Goal: Task Accomplishment & Management: Use online tool/utility

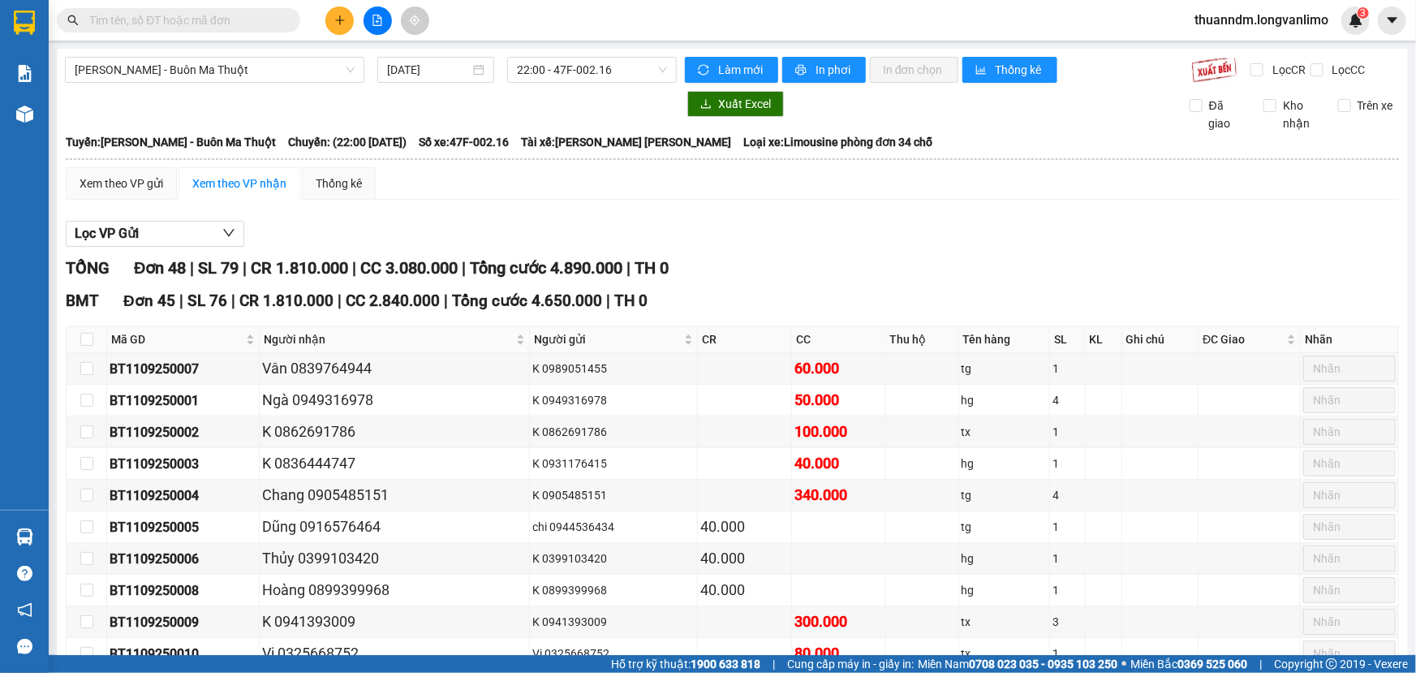
scroll to position [1189, 0]
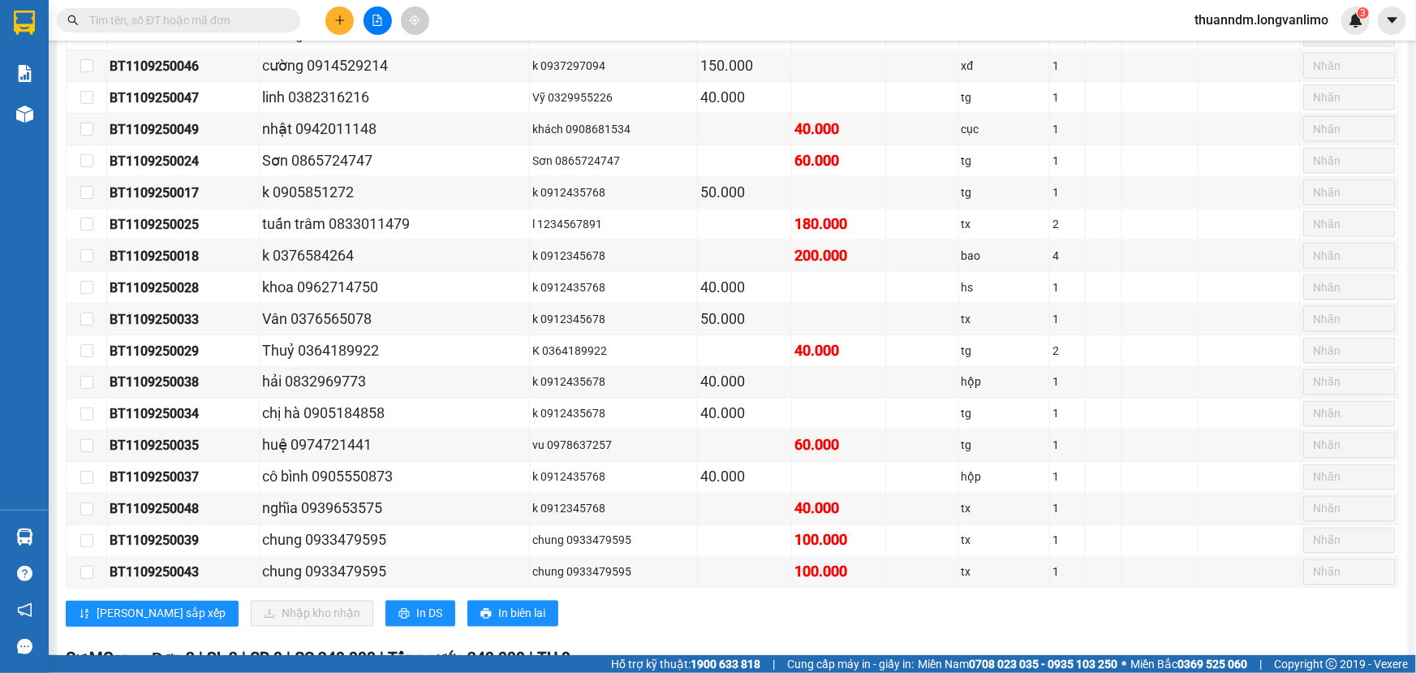
click at [373, 21] on icon "file-add" at bounding box center [377, 20] width 11 height 11
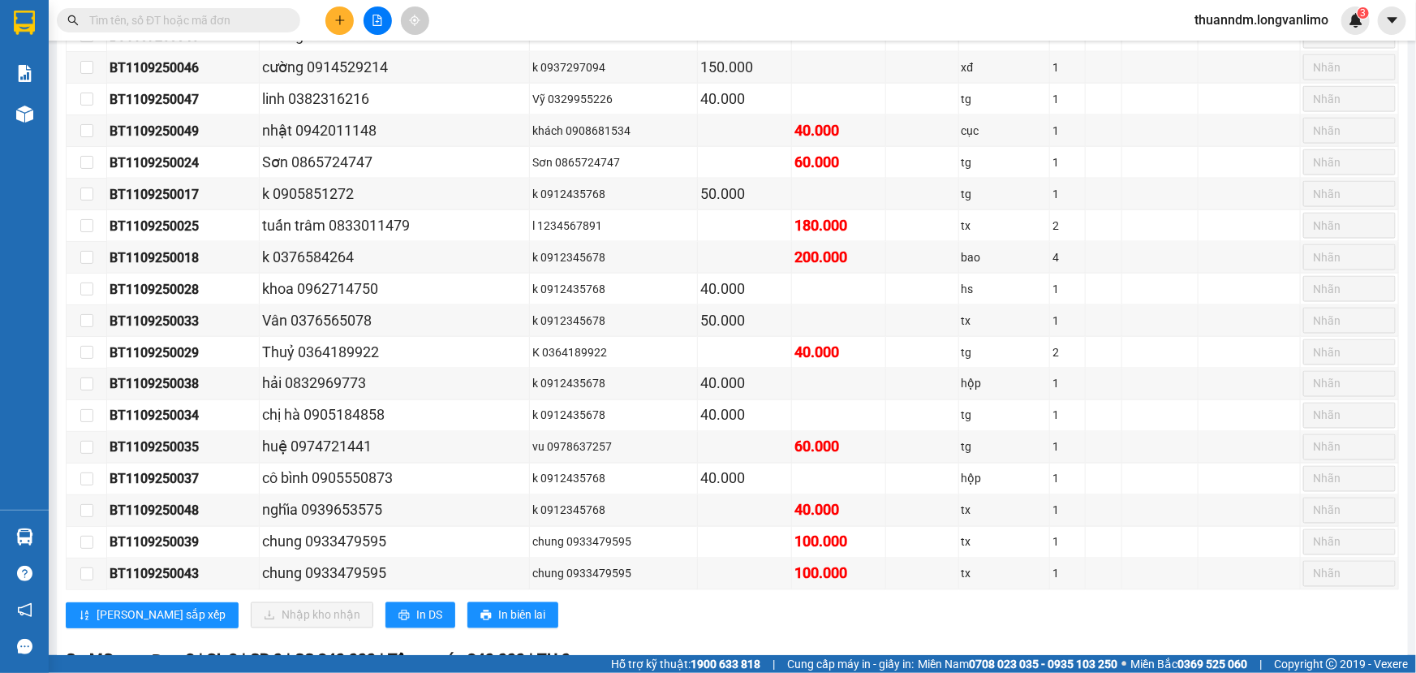
scroll to position [1191, 0]
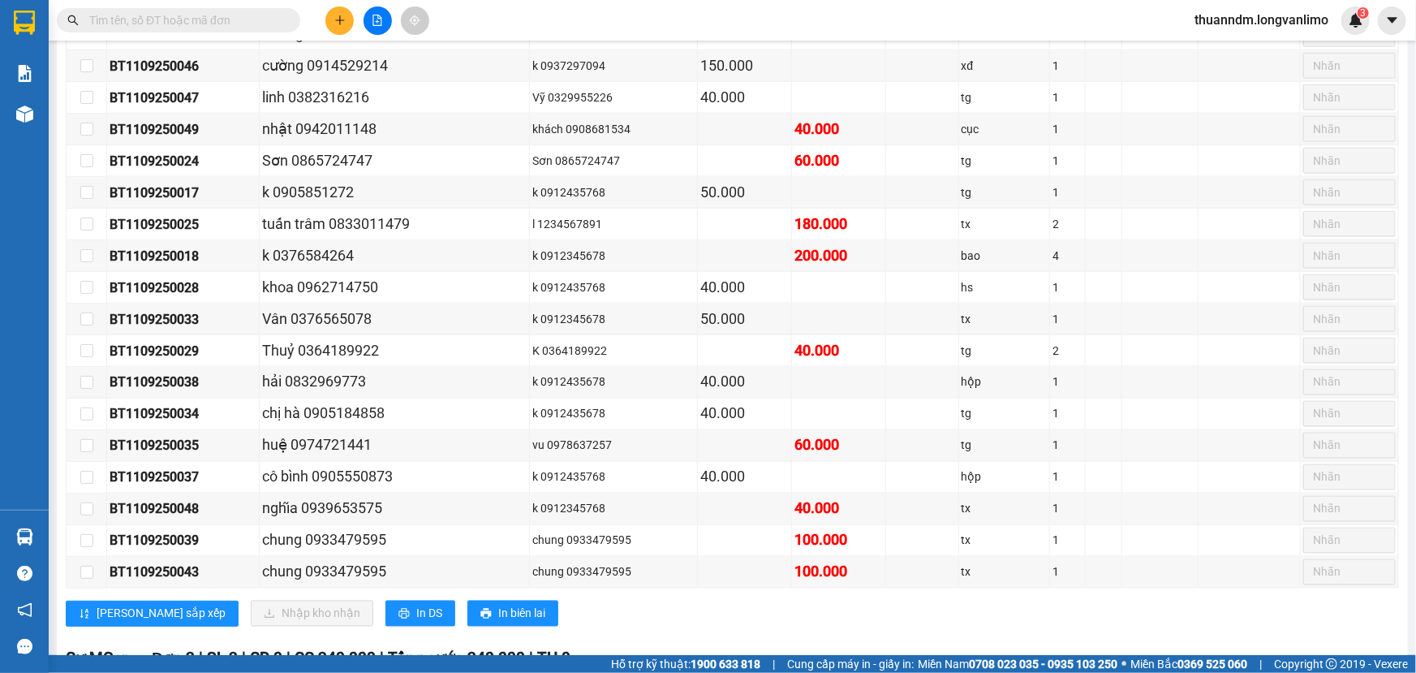
click at [379, 24] on icon "file-add" at bounding box center [377, 20] width 11 height 11
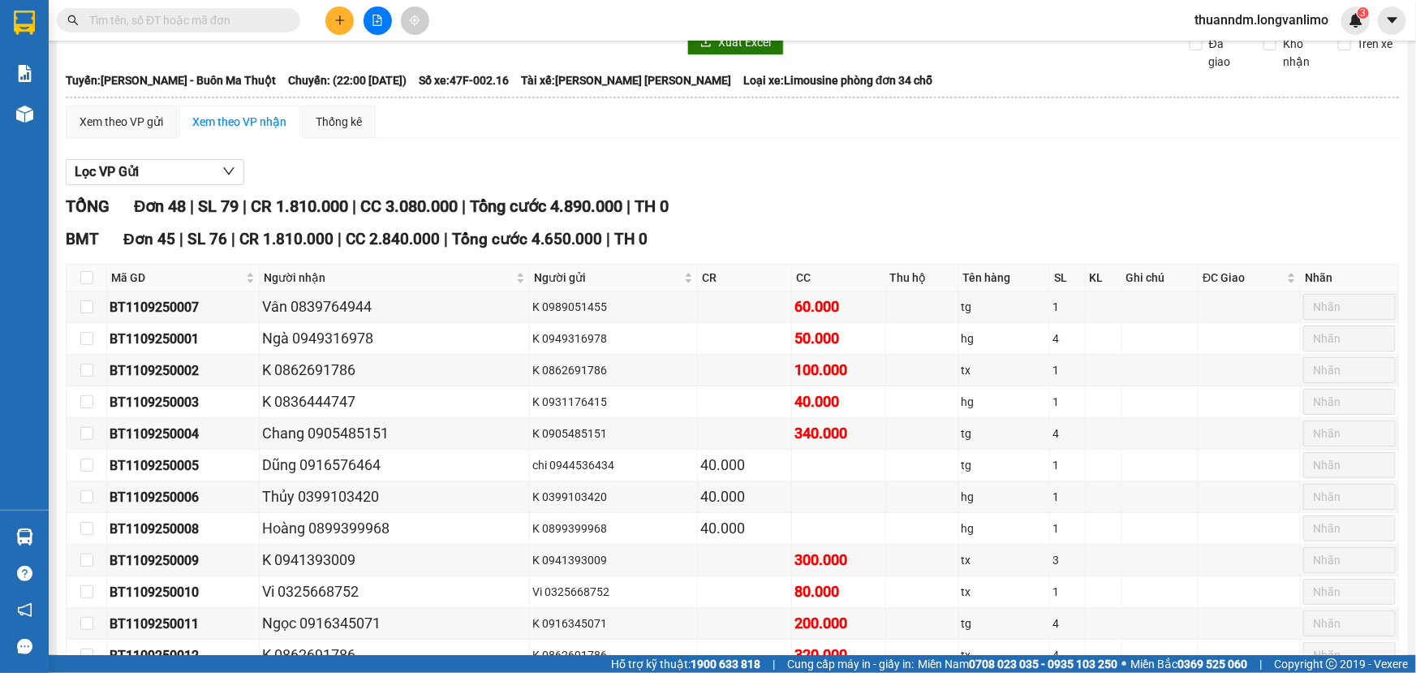
scroll to position [0, 0]
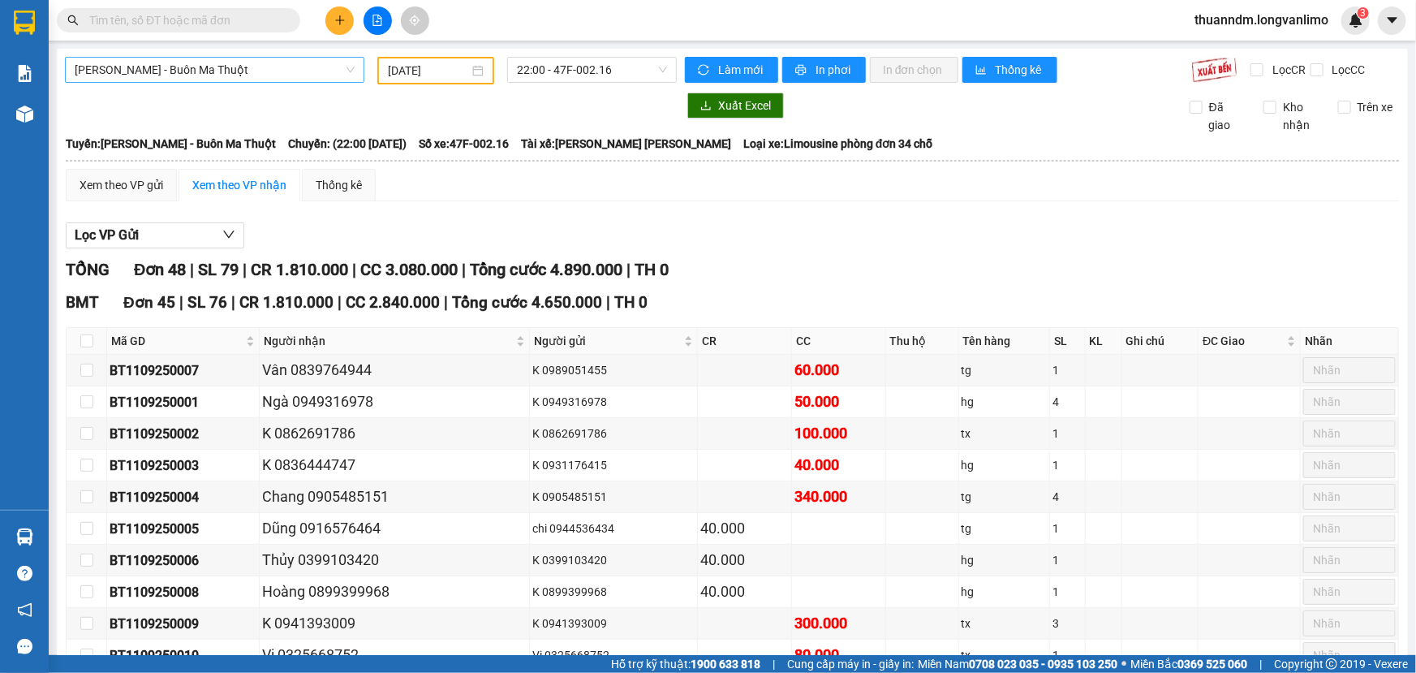
click at [300, 71] on span "[PERSON_NAME] - Buôn Ma Thuột" at bounding box center [215, 70] width 280 height 24
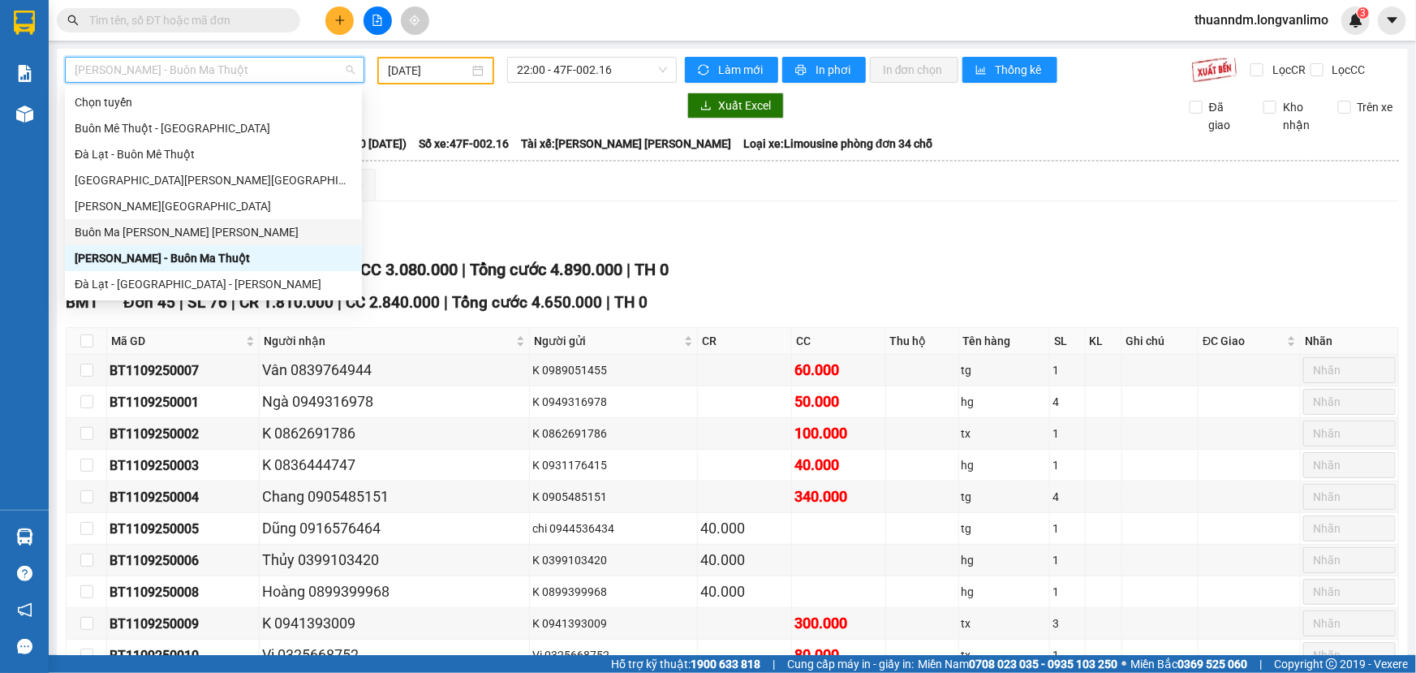
click at [200, 237] on div "Buôn Ma [PERSON_NAME] [PERSON_NAME]" at bounding box center [214, 232] width 278 height 18
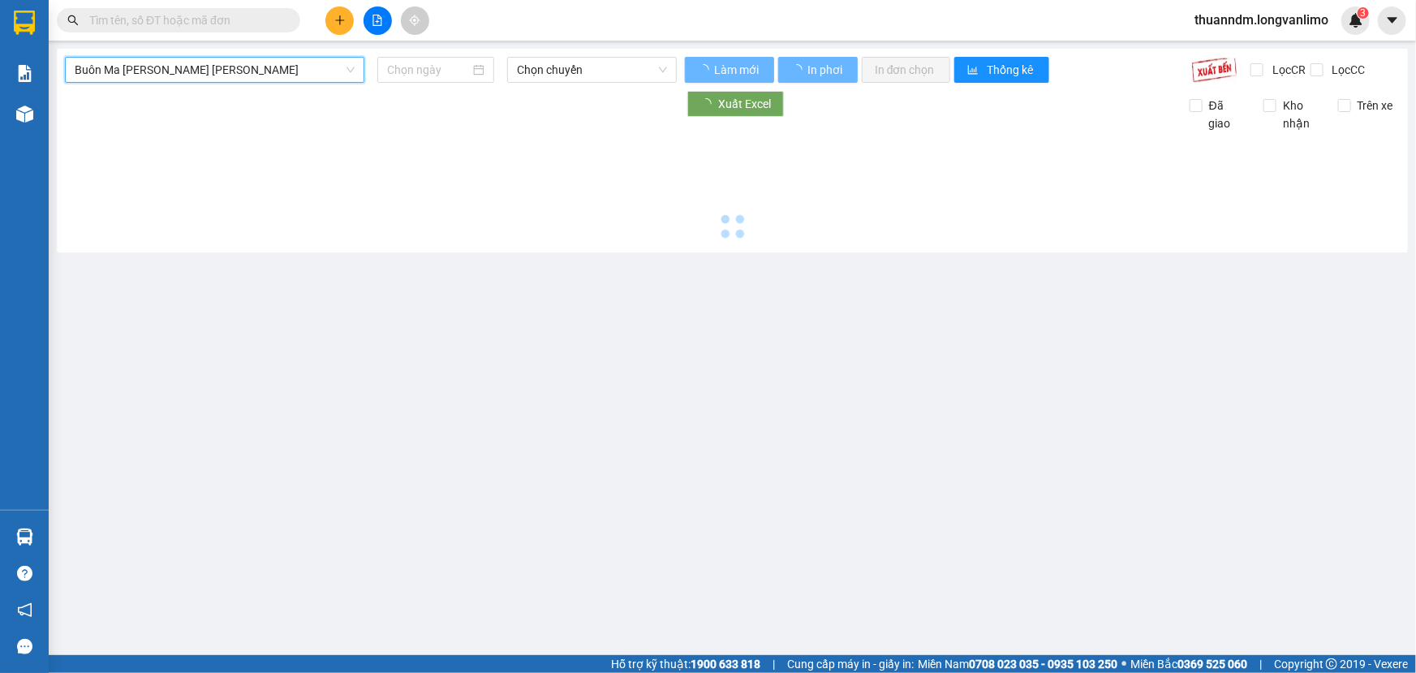
type input "[DATE]"
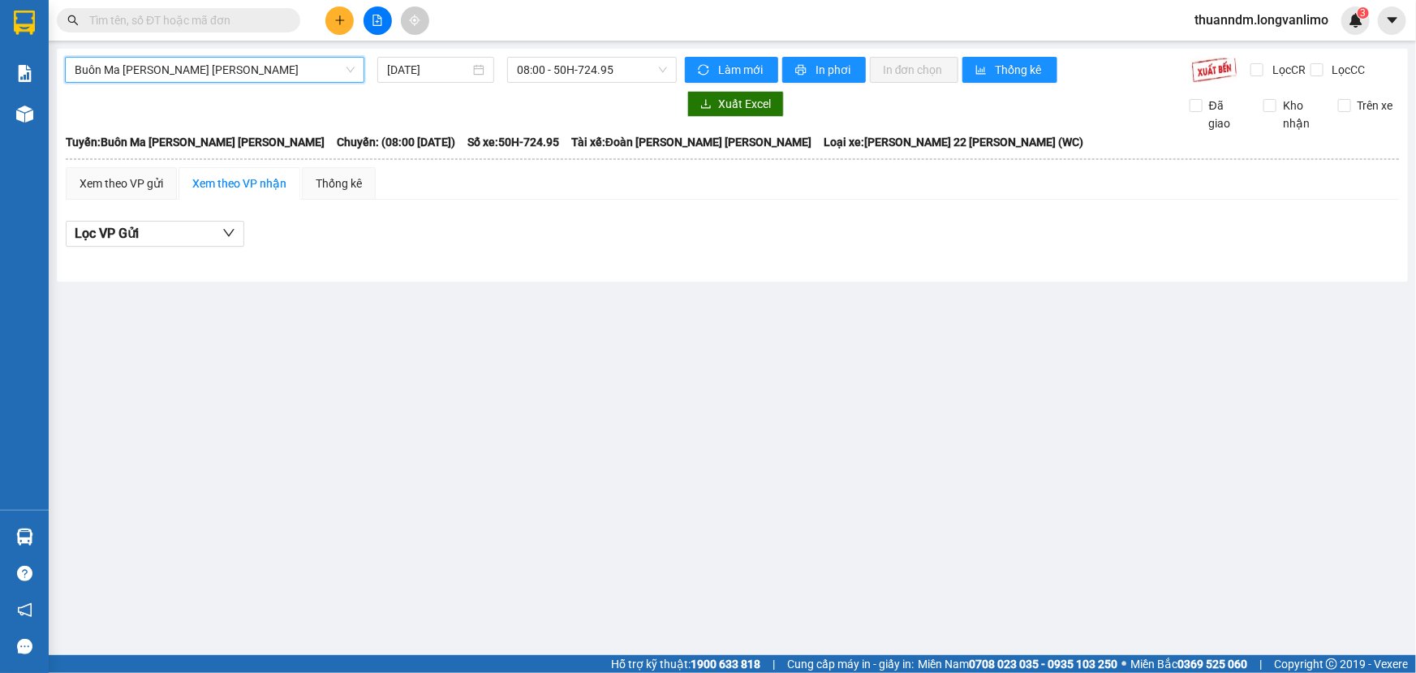
click at [571, 55] on div "Buôn Ma [PERSON_NAME] [PERSON_NAME] [GEOGRAPHIC_DATA][PERSON_NAME][GEOGRAPHIC_D…" at bounding box center [732, 165] width 1351 height 233
click at [582, 70] on span "08:00 - 50H-724.95" at bounding box center [592, 70] width 150 height 24
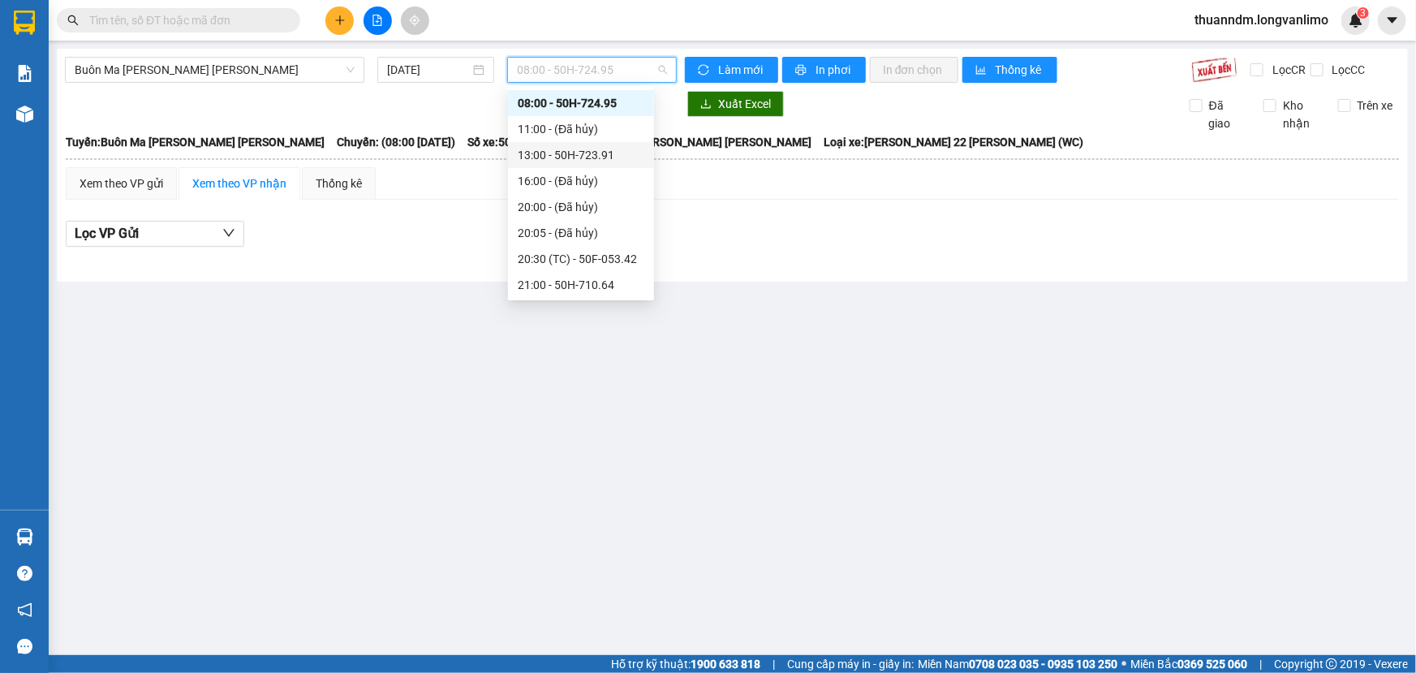
click at [579, 156] on div "13:00 - 50H-723.91" at bounding box center [581, 155] width 127 height 18
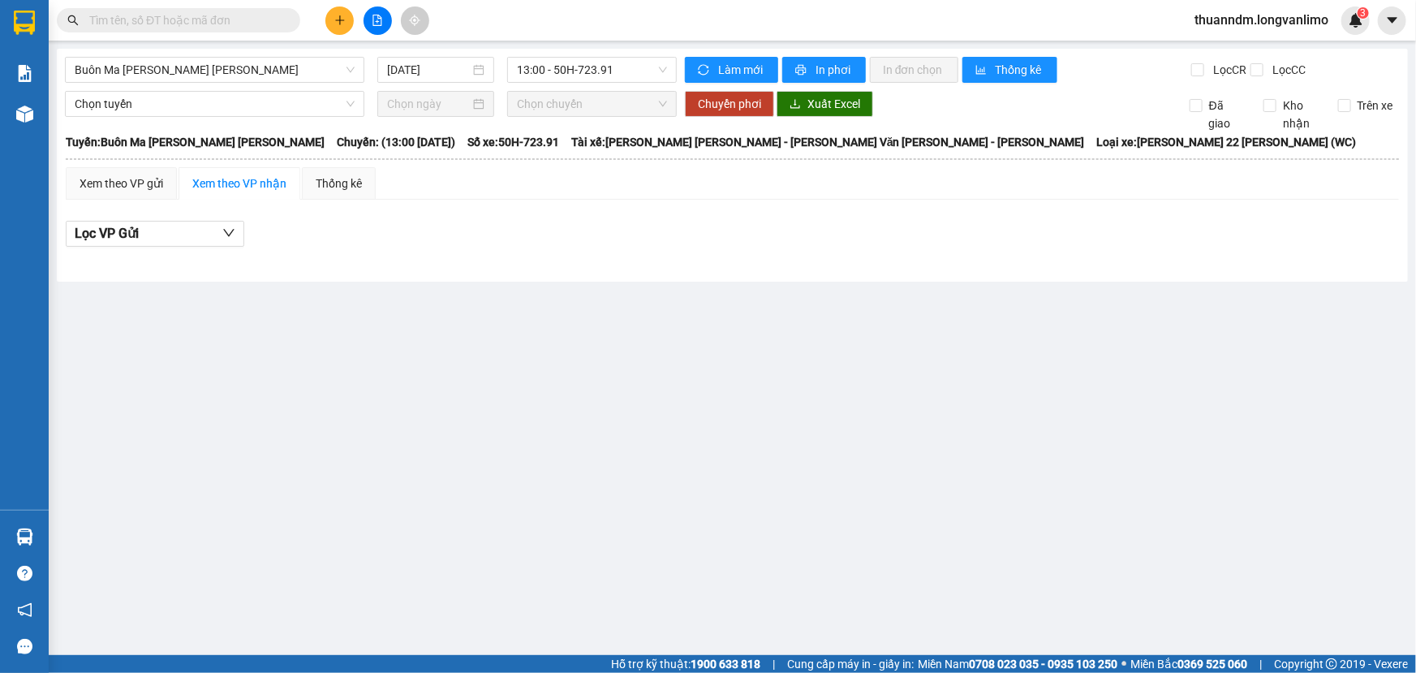
click at [161, 21] on input "text" at bounding box center [185, 20] width 192 height 18
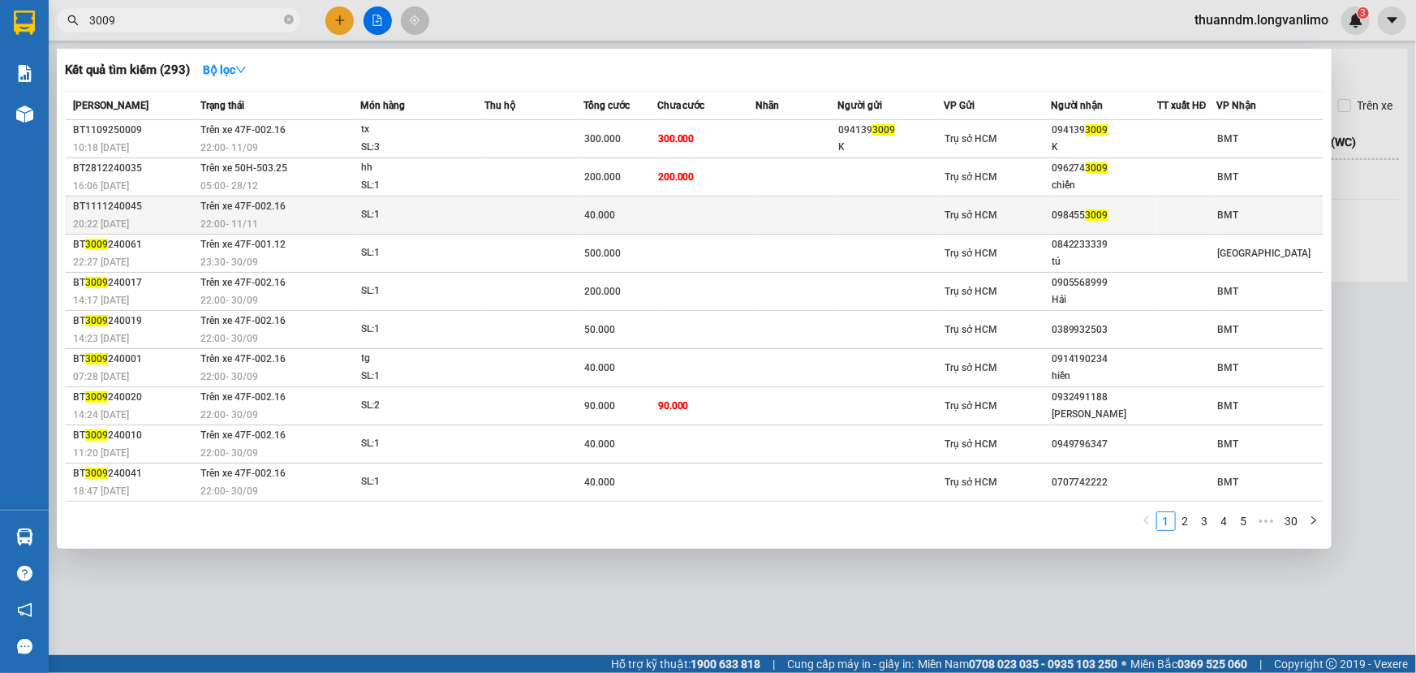
type input "3009"
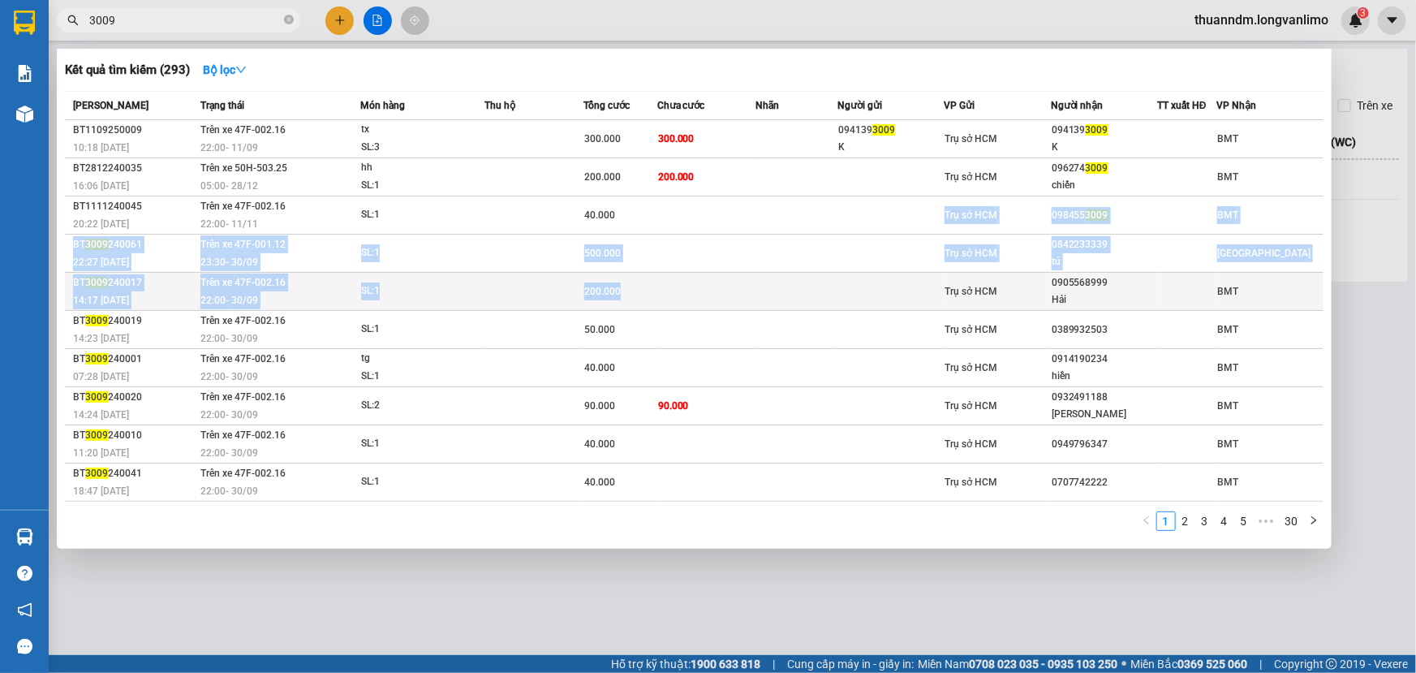
drag, startPoint x: 674, startPoint y: 205, endPoint x: 727, endPoint y: 270, distance: 84.3
click at [727, 270] on tbody "BT1109250009 10:18 [DATE] Trên xe 47F-002.16 22:00 [DATE] tx SL: 3 300.000 300.…" at bounding box center [694, 310] width 1259 height 381
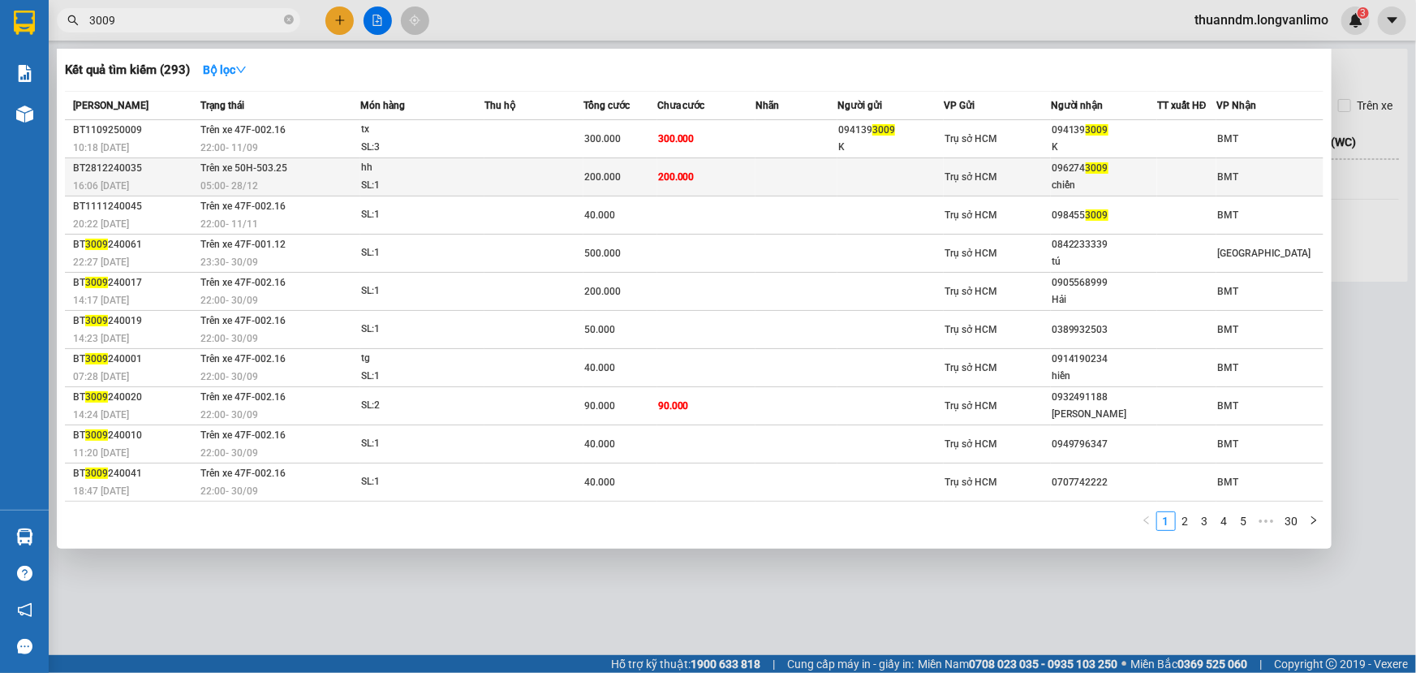
click at [625, 187] on td "200.000" at bounding box center [621, 177] width 74 height 38
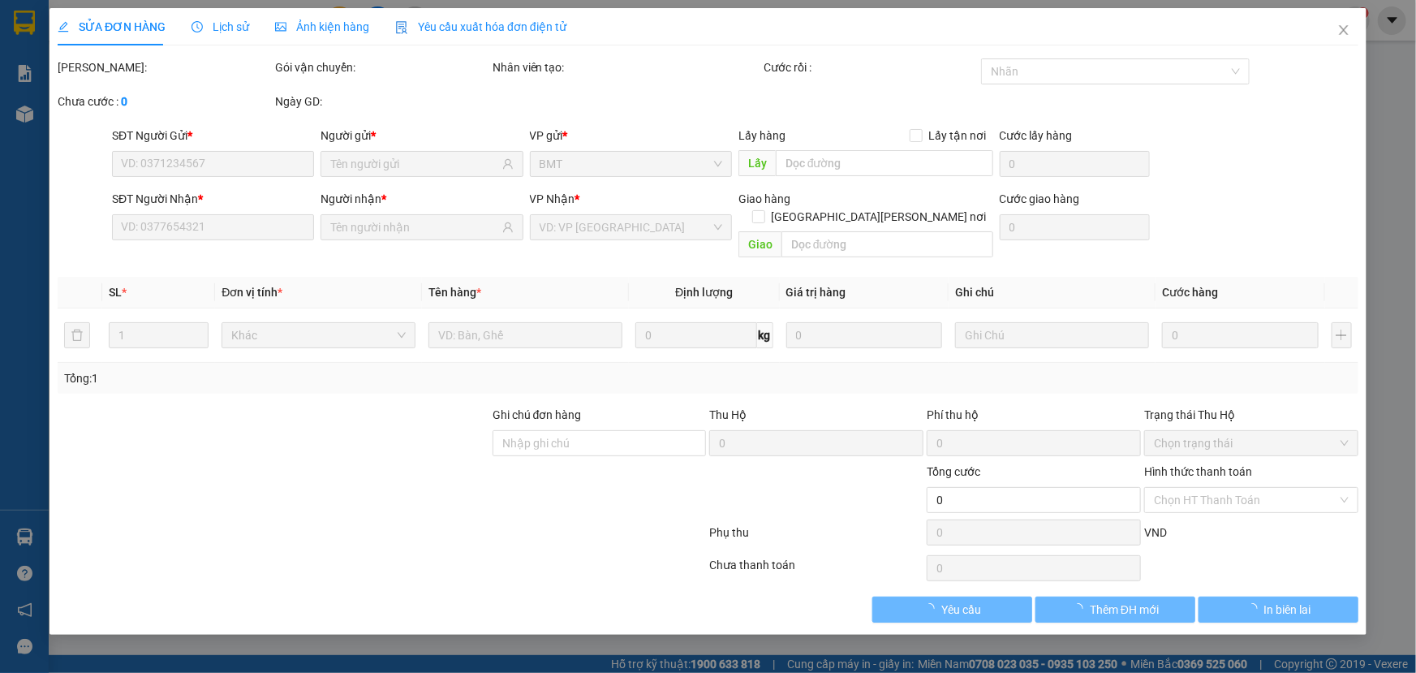
type input "0962743009"
type input "chiến"
type input "200.000"
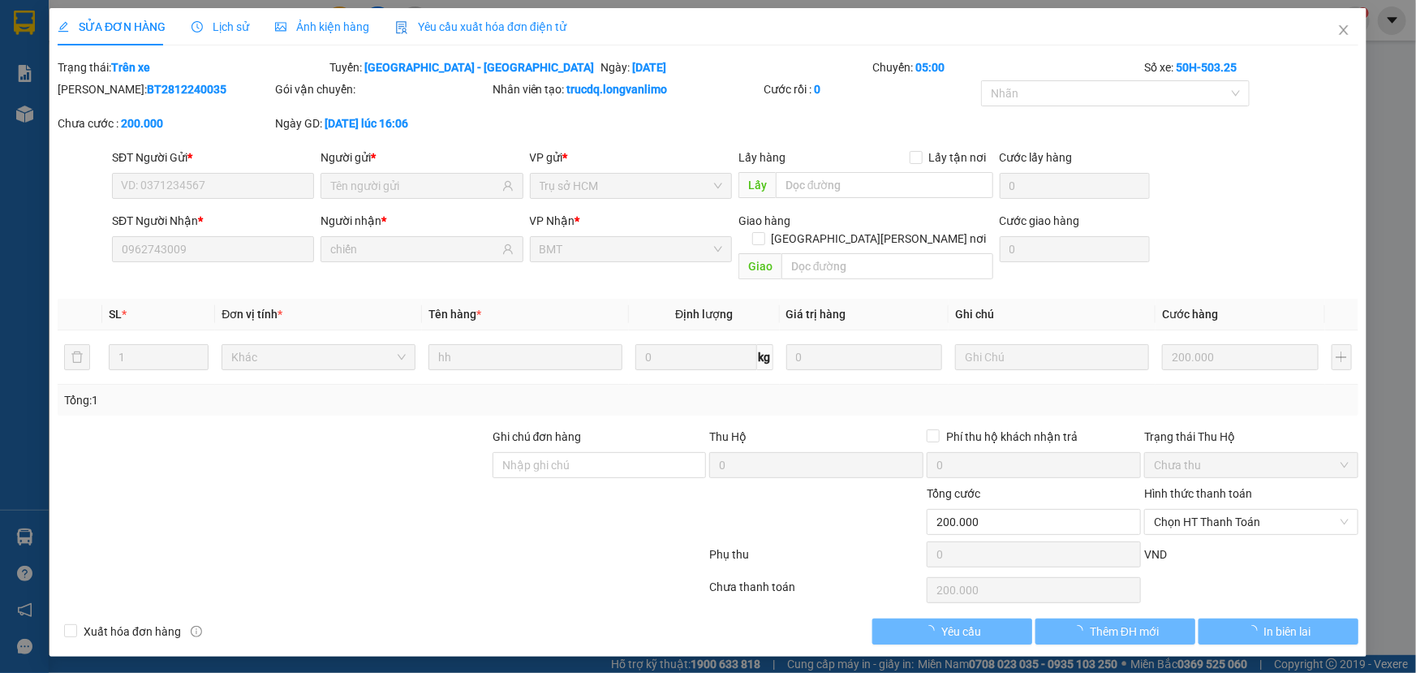
click at [307, 28] on span "Ảnh kiện hàng" at bounding box center [322, 26] width 94 height 13
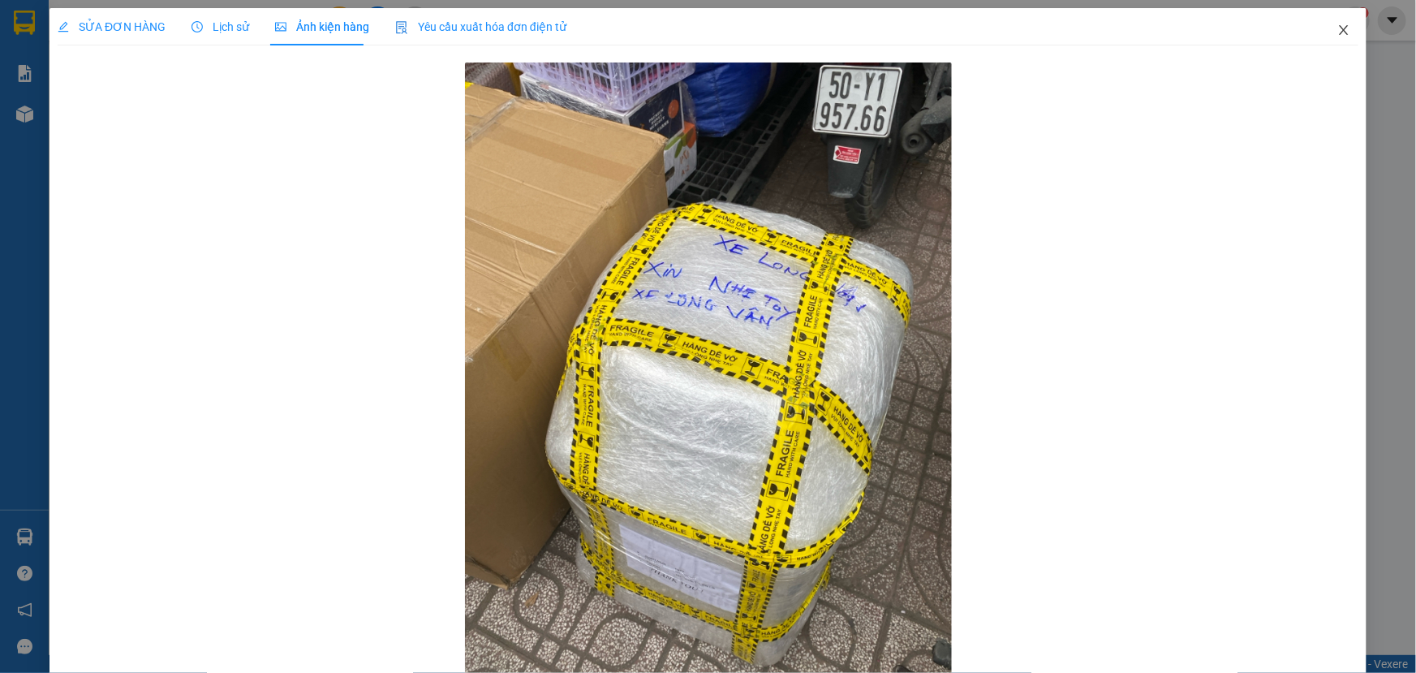
click at [1338, 25] on icon "close" at bounding box center [1343, 30] width 13 height 13
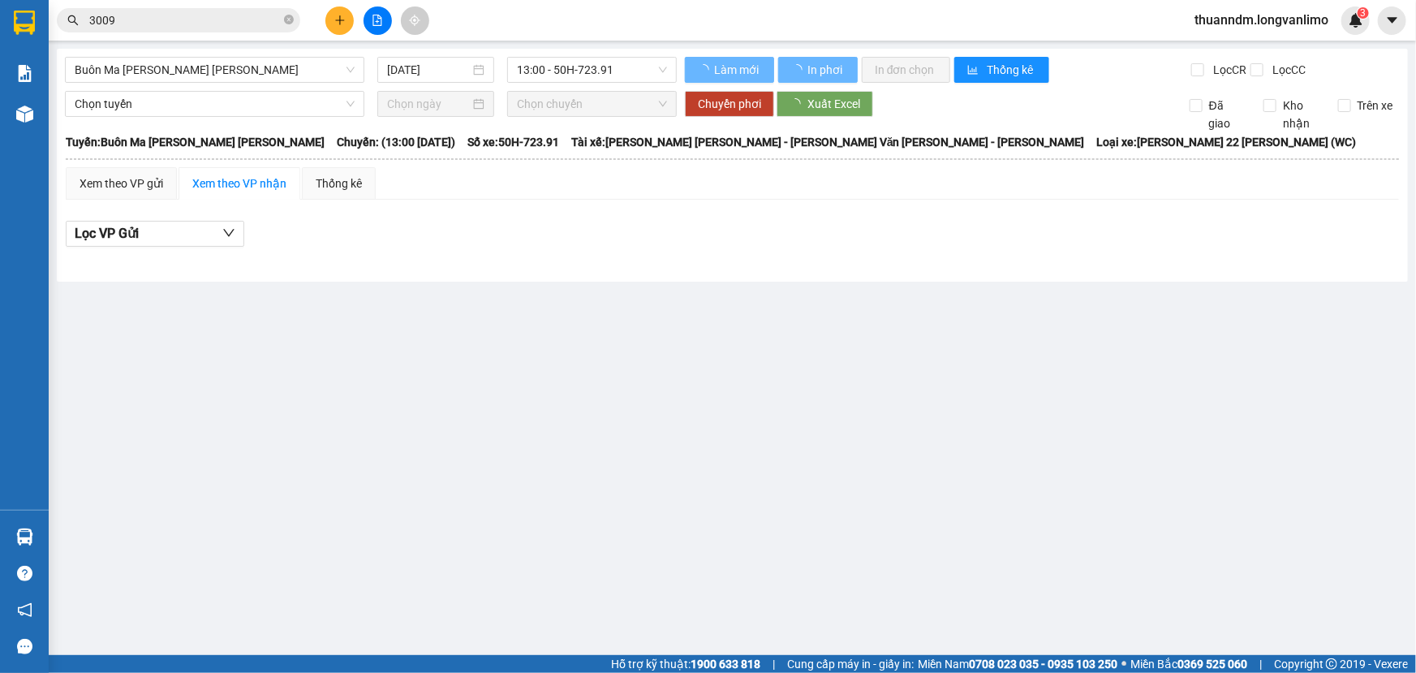
click at [202, 21] on input "3009" at bounding box center [185, 20] width 192 height 18
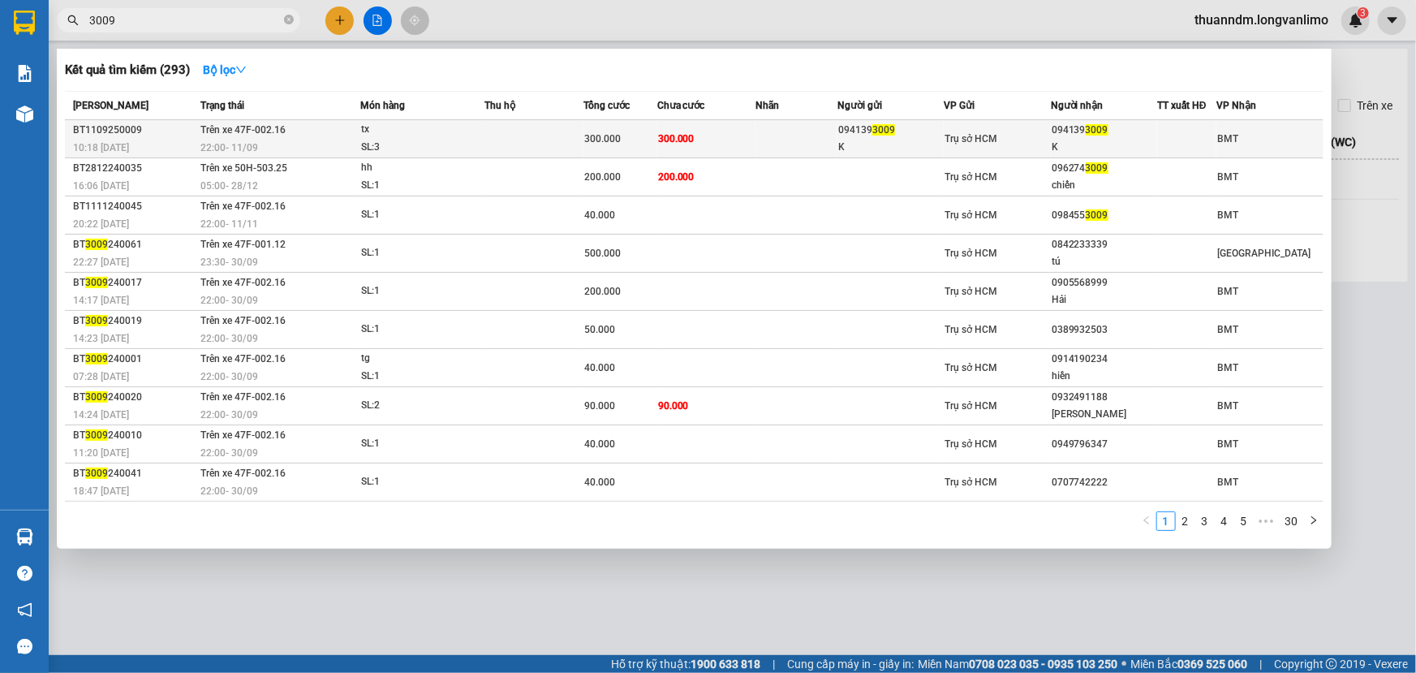
click at [411, 132] on div "tx" at bounding box center [422, 130] width 122 height 18
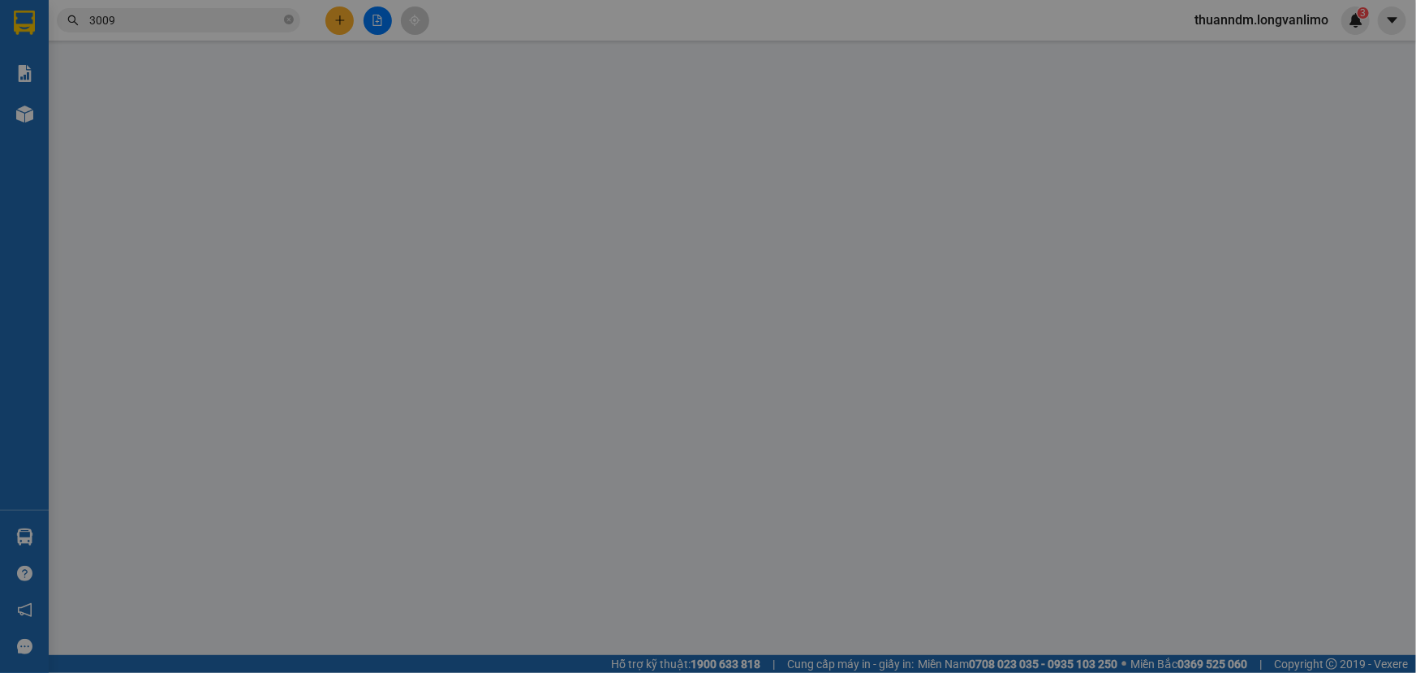
type input "0941393009"
type input "K"
type input "0941393009"
type input "K"
type input "300.000"
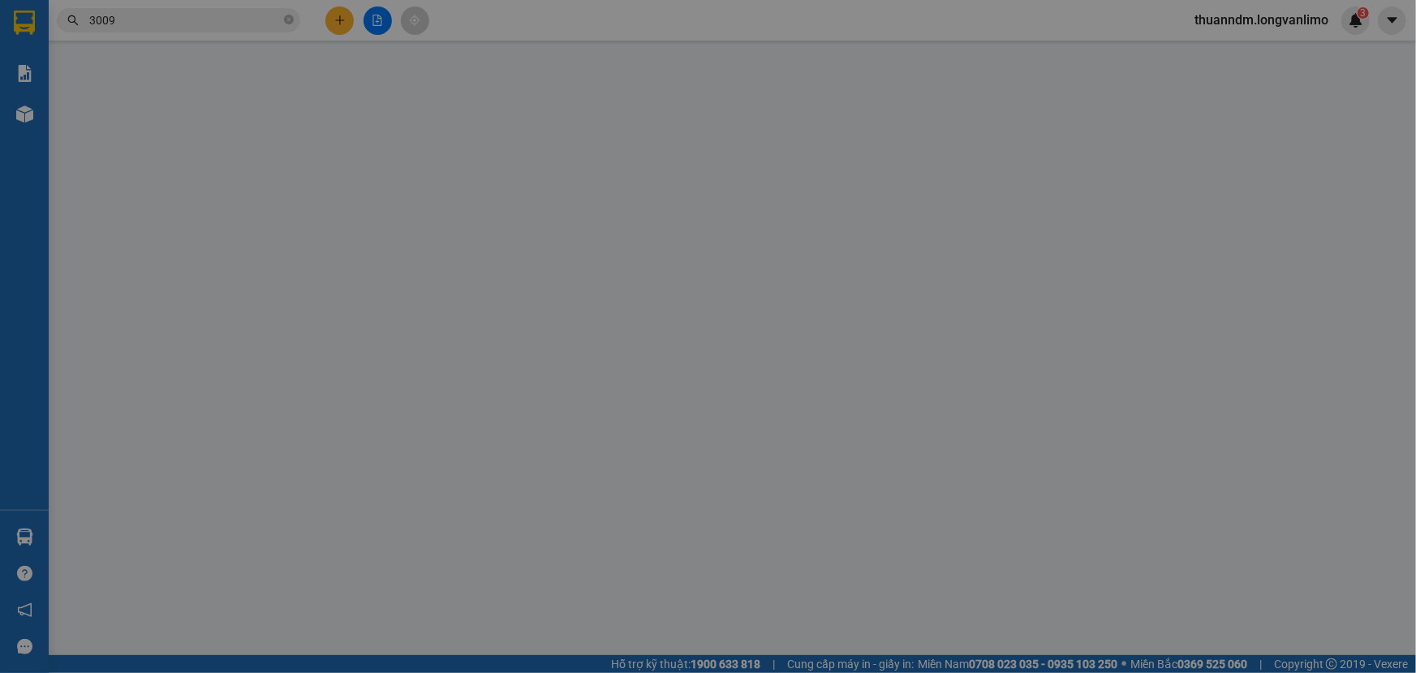
type input "300.000"
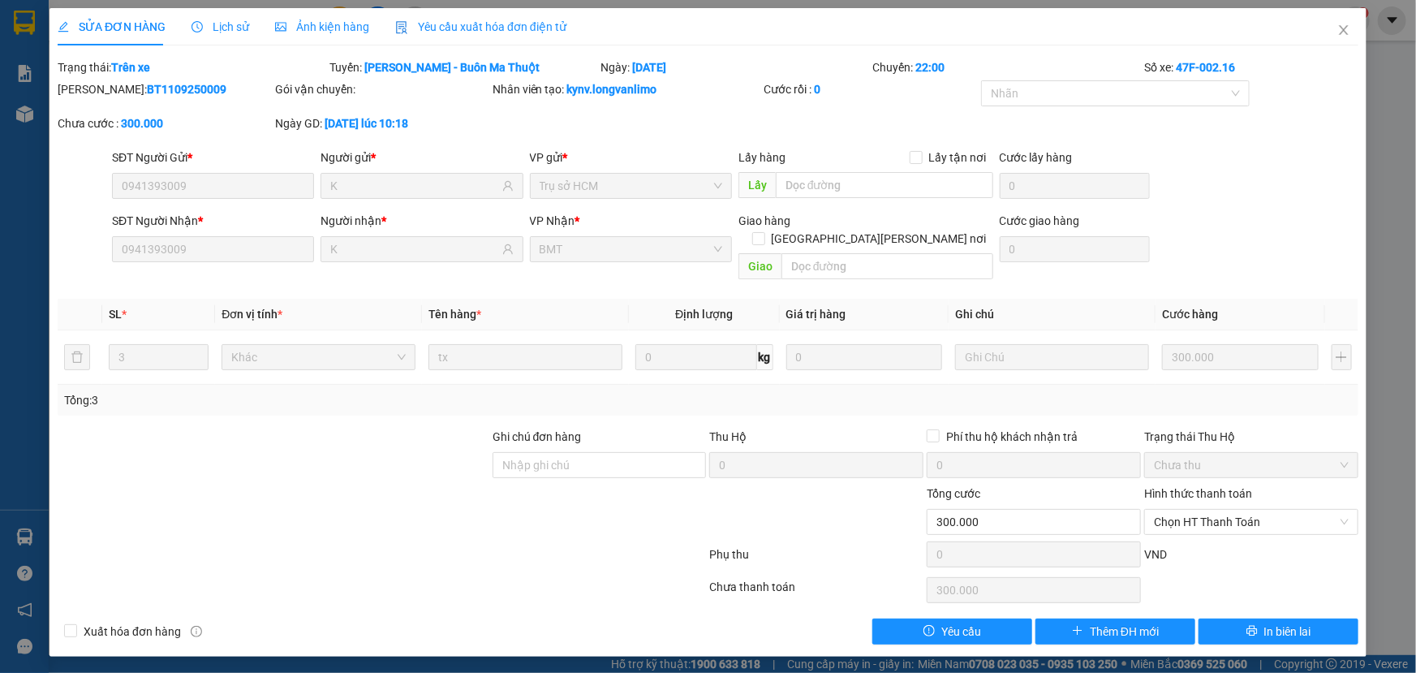
click at [301, 24] on span "Ảnh kiện hàng" at bounding box center [322, 26] width 94 height 13
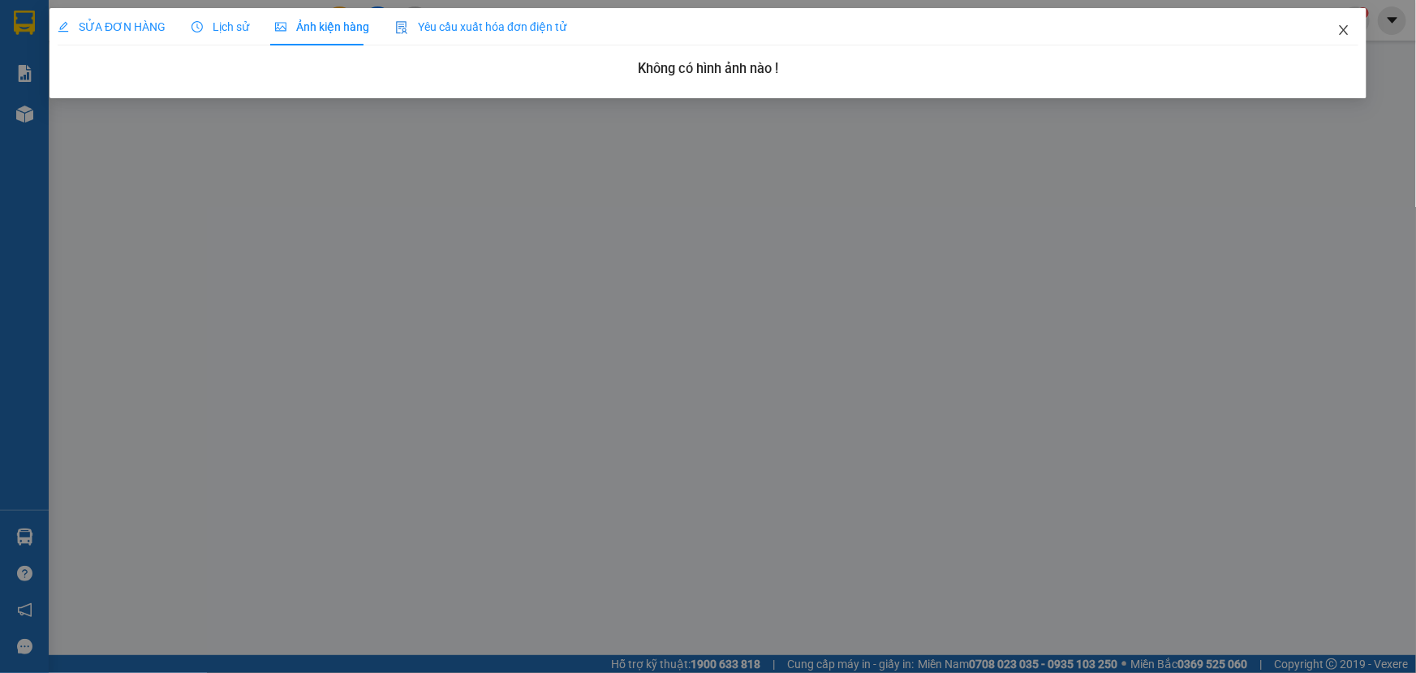
click at [1354, 28] on span "Close" at bounding box center [1343, 30] width 45 height 45
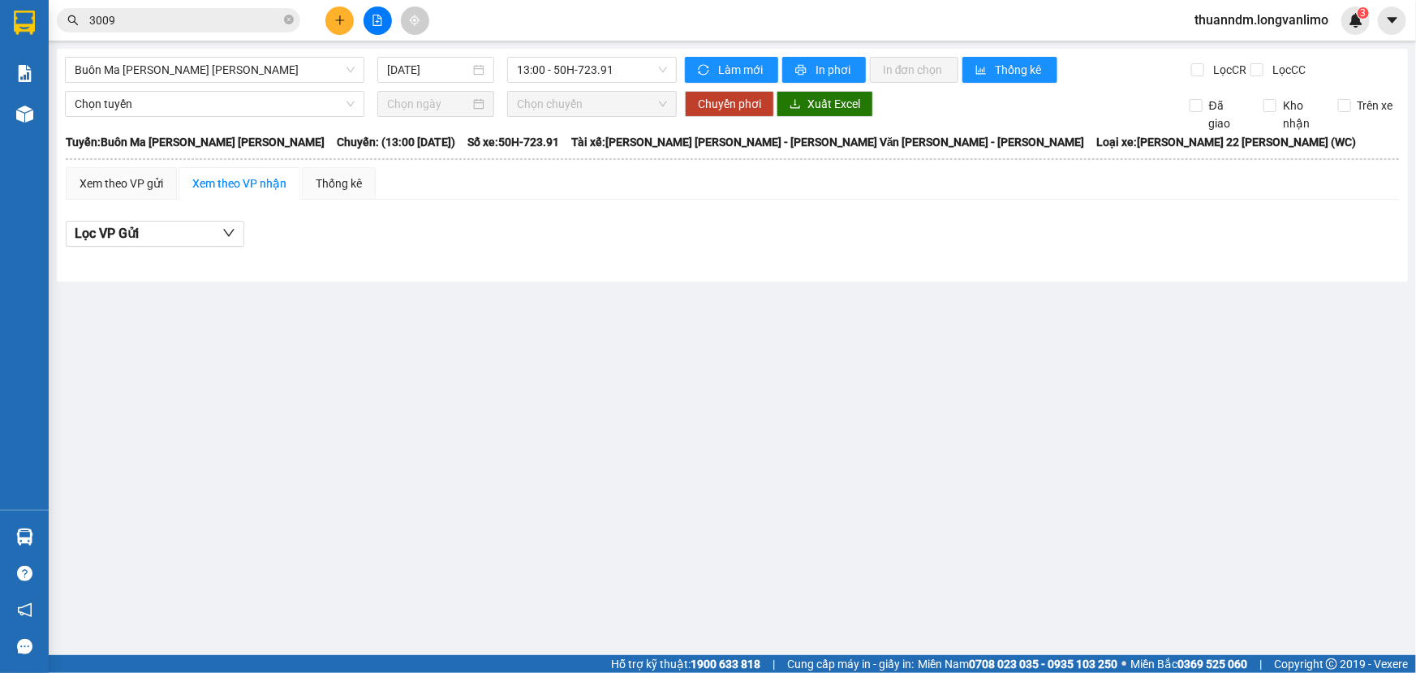
click at [209, 32] on div "Kết quả [PERSON_NAME] ( 293 ) Bộ lọc Mã ĐH Trạng thái Món hàng Thu hộ Tổng [PER…" at bounding box center [158, 20] width 317 height 28
click at [178, 25] on input "3009" at bounding box center [185, 20] width 192 height 18
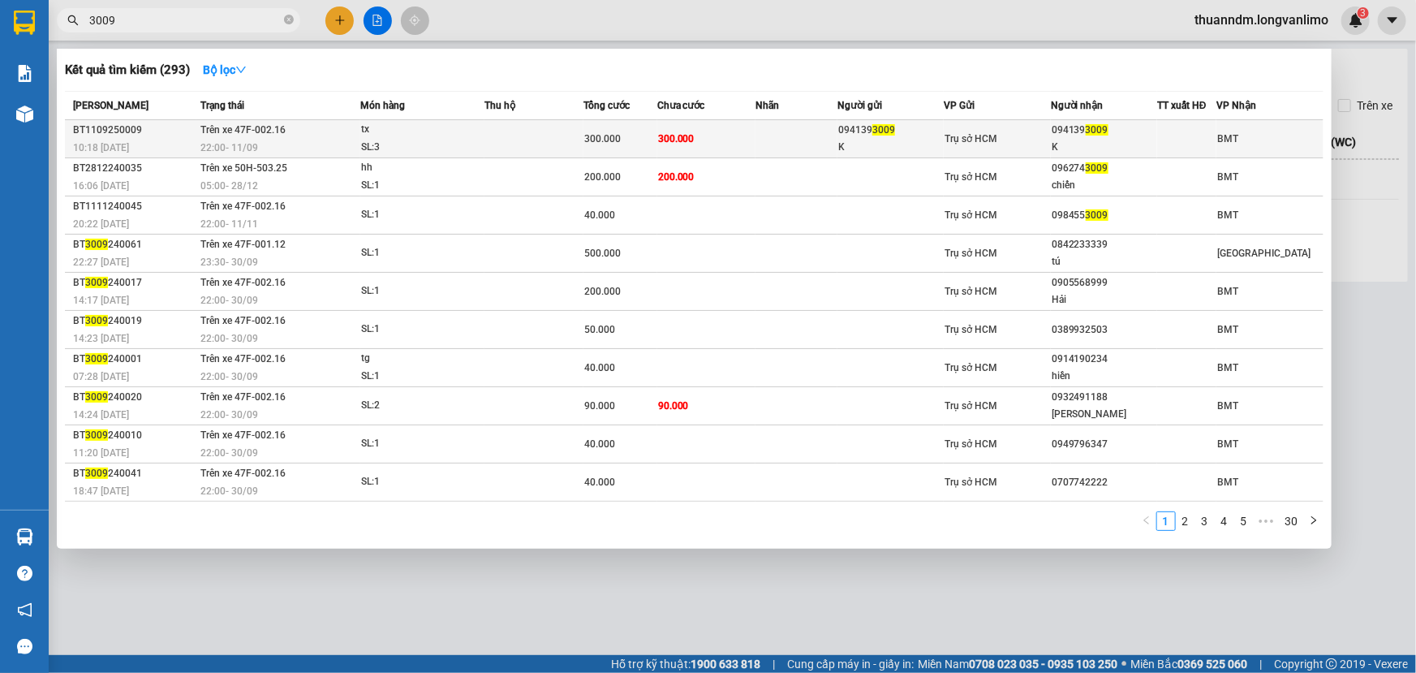
click at [255, 152] on span "22:00 [DATE]" at bounding box center [229, 147] width 58 height 11
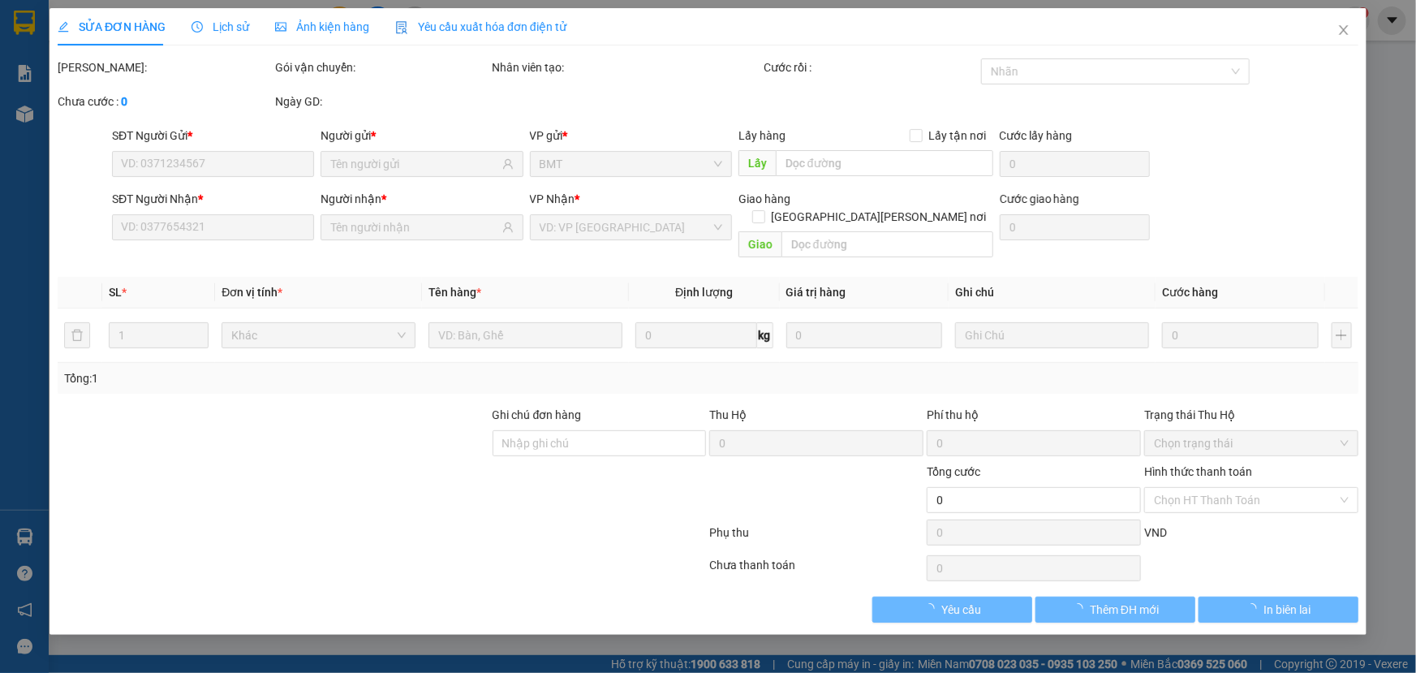
type input "0941393009"
type input "K"
type input "0941393009"
type input "K"
type input "300.000"
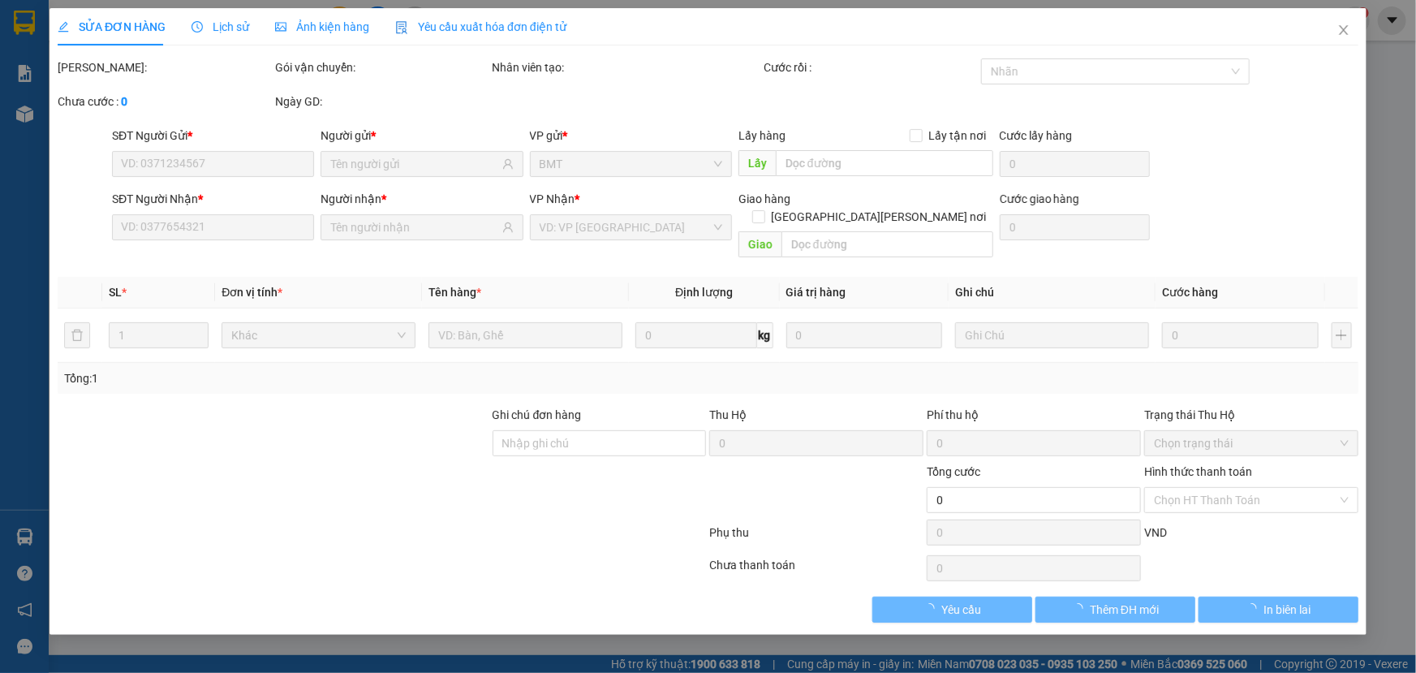
type input "300.000"
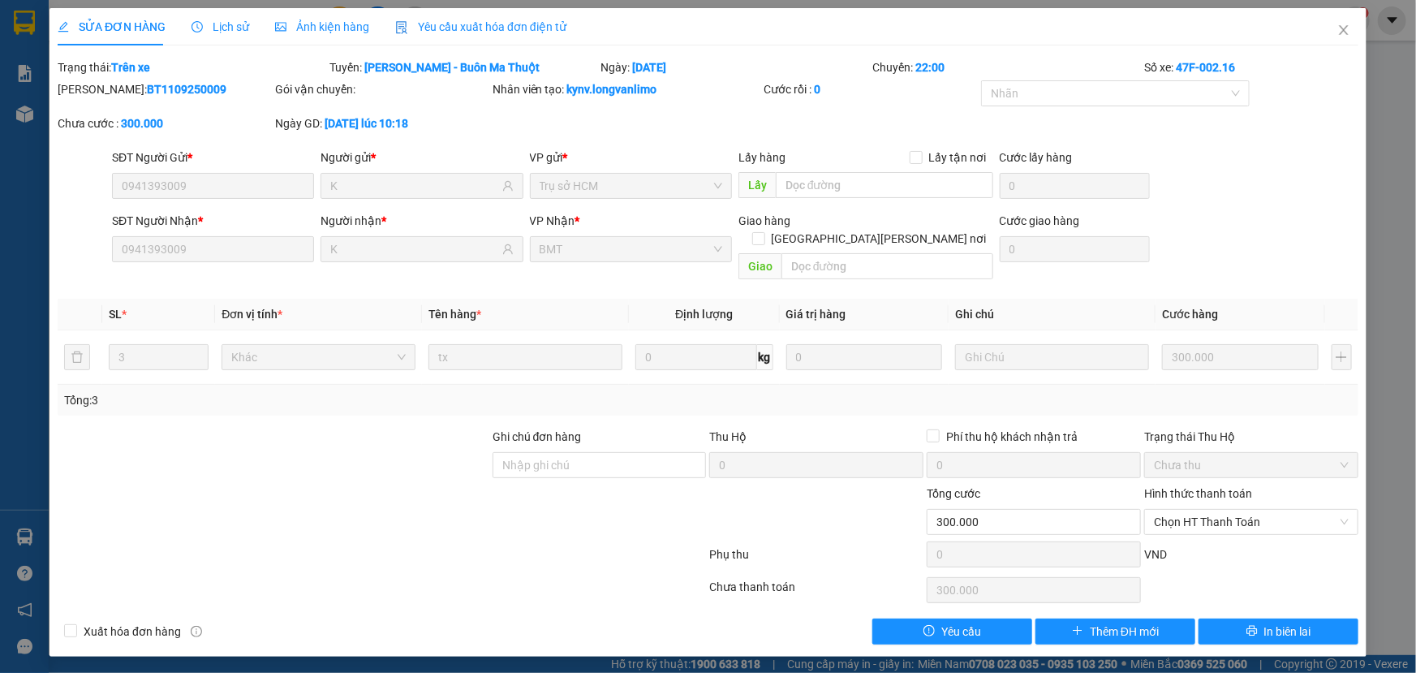
click at [325, 34] on div "Ảnh kiện hàng" at bounding box center [322, 27] width 94 height 18
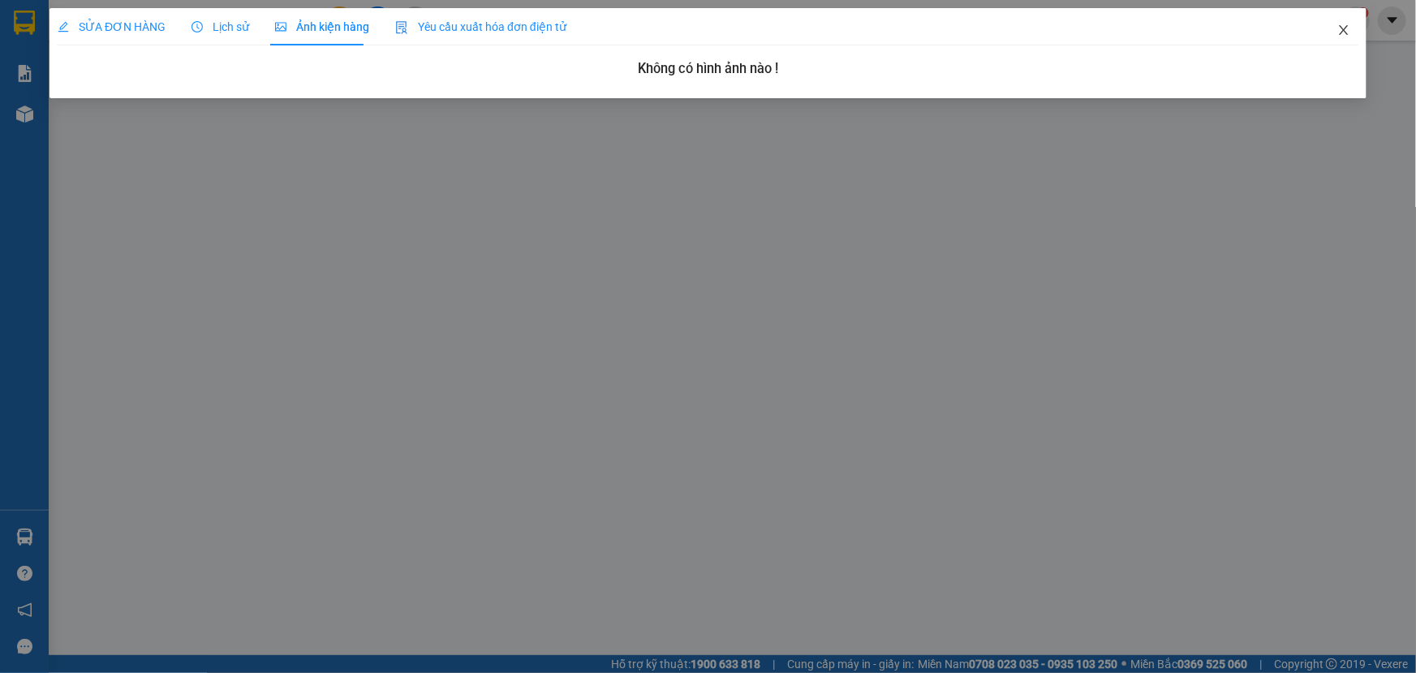
click at [1343, 33] on icon "close" at bounding box center [1343, 30] width 13 height 13
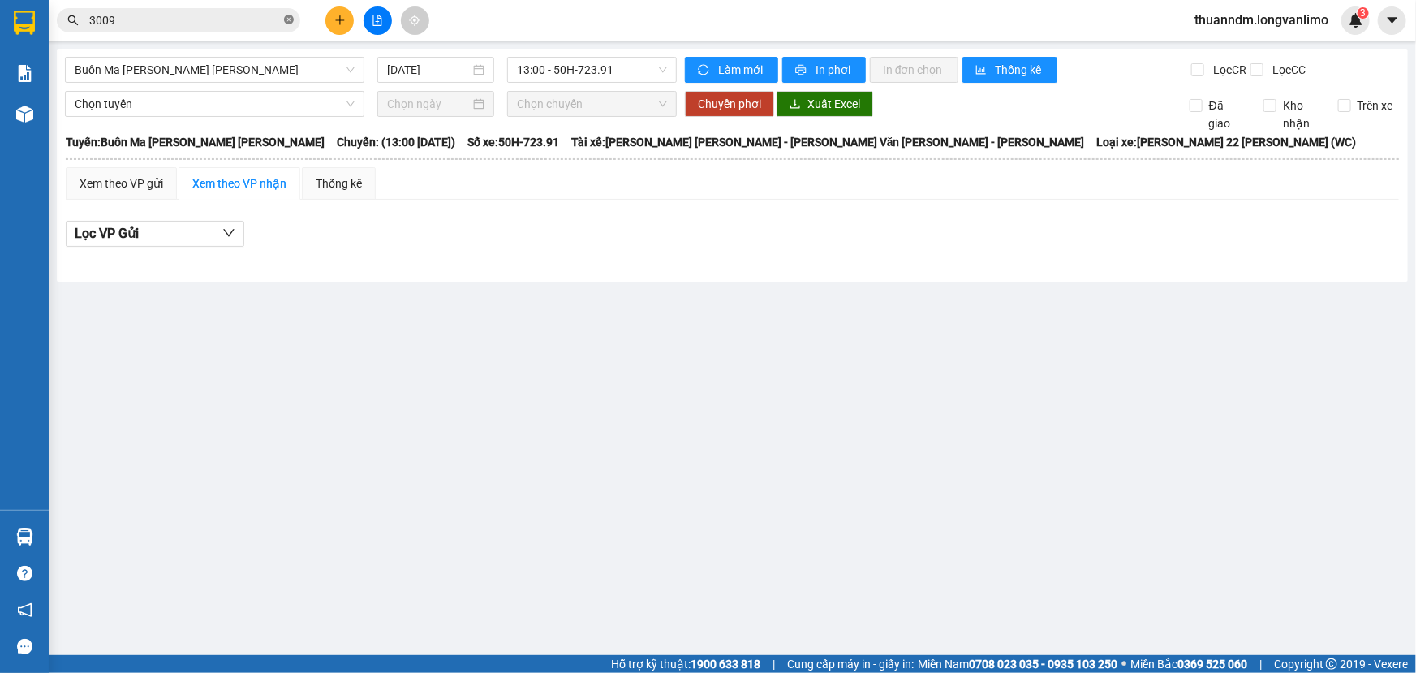
click at [290, 24] on icon "close-circle" at bounding box center [289, 20] width 10 height 10
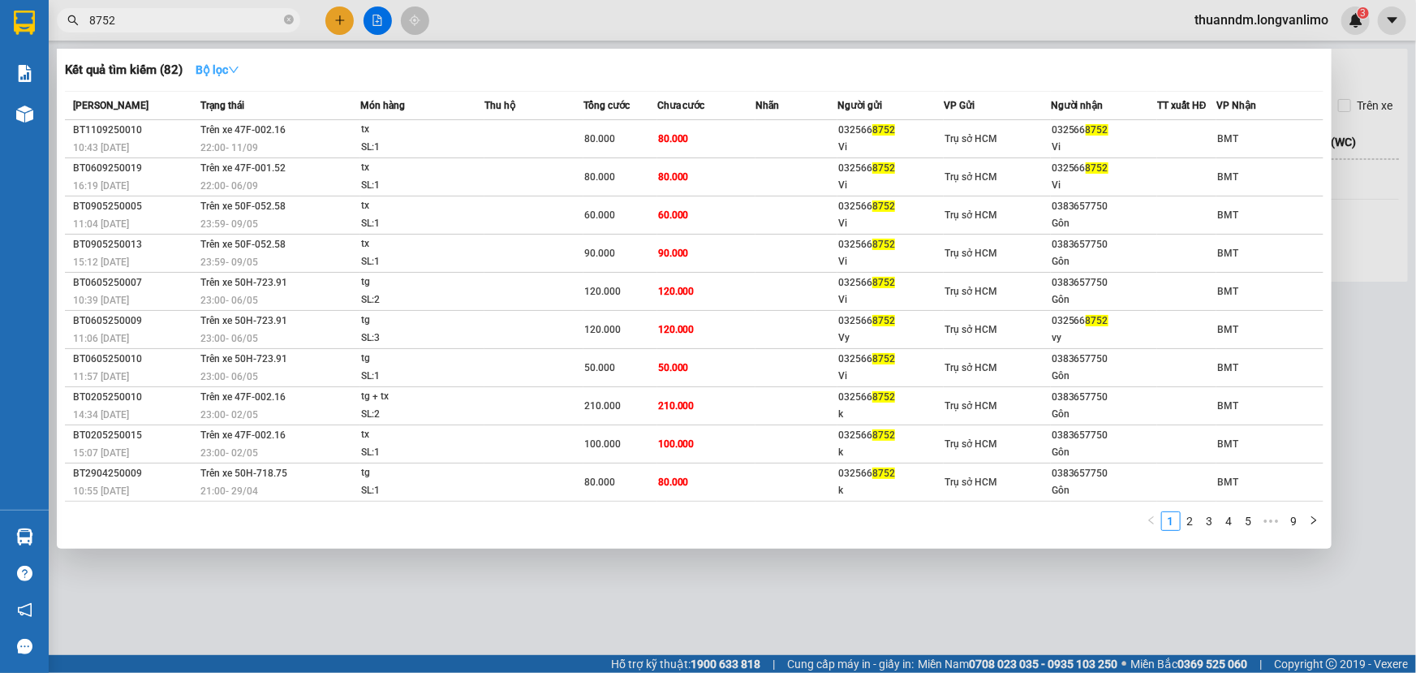
type input "8752"
click at [234, 64] on icon "down" at bounding box center [233, 69] width 11 height 11
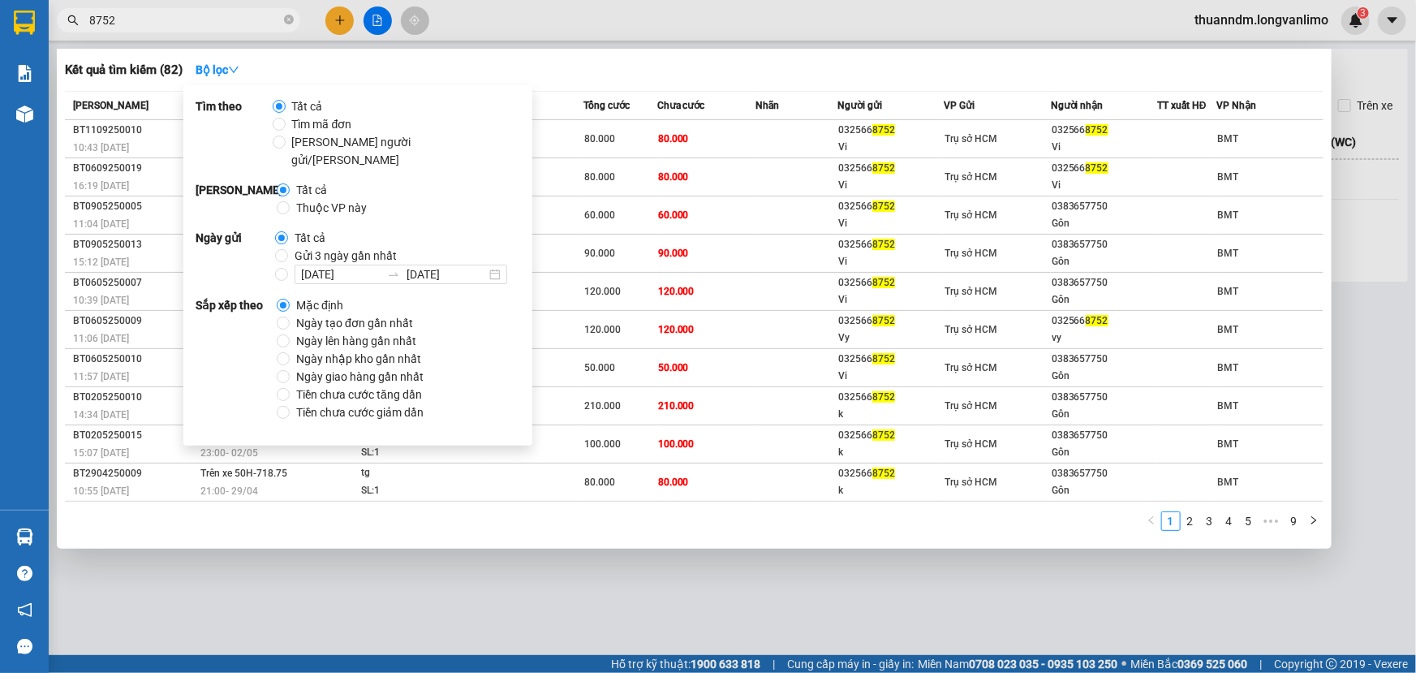
click at [306, 247] on span "Gửi 3 ngày gần nhất" at bounding box center [345, 256] width 115 height 18
click at [288, 249] on input "Gửi 3 ngày gần nhất" at bounding box center [281, 255] width 13 height 13
radio input "true"
radio input "false"
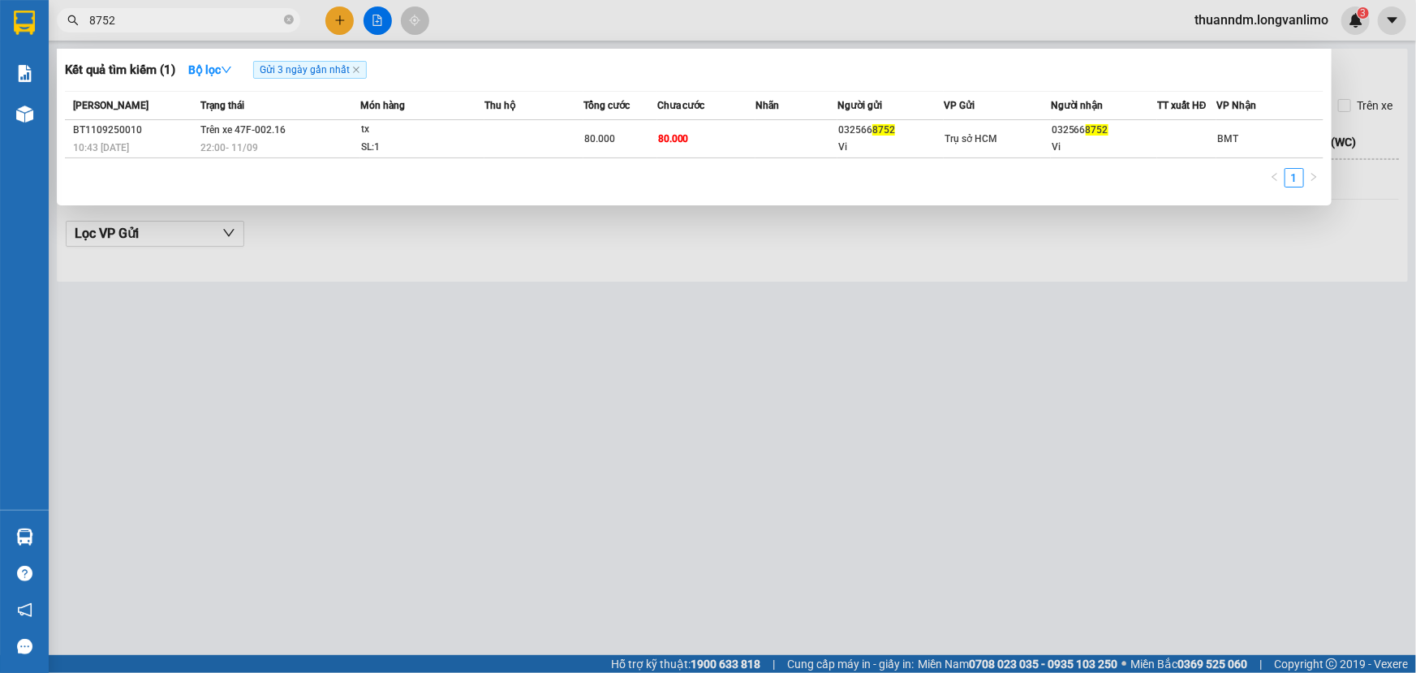
click at [571, 80] on div "Kết quả tìm kiếm ( 1 ) Bộ lọc Gửi 3 ngày gần nhất" at bounding box center [694, 70] width 1259 height 26
click at [415, 68] on div "Kết quả tìm kiếm ( 1 ) Bộ lọc Gửi 3 ngày gần nhất" at bounding box center [694, 70] width 1259 height 26
click at [292, 24] on span at bounding box center [289, 20] width 10 height 15
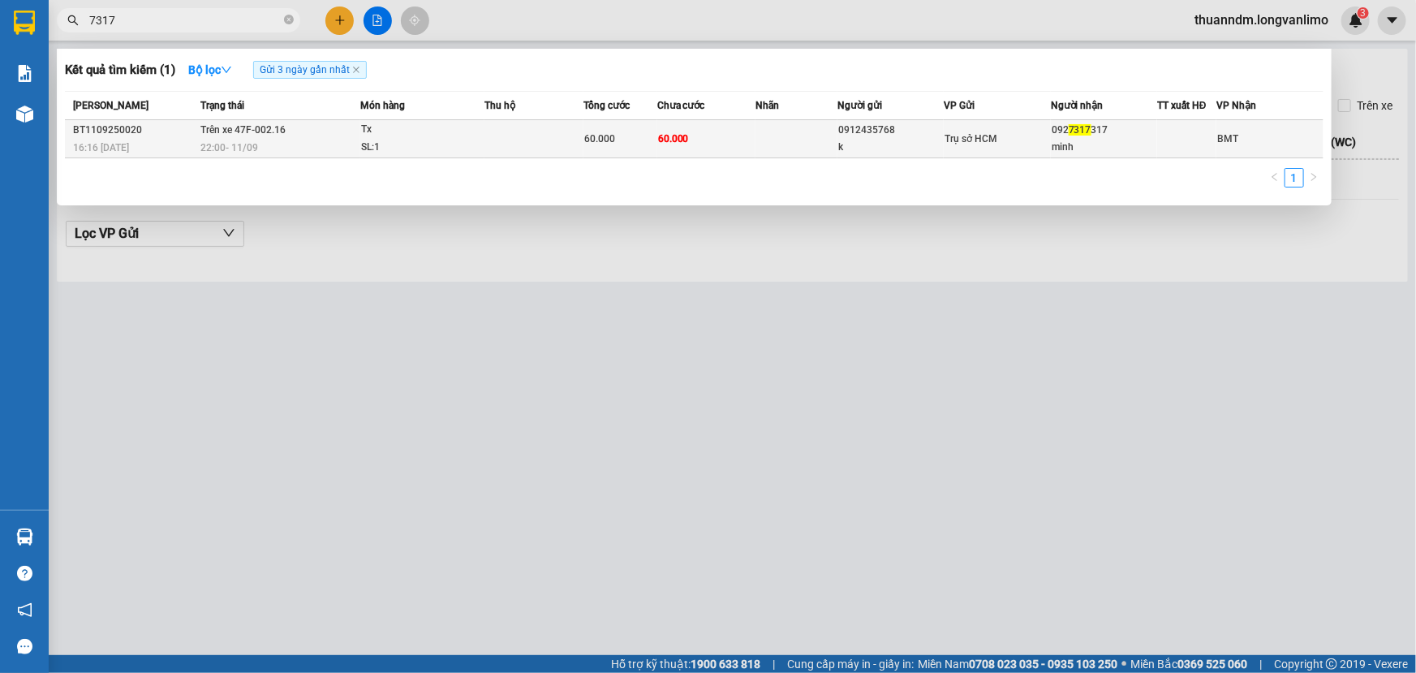
type input "7317"
click at [336, 153] on div "22:00 [DATE]" at bounding box center [279, 148] width 159 height 18
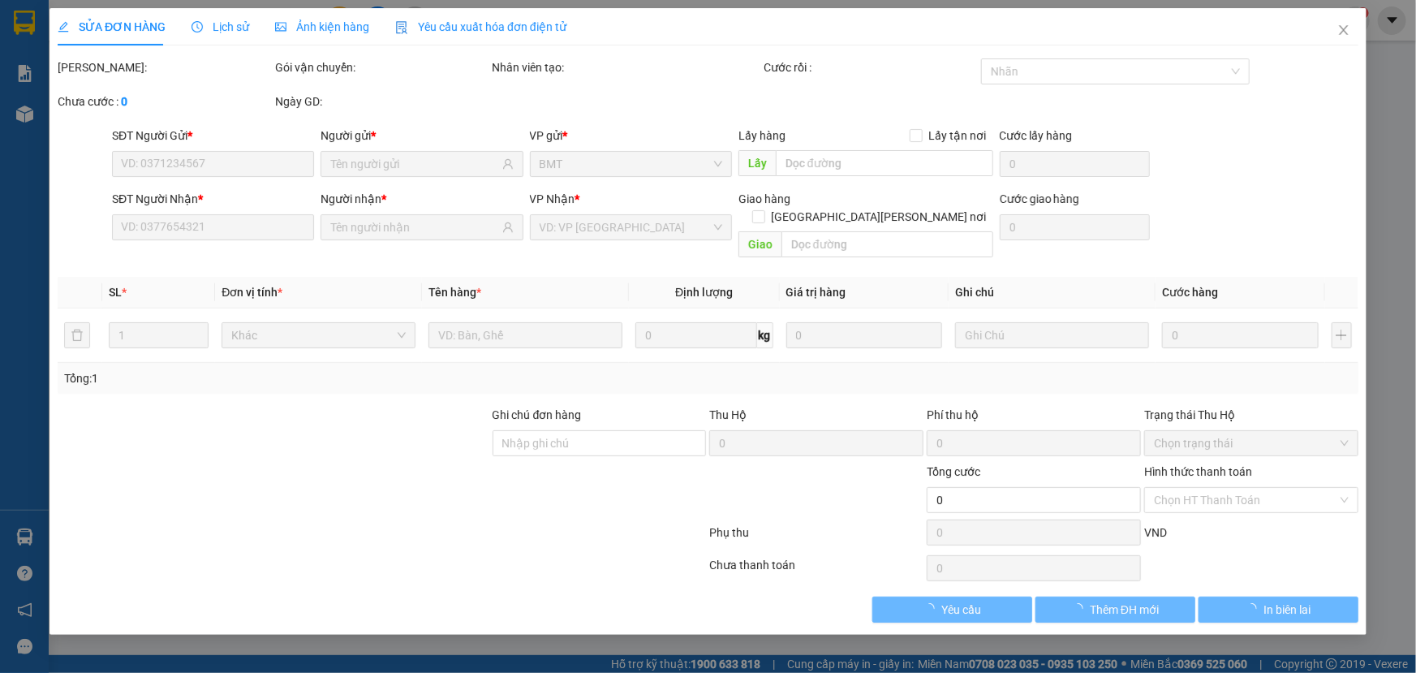
type input "0912435768"
type input "k"
type input "0927317317"
type input "minh"
type input "60.000"
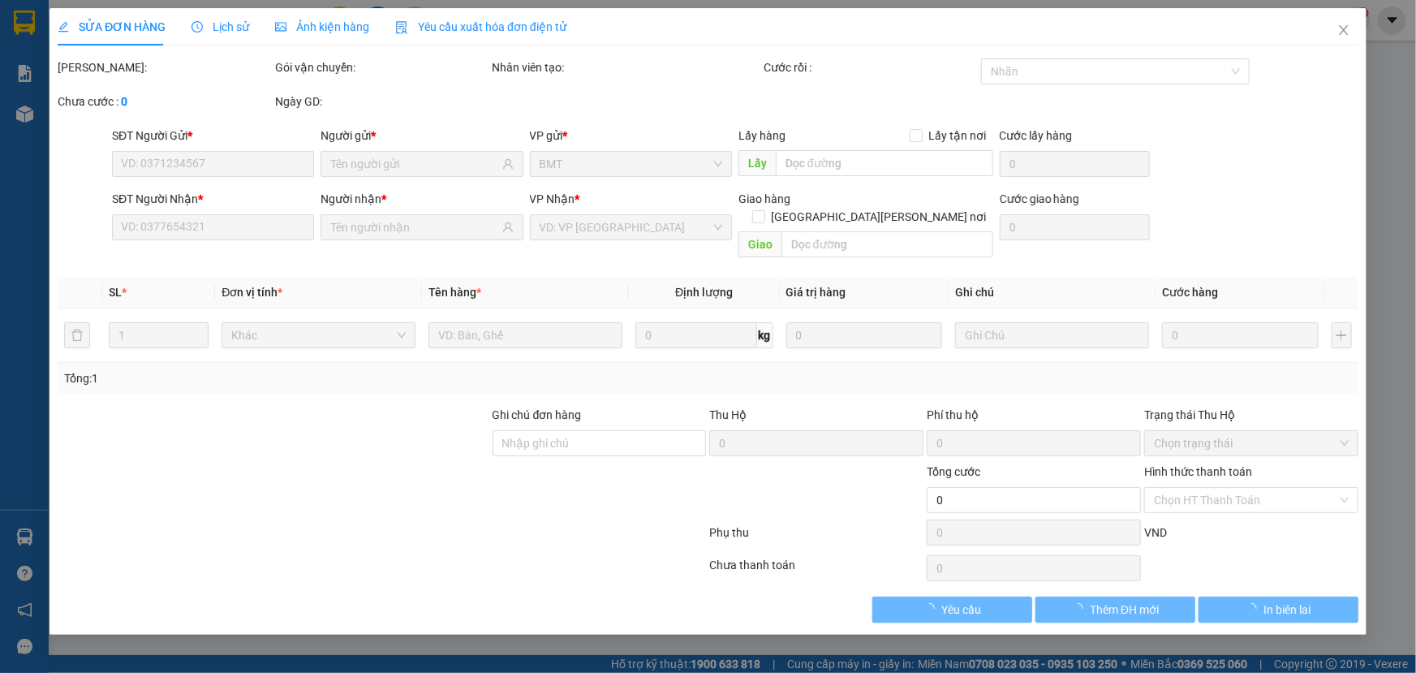
type input "60.000"
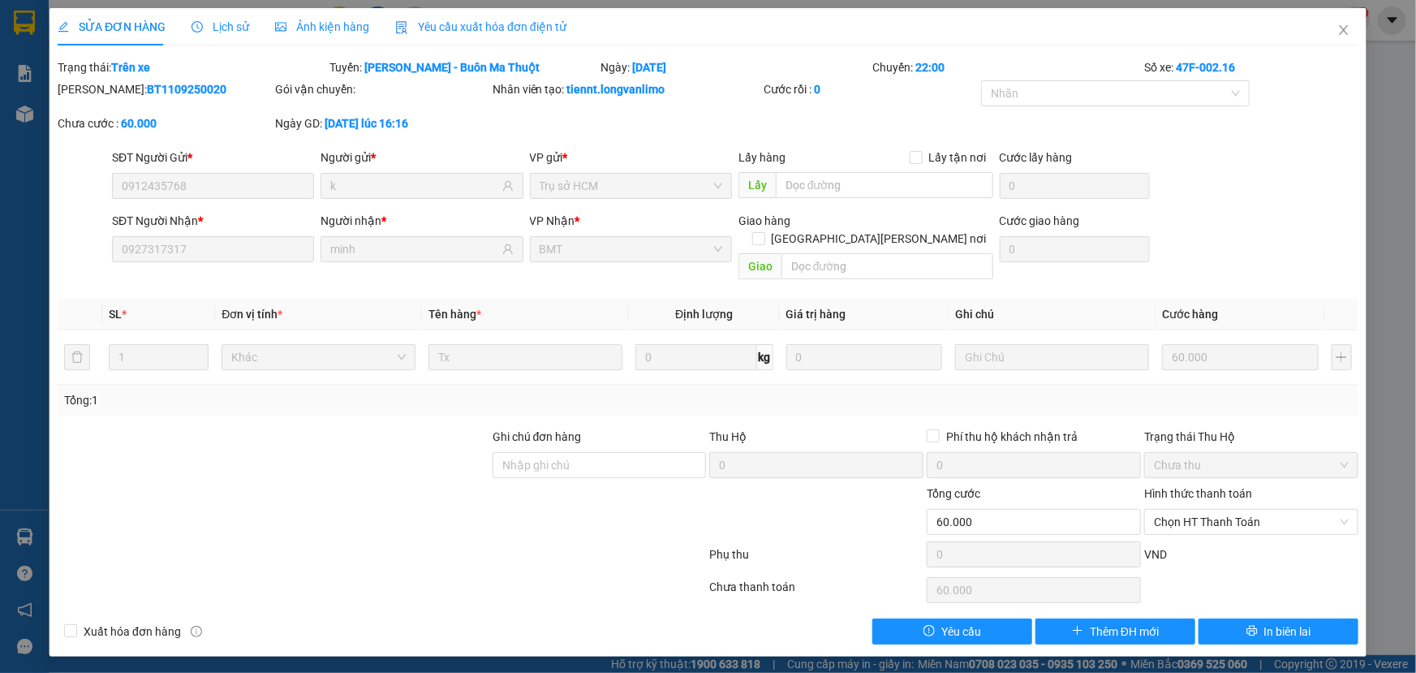
click at [326, 33] on div "Ảnh kiện hàng" at bounding box center [322, 27] width 94 height 18
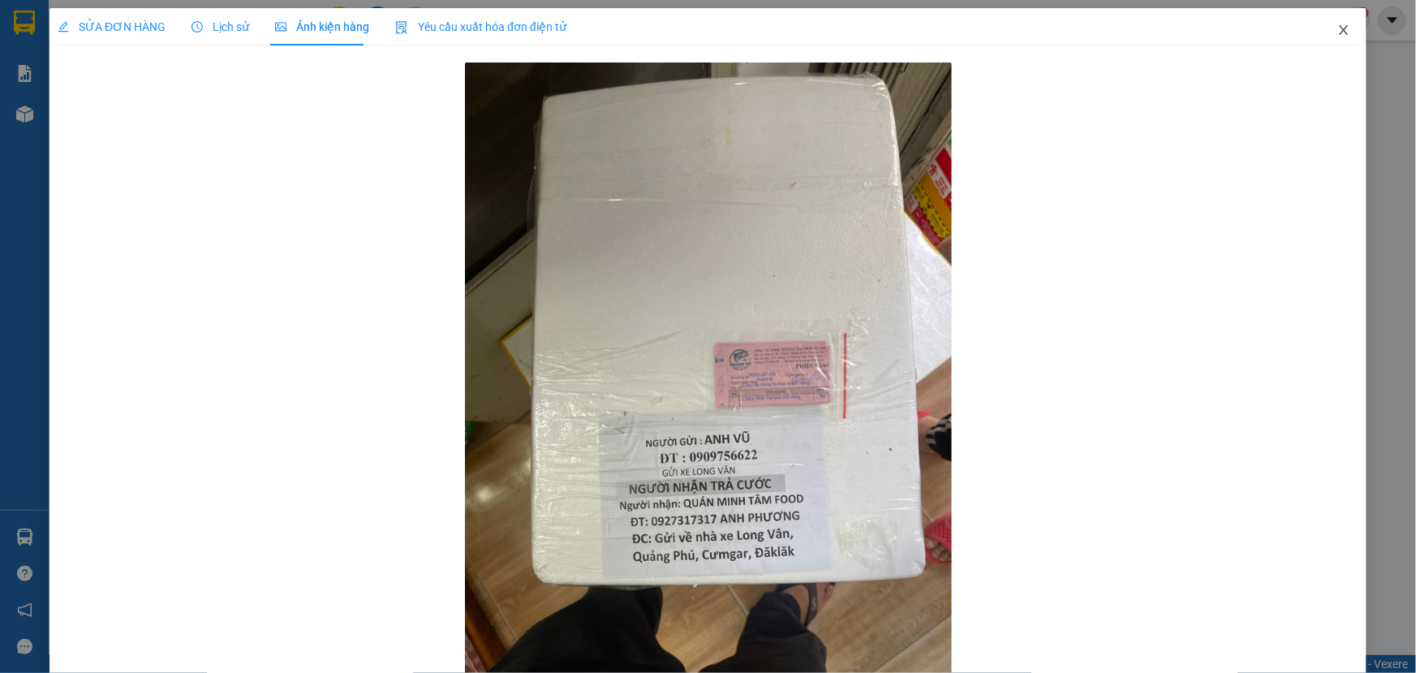
click at [1337, 37] on icon "close" at bounding box center [1343, 30] width 13 height 13
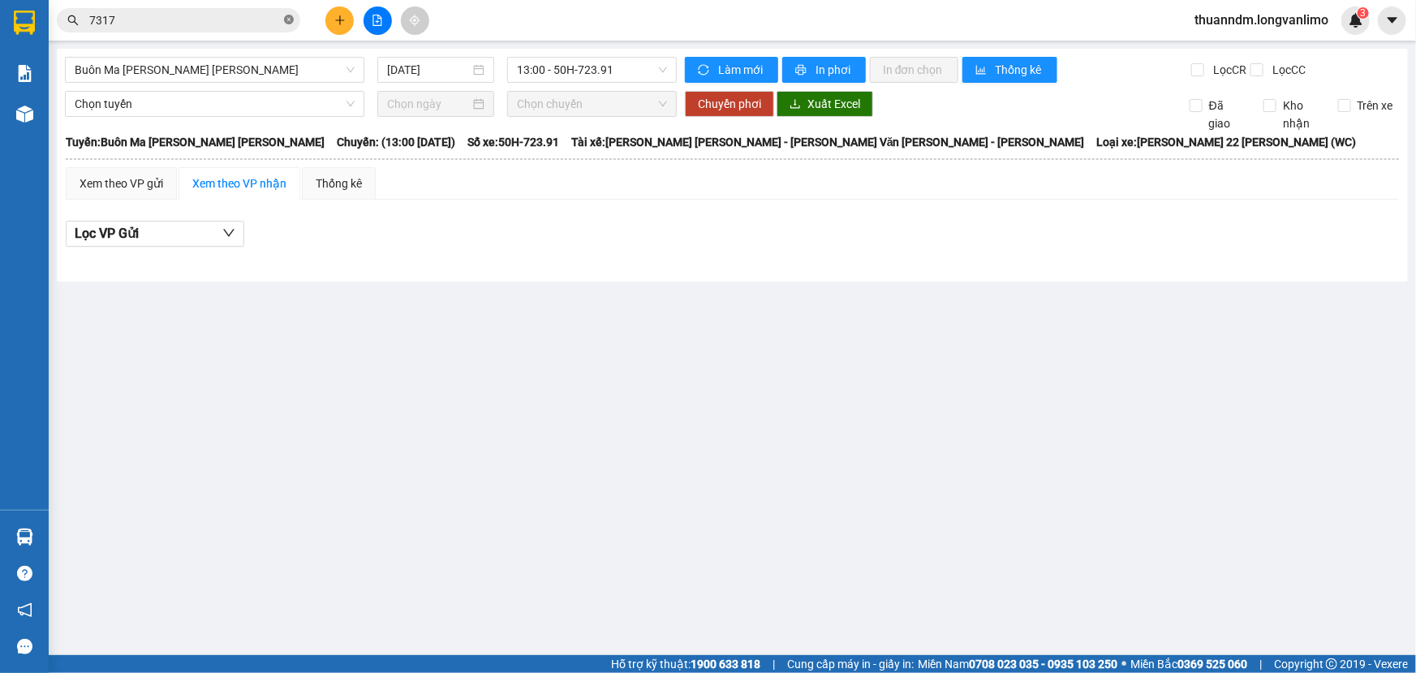
click at [291, 19] on icon "close-circle" at bounding box center [289, 20] width 10 height 10
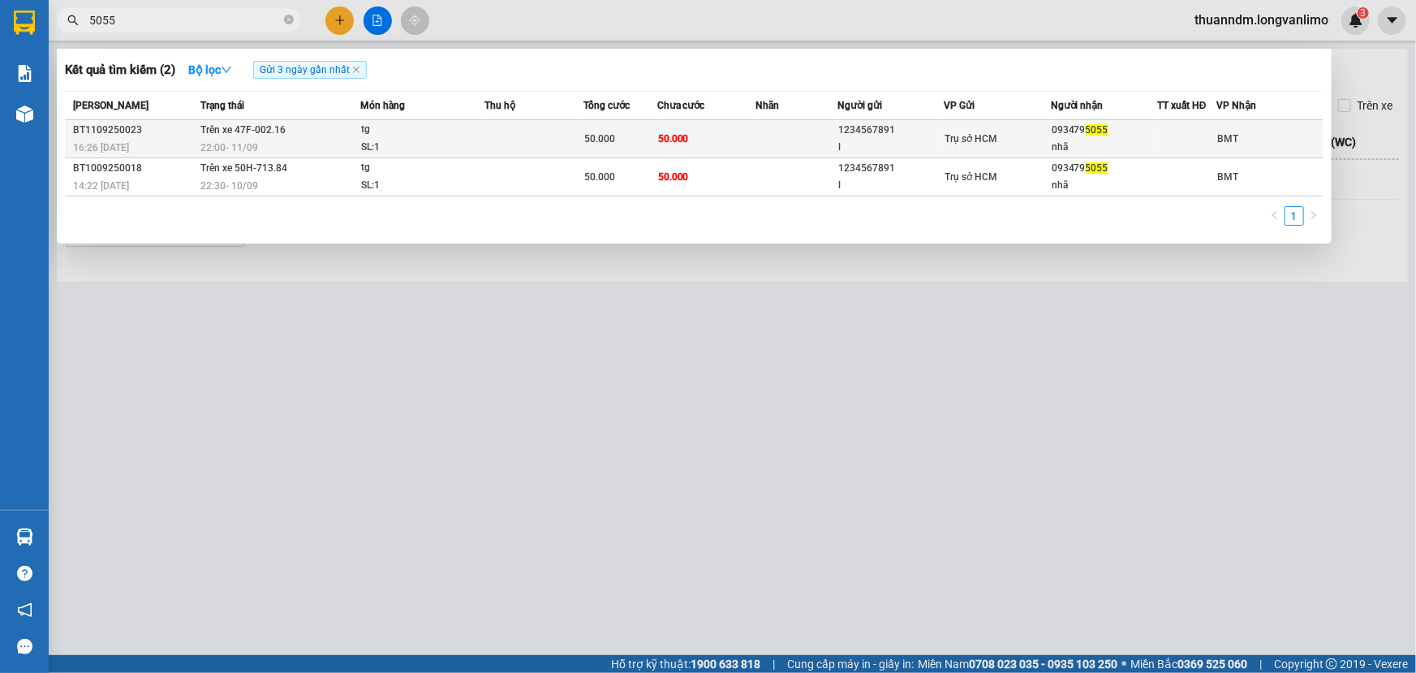
type input "5055"
click at [375, 143] on div "SL: 1" at bounding box center [422, 148] width 122 height 18
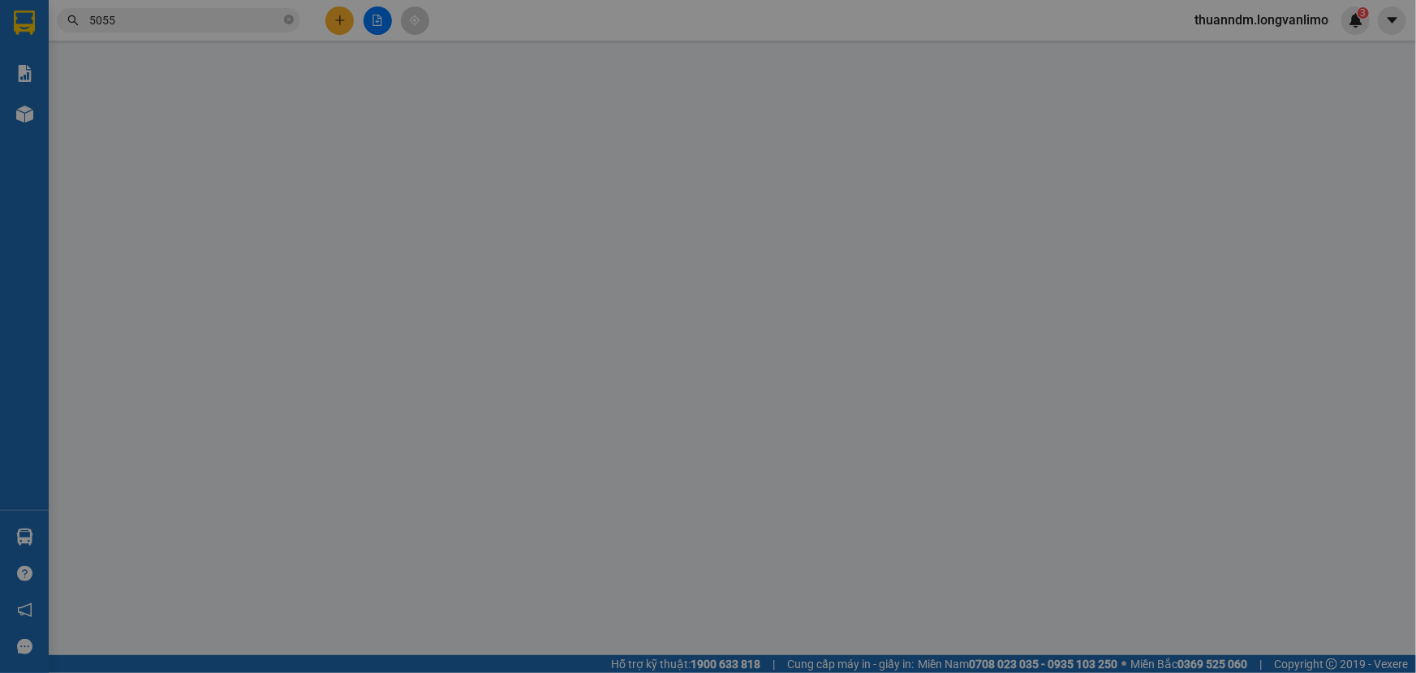
type input "1234567891"
type input "l"
type input "0934795055"
type input "nhã"
type input "50.000"
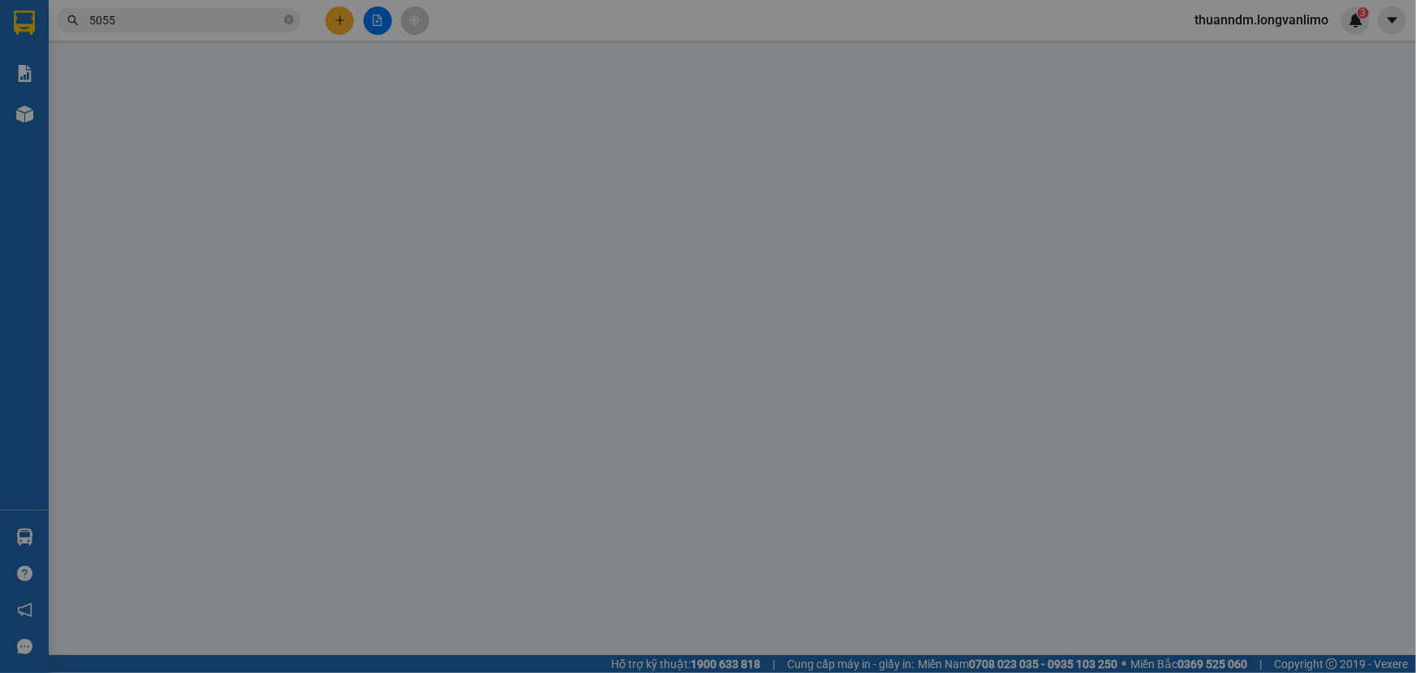
type input "50.000"
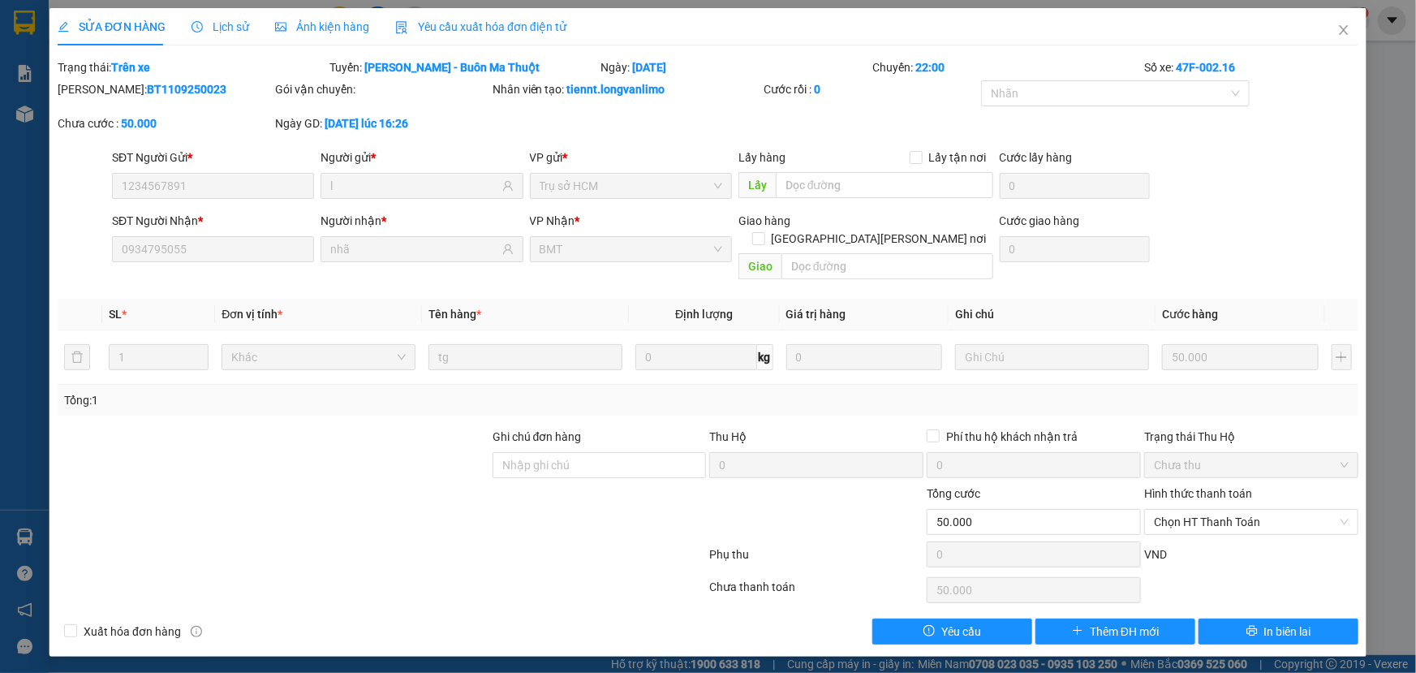
click at [300, 22] on span "Ảnh kiện hàng" at bounding box center [322, 26] width 94 height 13
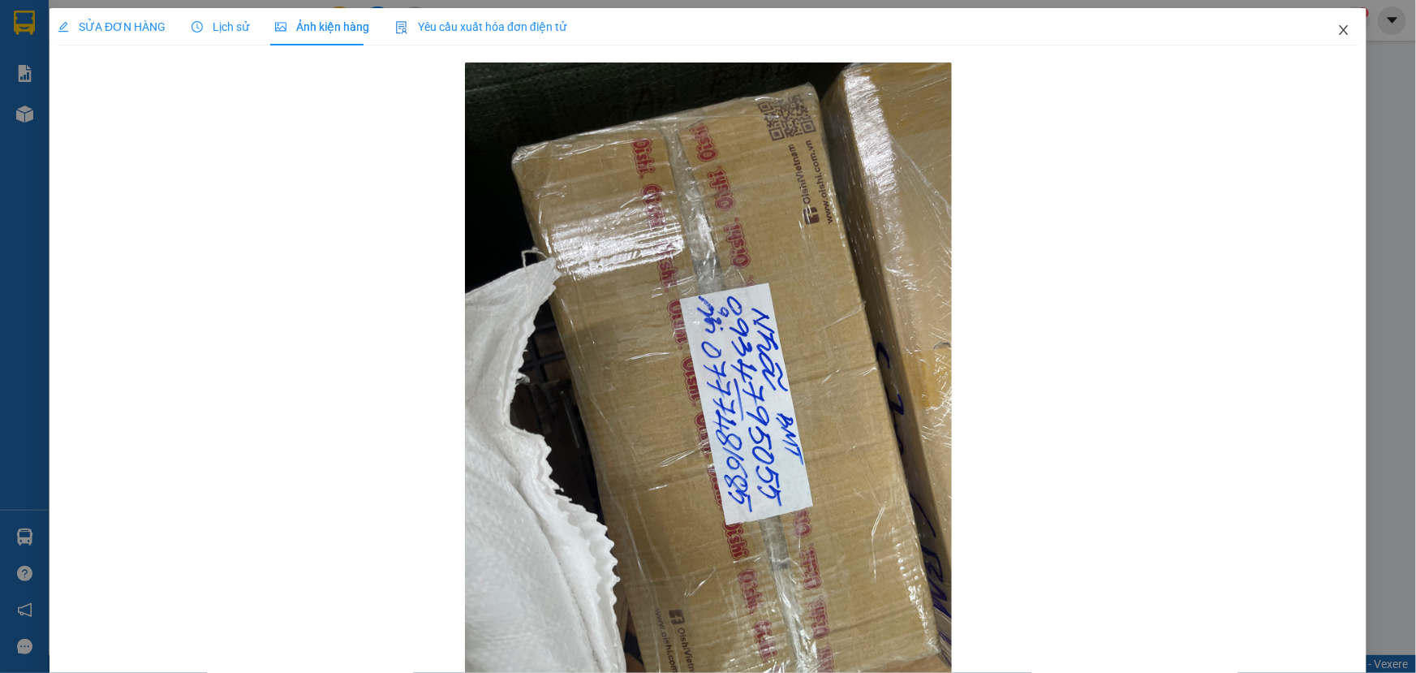
click at [1339, 27] on icon "close" at bounding box center [1343, 30] width 9 height 10
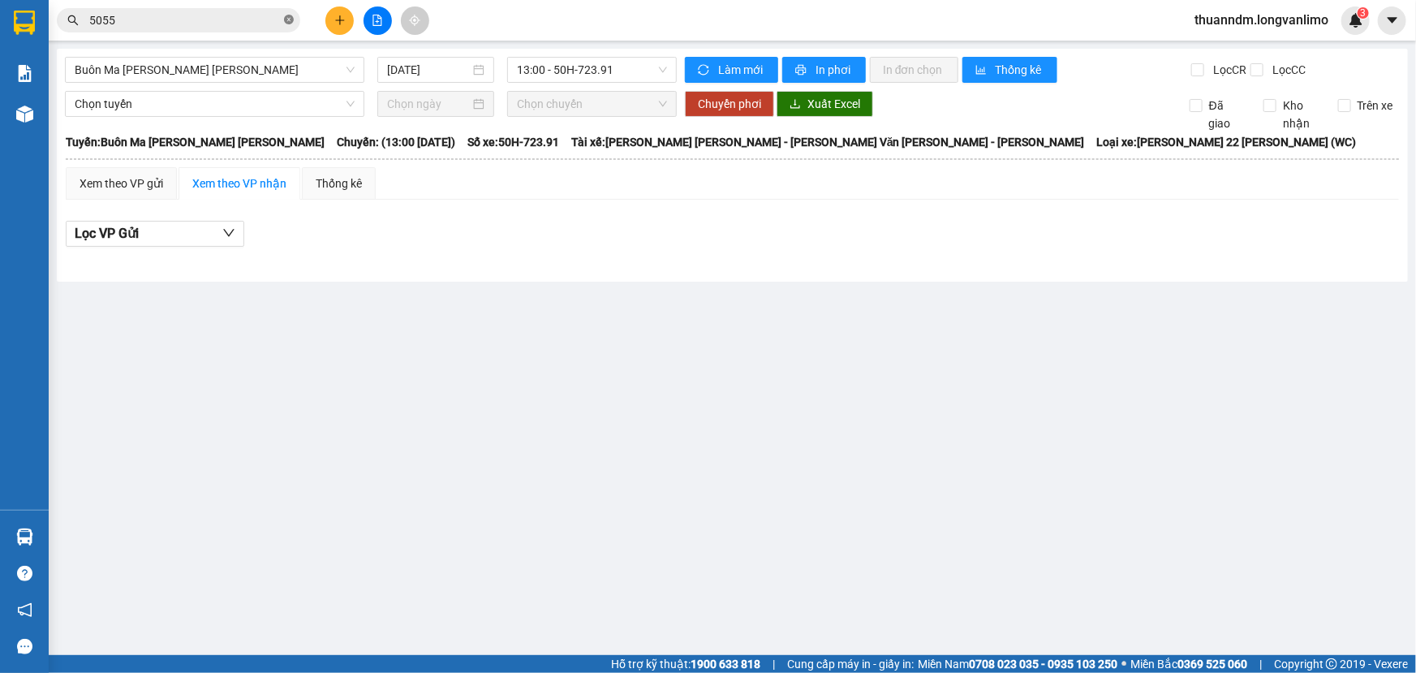
click at [288, 18] on icon "close-circle" at bounding box center [289, 20] width 10 height 10
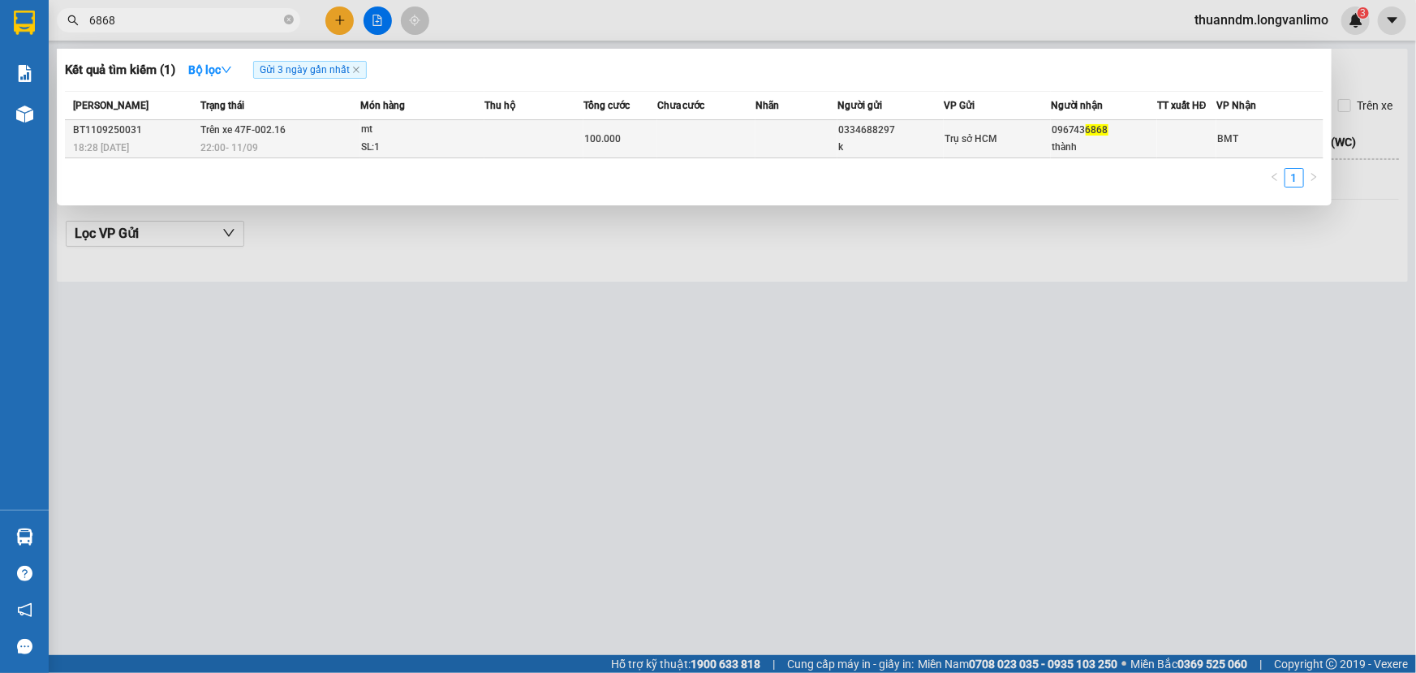
type input "6868"
click at [492, 140] on td at bounding box center [534, 139] width 98 height 38
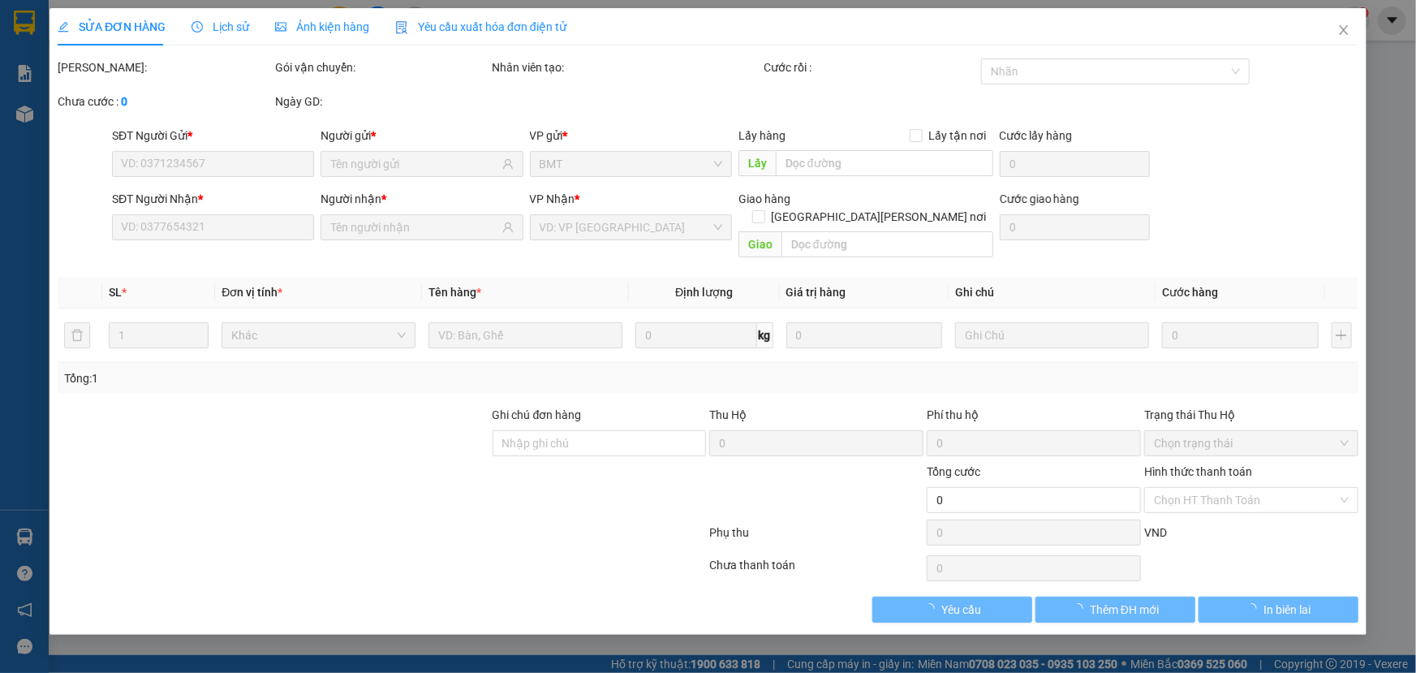
type input "0334688297"
type input "k"
type input "0967436868"
type input "thành"
type input "100.000"
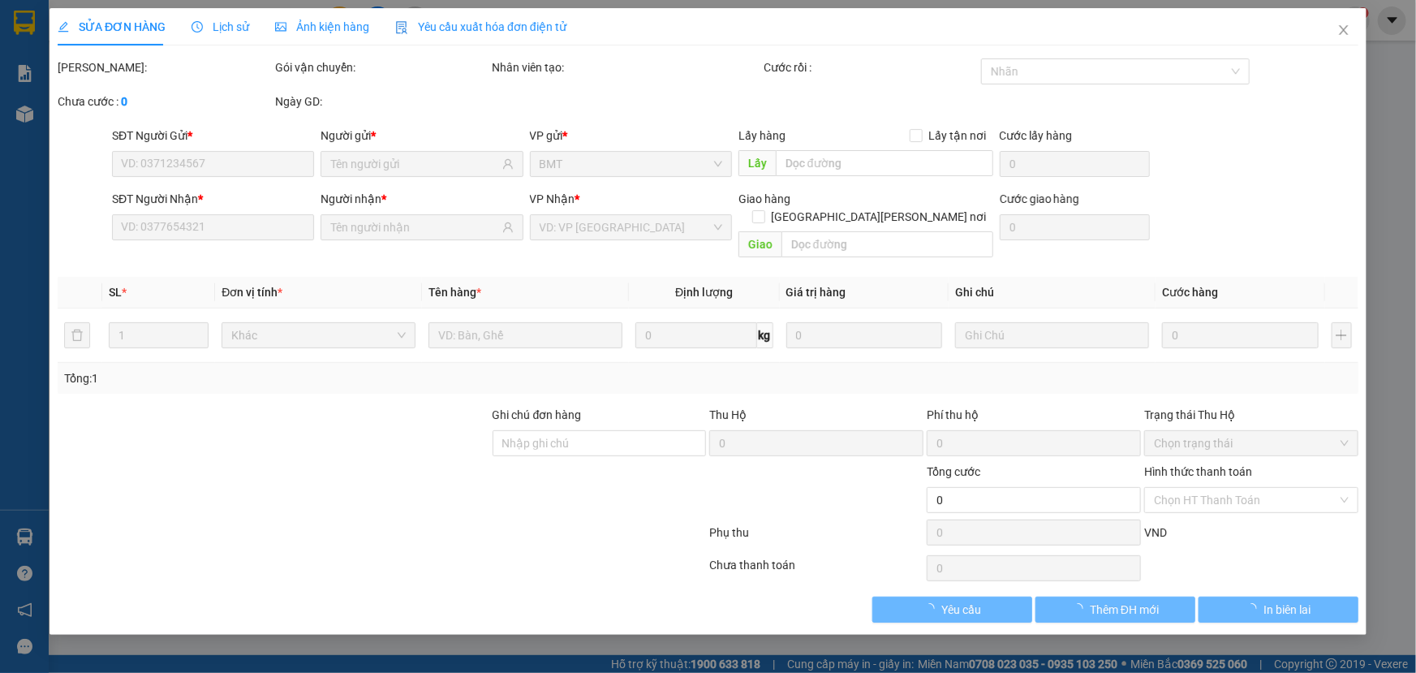
type input "0"
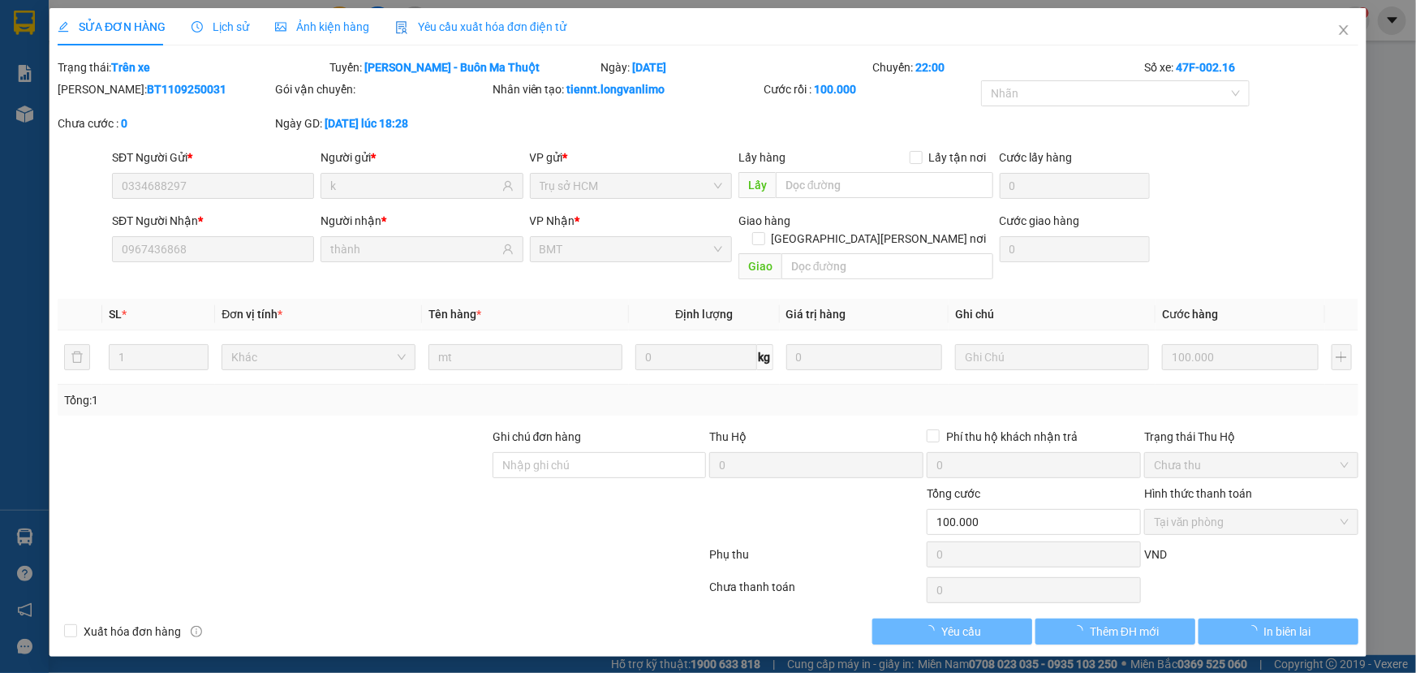
click at [322, 34] on div "Ảnh kiện hàng" at bounding box center [322, 27] width 94 height 18
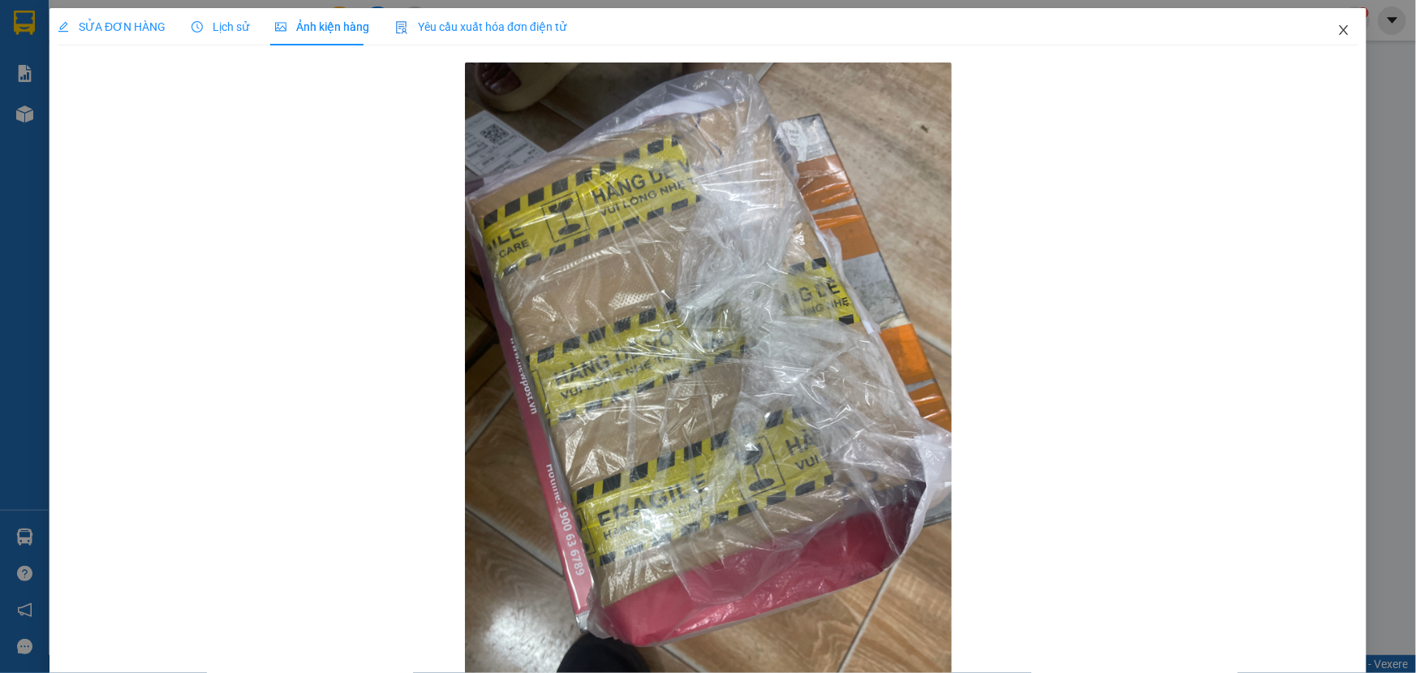
click at [1335, 38] on span "Close" at bounding box center [1343, 30] width 45 height 45
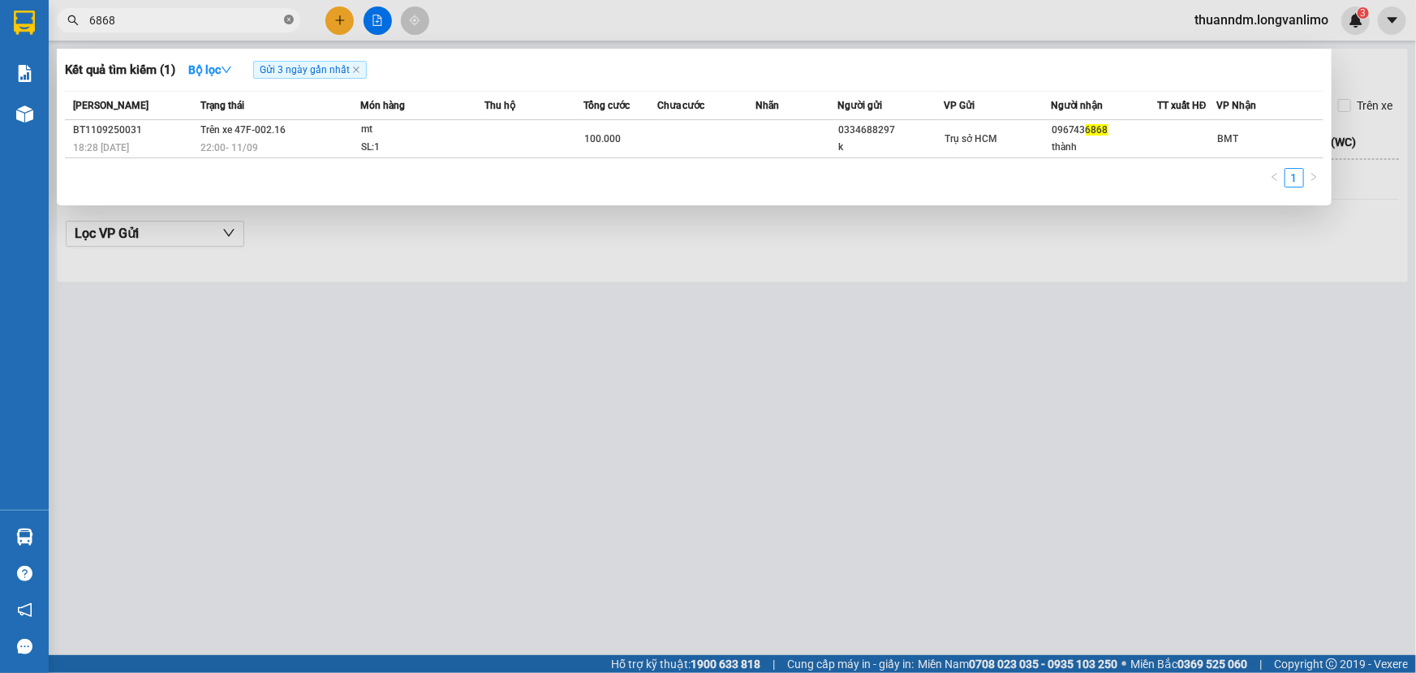
click at [289, 18] on icon "close-circle" at bounding box center [289, 20] width 10 height 10
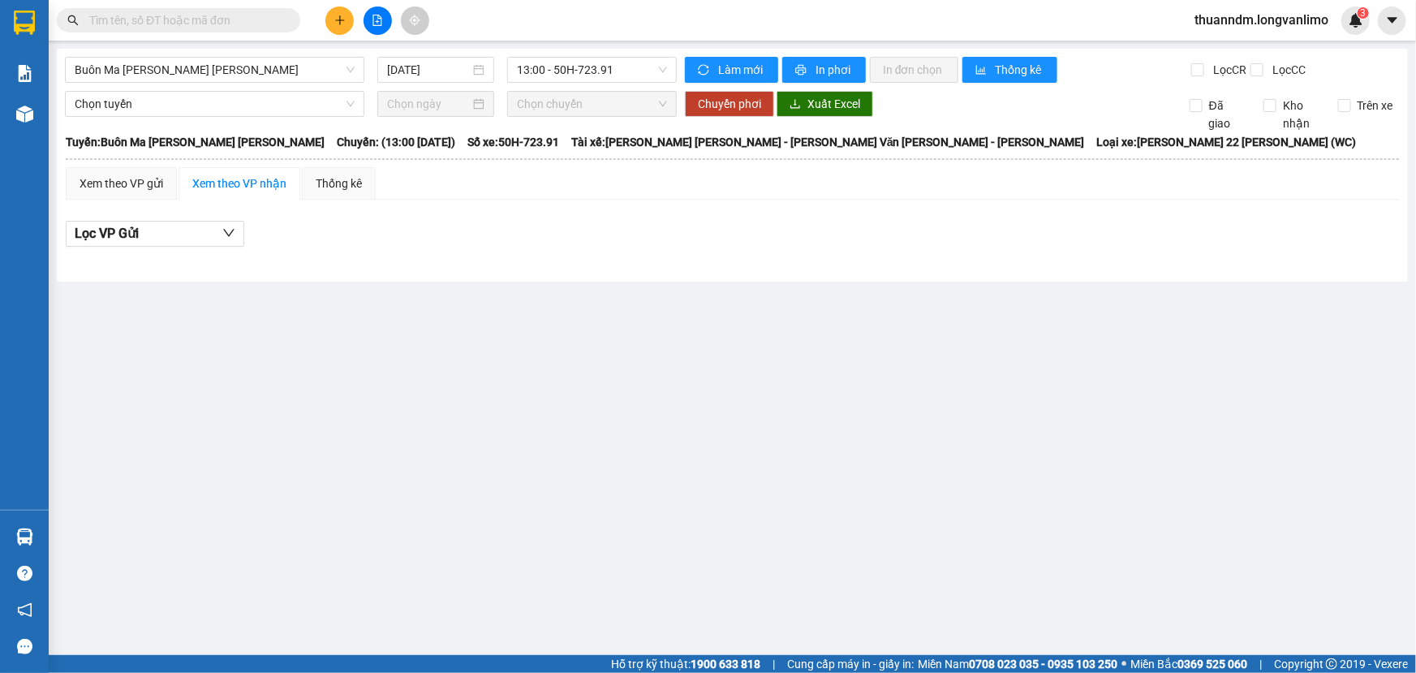
click at [221, 24] on input "text" at bounding box center [185, 20] width 192 height 18
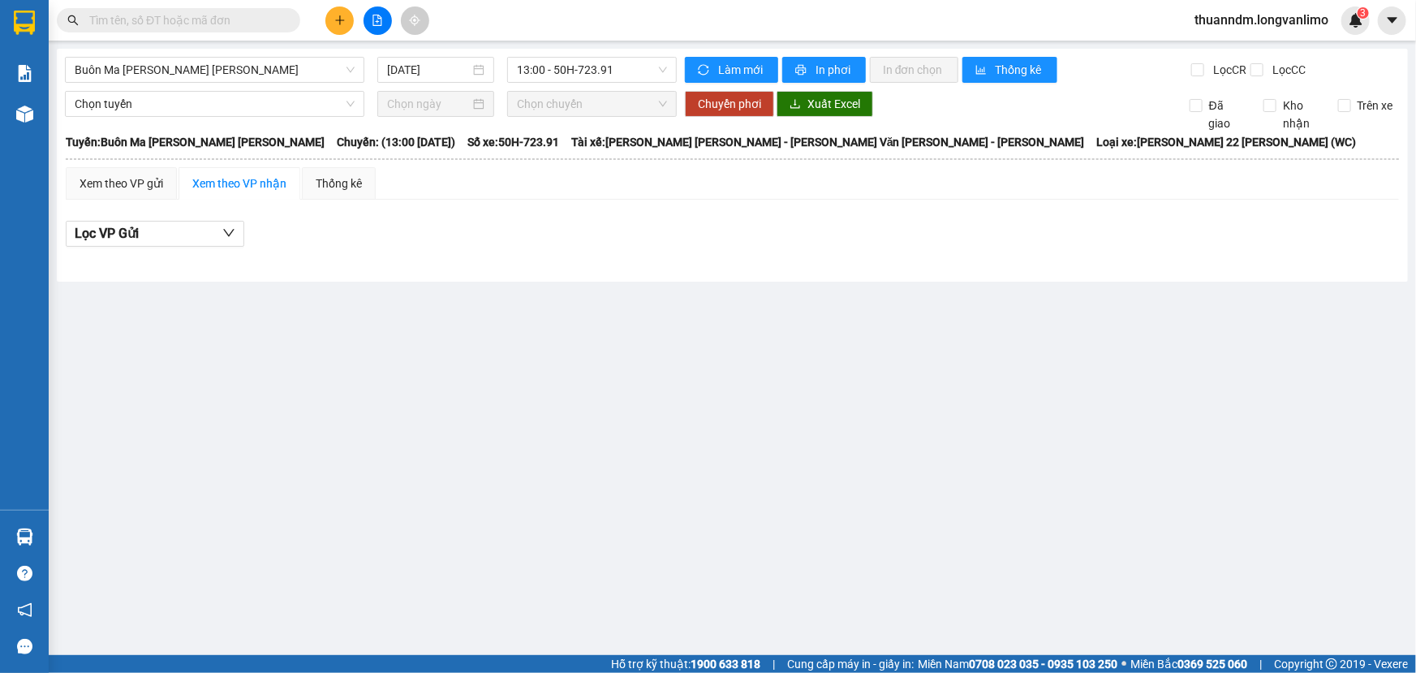
click at [221, 24] on input "text" at bounding box center [185, 20] width 192 height 18
click at [193, 27] on input "text" at bounding box center [185, 20] width 192 height 18
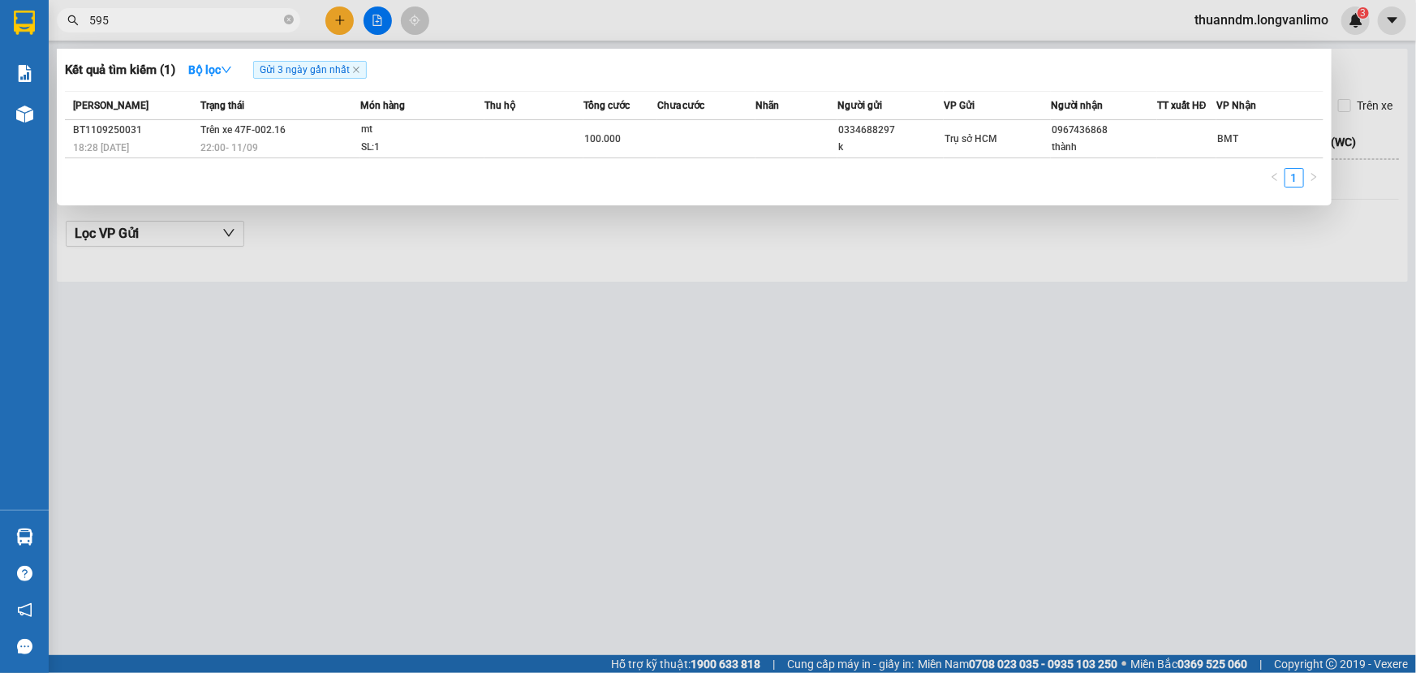
type input "5955"
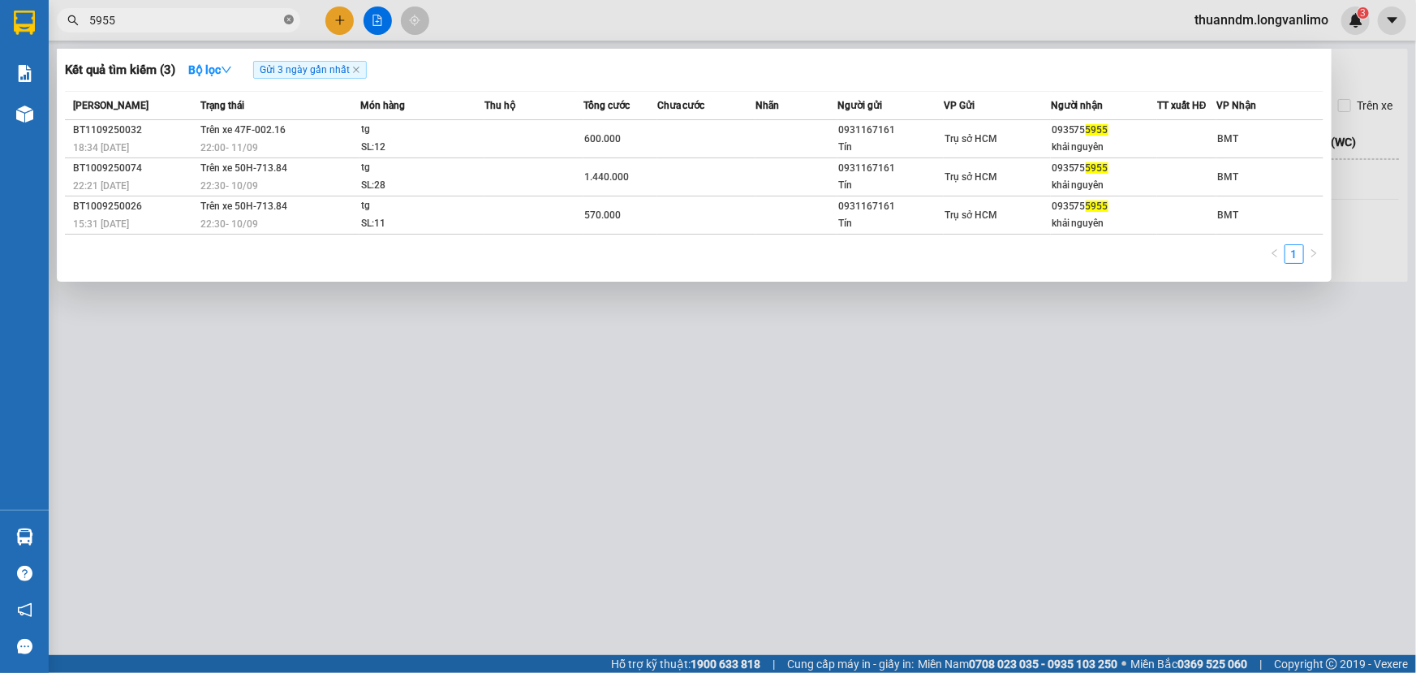
click at [286, 17] on icon "close-circle" at bounding box center [289, 20] width 10 height 10
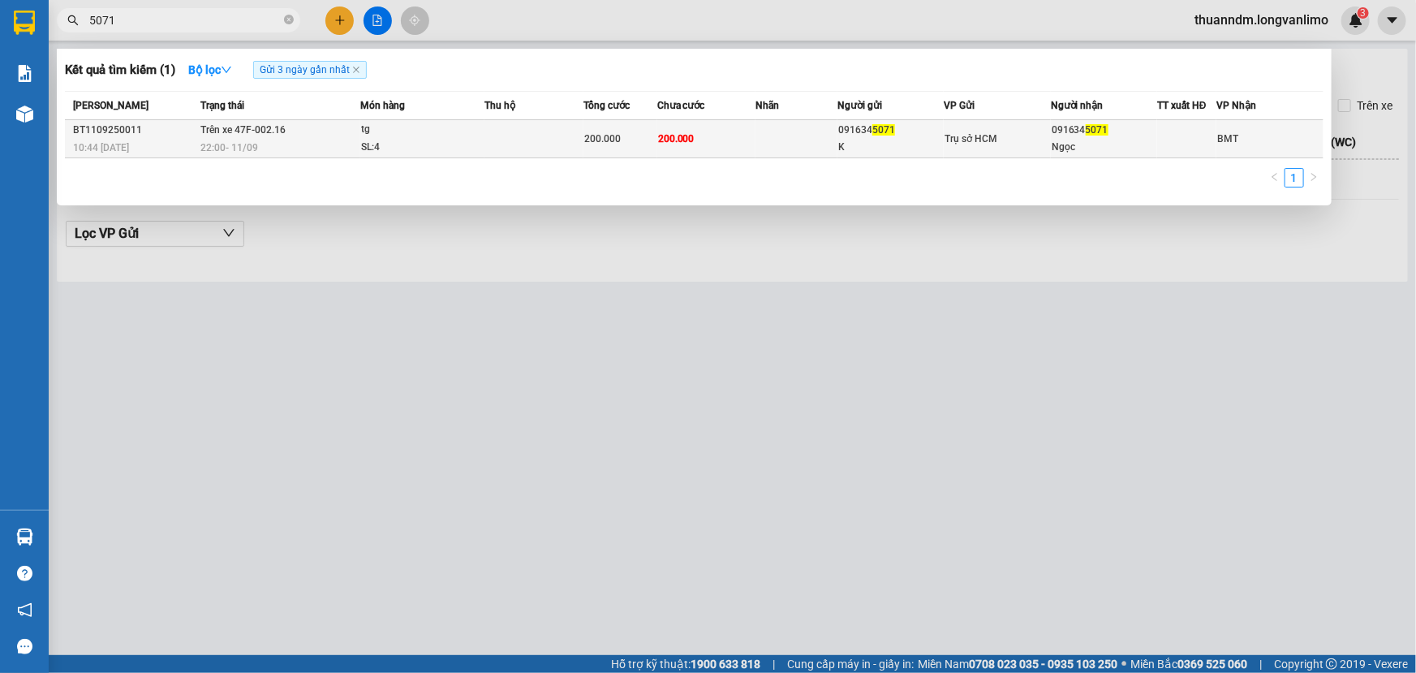
type input "5071"
click at [556, 138] on td at bounding box center [534, 139] width 98 height 38
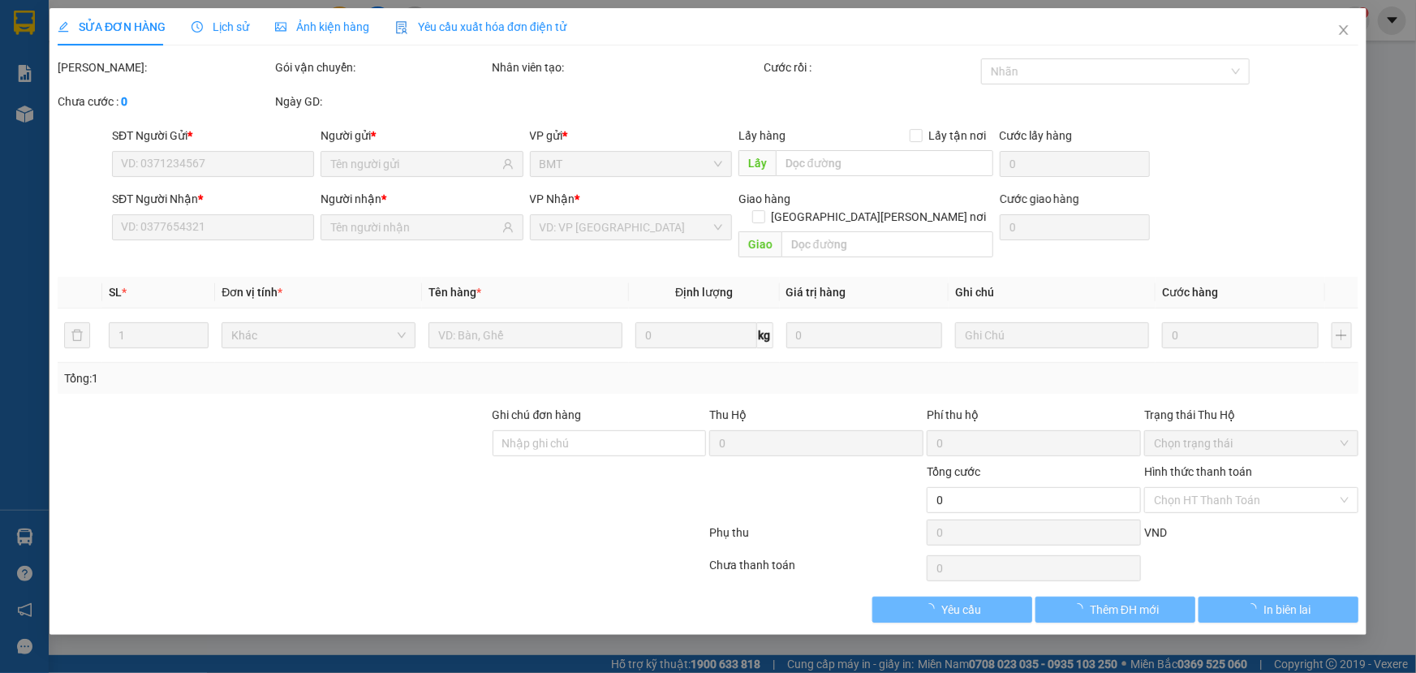
type input "0916345071"
type input "K"
type input "0916345071"
type input "Ngọc"
type input "200.000"
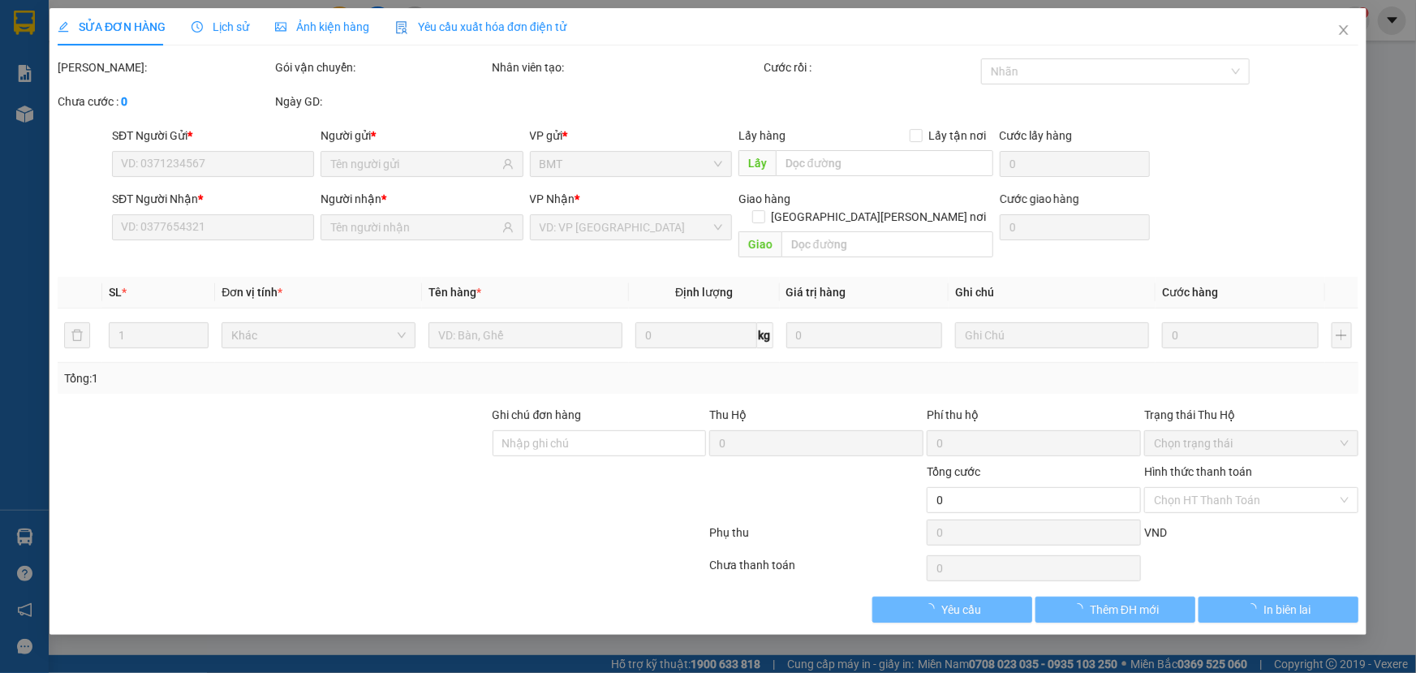
type input "200.000"
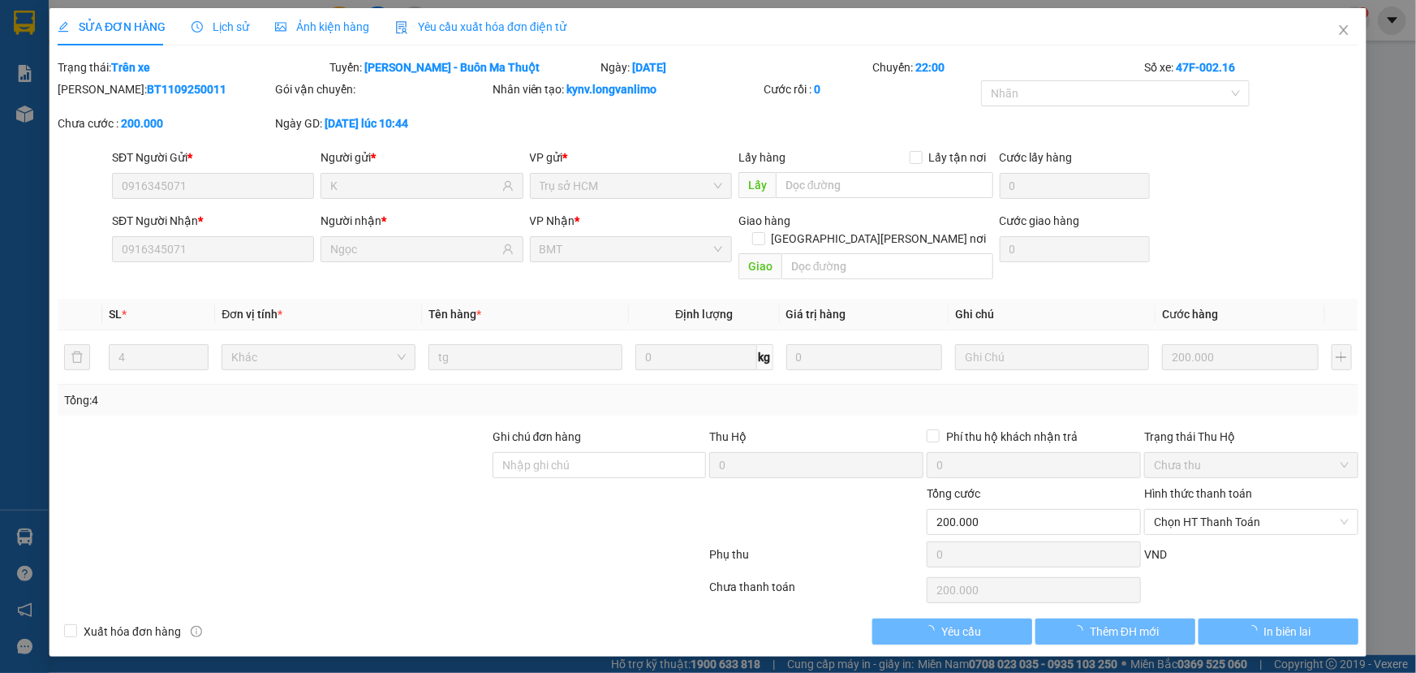
click at [348, 30] on span "Ảnh kiện hàng" at bounding box center [322, 26] width 94 height 13
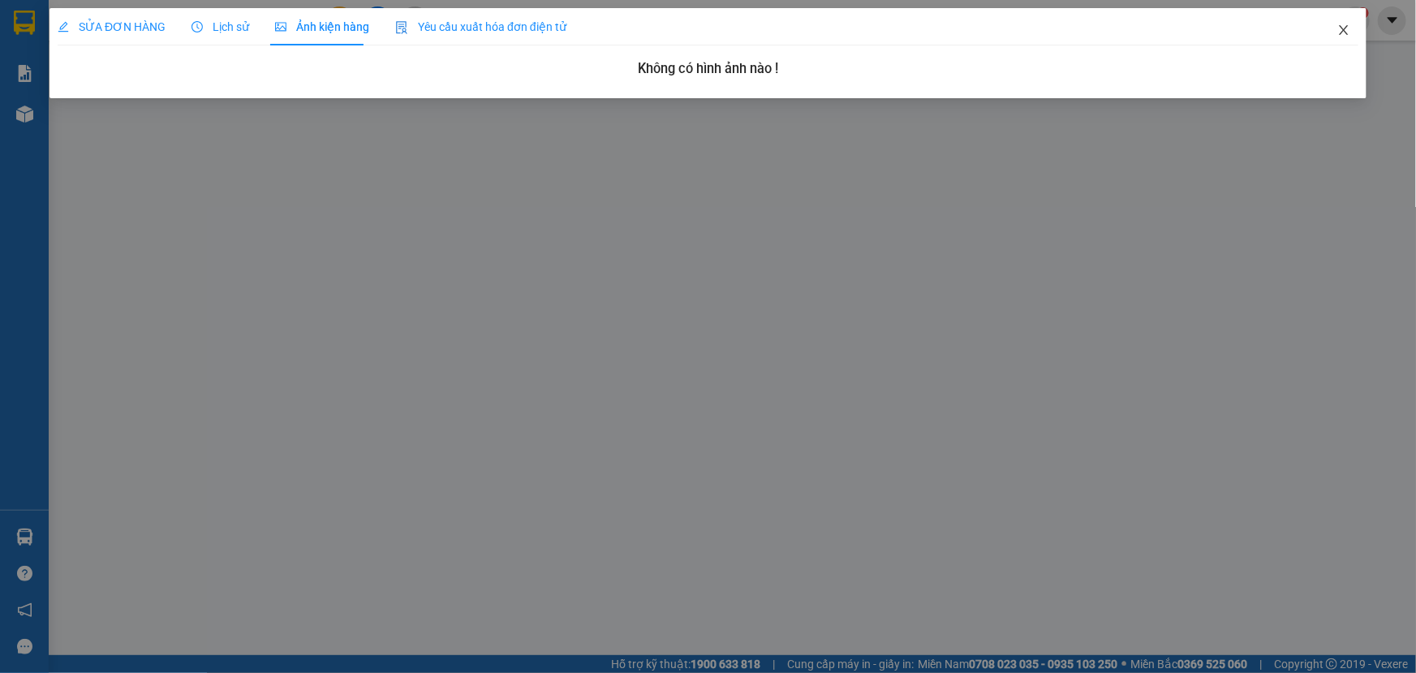
click at [1340, 33] on icon "close" at bounding box center [1343, 30] width 13 height 13
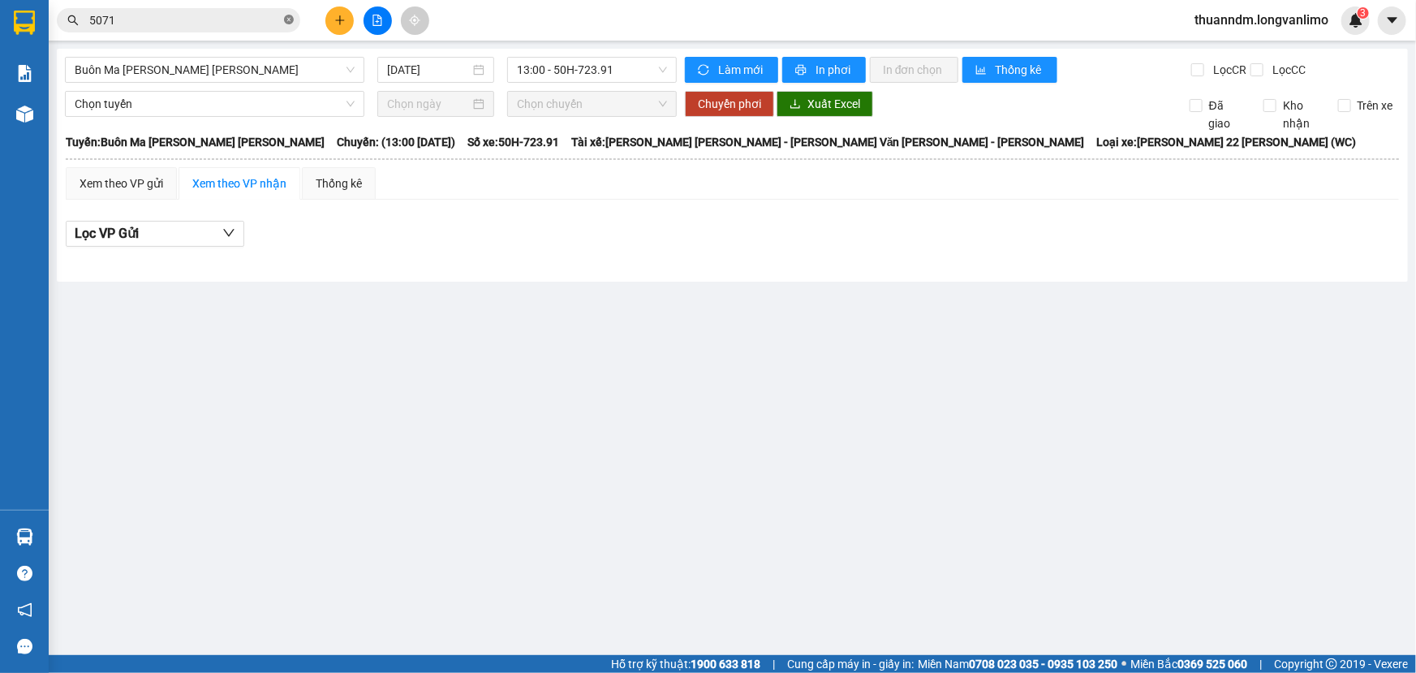
click at [286, 21] on icon "close-circle" at bounding box center [289, 20] width 10 height 10
click at [264, 17] on input "text" at bounding box center [185, 20] width 192 height 18
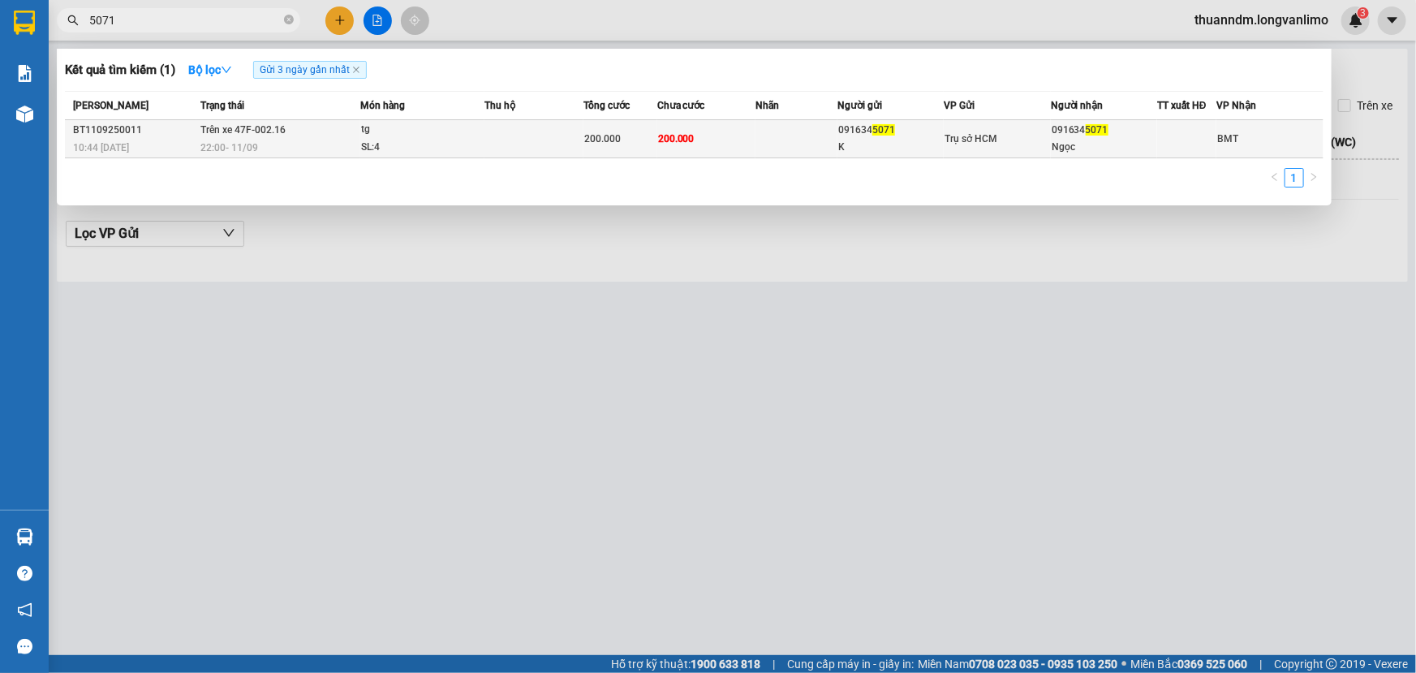
type input "5071"
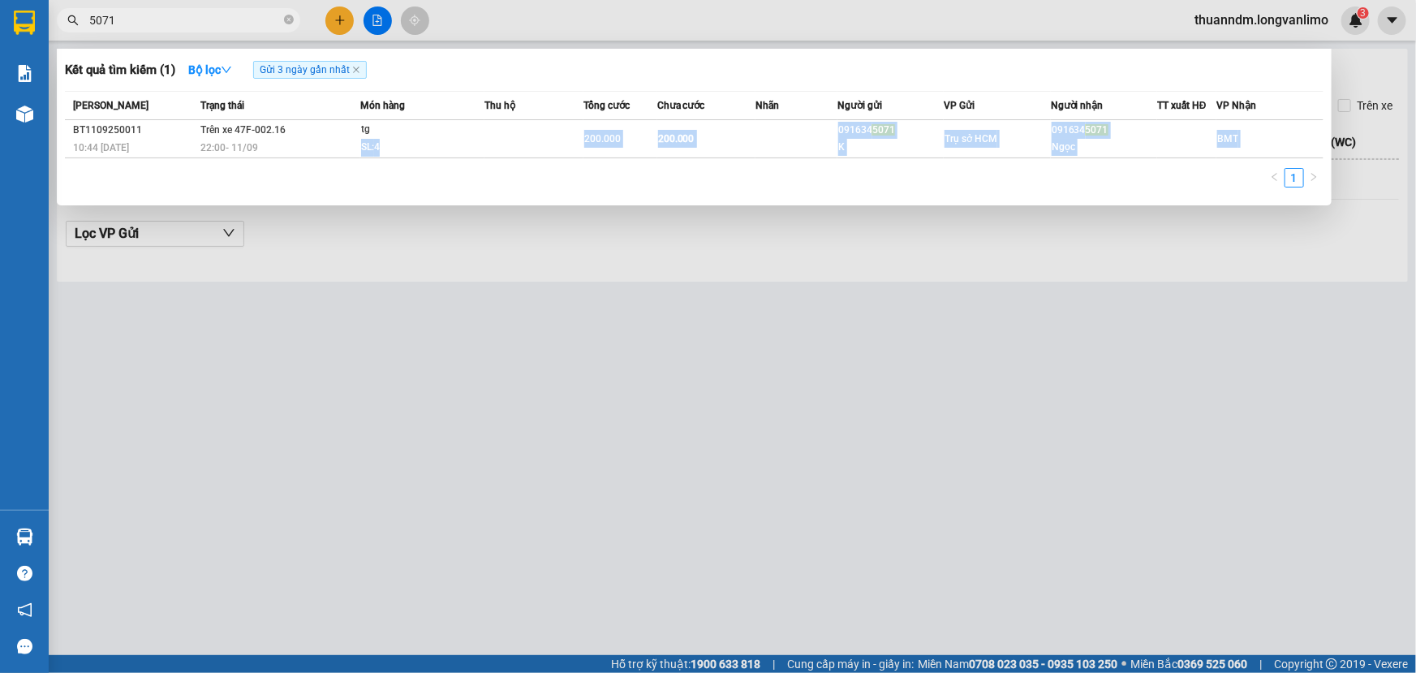
drag, startPoint x: 420, startPoint y: 136, endPoint x: 471, endPoint y: 178, distance: 65.8
click at [471, 178] on div "Mã ĐH Trạng thái Món hàng Thu hộ Tổng [PERSON_NAME] [PERSON_NAME] Người gửi VP …" at bounding box center [694, 144] width 1259 height 106
click at [471, 178] on div "1" at bounding box center [694, 182] width 1259 height 29
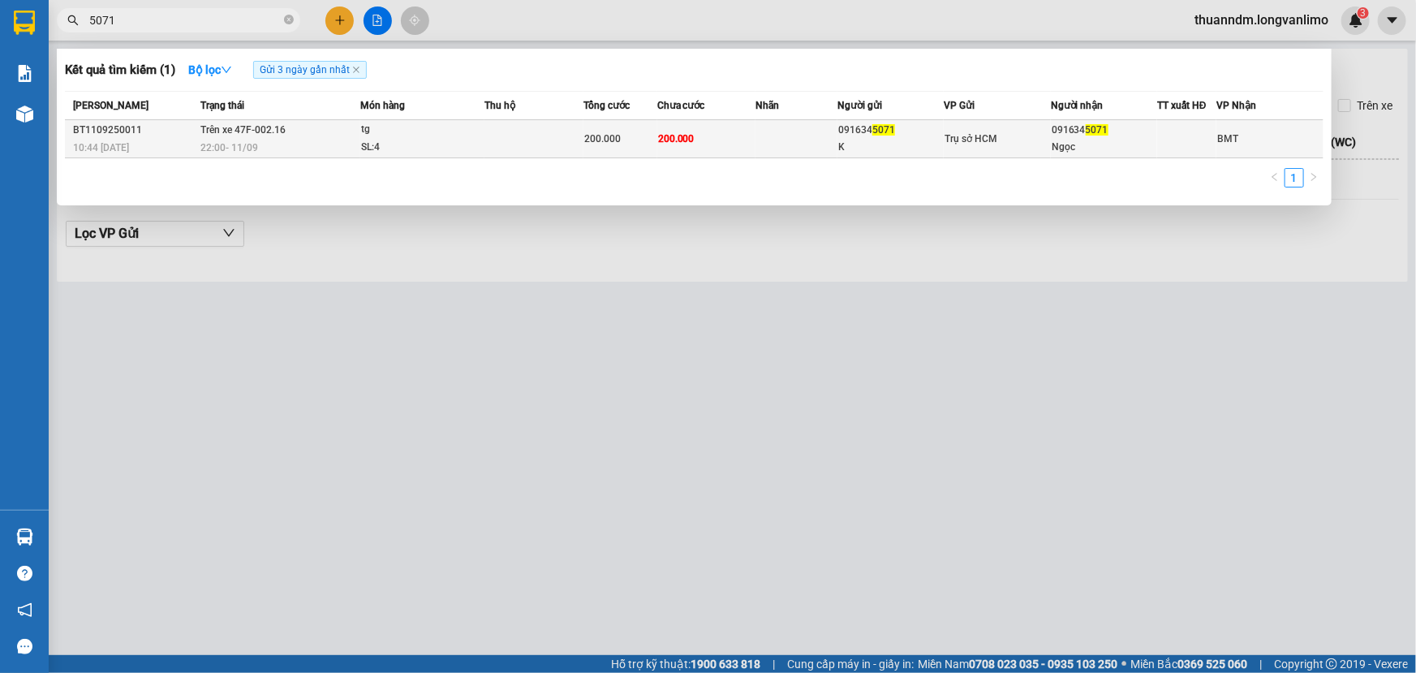
click at [463, 157] on td "tg SL: 4" at bounding box center [422, 139] width 125 height 38
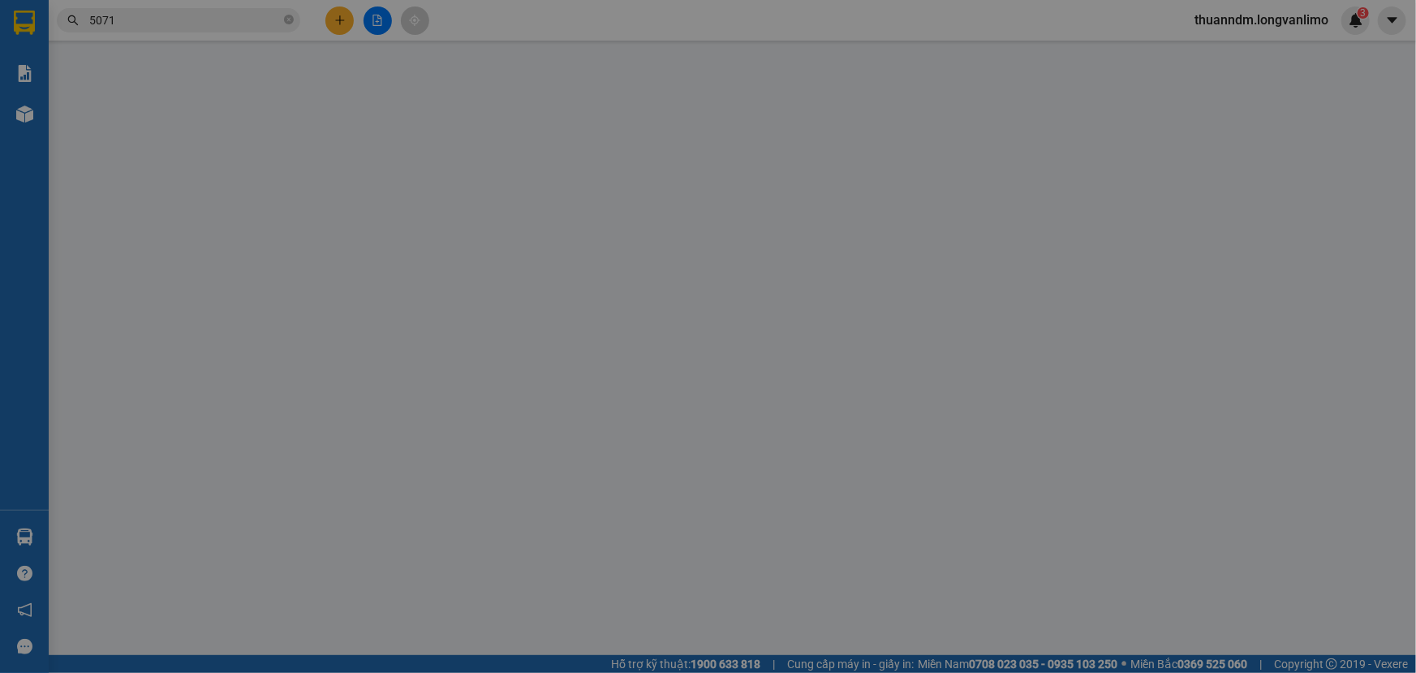
type input "0916345071"
type input "K"
type input "0916345071"
type input "Ngọc"
type input "200.000"
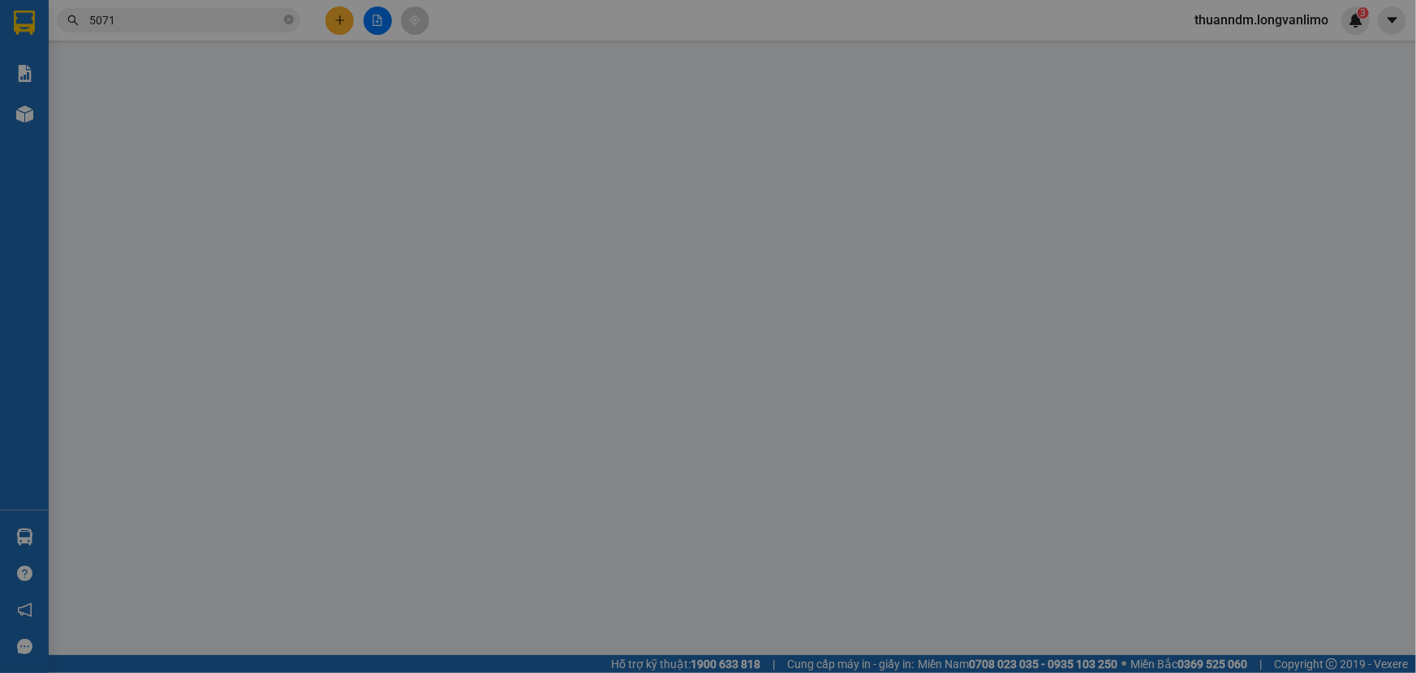
type input "200.000"
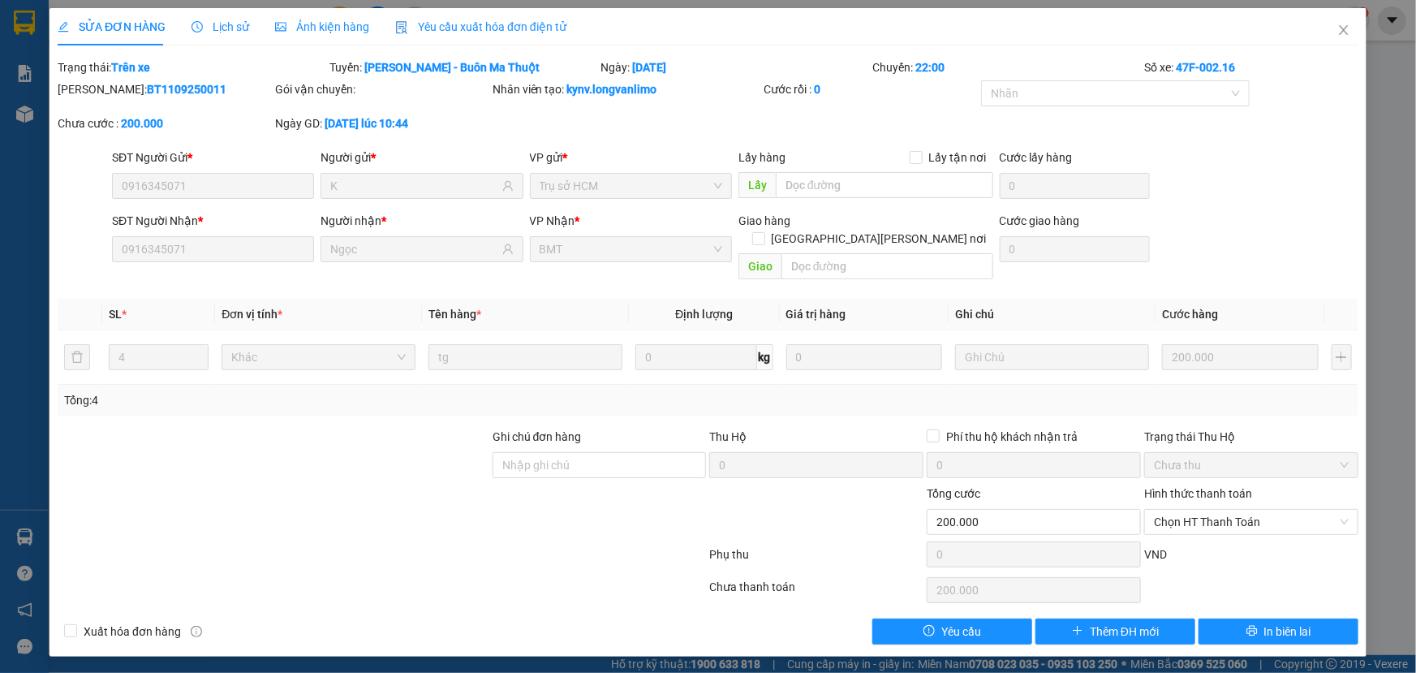
click at [337, 41] on div "Ảnh kiện hàng" at bounding box center [322, 26] width 94 height 37
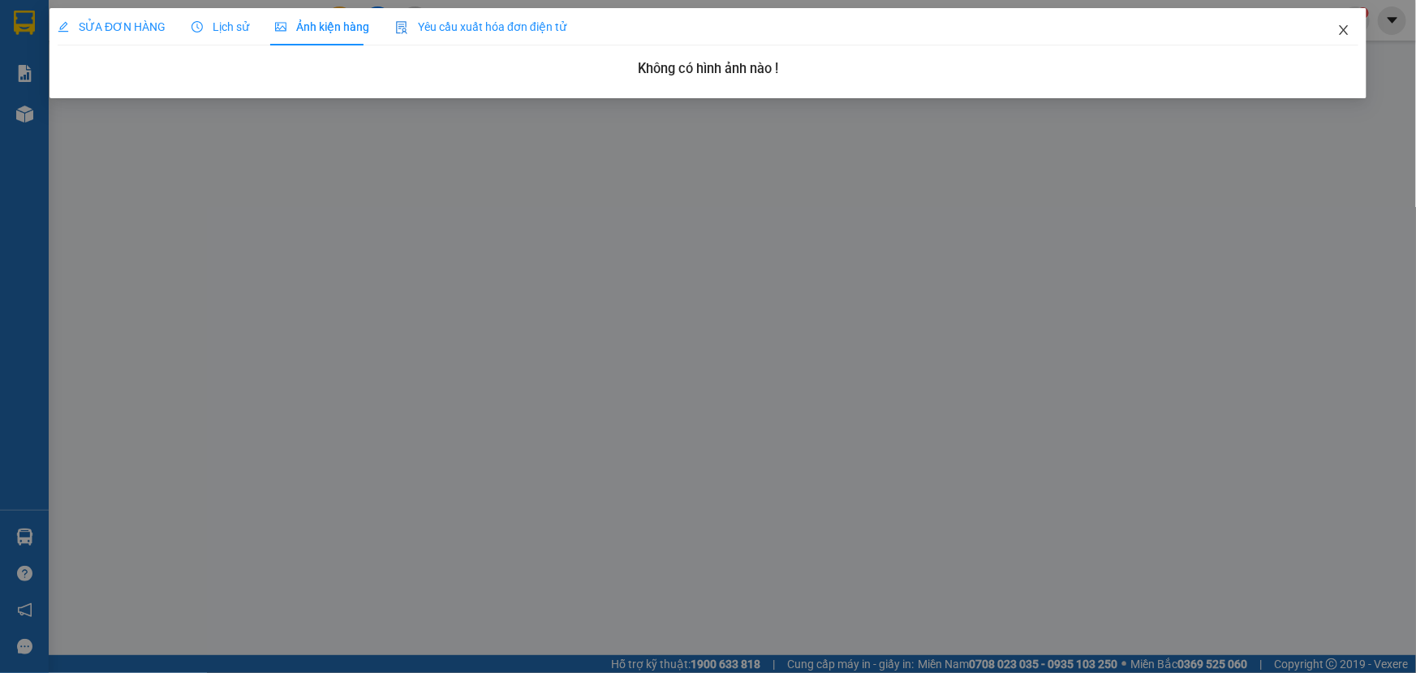
click at [1350, 30] on icon "close" at bounding box center [1343, 30] width 13 height 13
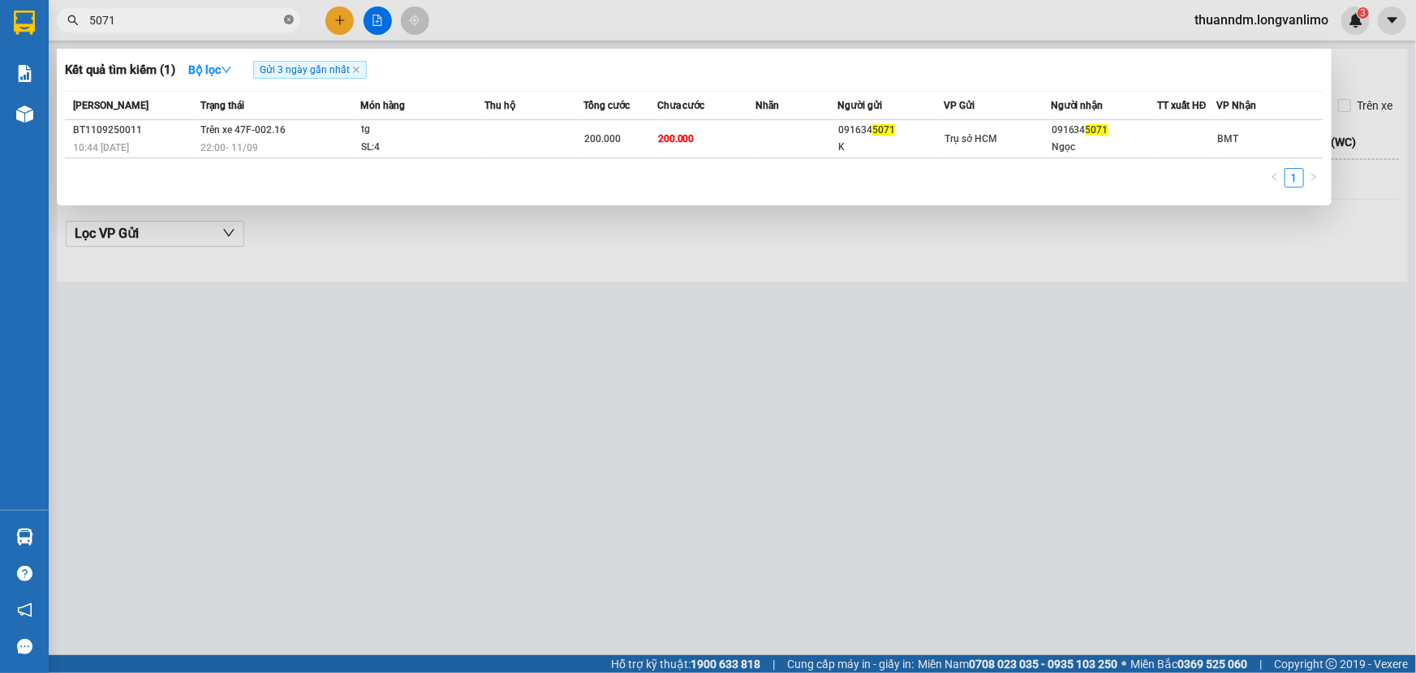
click at [284, 24] on icon "close-circle" at bounding box center [289, 20] width 10 height 10
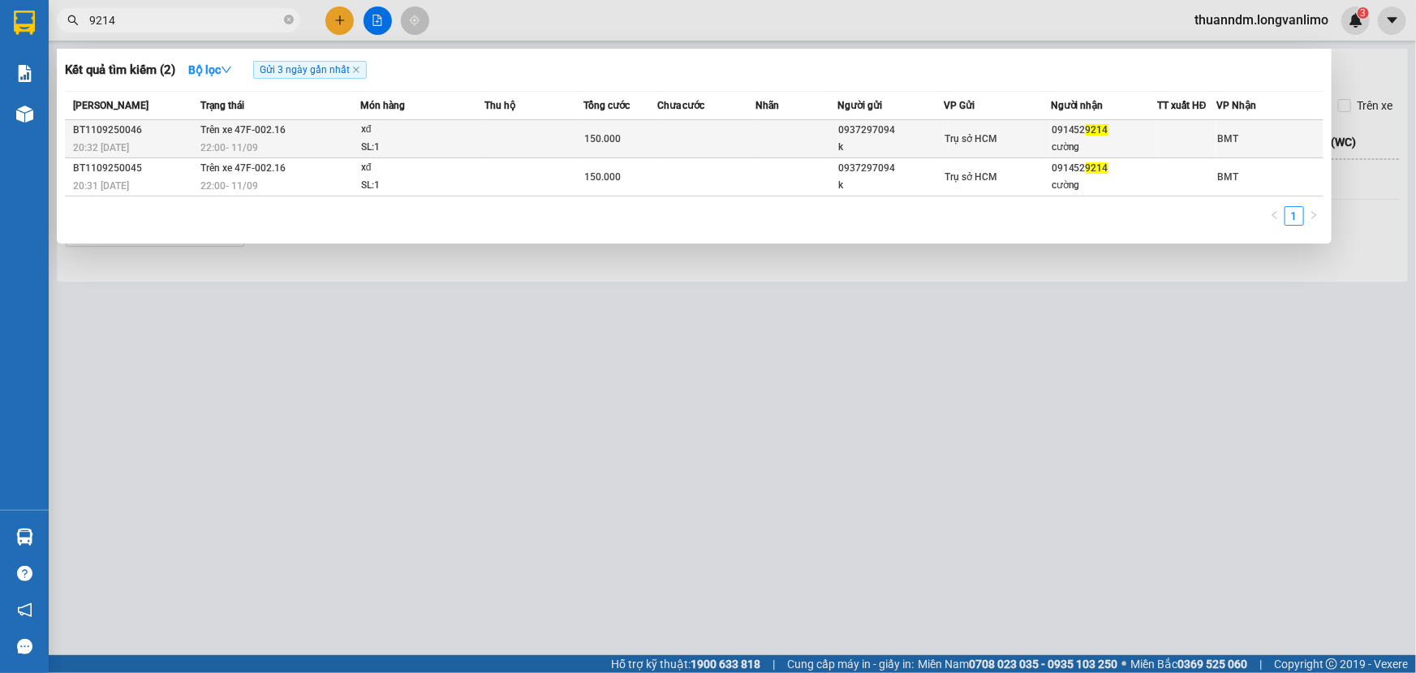
type input "9214"
click at [497, 145] on td at bounding box center [534, 139] width 98 height 38
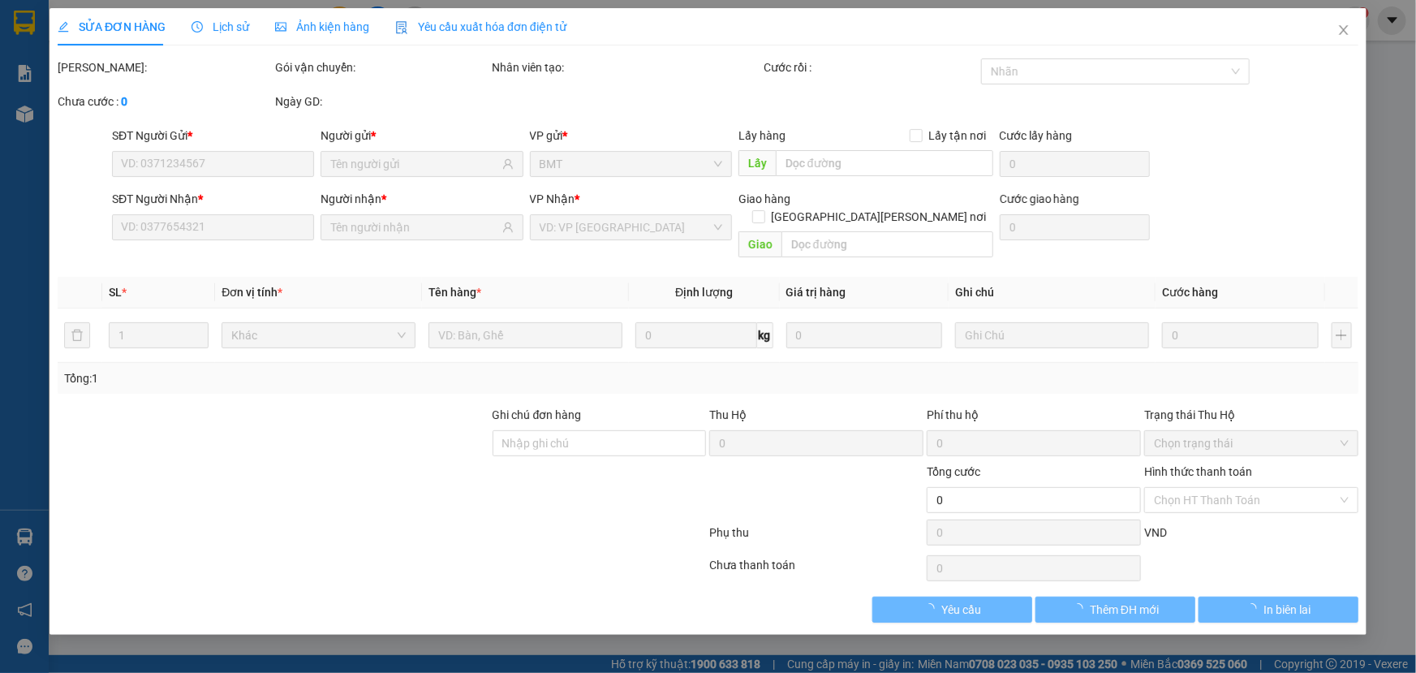
type input "0937297094"
type input "k"
type input "0914529214"
type input "cường"
type input "150.000"
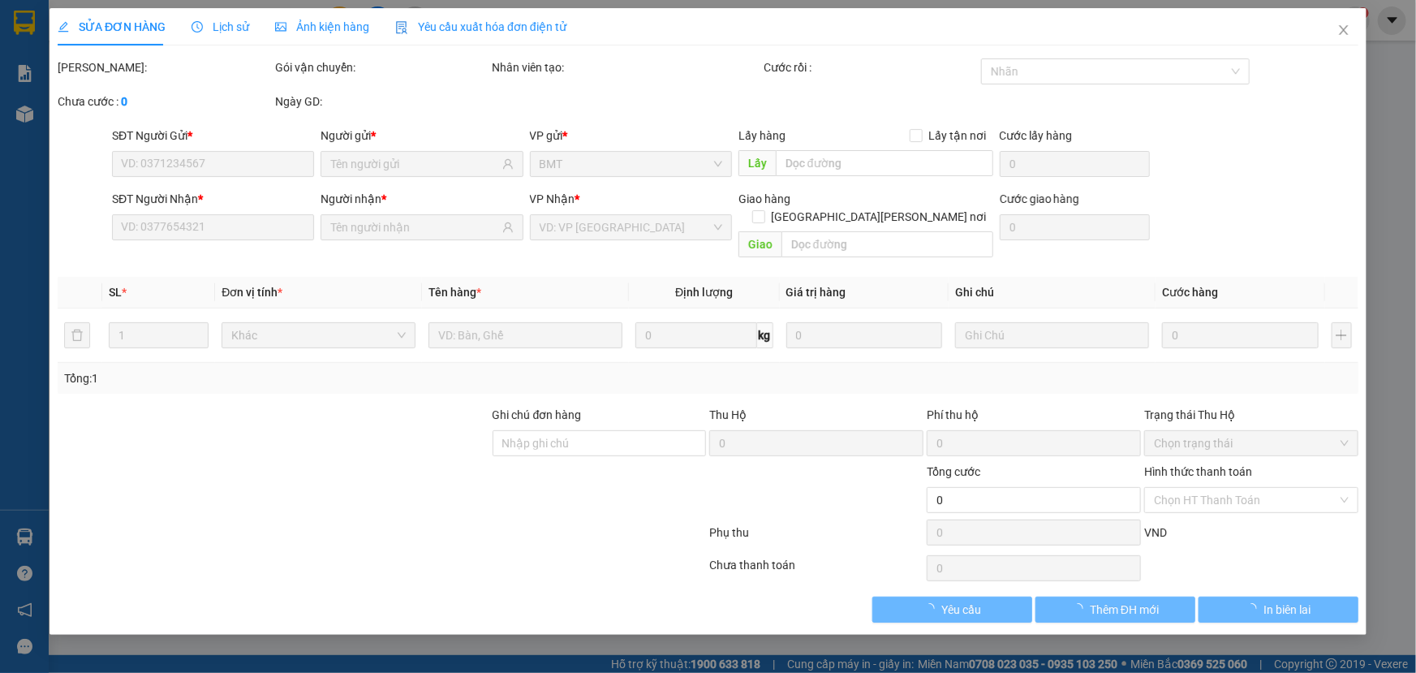
type input "0"
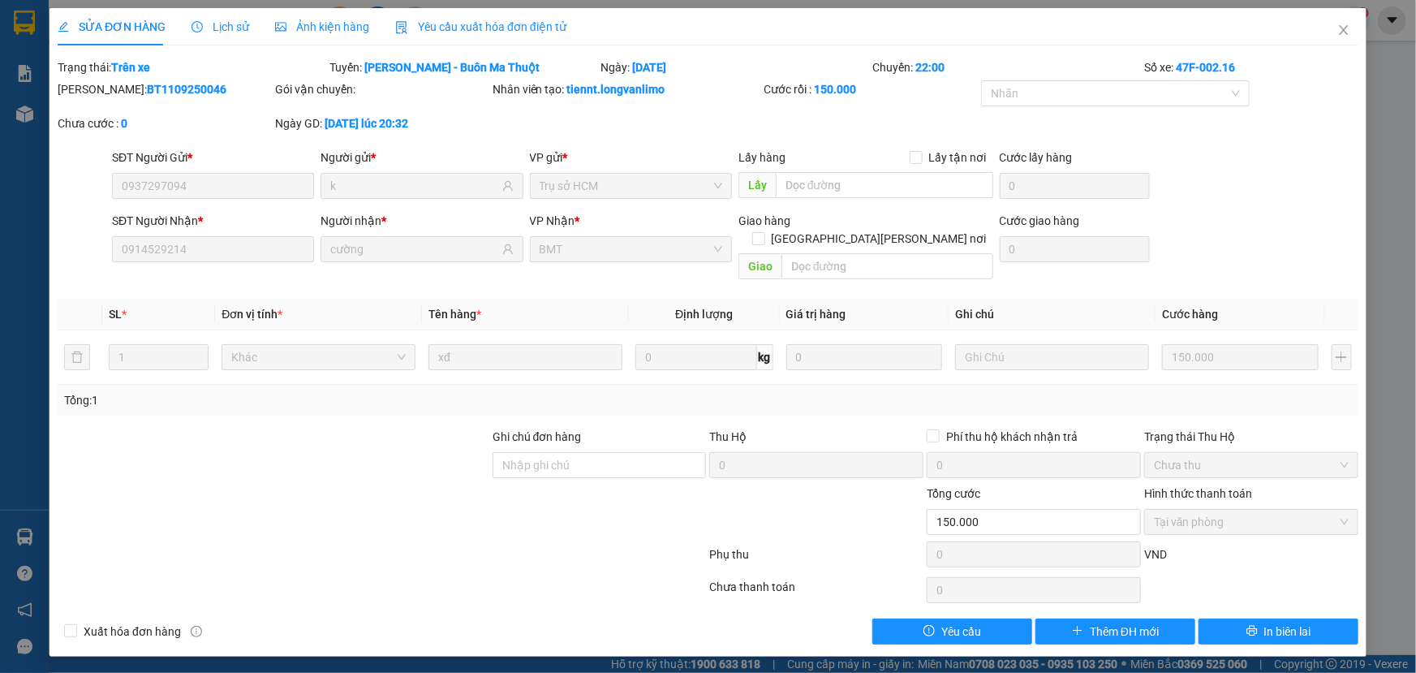
click at [295, 37] on div "Ảnh kiện hàng" at bounding box center [322, 26] width 94 height 37
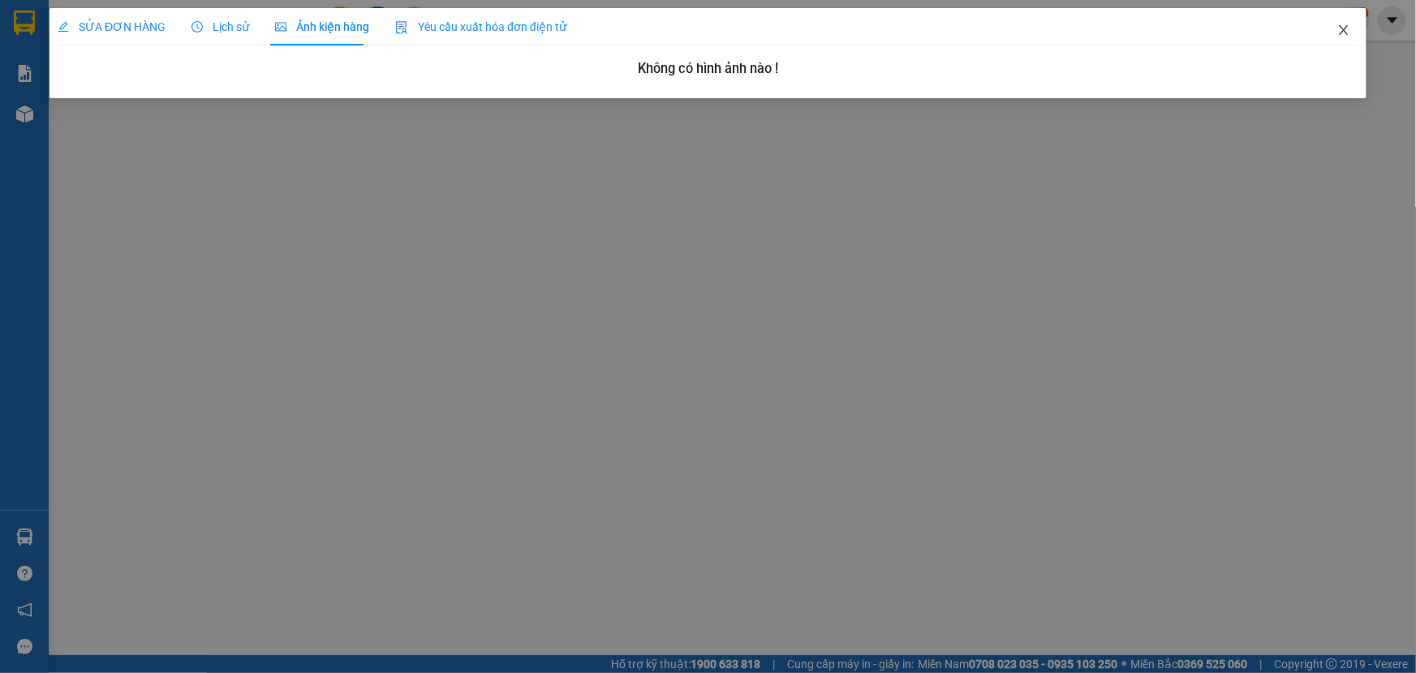
click at [1346, 32] on icon "close" at bounding box center [1343, 30] width 9 height 10
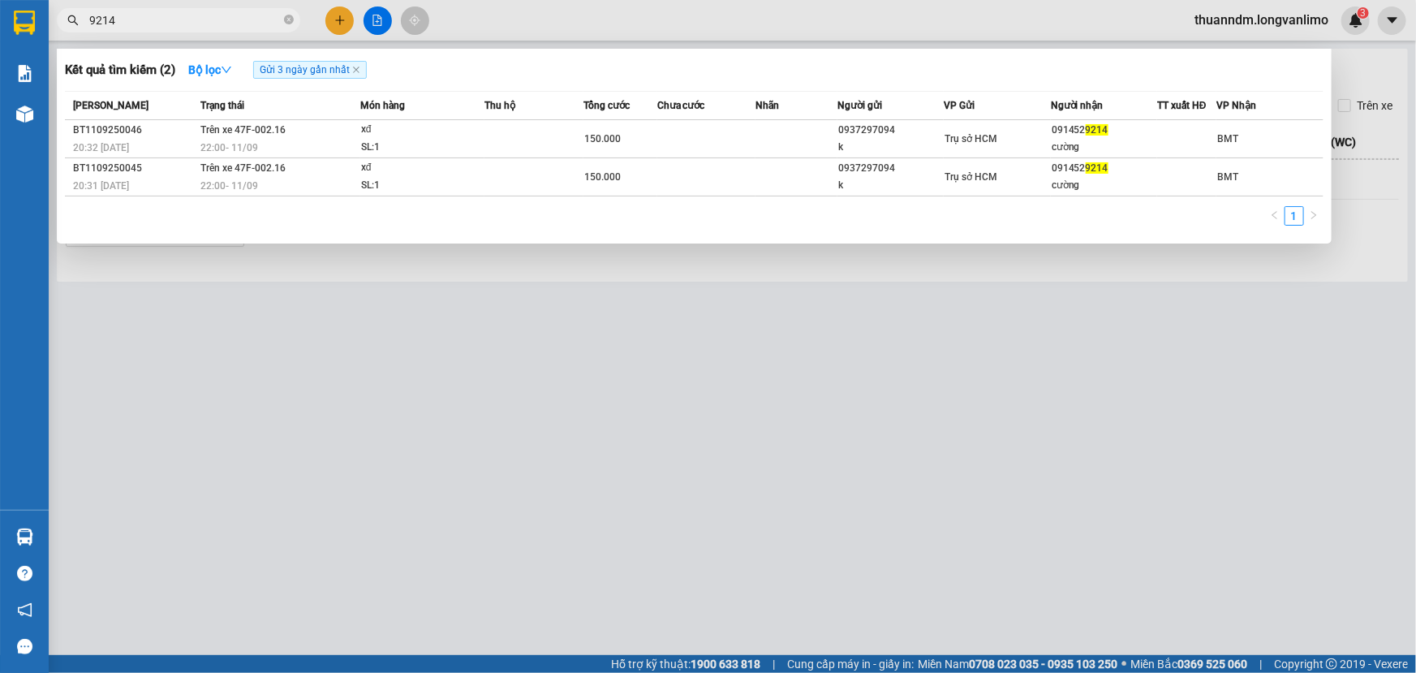
click at [249, 15] on input "9214" at bounding box center [185, 20] width 192 height 18
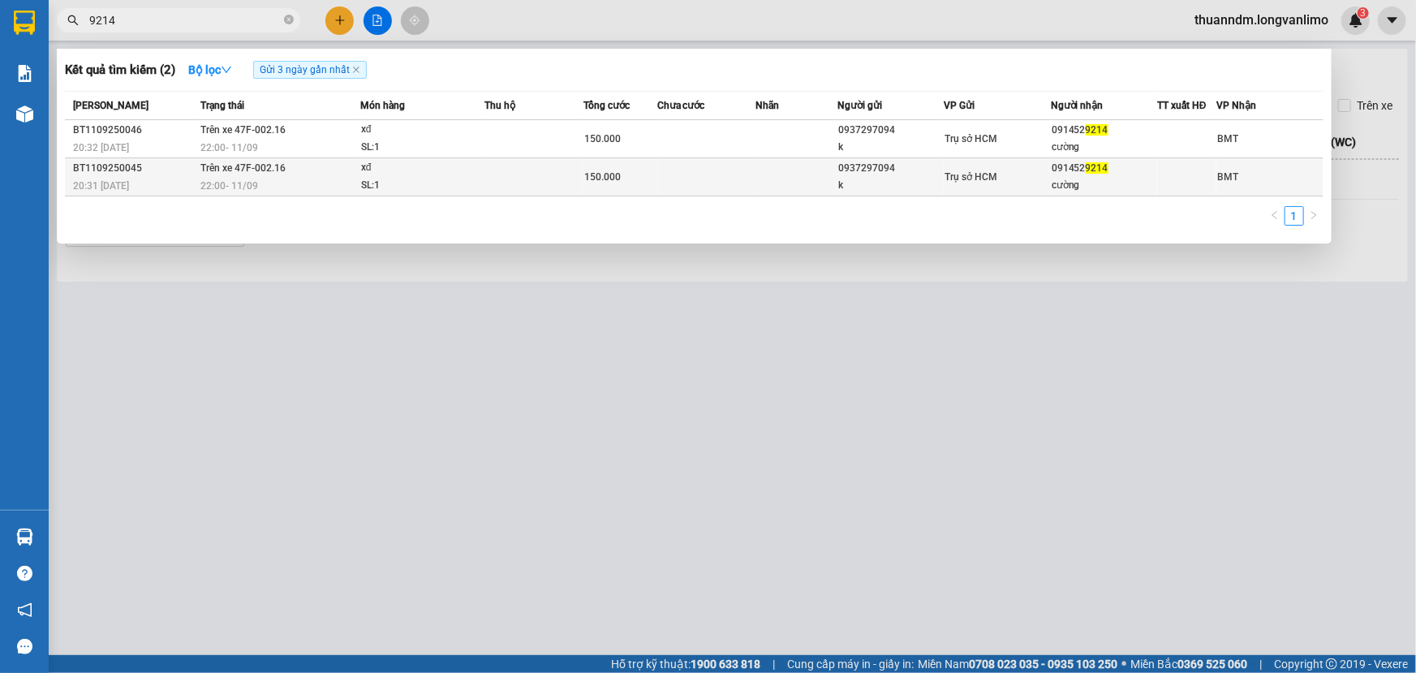
click at [415, 178] on div "SL: 1" at bounding box center [422, 186] width 122 height 18
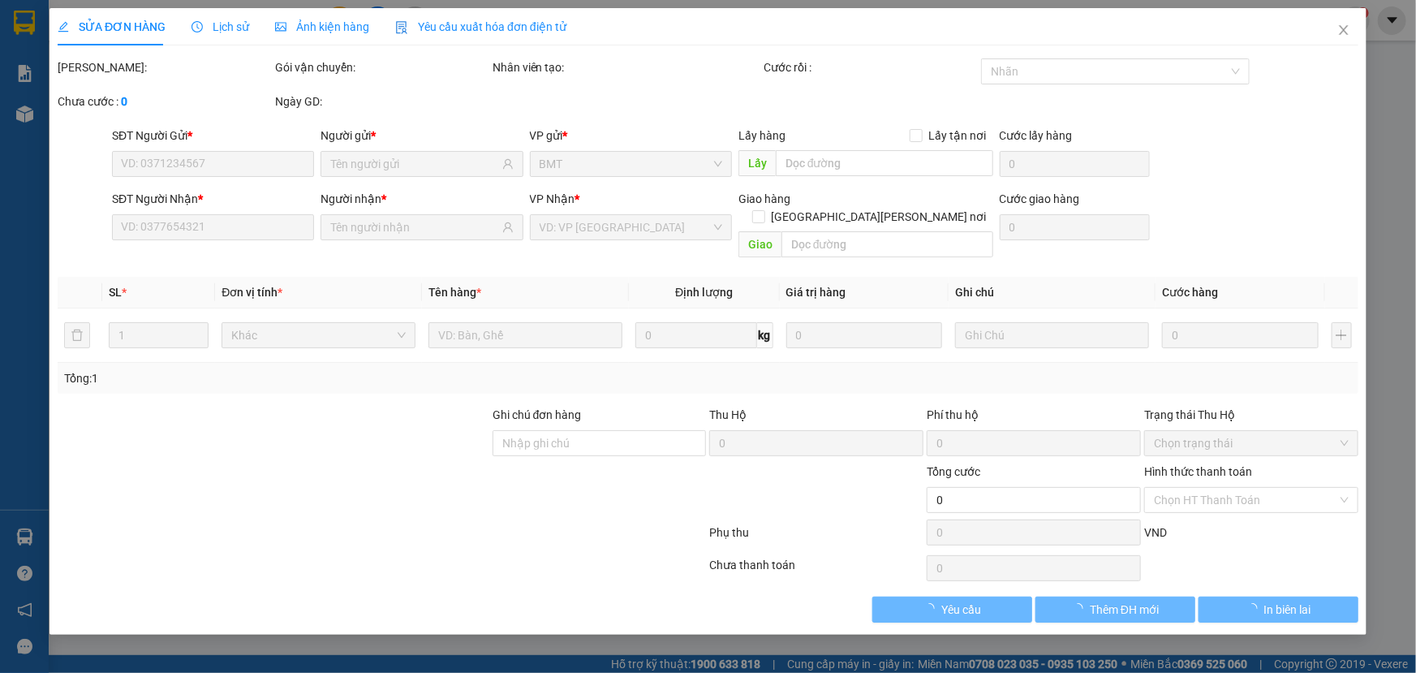
click at [317, 38] on div "Ảnh kiện hàng" at bounding box center [322, 26] width 94 height 37
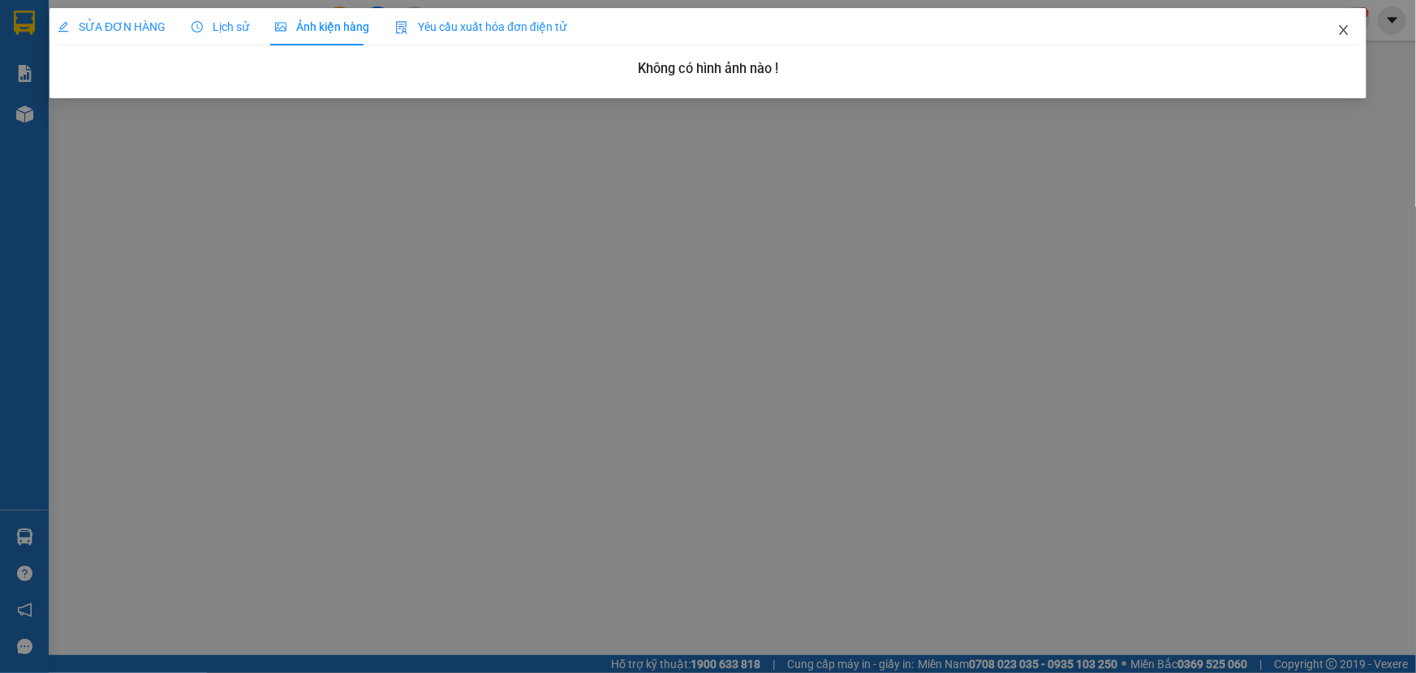
click at [1337, 32] on icon "close" at bounding box center [1343, 30] width 13 height 13
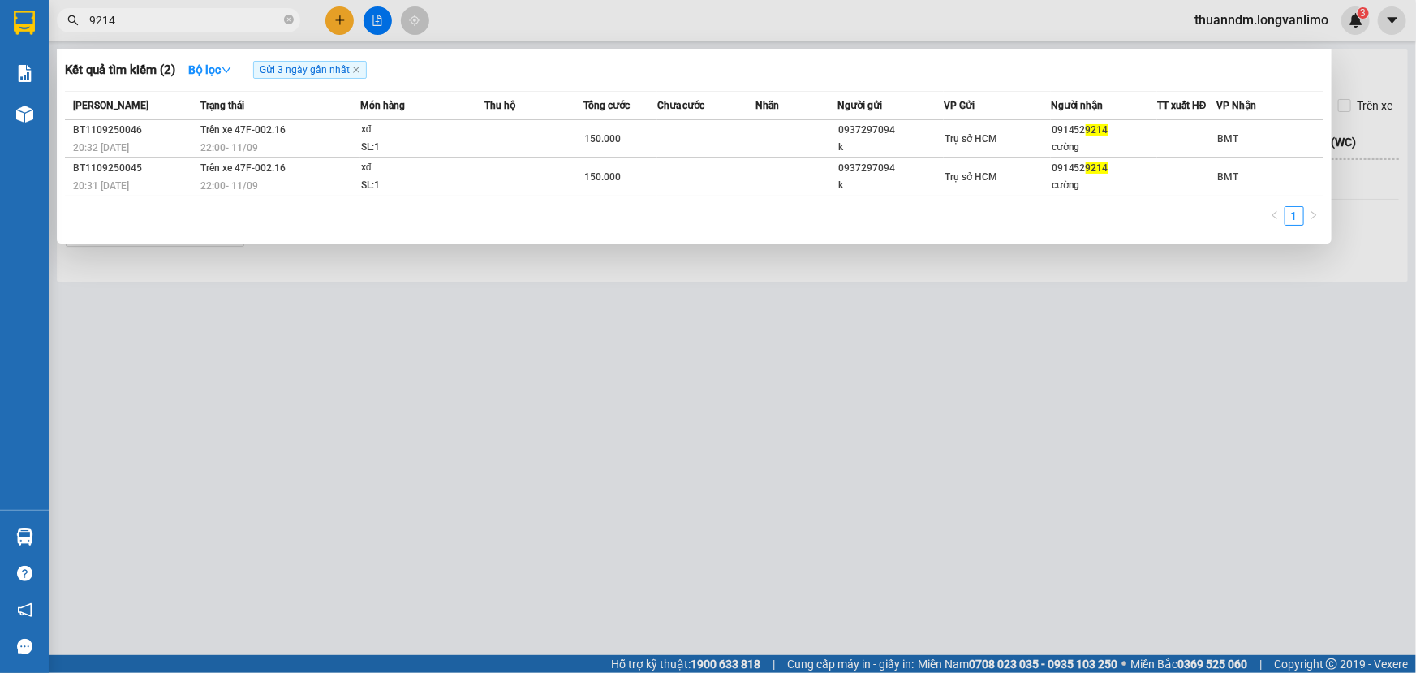
click at [173, 17] on input "9214" at bounding box center [185, 20] width 192 height 18
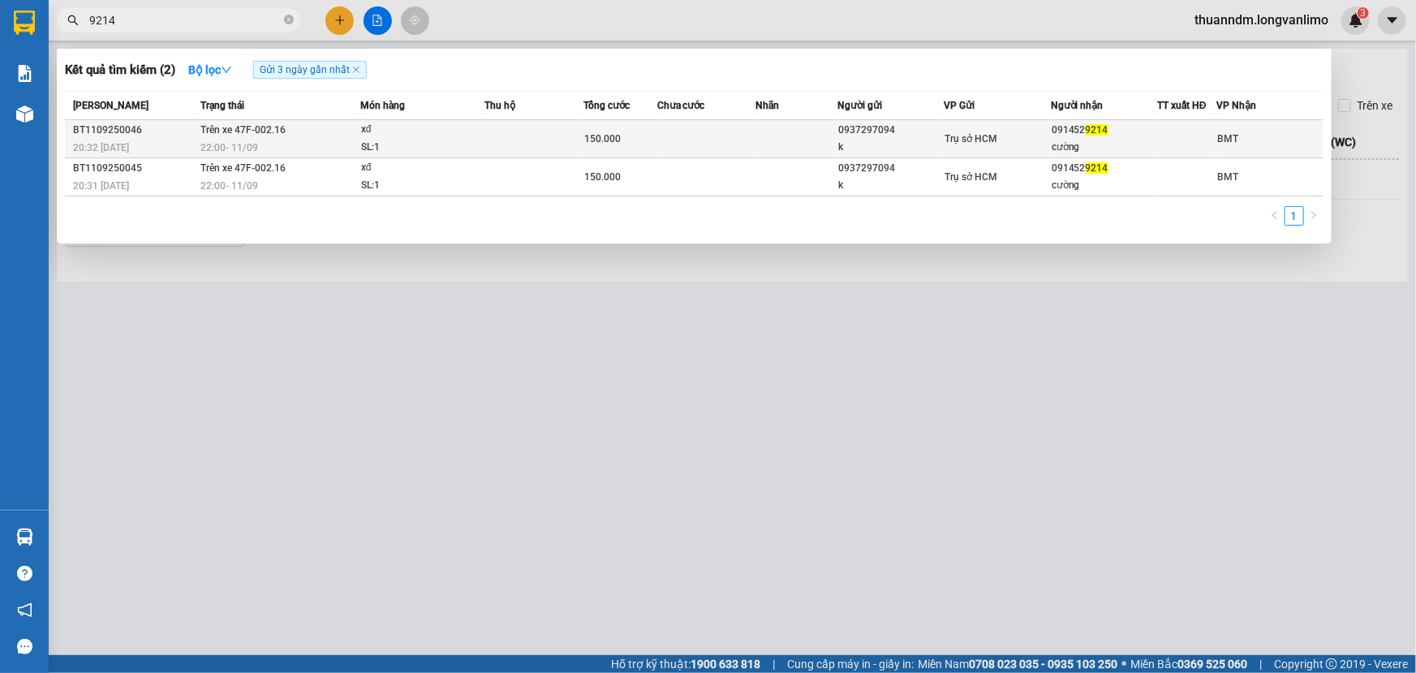
click at [545, 145] on td at bounding box center [534, 139] width 98 height 38
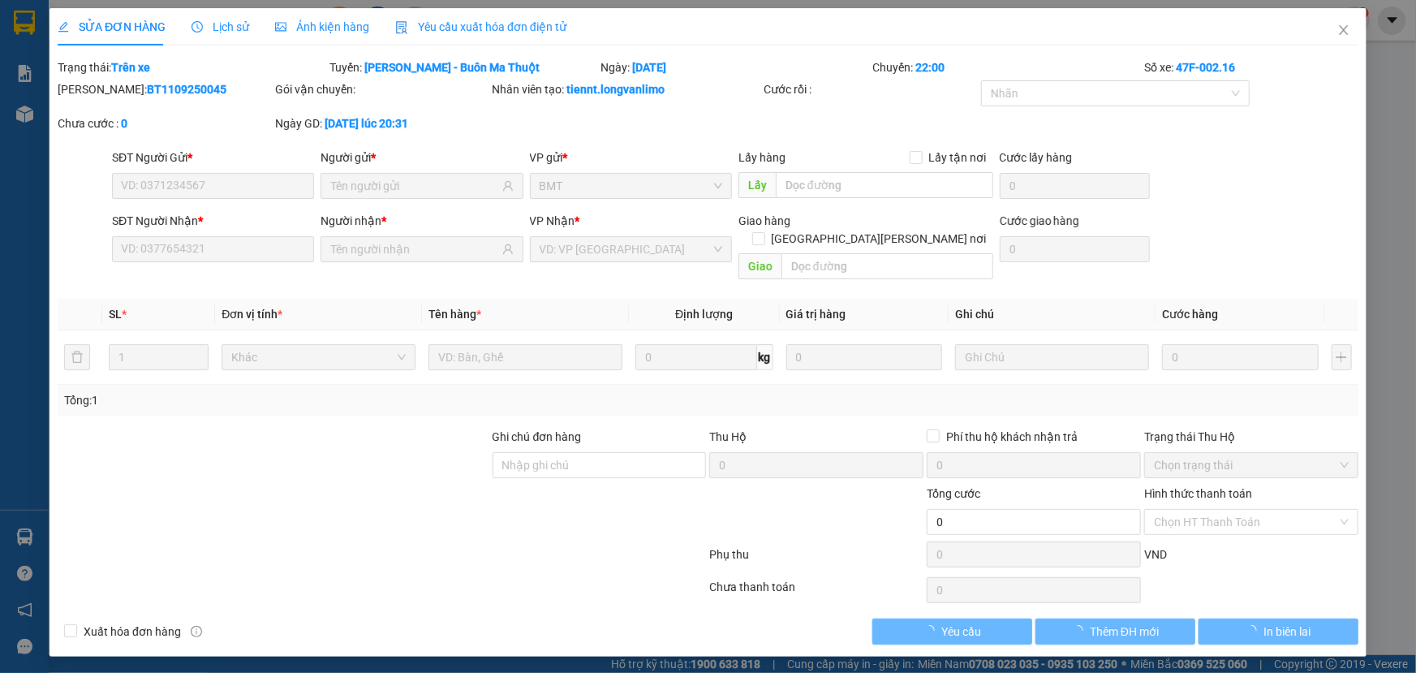
type input "0937297094"
type input "k"
type input "0914529214"
type input "cường"
type input "150.000"
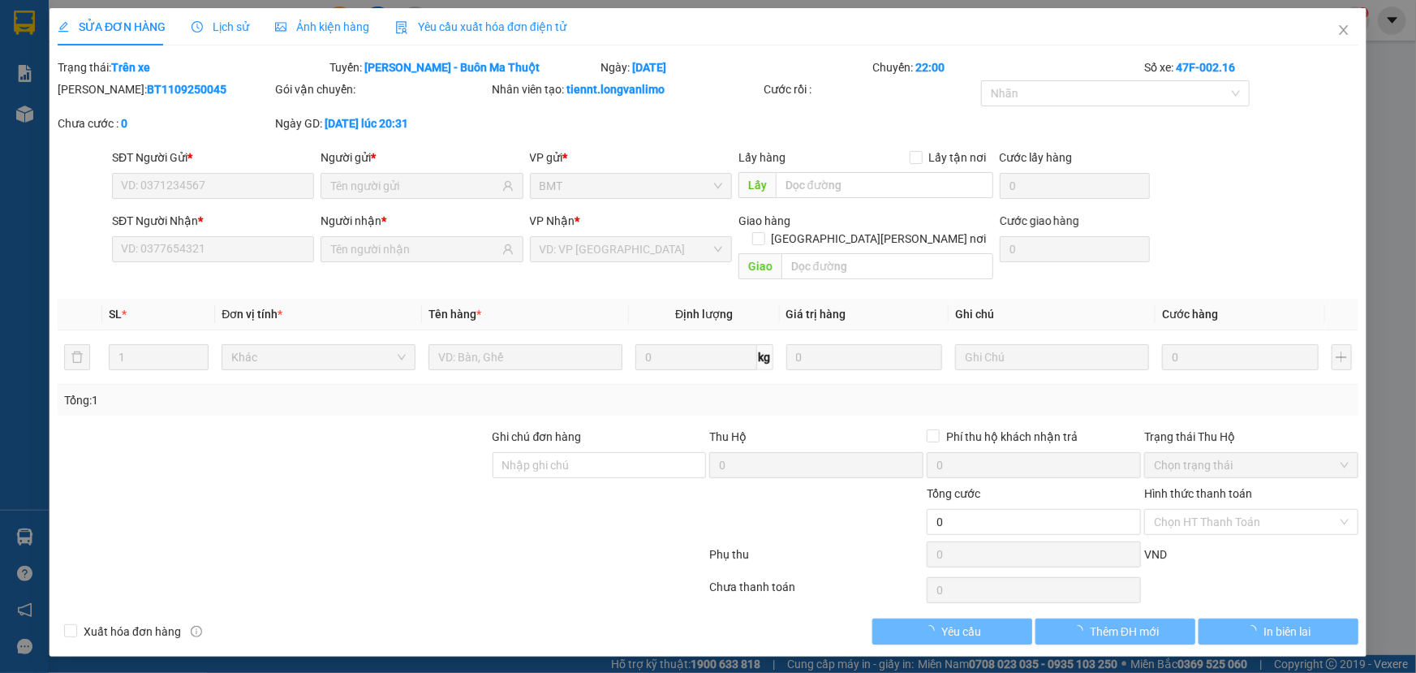
type input "0"
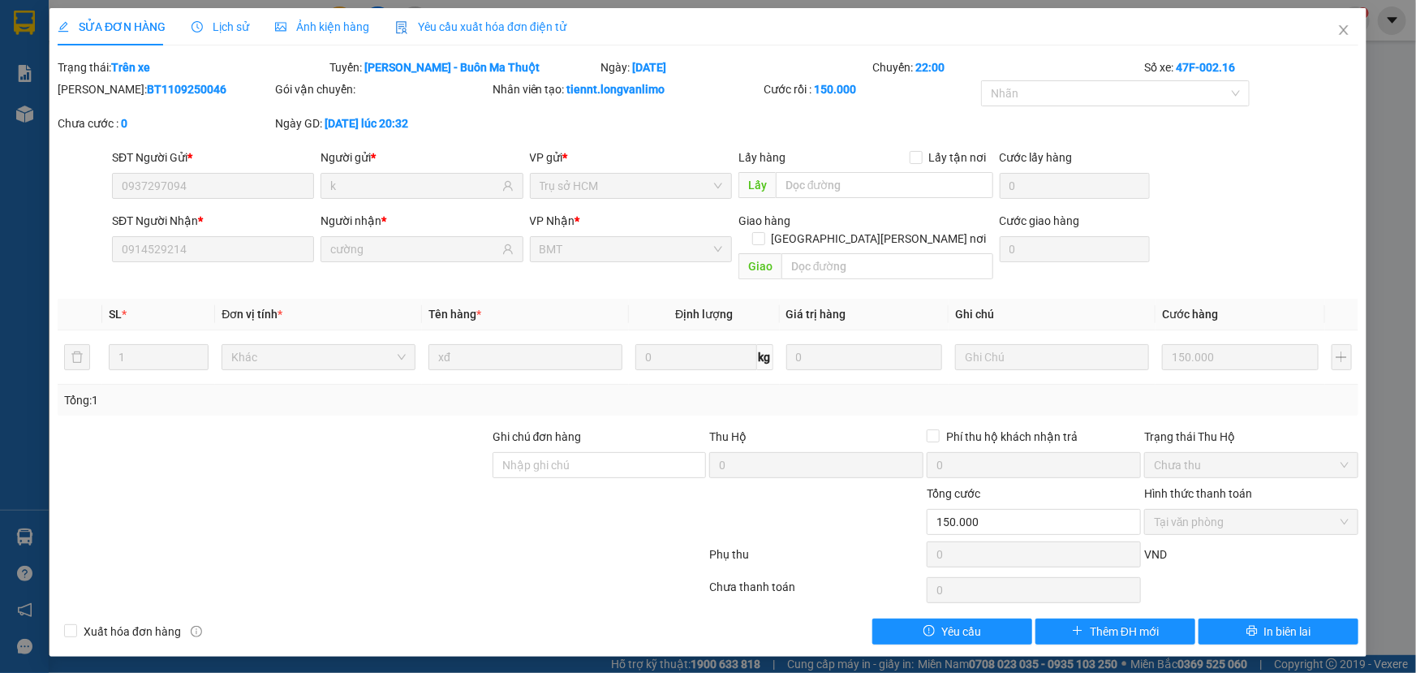
click at [356, 20] on span "Ảnh kiện hàng" at bounding box center [322, 26] width 94 height 13
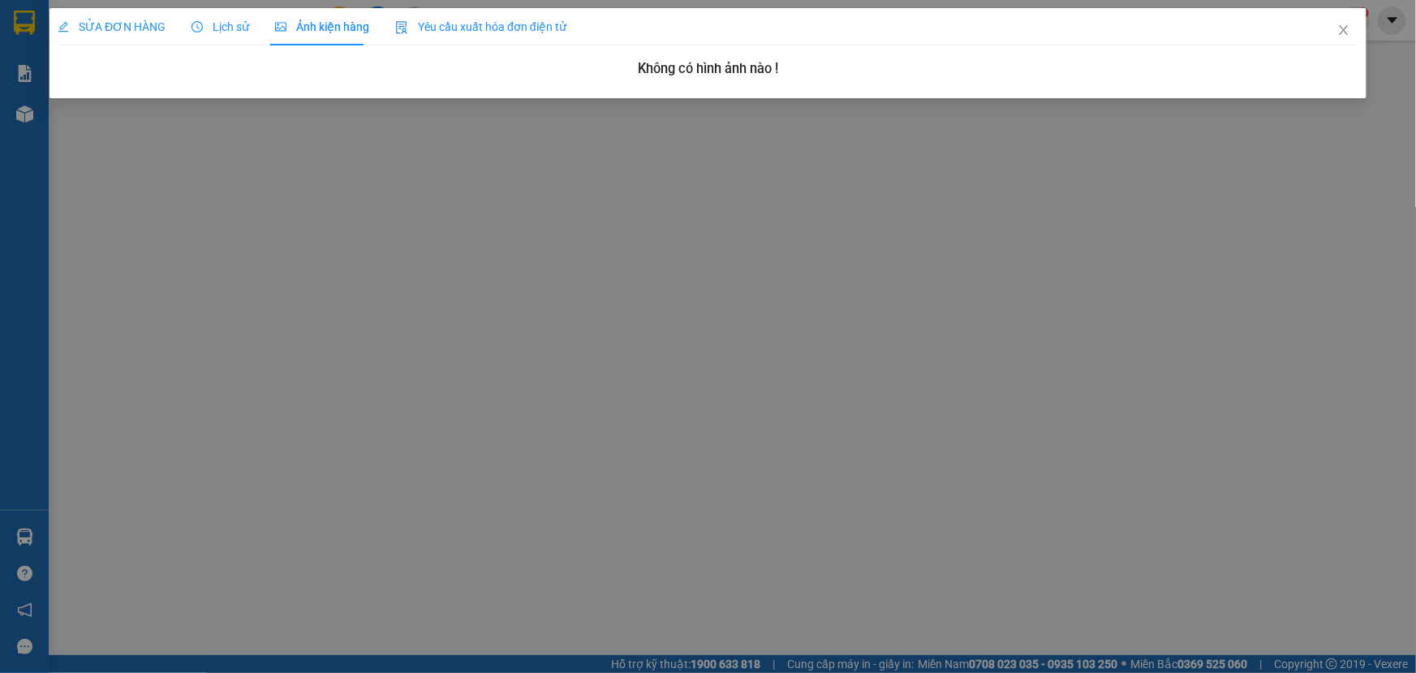
click at [431, 33] on div "Yêu cầu xuất hóa đơn điện tử" at bounding box center [480, 27] width 171 height 18
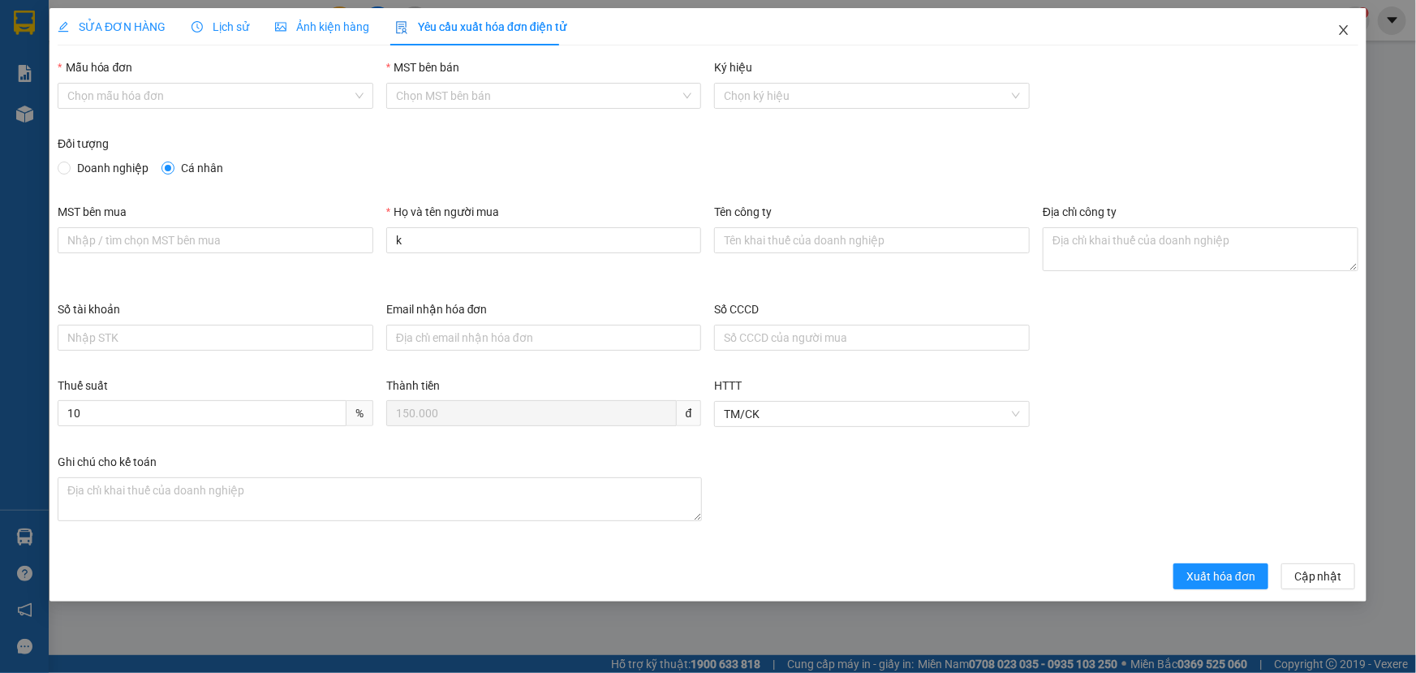
click at [1350, 33] on span "Close" at bounding box center [1343, 30] width 45 height 45
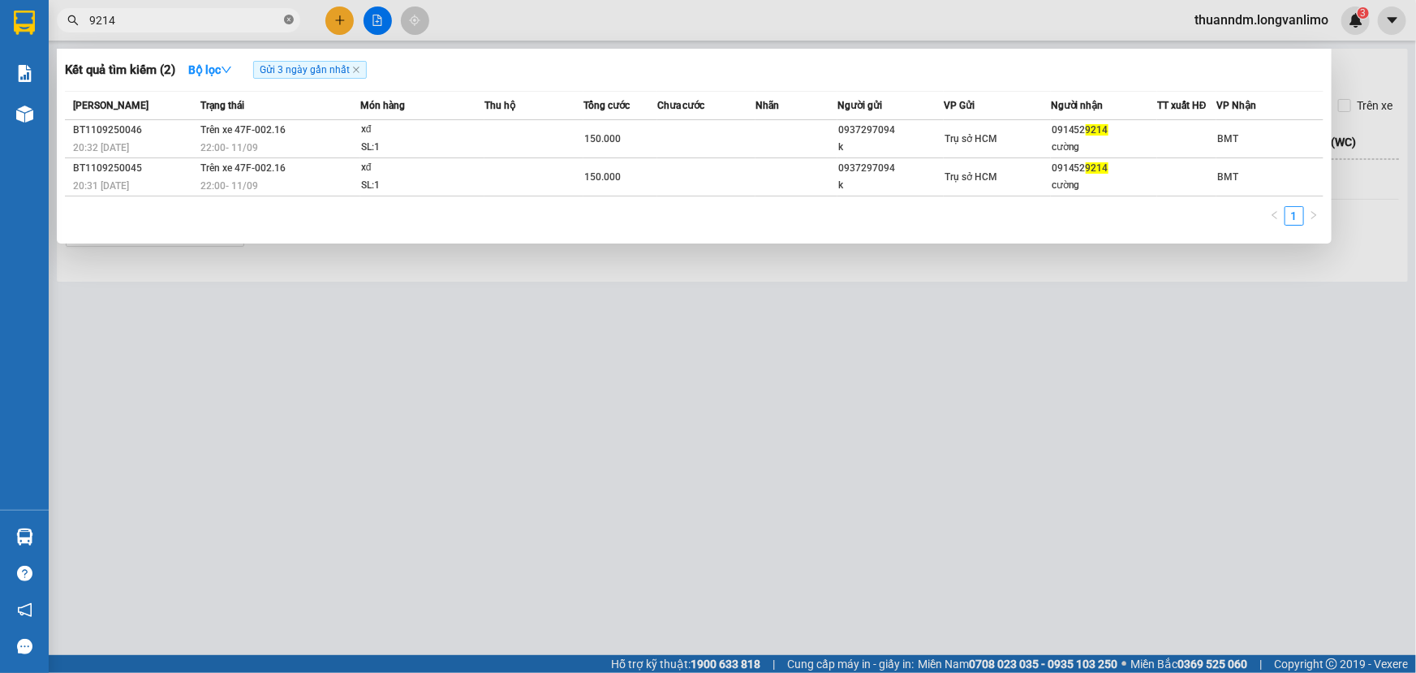
click at [290, 17] on icon "close-circle" at bounding box center [289, 20] width 10 height 10
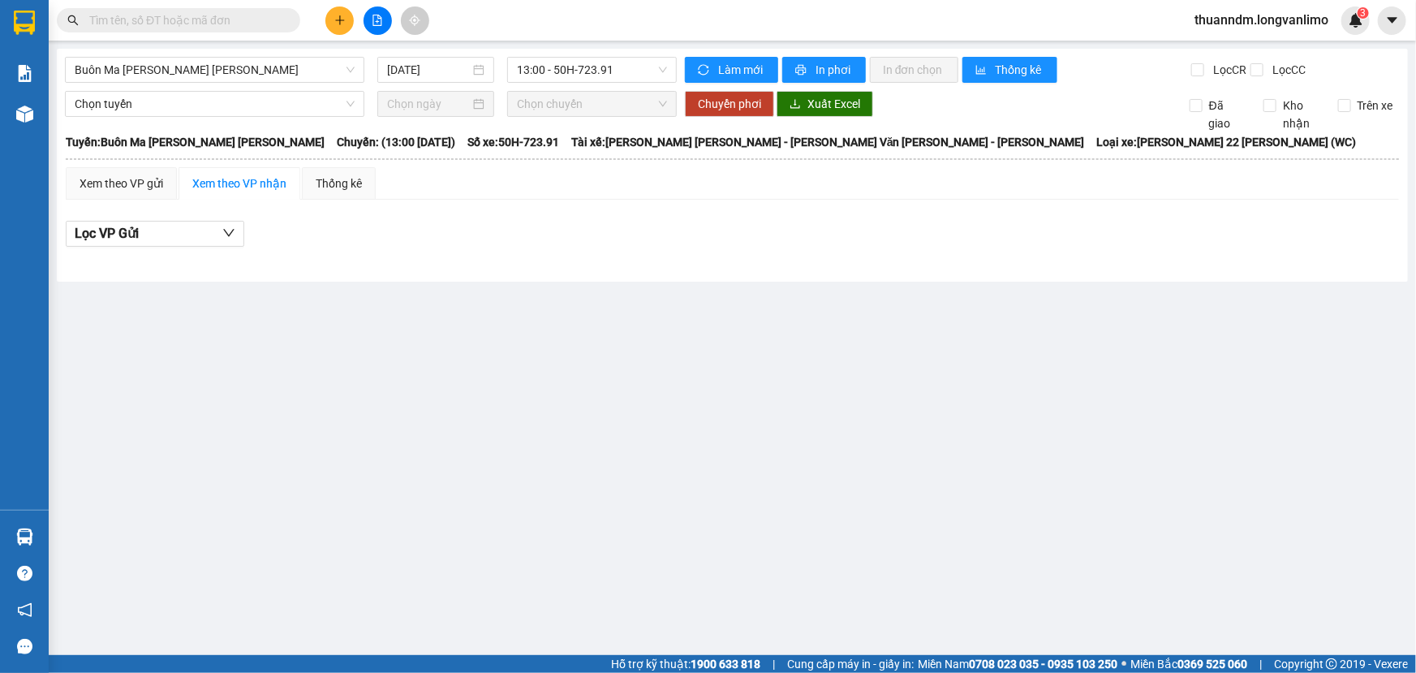
click at [243, 22] on input "text" at bounding box center [185, 20] width 192 height 18
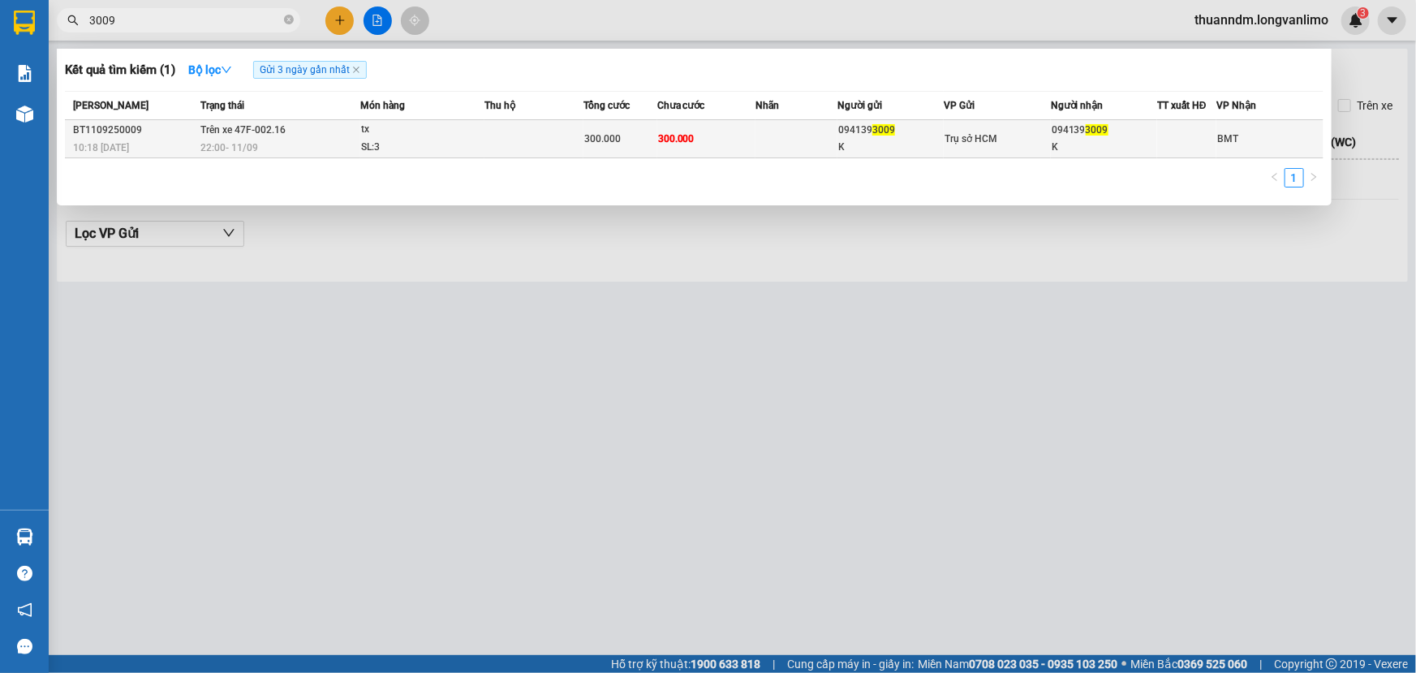
type input "3009"
click at [506, 149] on td at bounding box center [534, 139] width 98 height 38
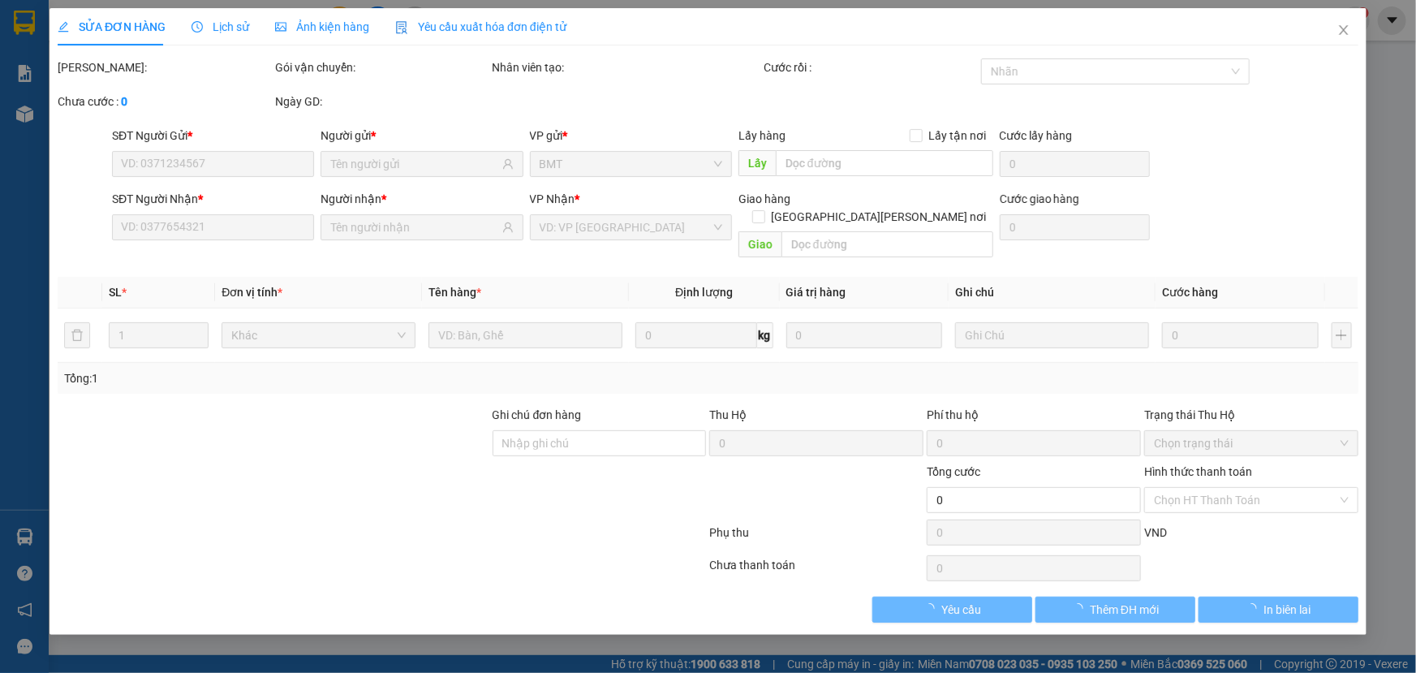
type input "0941393009"
type input "K"
type input "0941393009"
type input "K"
type input "300.000"
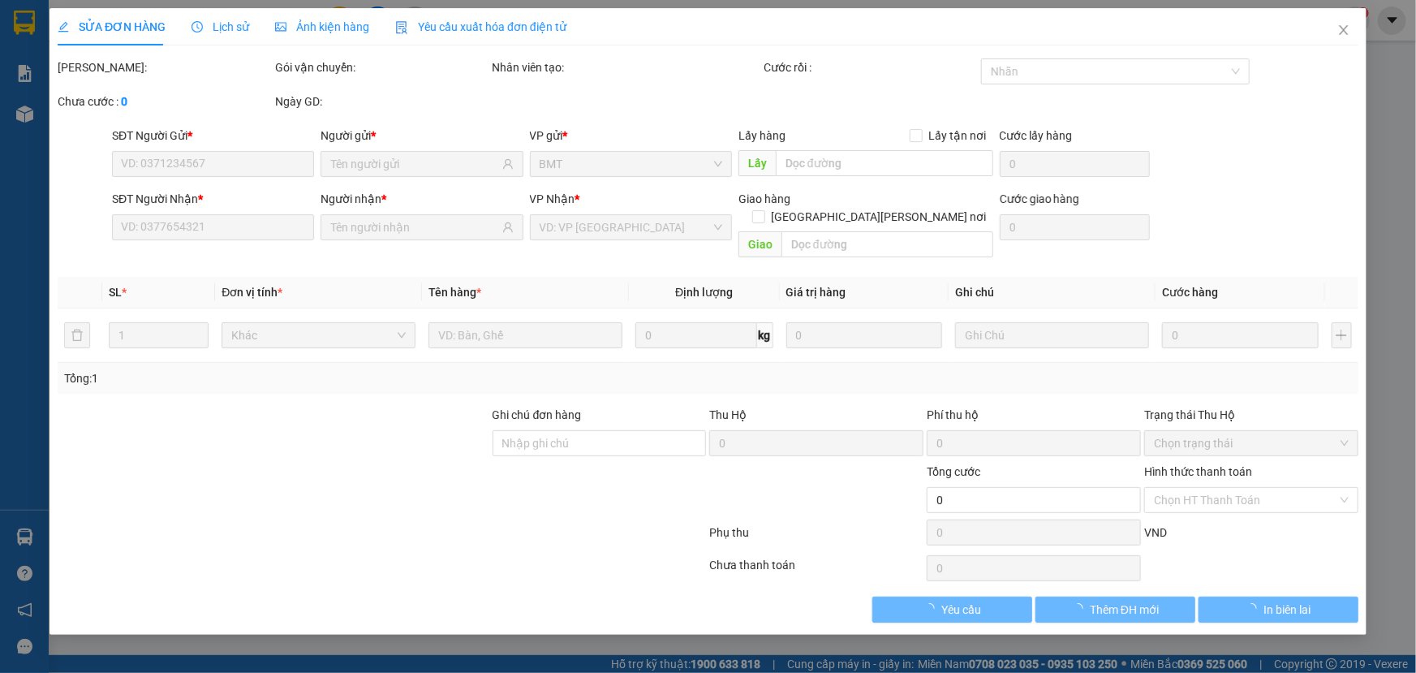
type input "300.000"
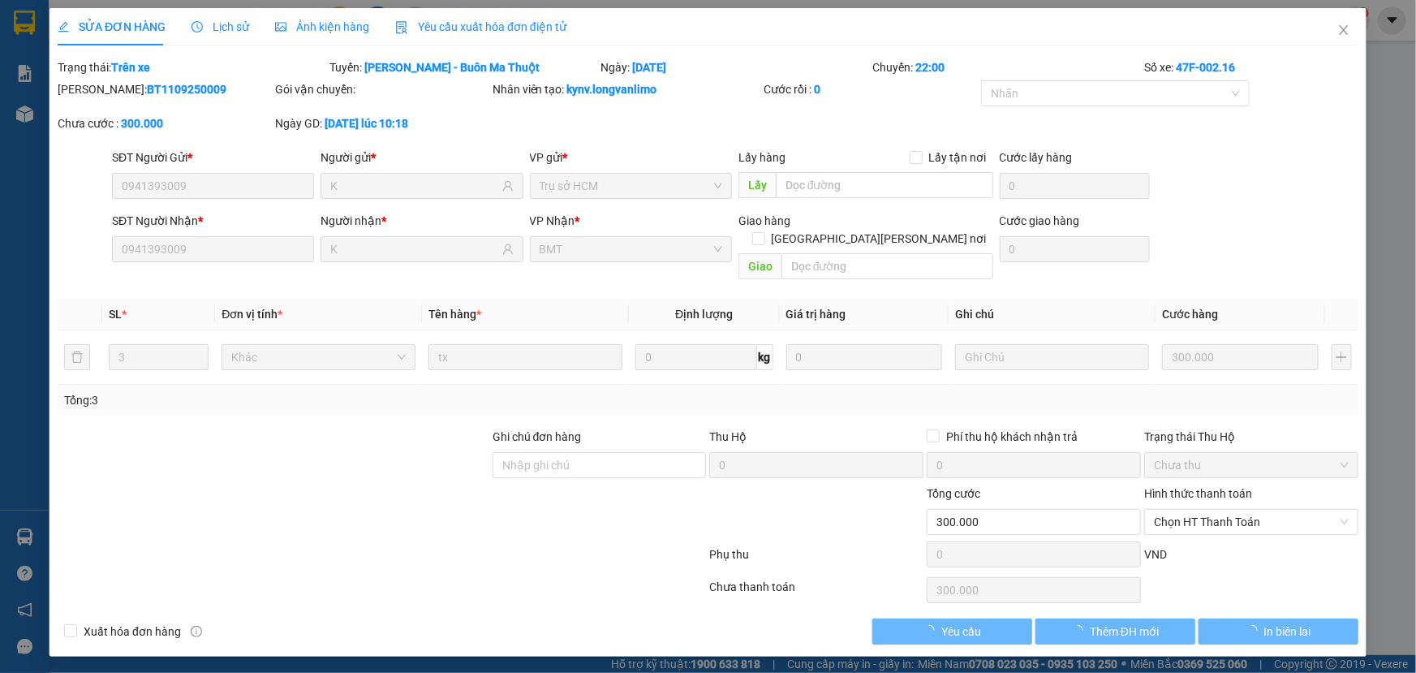
click at [360, 28] on span "Ảnh kiện hàng" at bounding box center [322, 26] width 94 height 13
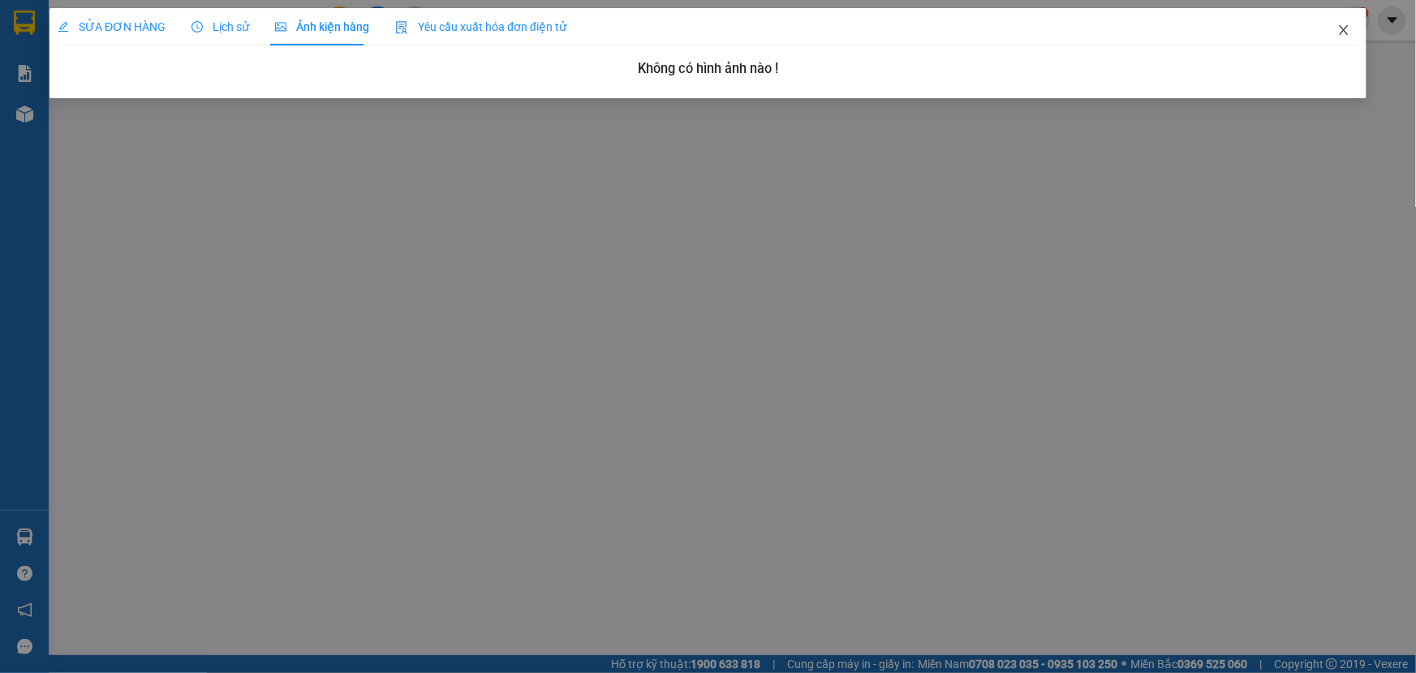
click at [1346, 34] on icon "close" at bounding box center [1343, 30] width 9 height 10
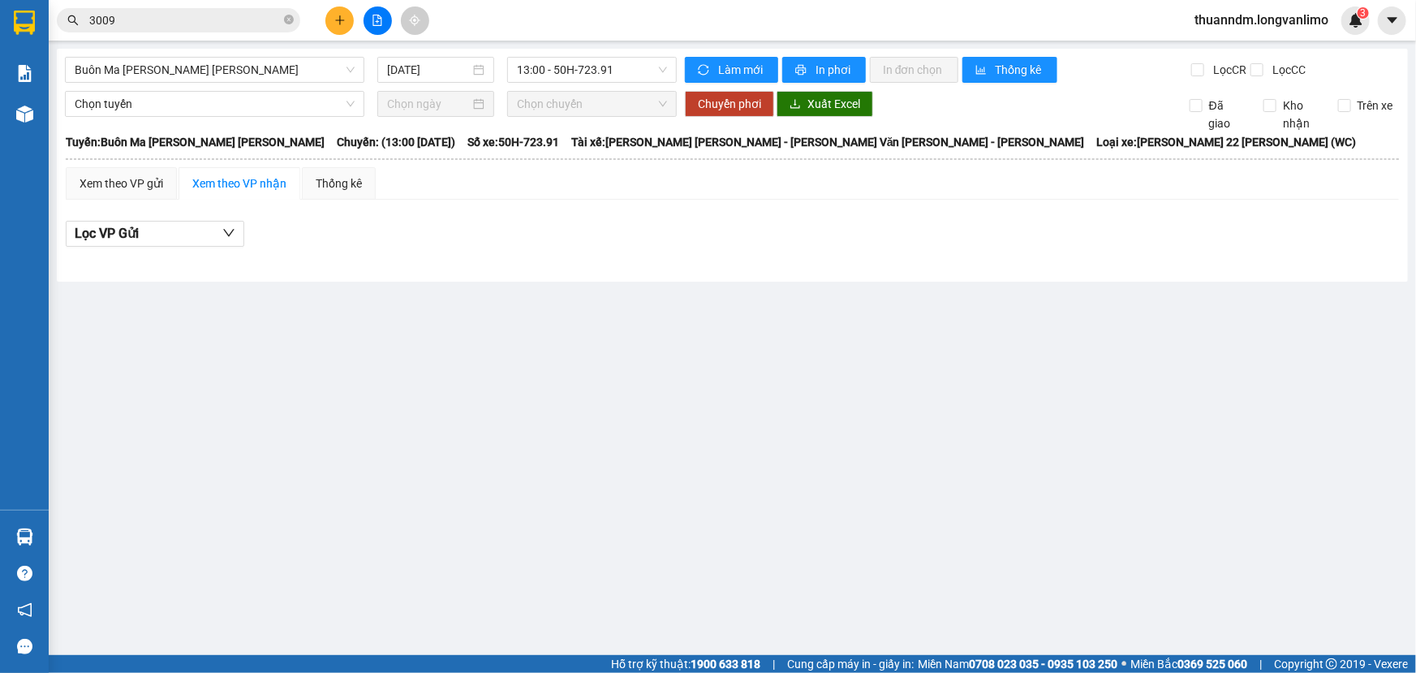
click at [195, 34] on div "Kết quả [PERSON_NAME] ( 1 ) Bộ lọc Gửi 3 ngày gần nhất Mã ĐH Trạng thái Món hàn…" at bounding box center [708, 20] width 1416 height 41
click at [187, 27] on input "3009" at bounding box center [185, 20] width 192 height 18
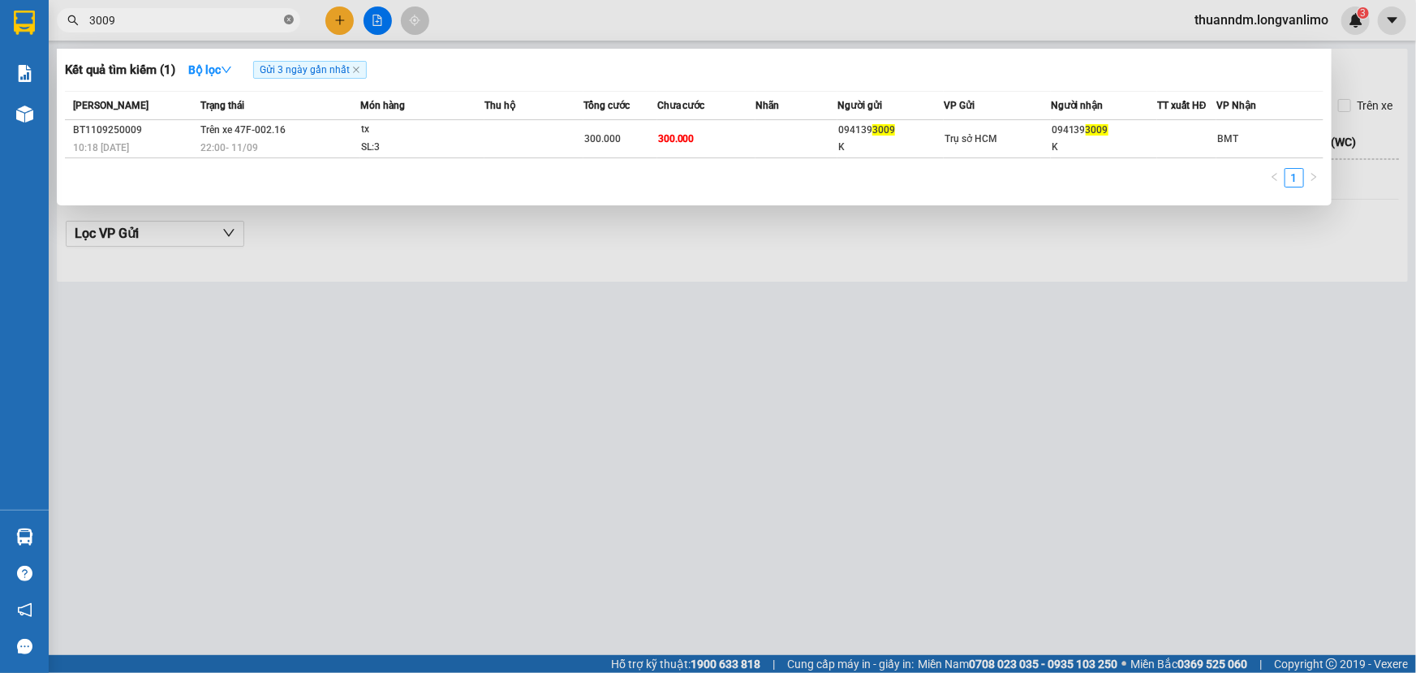
click at [290, 21] on icon "close-circle" at bounding box center [289, 20] width 10 height 10
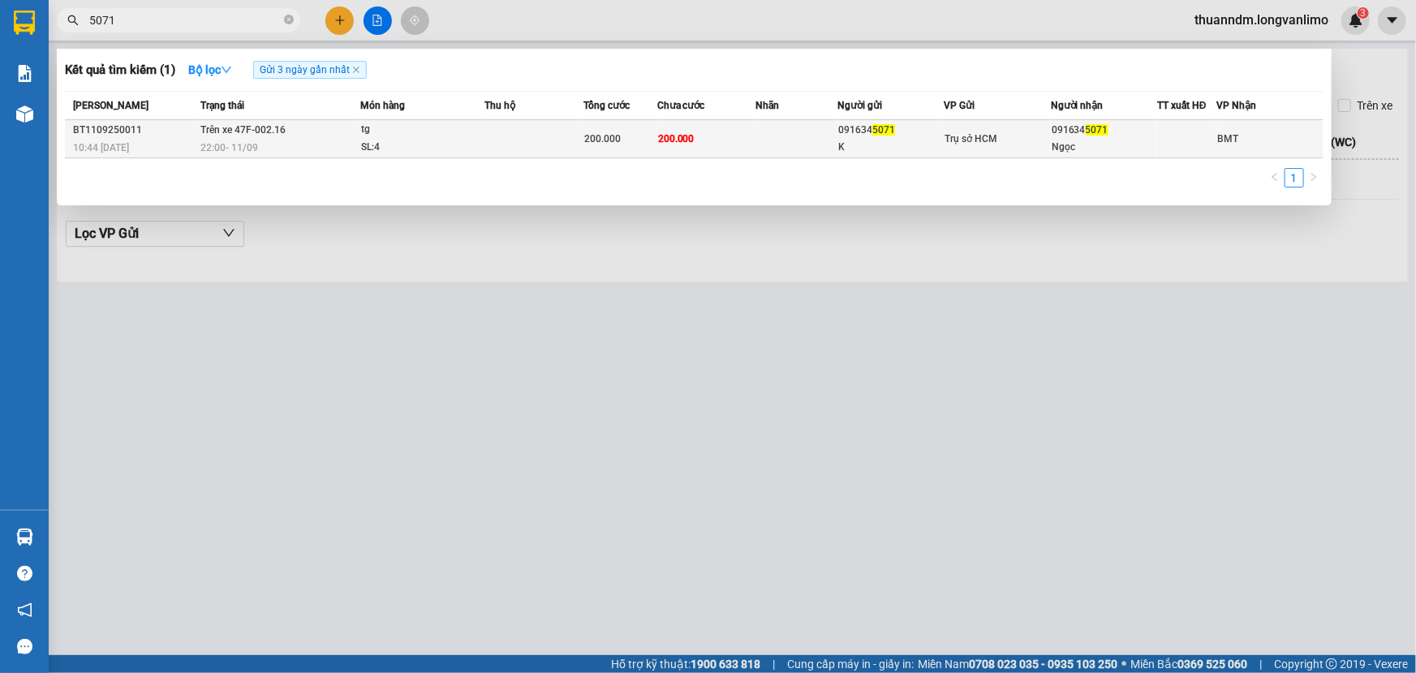
type input "5071"
click at [508, 146] on td at bounding box center [534, 139] width 98 height 38
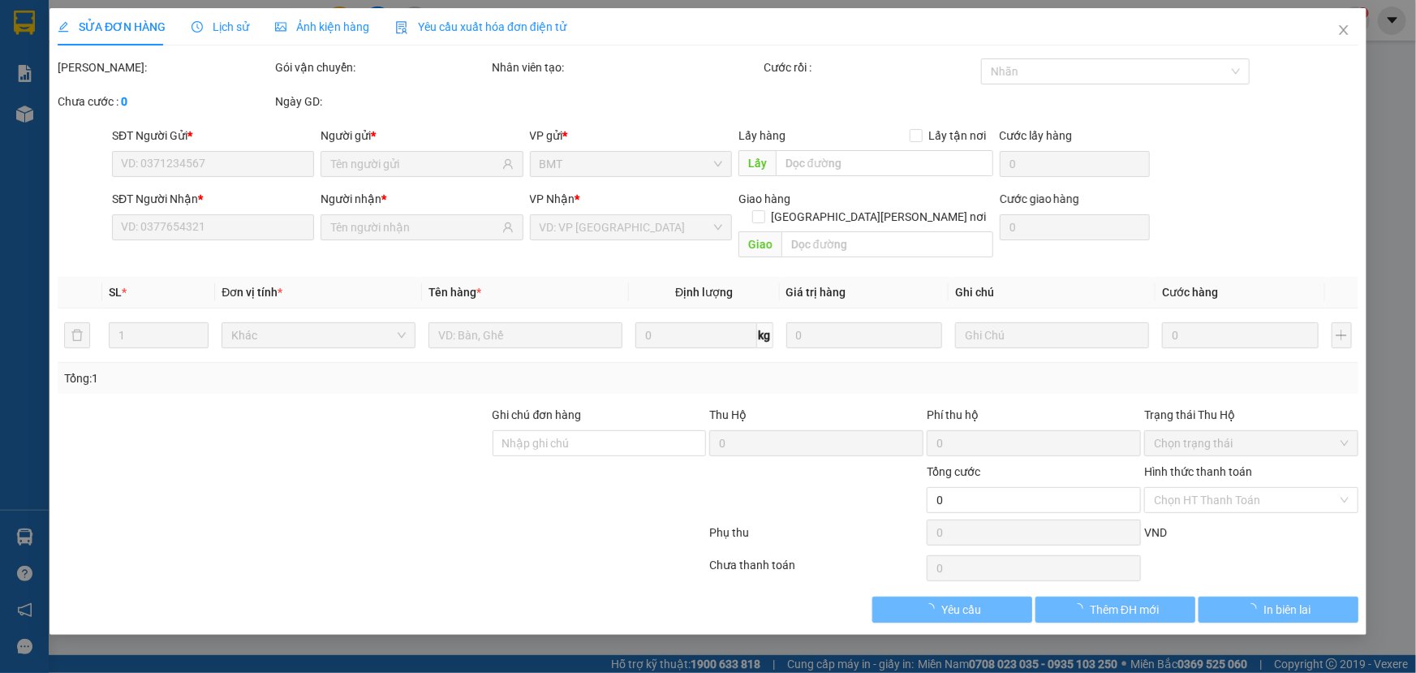
type input "0916345071"
type input "K"
type input "0916345071"
type input "Ngọc"
type input "200.000"
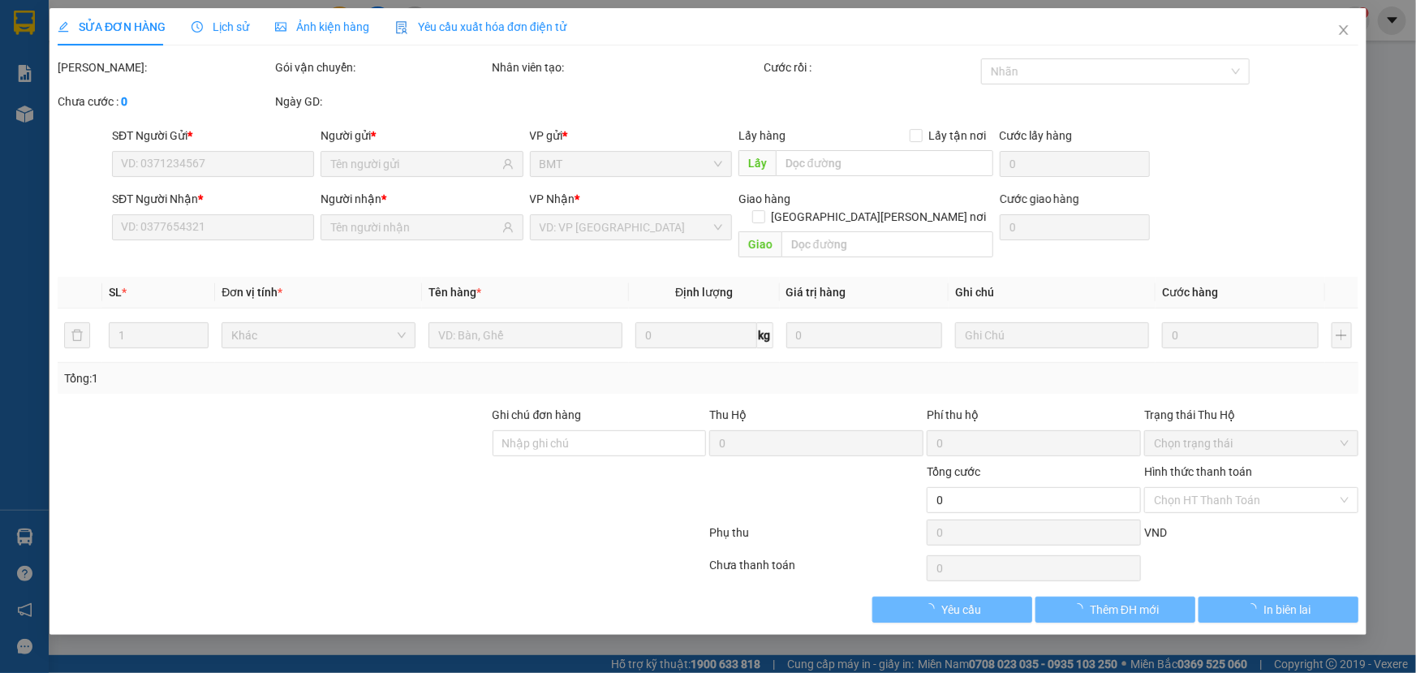
type input "200.000"
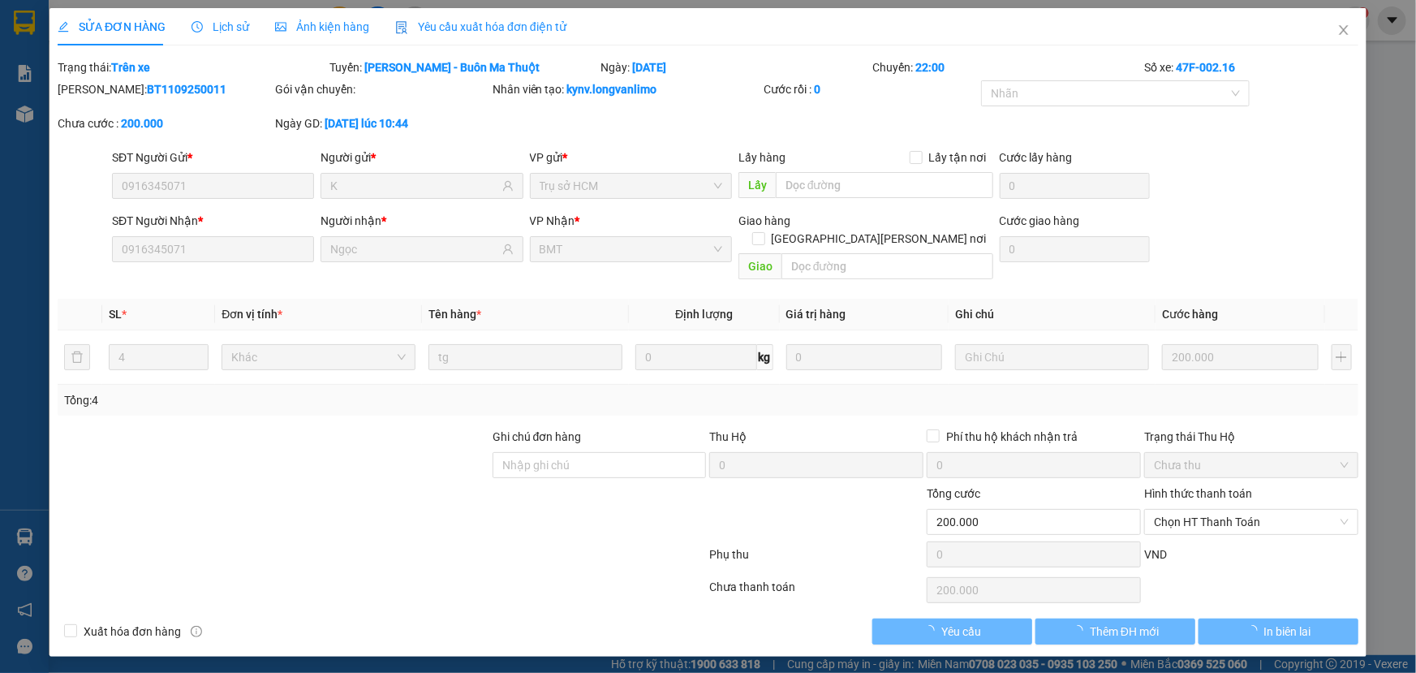
click at [319, 33] on div "Ảnh kiện hàng" at bounding box center [322, 27] width 94 height 18
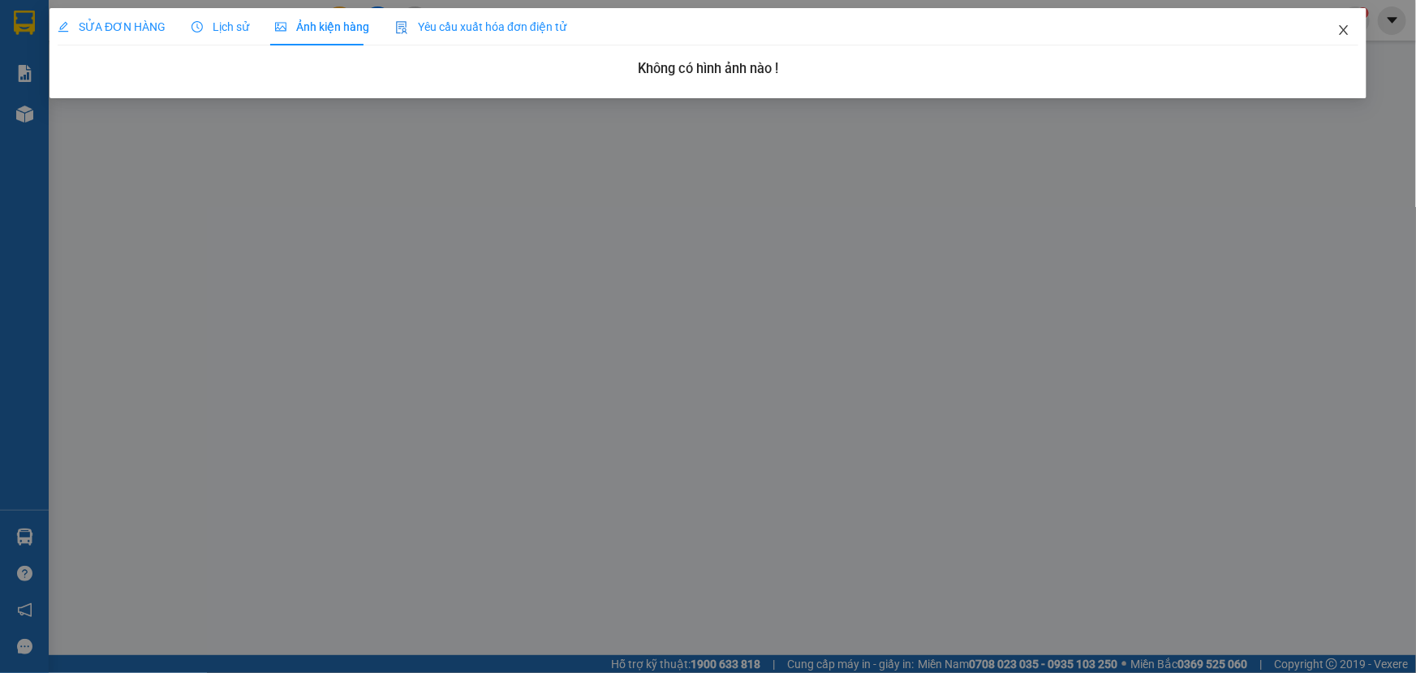
click at [1346, 28] on icon "close" at bounding box center [1343, 30] width 13 height 13
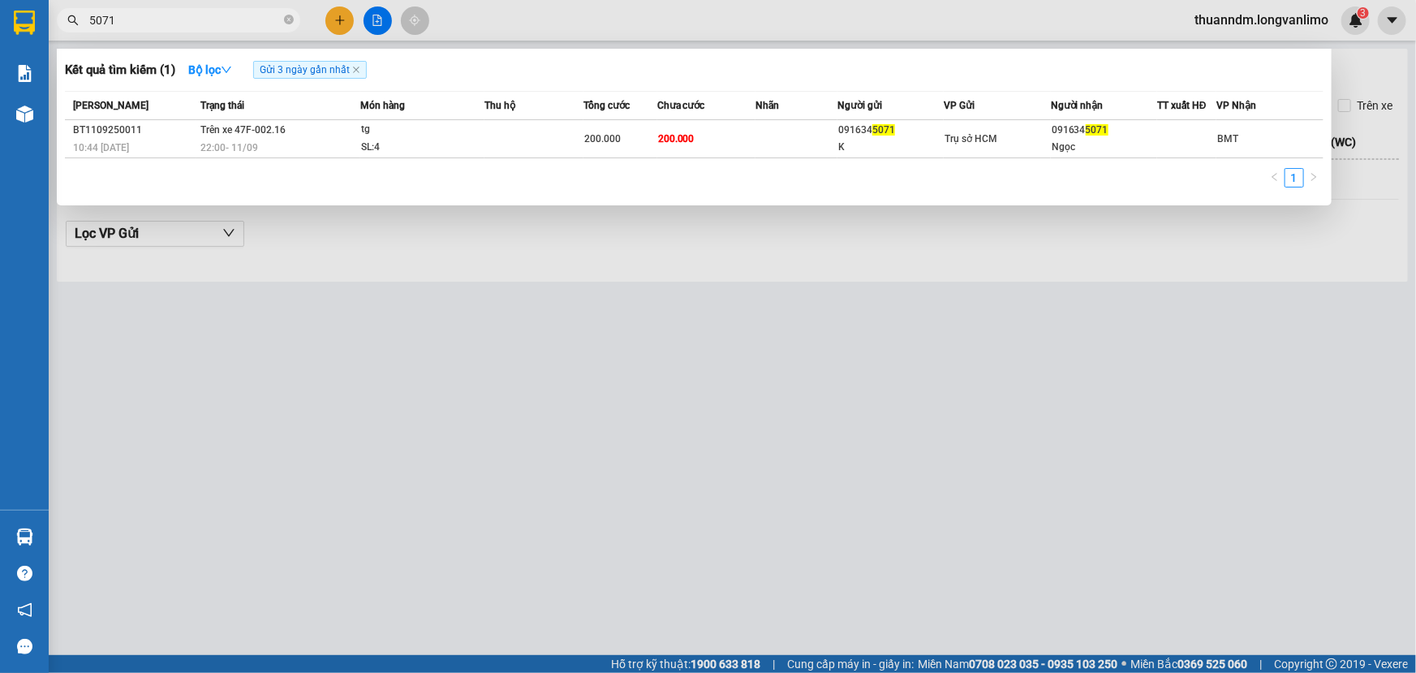
click at [186, 19] on input "5071" at bounding box center [185, 20] width 192 height 18
click at [289, 19] on icon "close-circle" at bounding box center [289, 20] width 10 height 10
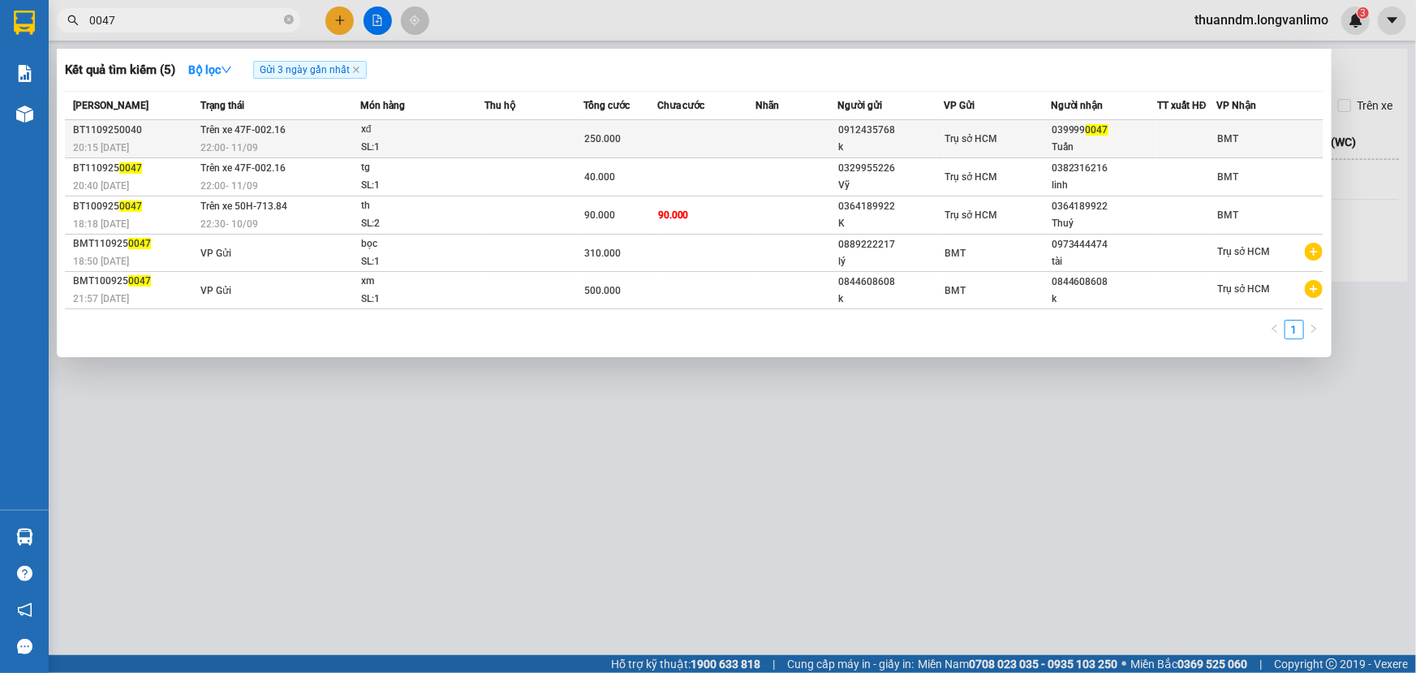
type input "0047"
click at [430, 146] on div "SL: 1" at bounding box center [422, 148] width 122 height 18
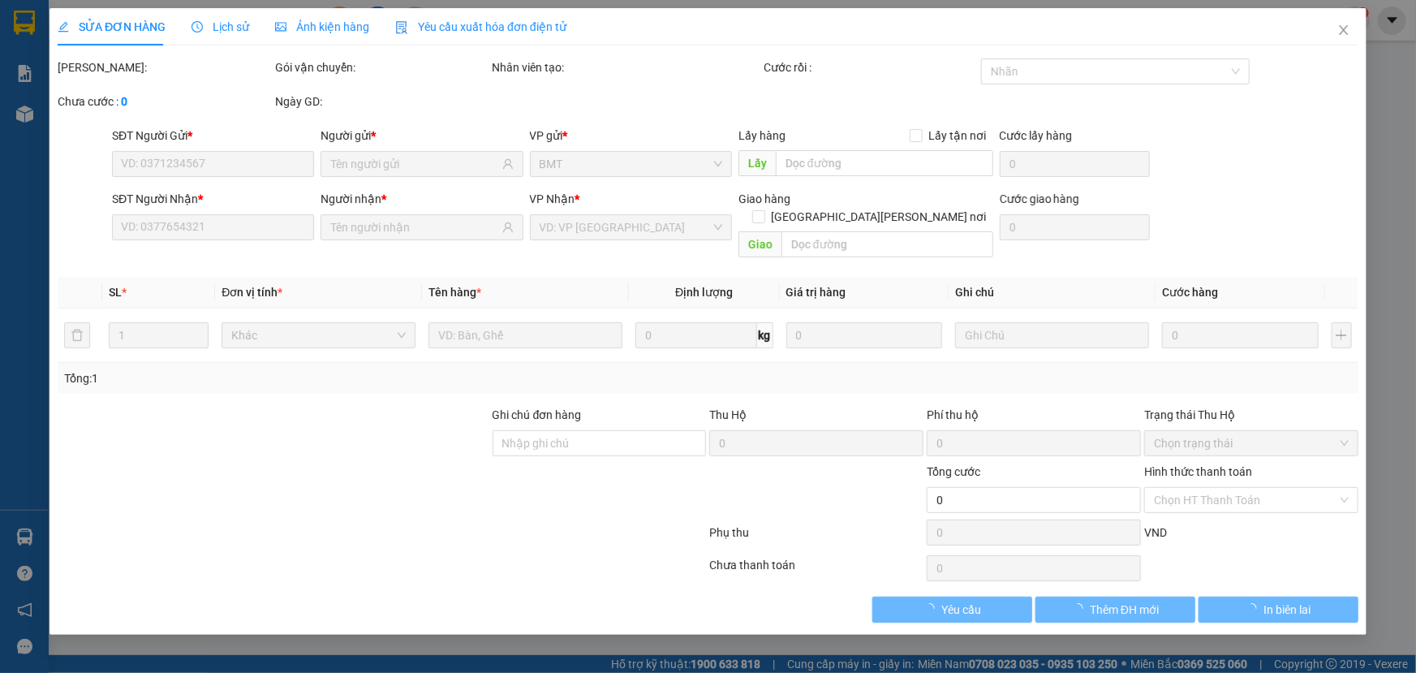
type input "0912435768"
type input "k"
type input "0399990047"
type input "Tuấn"
type input "250.000"
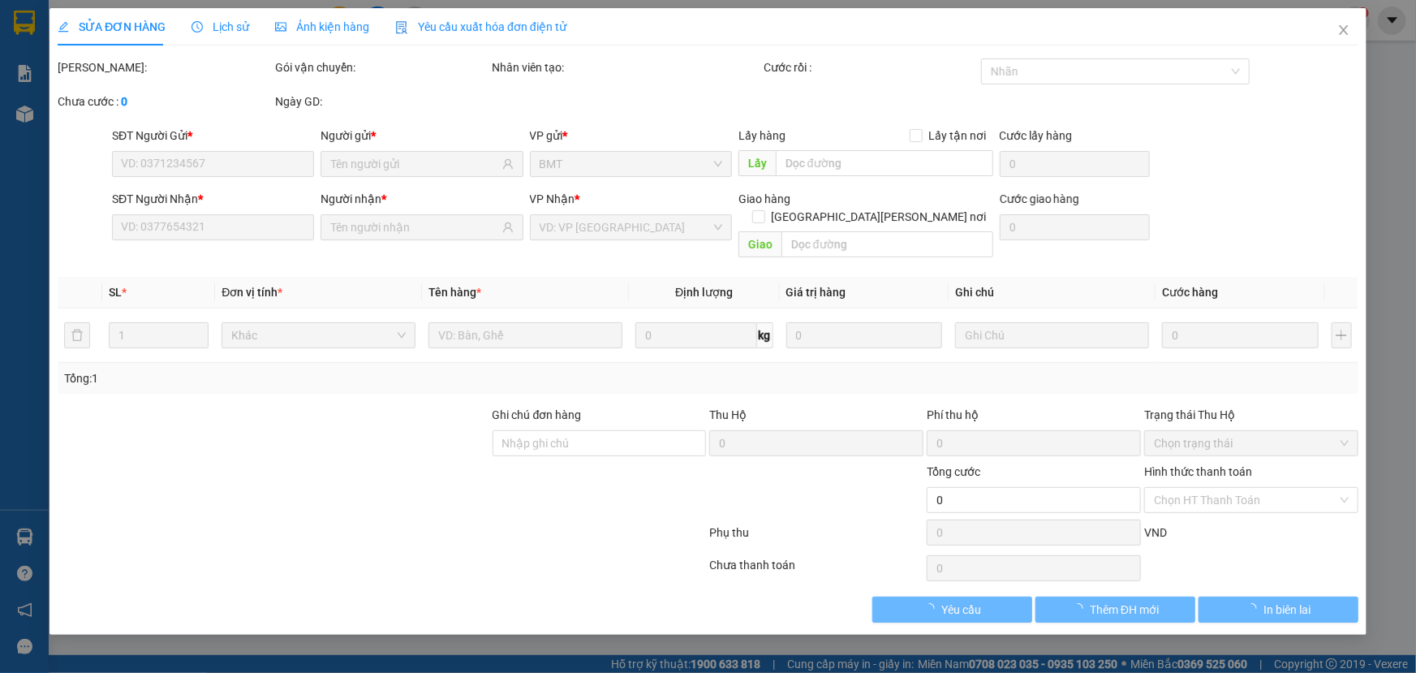
type input "0"
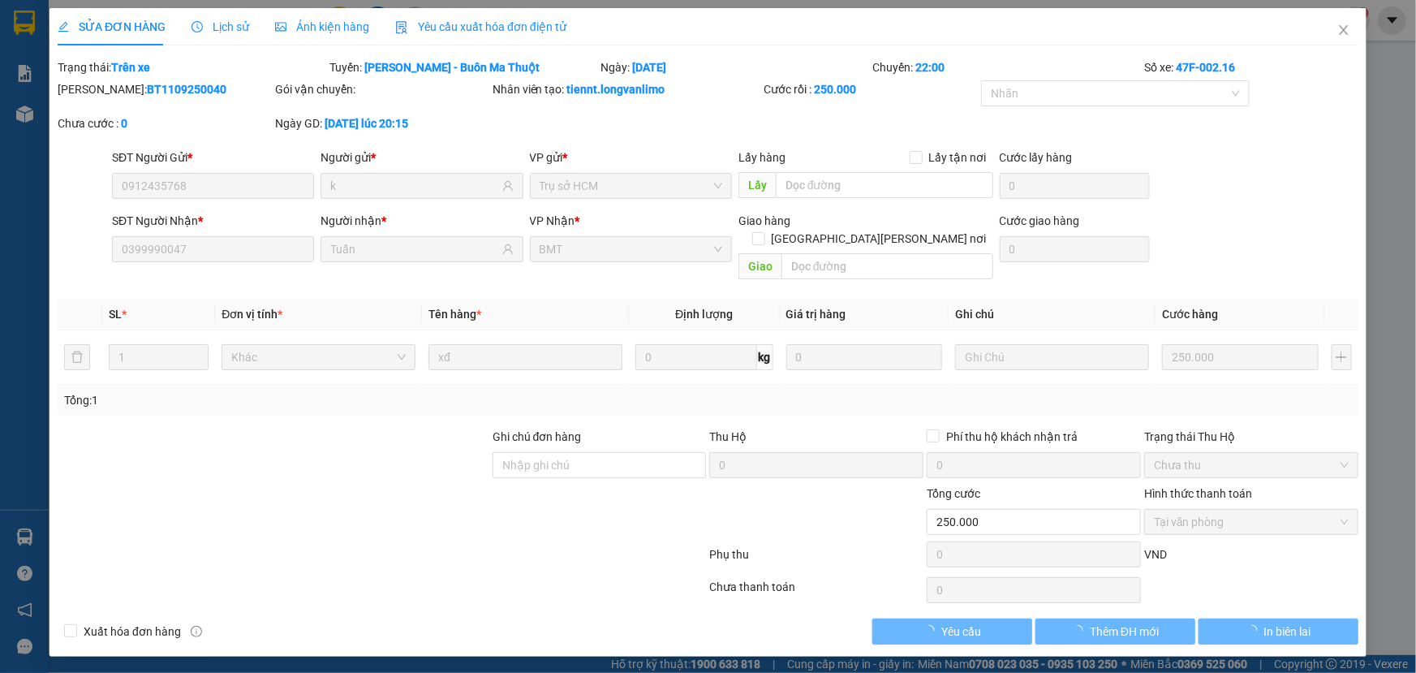
click at [325, 23] on span "Ảnh kiện hàng" at bounding box center [322, 26] width 94 height 13
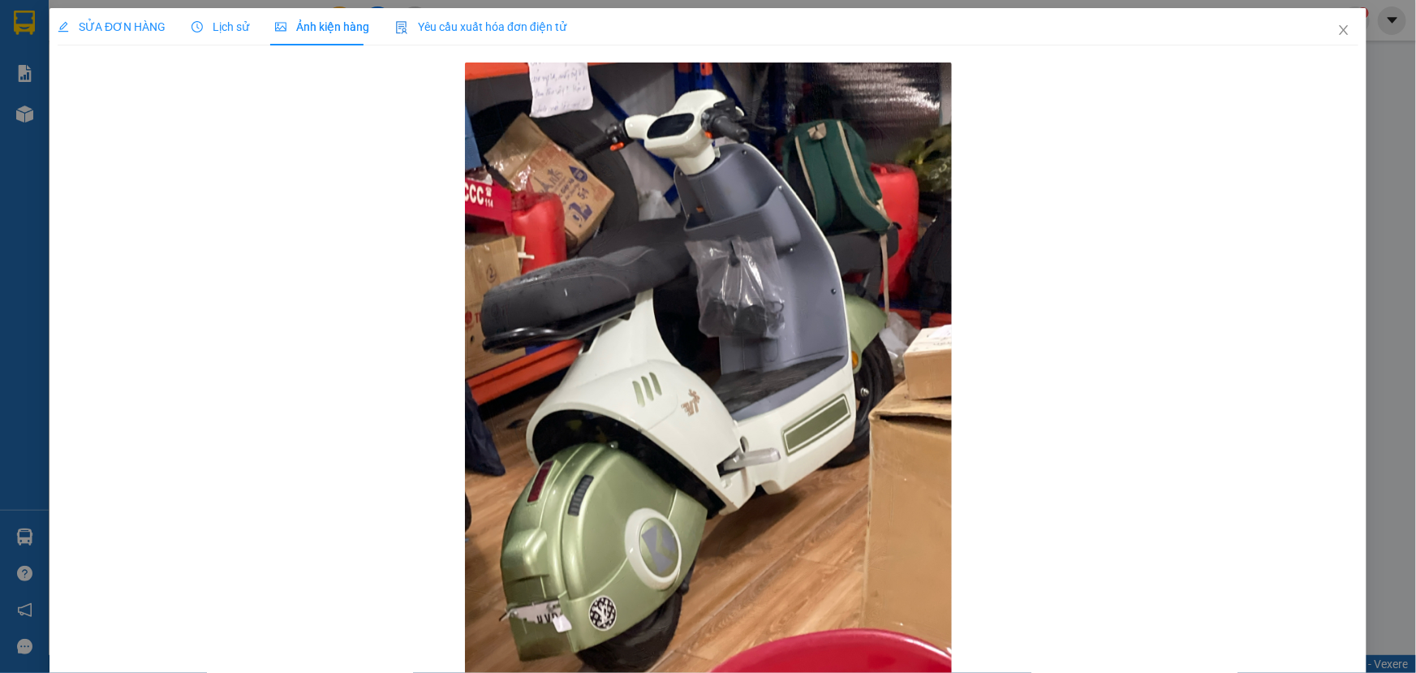
click at [228, 36] on div "Lịch sử" at bounding box center [221, 26] width 58 height 37
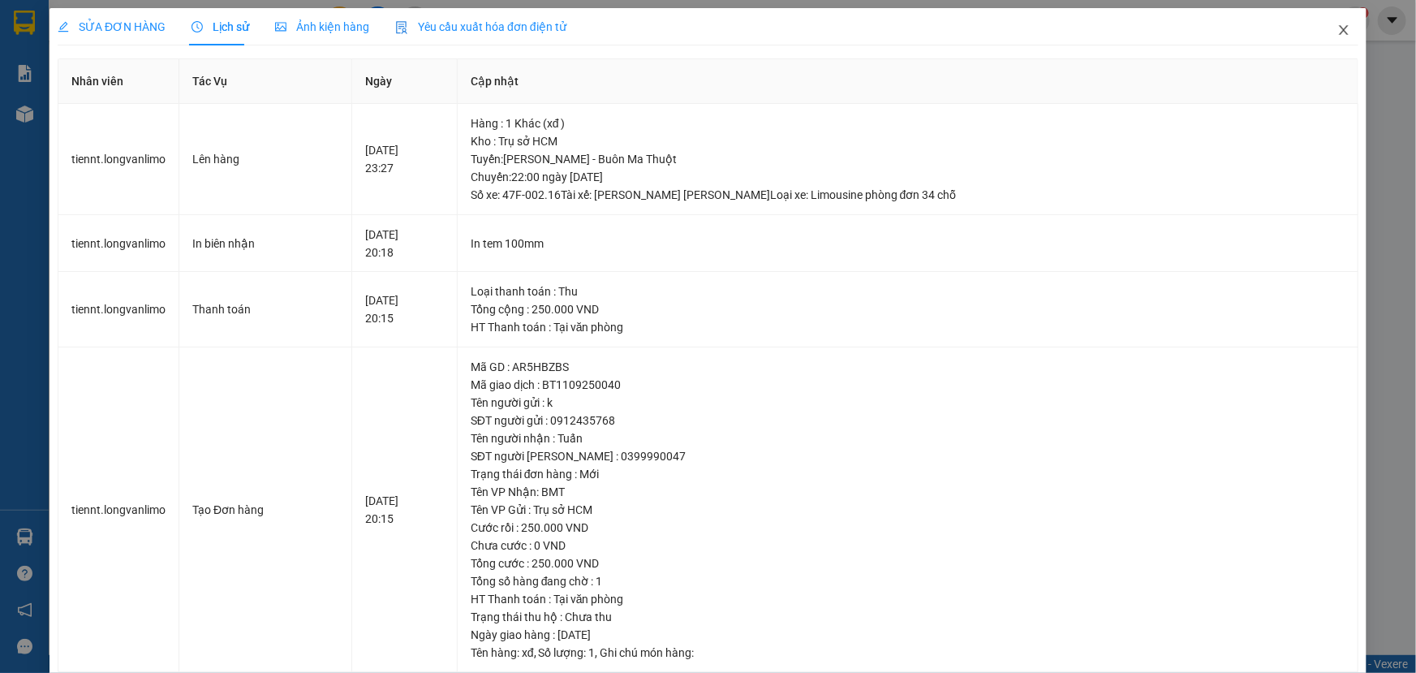
click at [1321, 32] on span "Close" at bounding box center [1343, 30] width 45 height 45
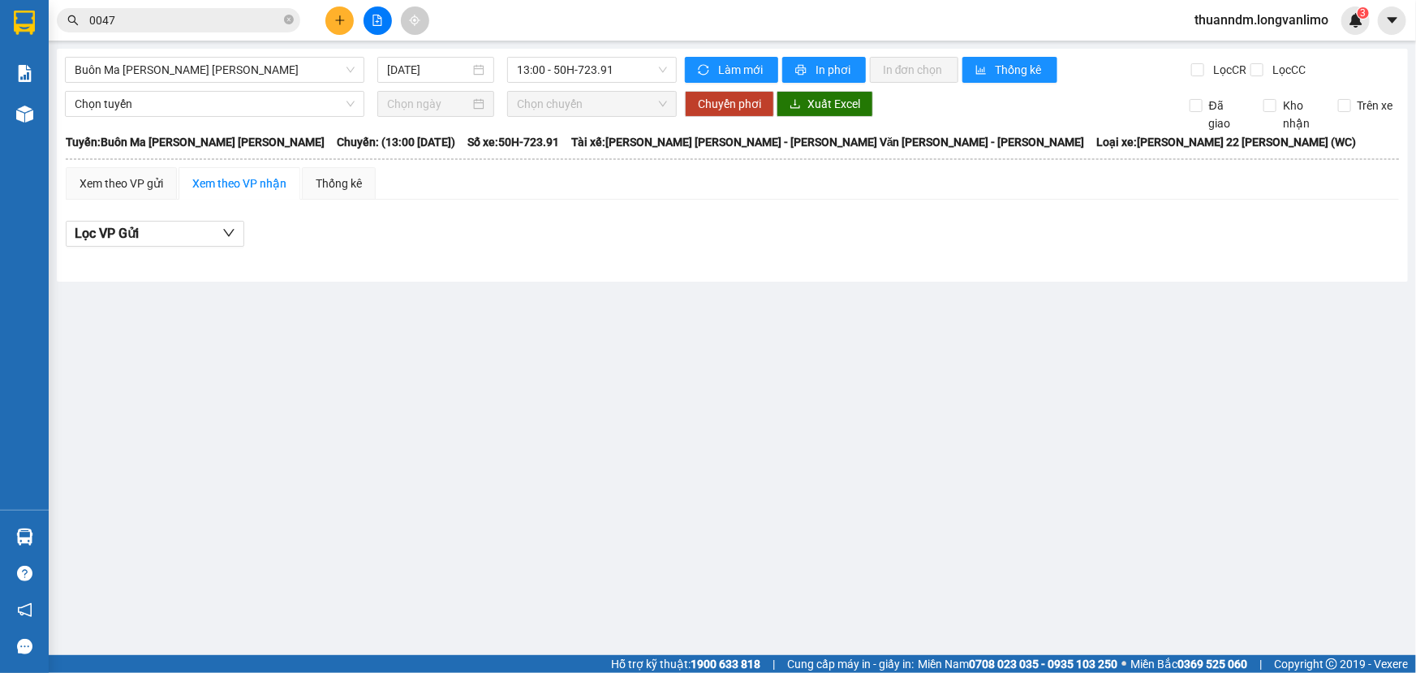
click at [210, 19] on input "0047" at bounding box center [185, 20] width 192 height 18
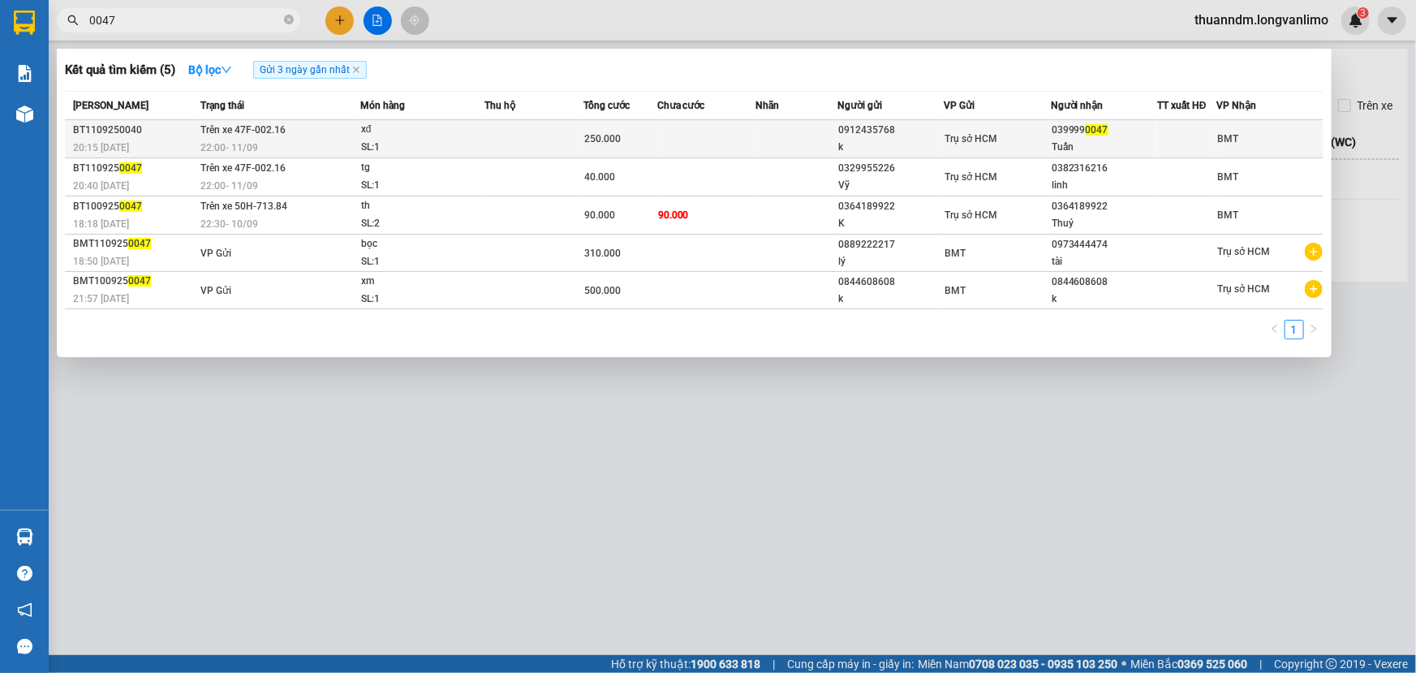
click at [321, 139] on div "22:00 [DATE]" at bounding box center [279, 148] width 159 height 18
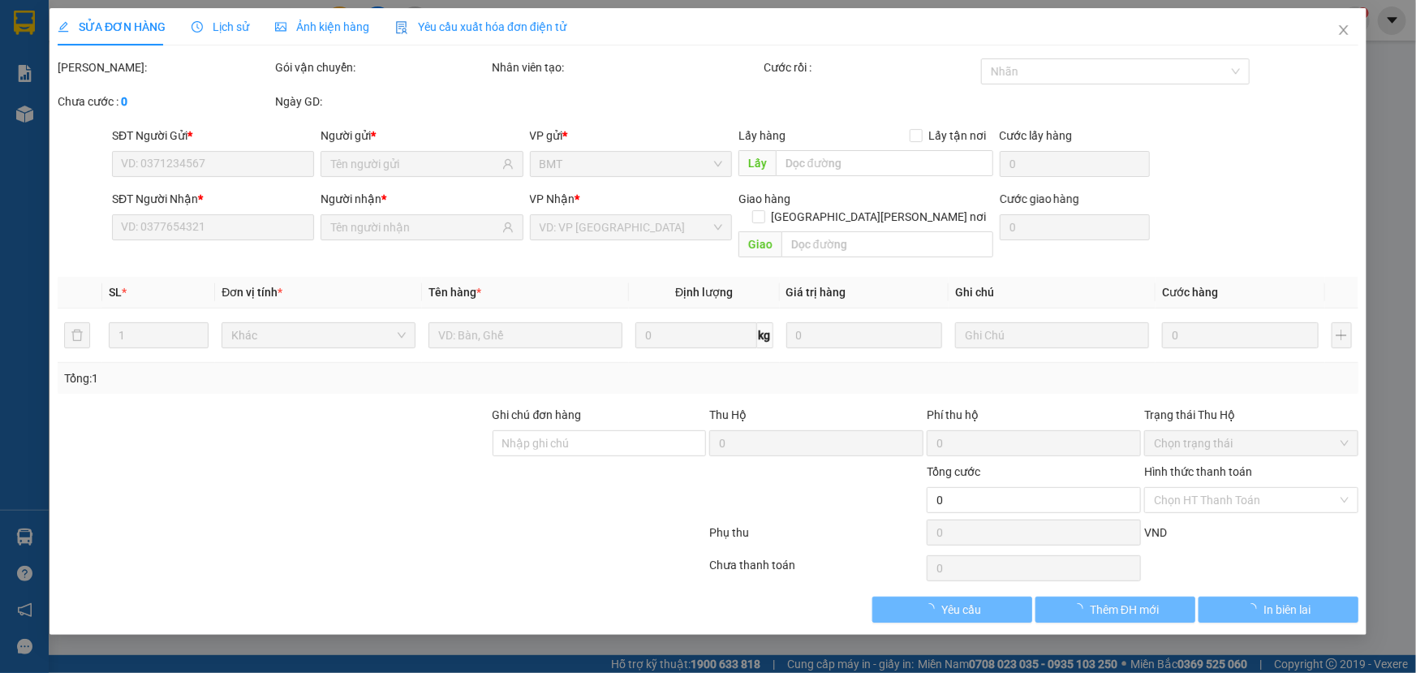
type input "0912435768"
type input "k"
type input "0399990047"
type input "Tuấn"
type input "250.000"
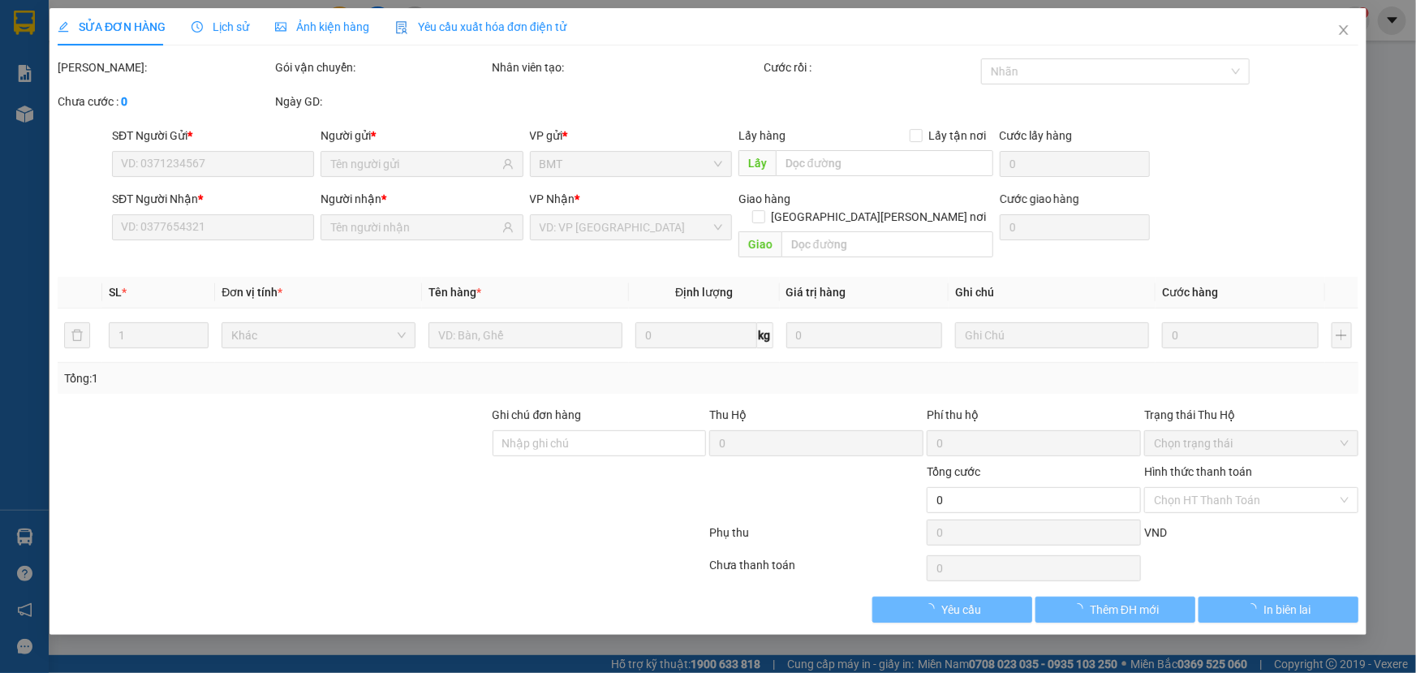
type input "0"
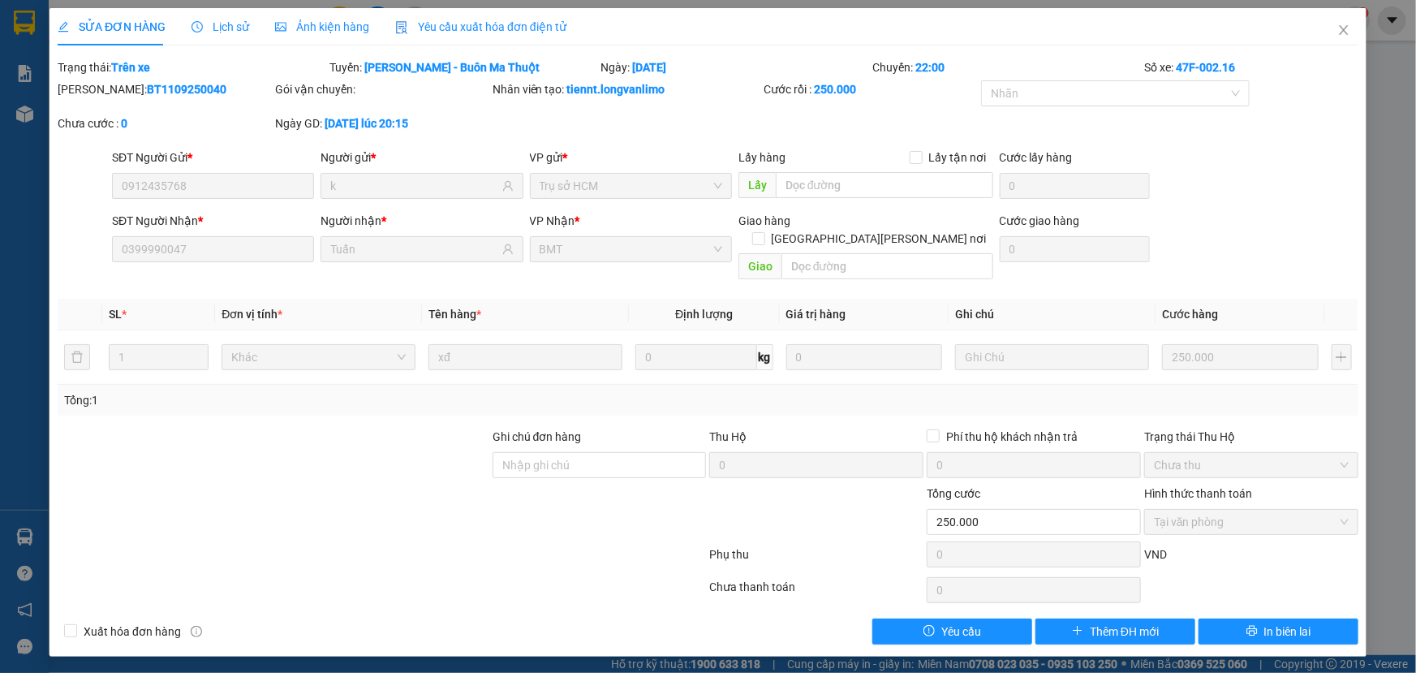
click at [309, 24] on span "Ảnh kiện hàng" at bounding box center [322, 26] width 94 height 13
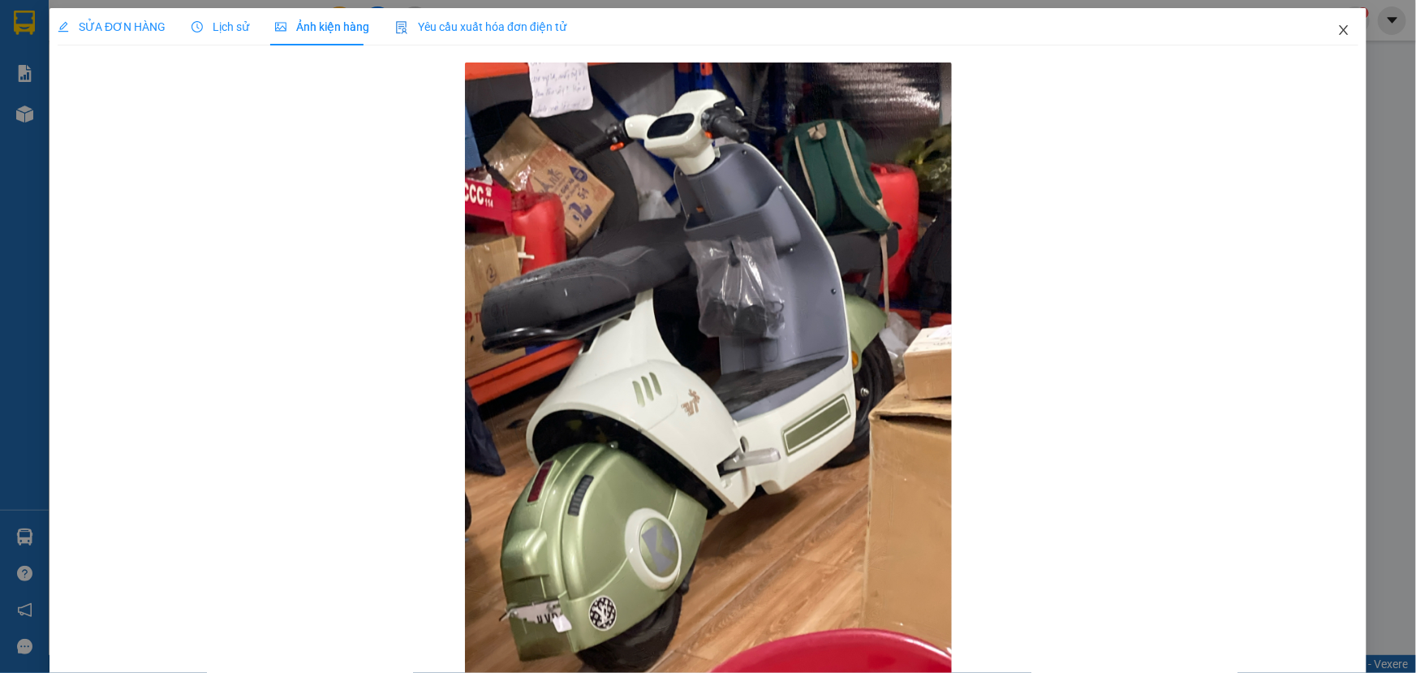
click at [1339, 32] on icon "close" at bounding box center [1343, 30] width 13 height 13
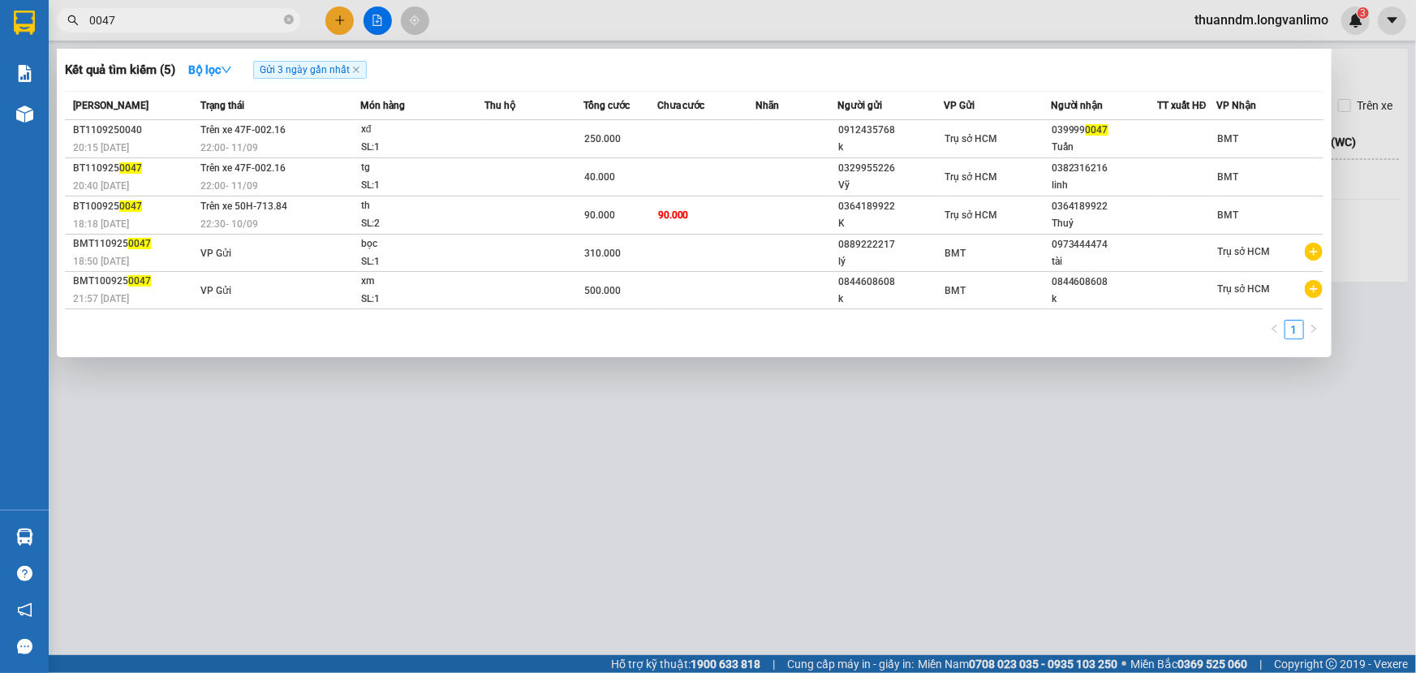
click at [212, 18] on input "0047" at bounding box center [185, 20] width 192 height 18
click at [292, 18] on icon "close-circle" at bounding box center [289, 20] width 10 height 10
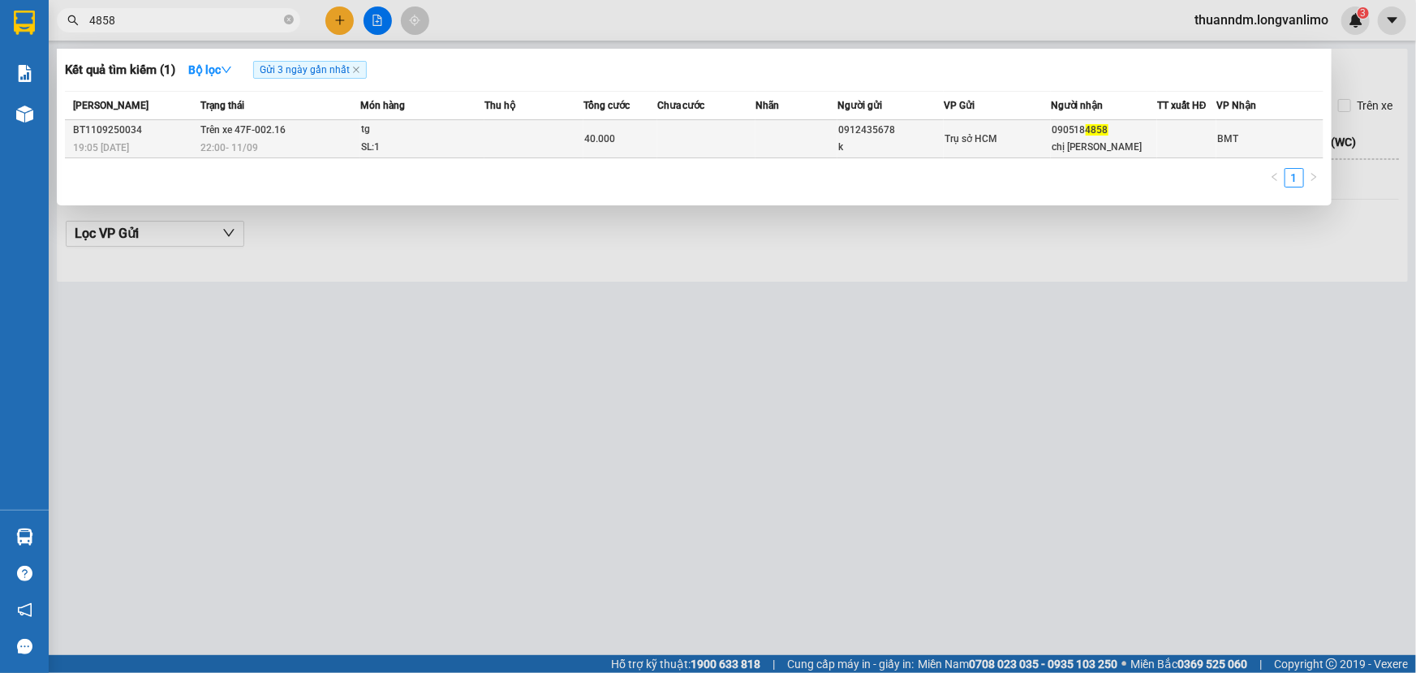
type input "4858"
click at [389, 137] on div "tg" at bounding box center [422, 130] width 122 height 18
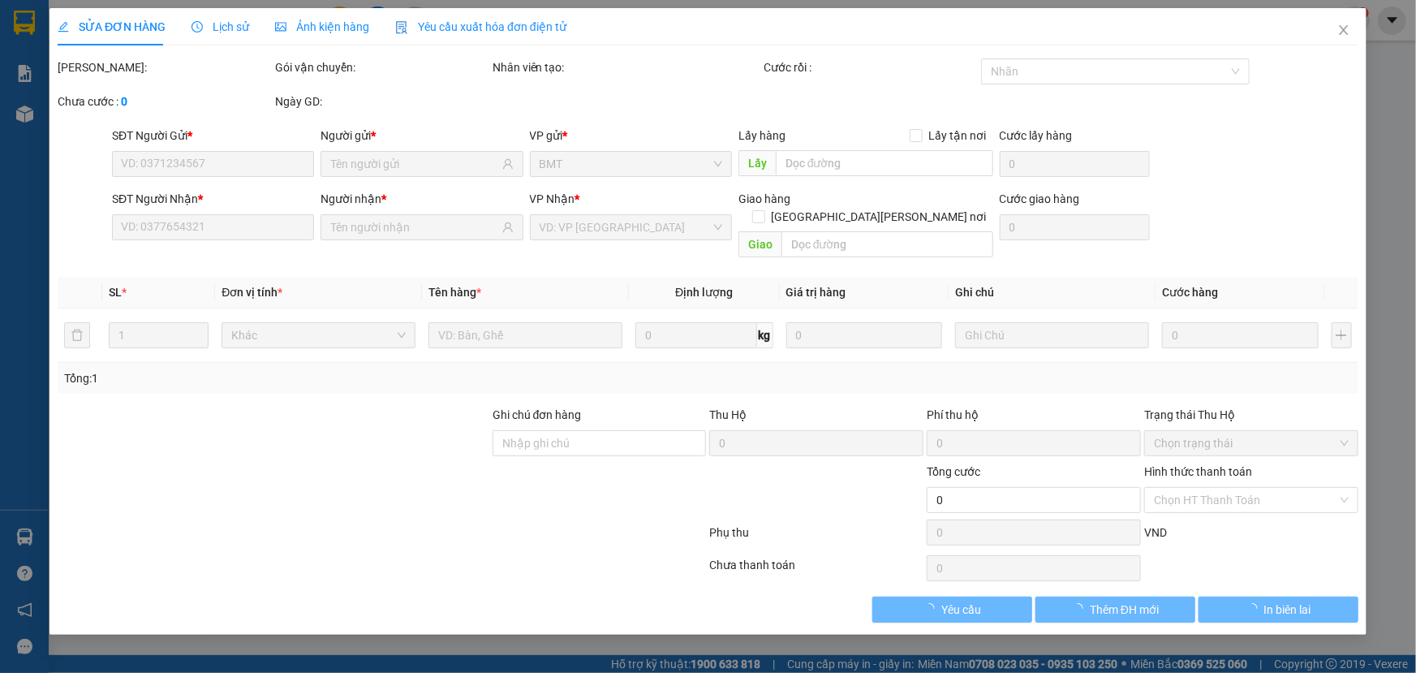
type input "0912435678"
type input "k"
type input "0905184858"
type input "chị [PERSON_NAME]"
type input "40.000"
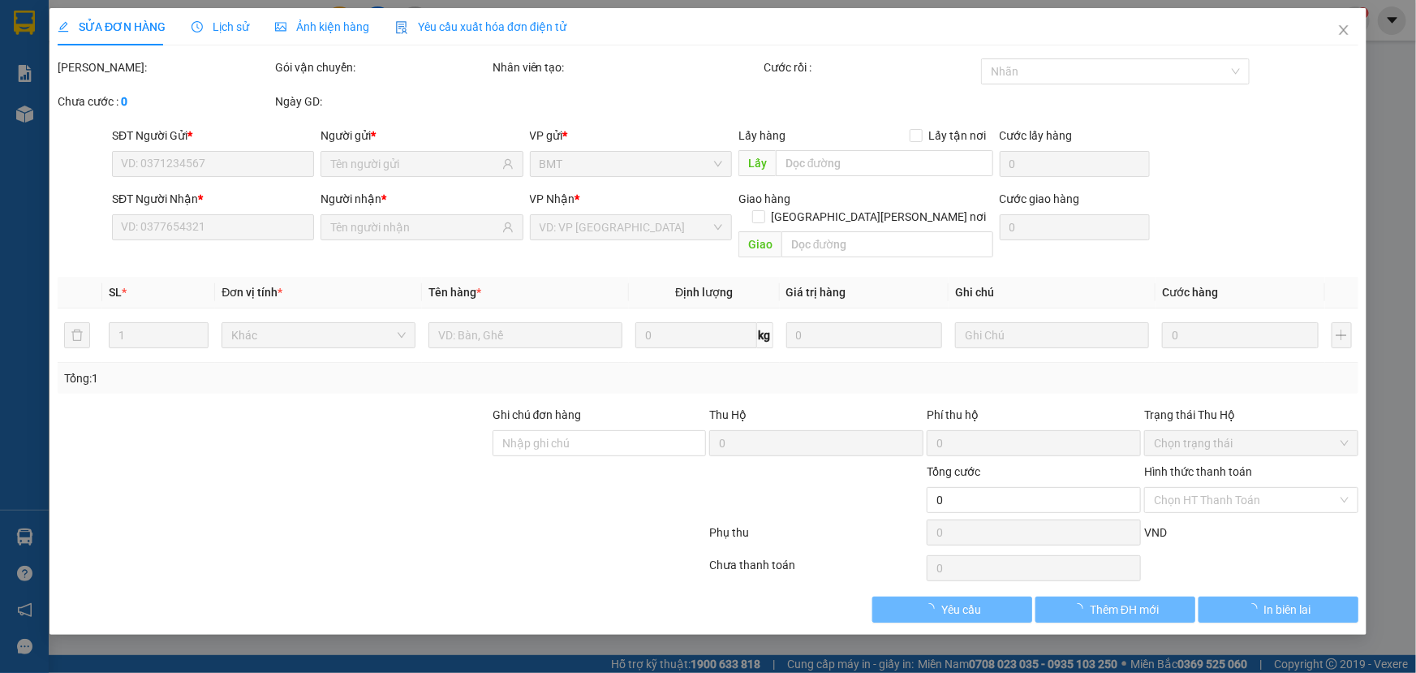
type input "0"
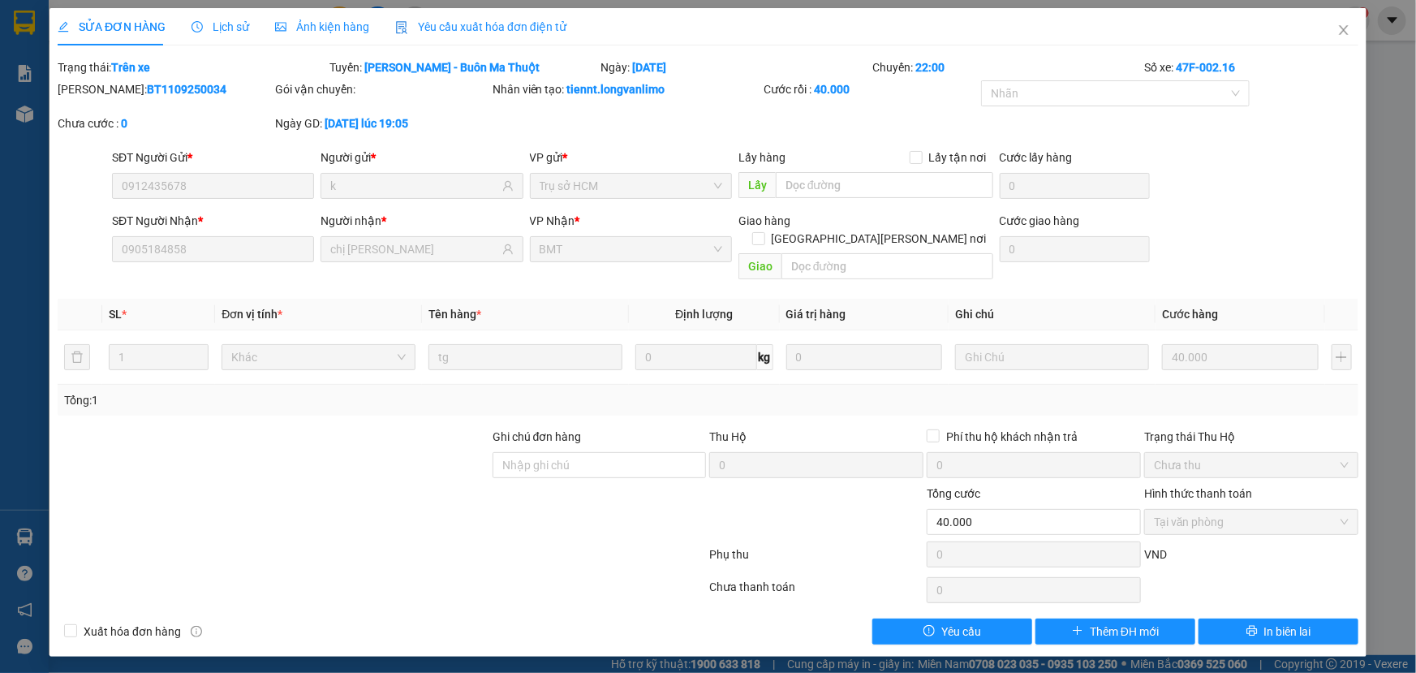
click at [317, 30] on span "Ảnh kiện hàng" at bounding box center [322, 26] width 94 height 13
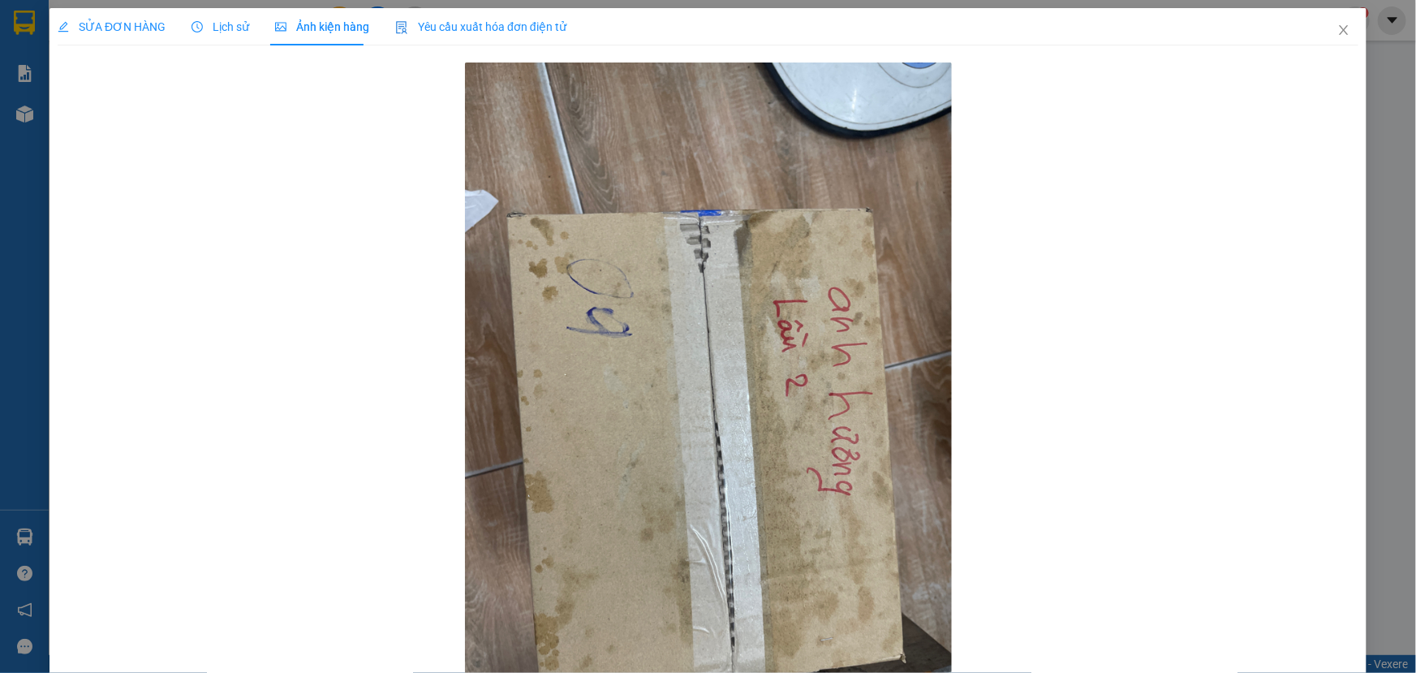
click at [236, 25] on span "Lịch sử" at bounding box center [221, 26] width 58 height 13
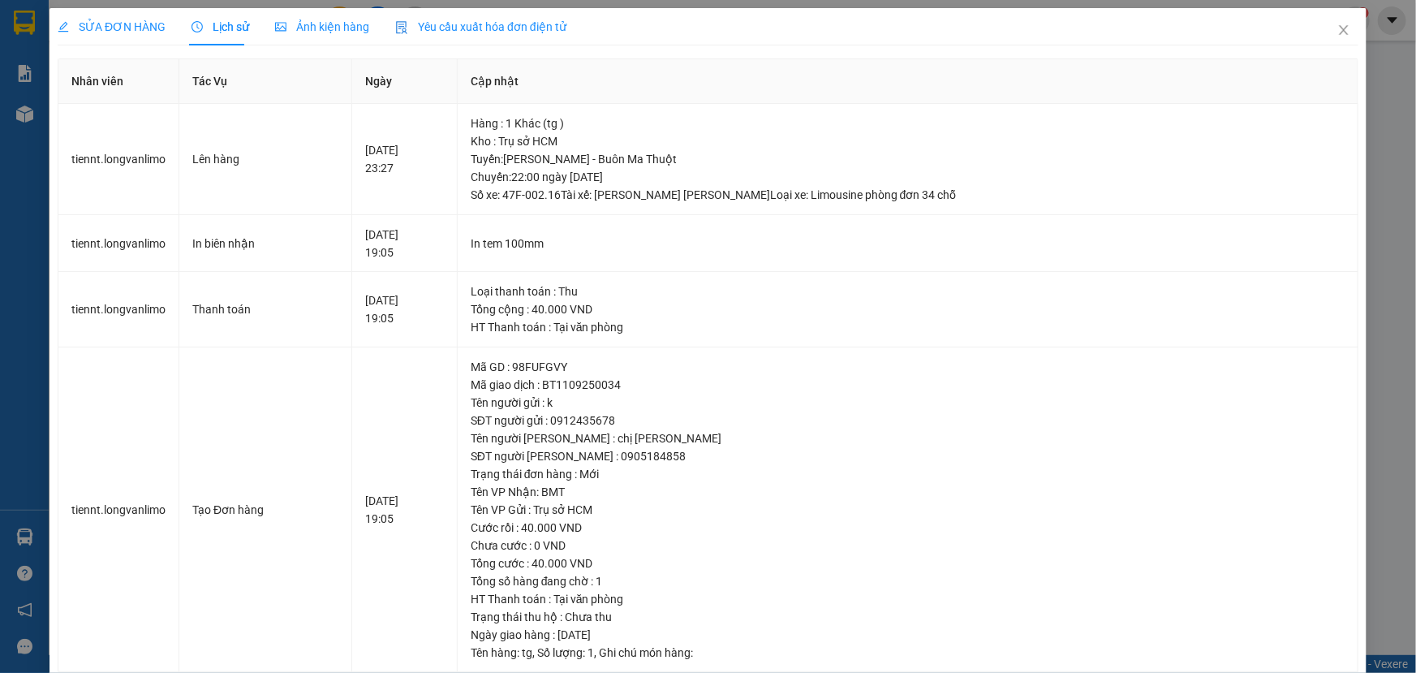
click at [308, 25] on span "Ảnh kiện hàng" at bounding box center [322, 26] width 94 height 13
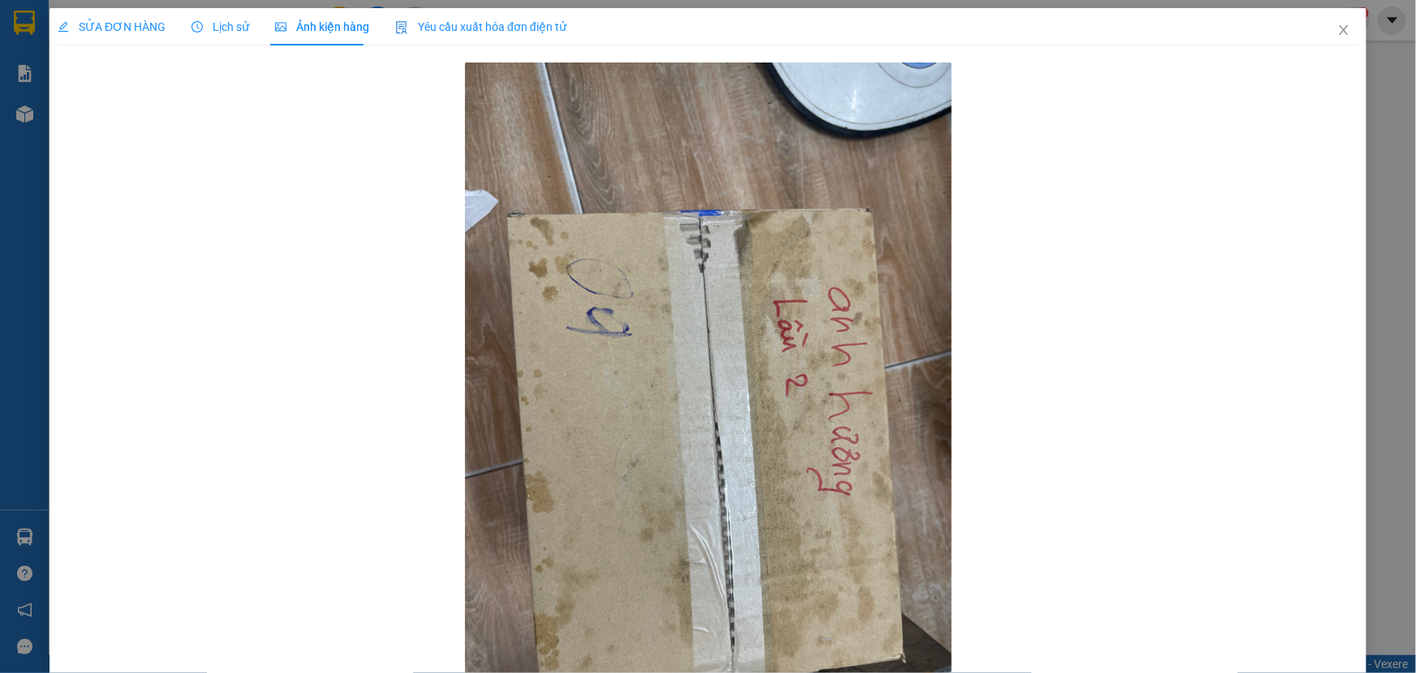
click at [146, 32] on span "SỬA ĐƠN HÀNG" at bounding box center [112, 26] width 108 height 13
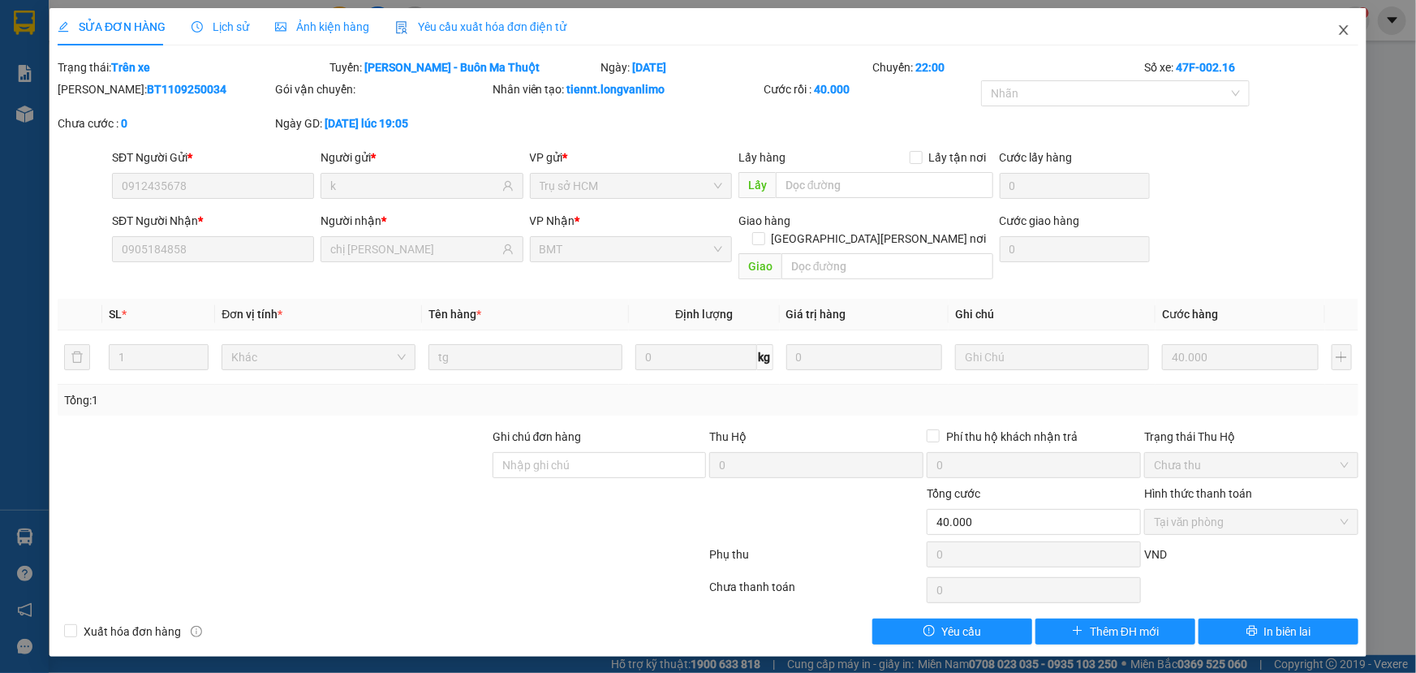
click at [1353, 29] on span "Close" at bounding box center [1343, 30] width 45 height 45
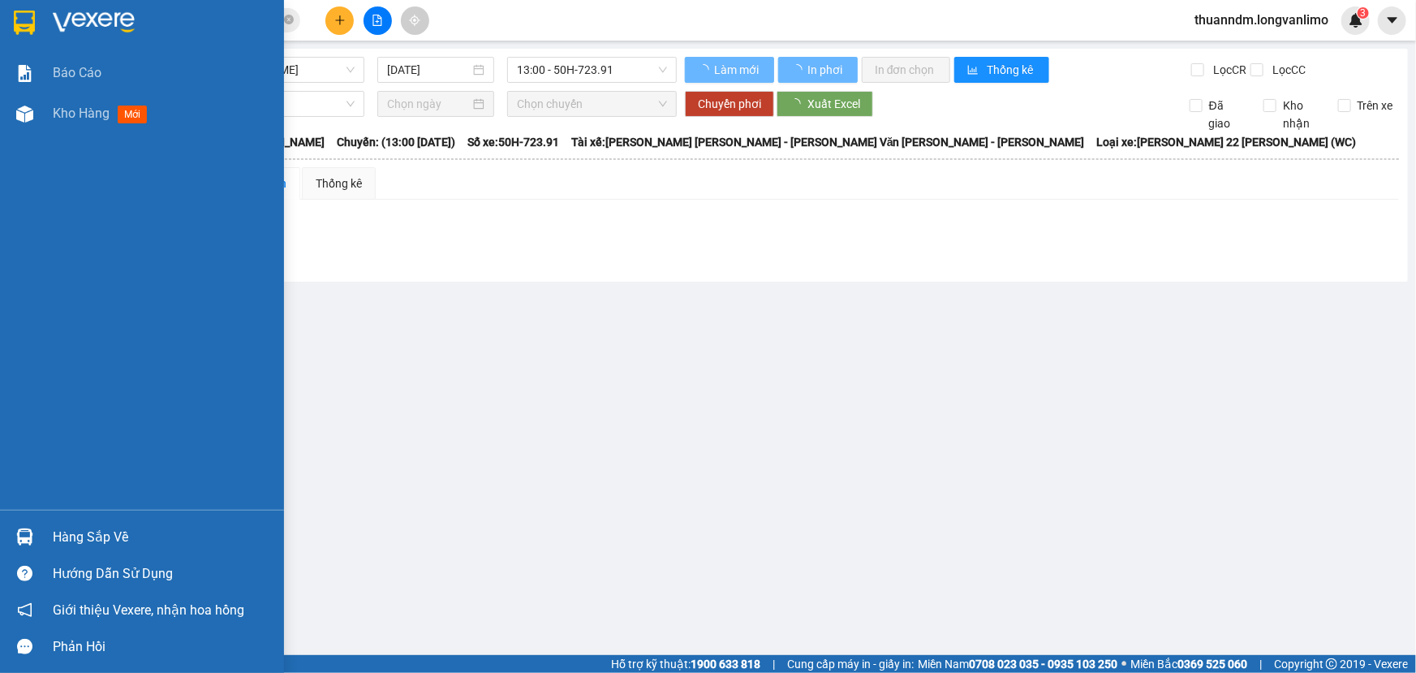
click at [21, 15] on img at bounding box center [24, 23] width 21 height 24
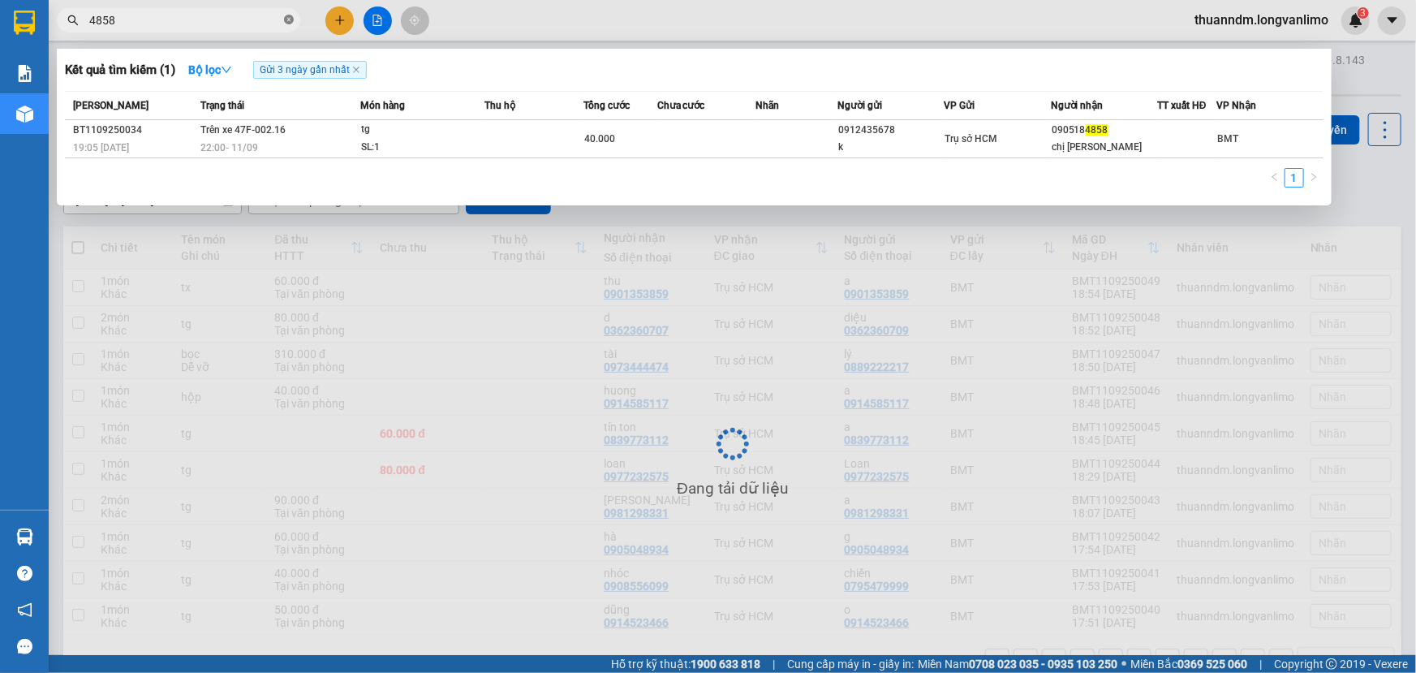
click at [292, 23] on icon "close-circle" at bounding box center [289, 20] width 10 height 10
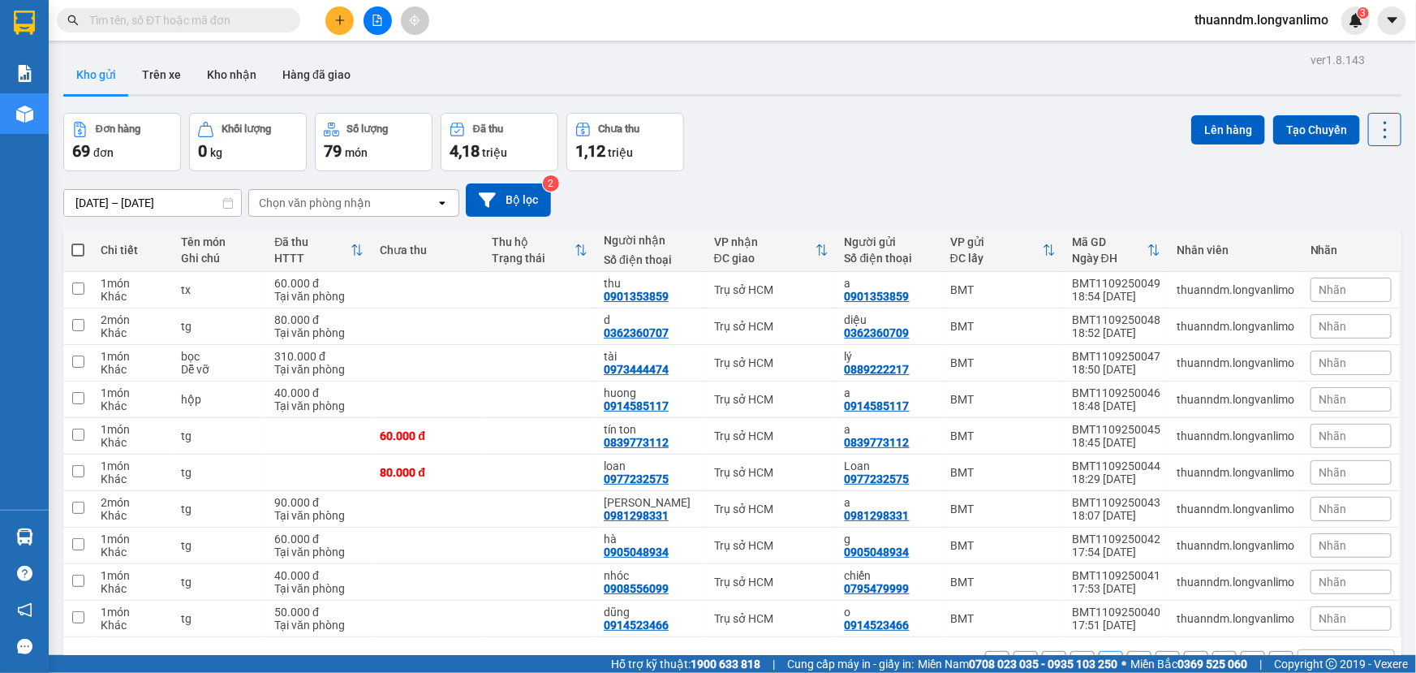
click at [170, 198] on input "[DATE] – [DATE]" at bounding box center [152, 203] width 177 height 26
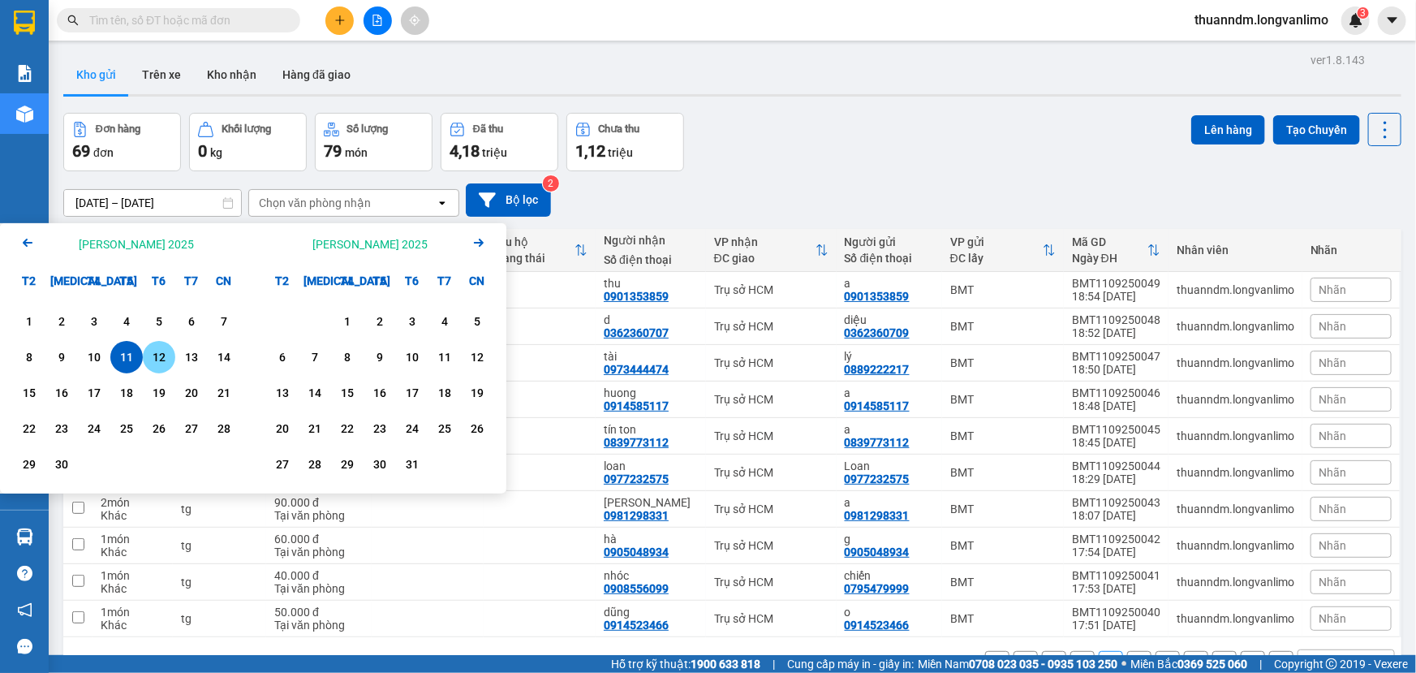
click at [159, 355] on div "12" at bounding box center [159, 356] width 23 height 19
type input "[DATE] – [DATE]"
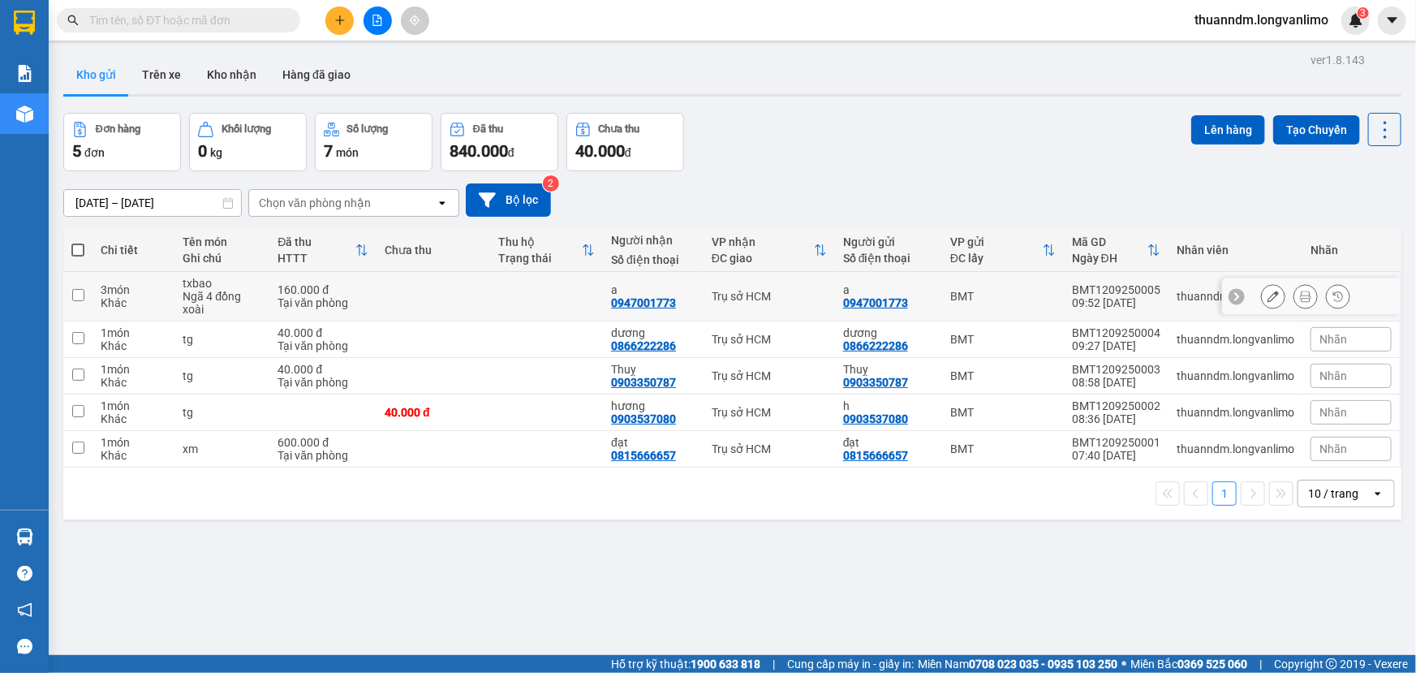
click at [79, 298] on input "checkbox" at bounding box center [78, 295] width 12 height 12
checkbox input "true"
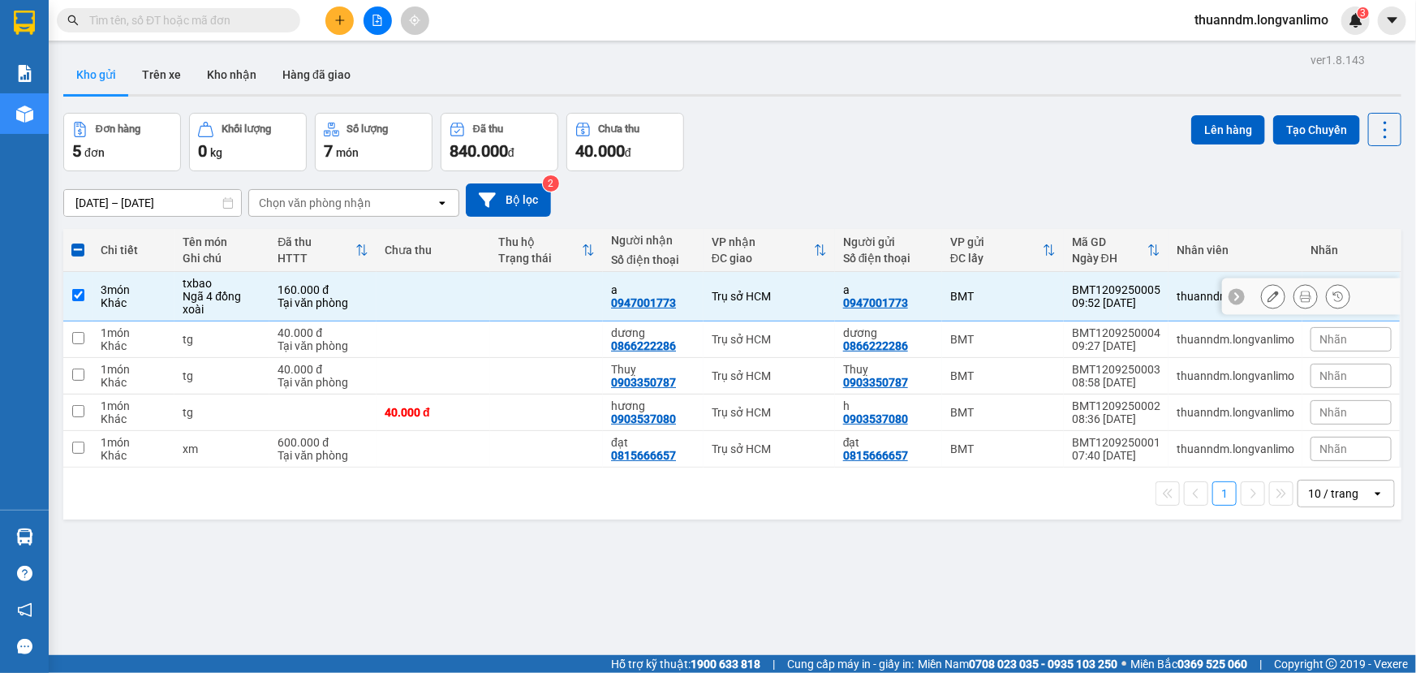
click at [1300, 297] on icon at bounding box center [1305, 296] width 11 height 11
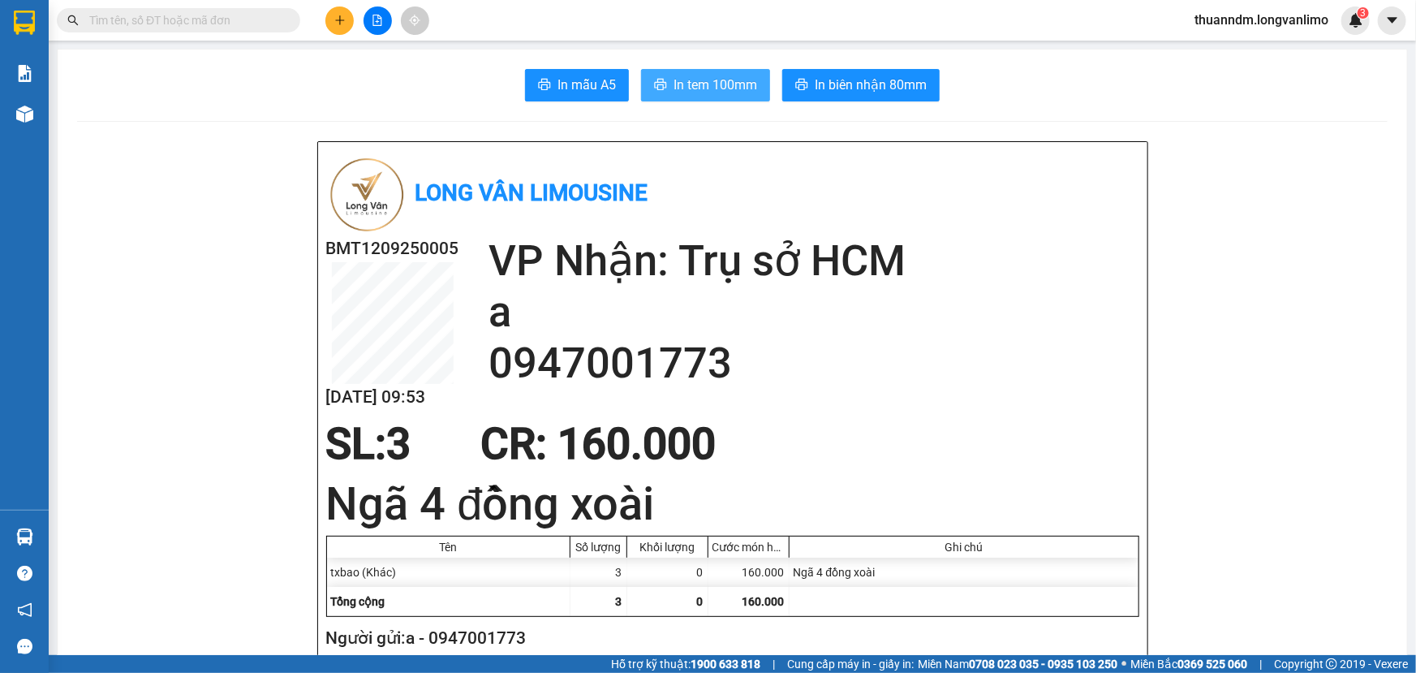
click at [731, 70] on button "In tem 100mm" at bounding box center [705, 85] width 129 height 32
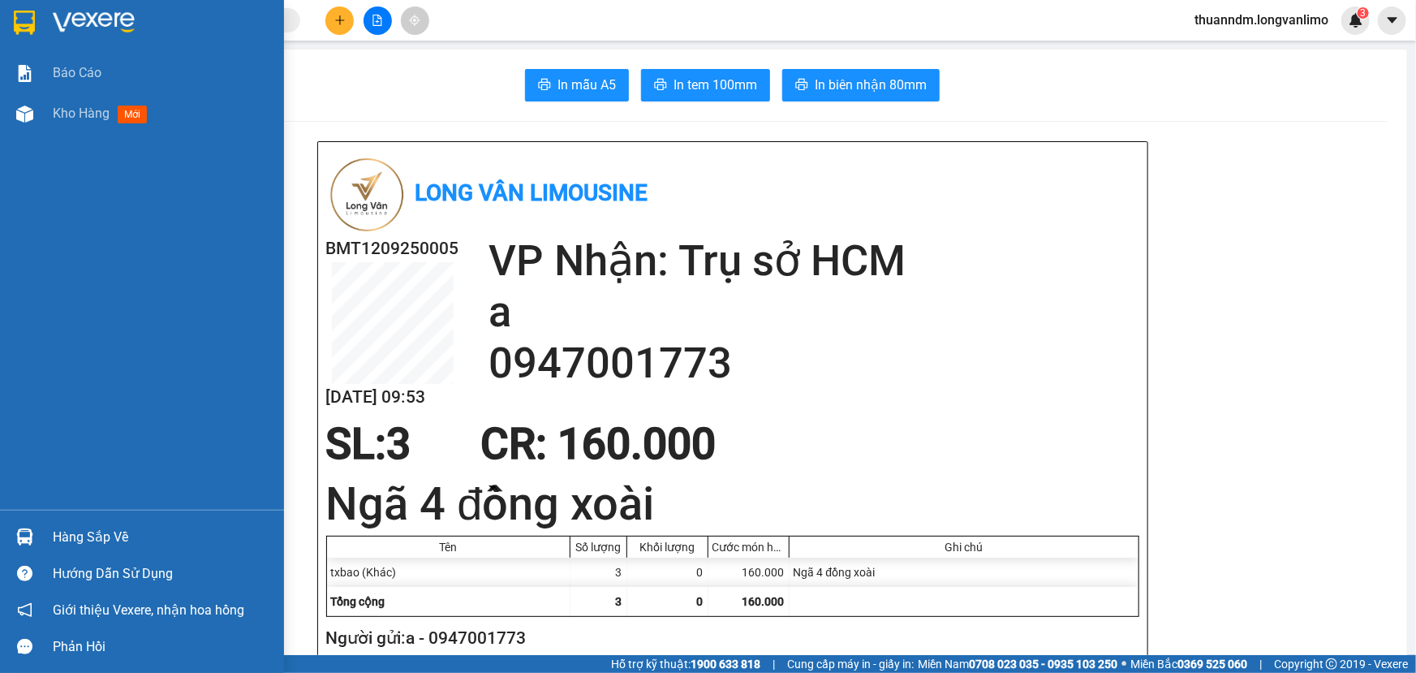
click at [18, 18] on img at bounding box center [24, 23] width 21 height 24
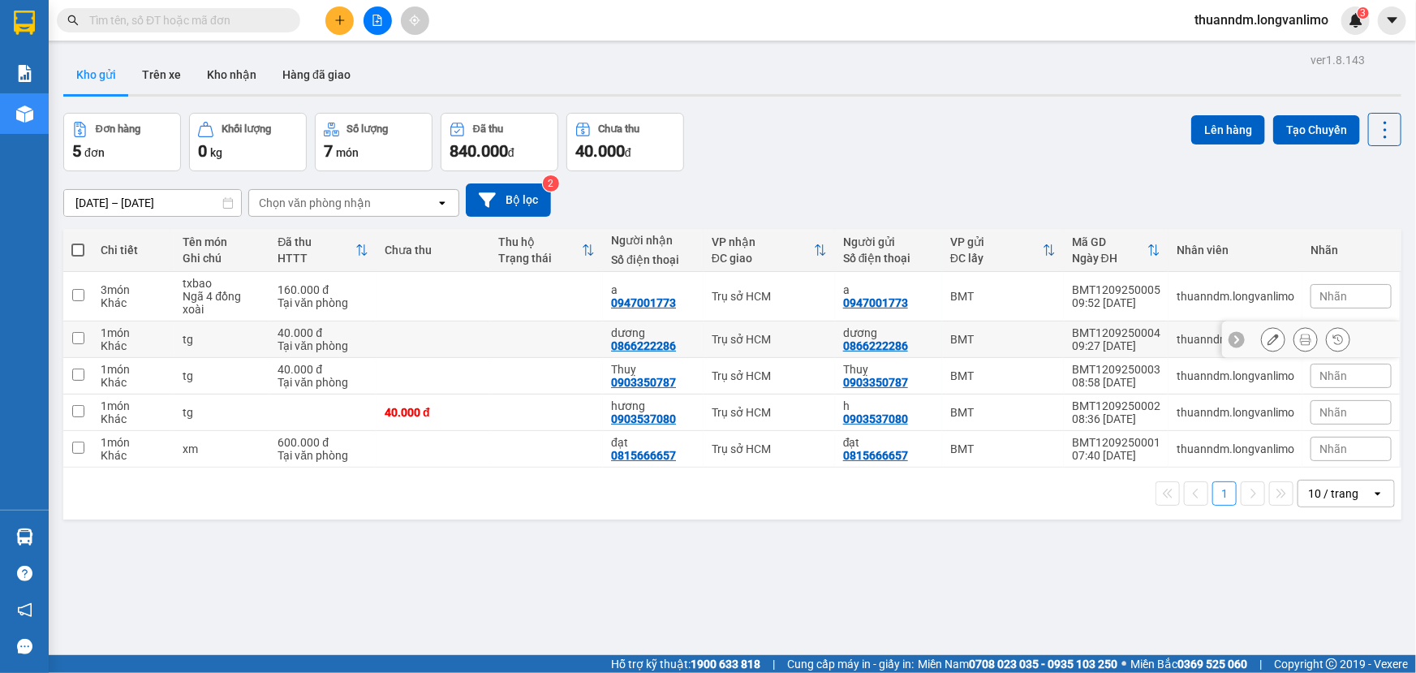
click at [82, 338] on input "checkbox" at bounding box center [78, 338] width 12 height 12
checkbox input "true"
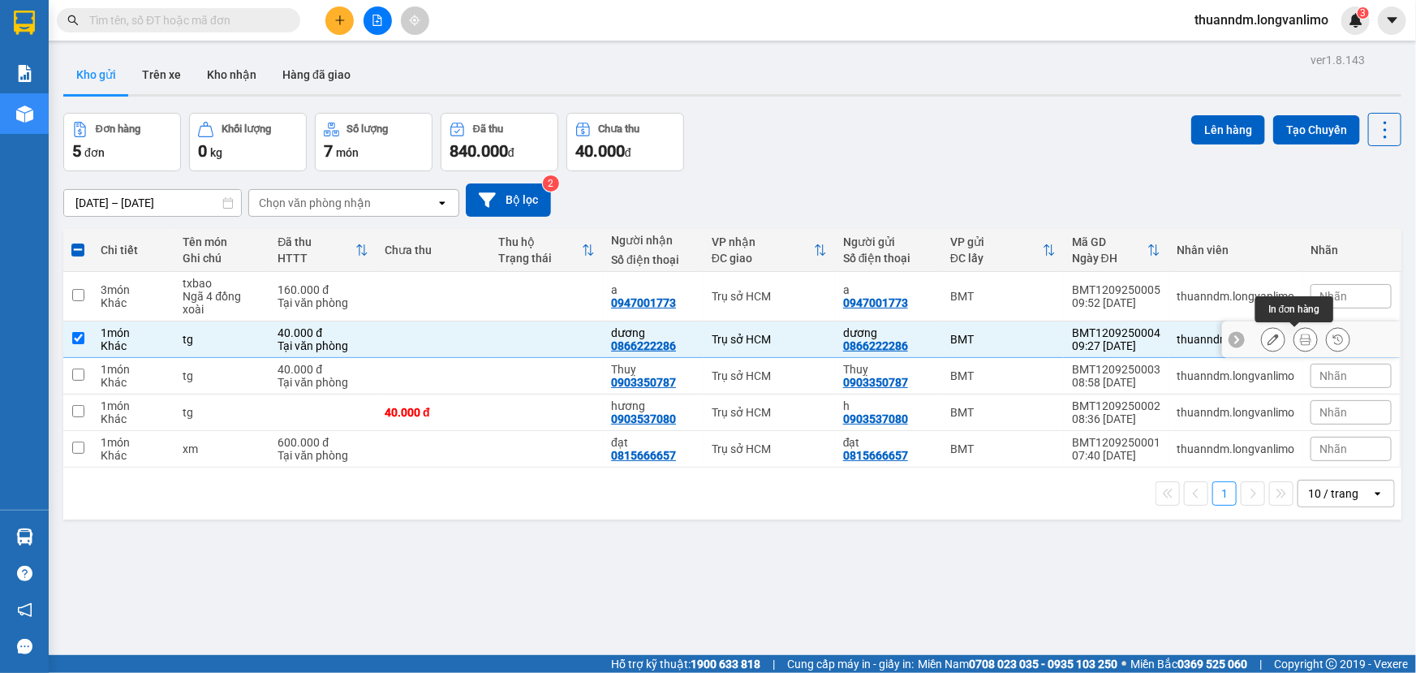
click at [1300, 342] on icon at bounding box center [1305, 339] width 11 height 11
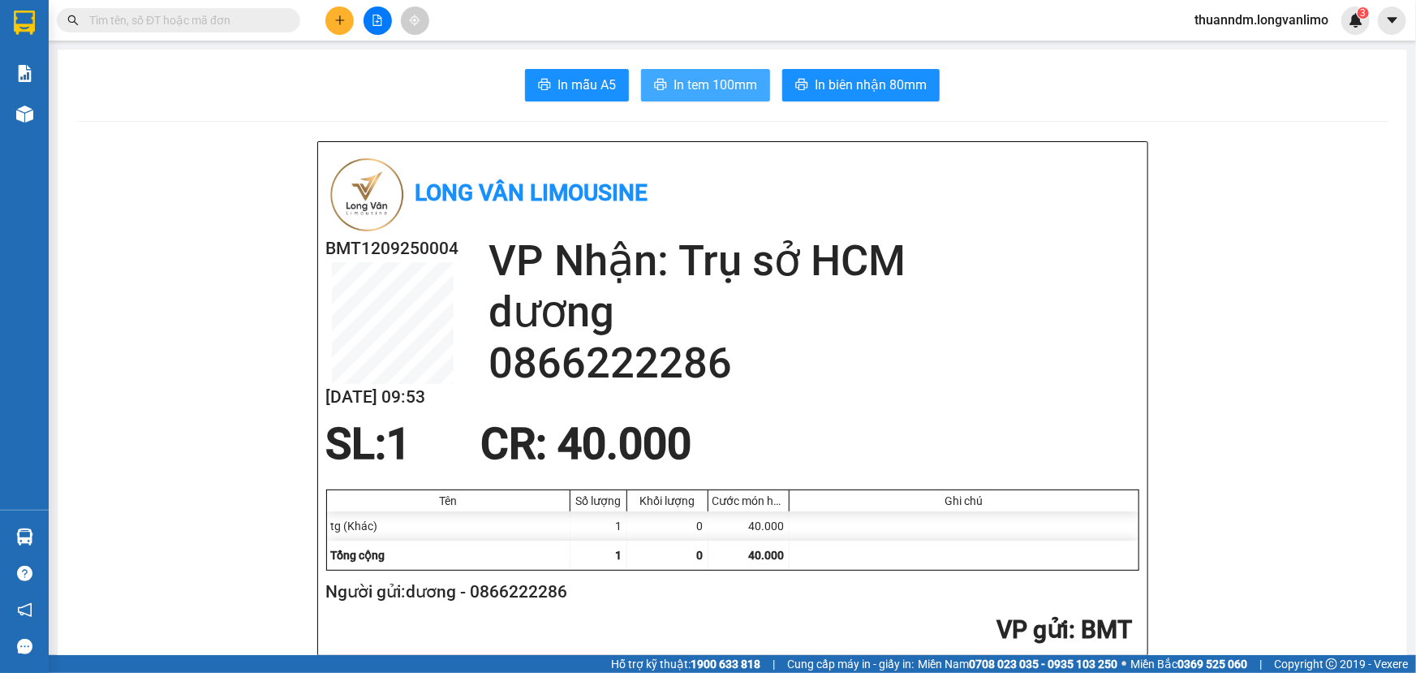
click at [715, 77] on span "In tem 100mm" at bounding box center [716, 85] width 84 height 20
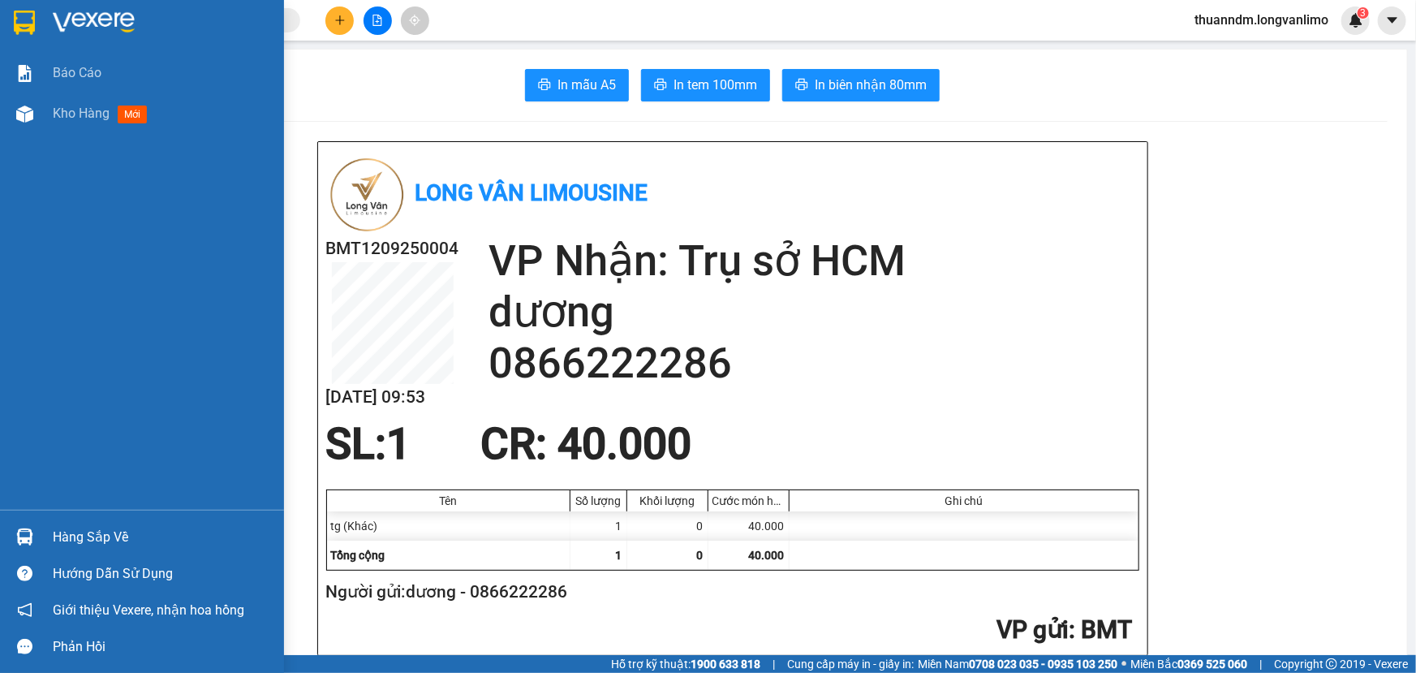
click at [0, 9] on div at bounding box center [142, 26] width 284 height 53
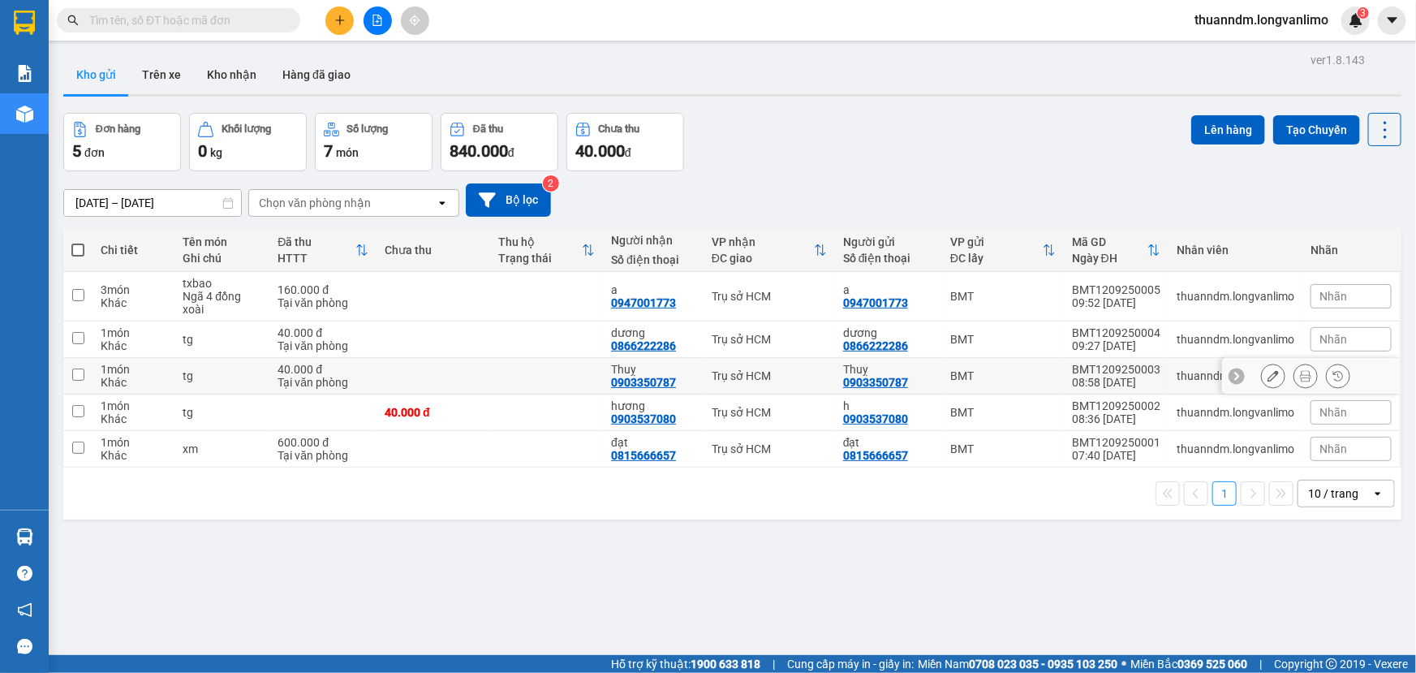
click at [75, 377] on input "checkbox" at bounding box center [78, 374] width 12 height 12
checkbox input "true"
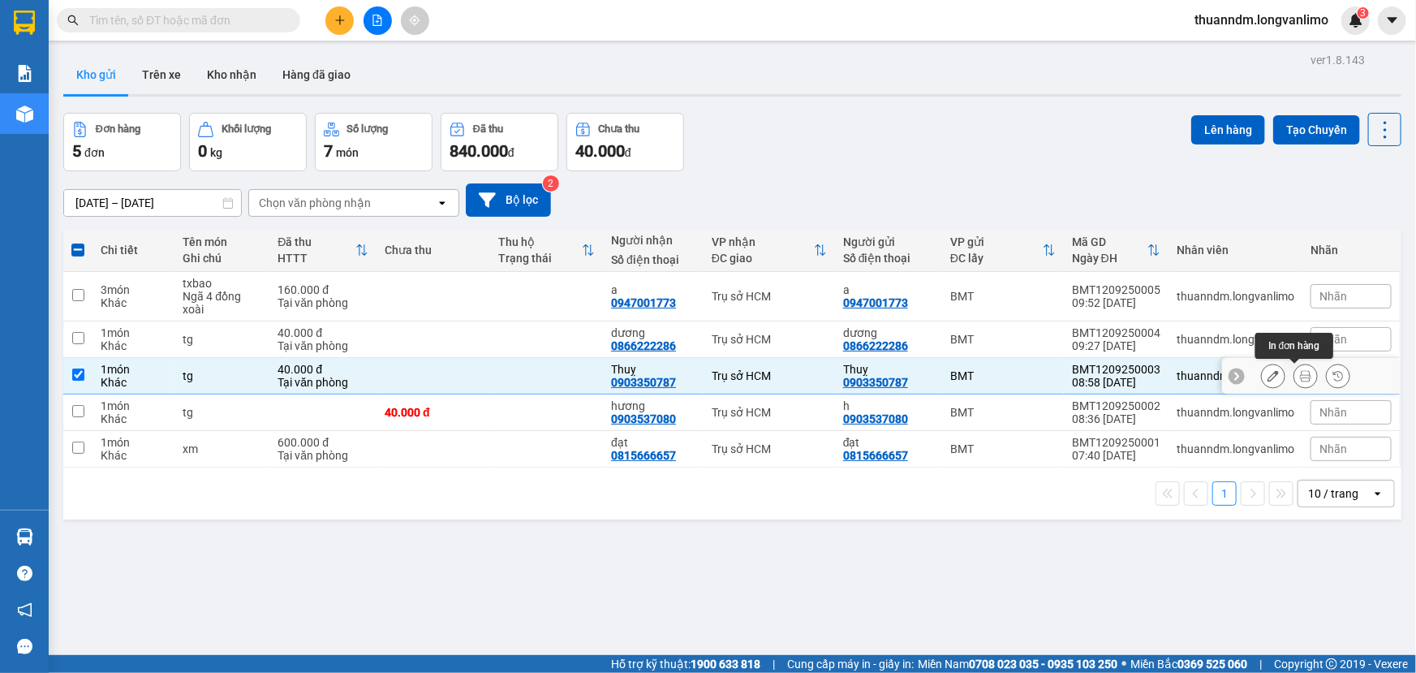
click at [1300, 374] on icon at bounding box center [1305, 375] width 11 height 11
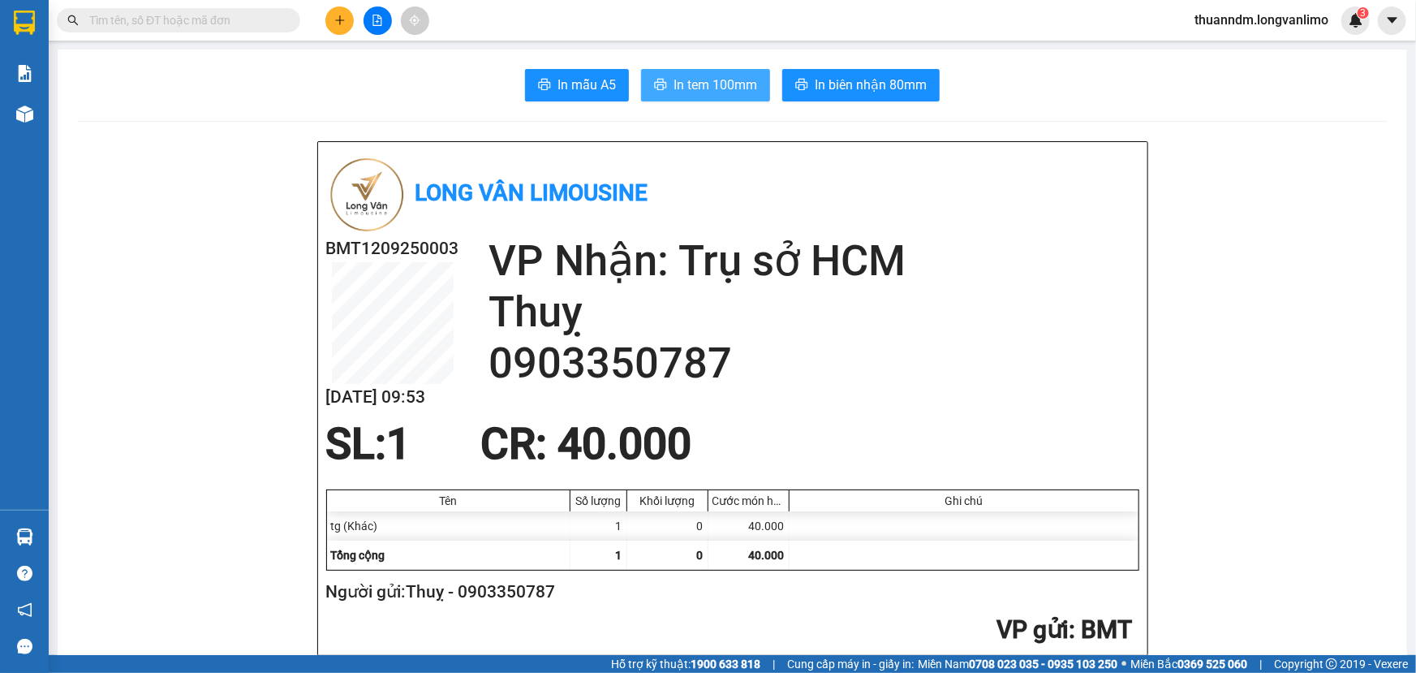
click at [704, 75] on span "In tem 100mm" at bounding box center [716, 85] width 84 height 20
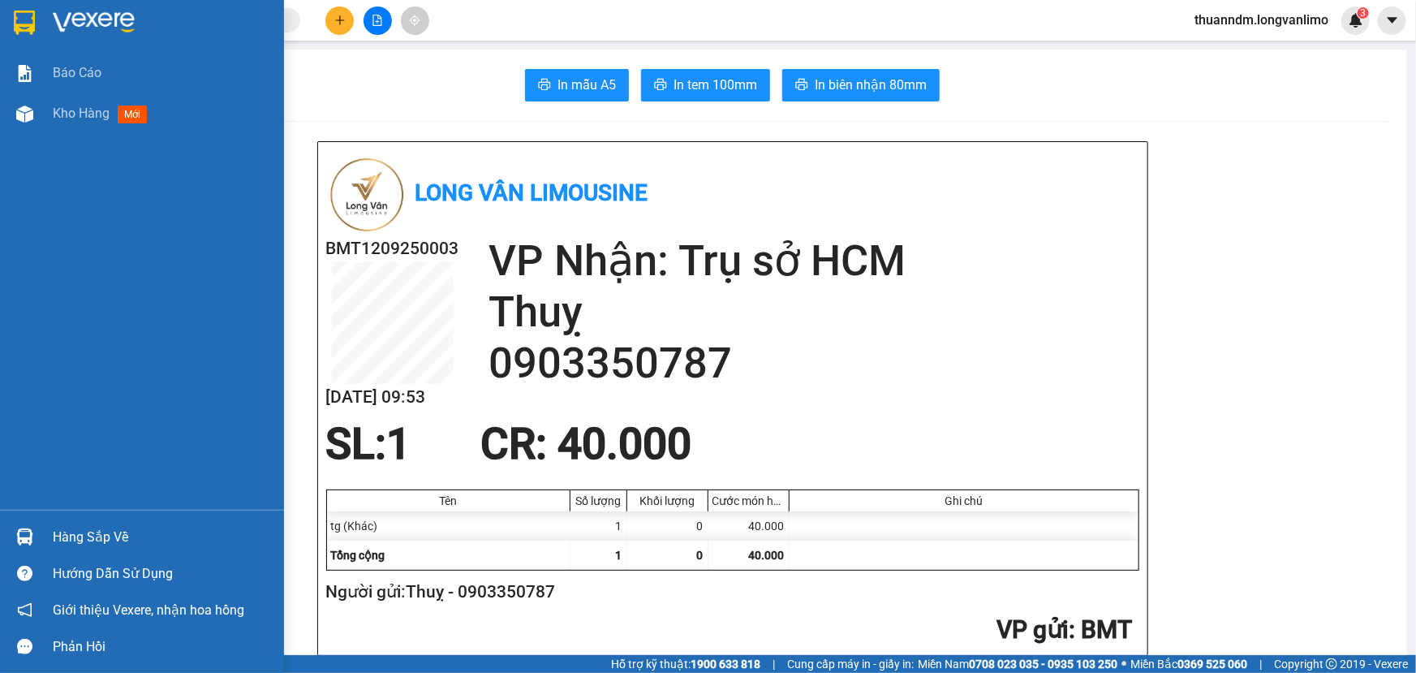
click at [24, 16] on img at bounding box center [24, 23] width 21 height 24
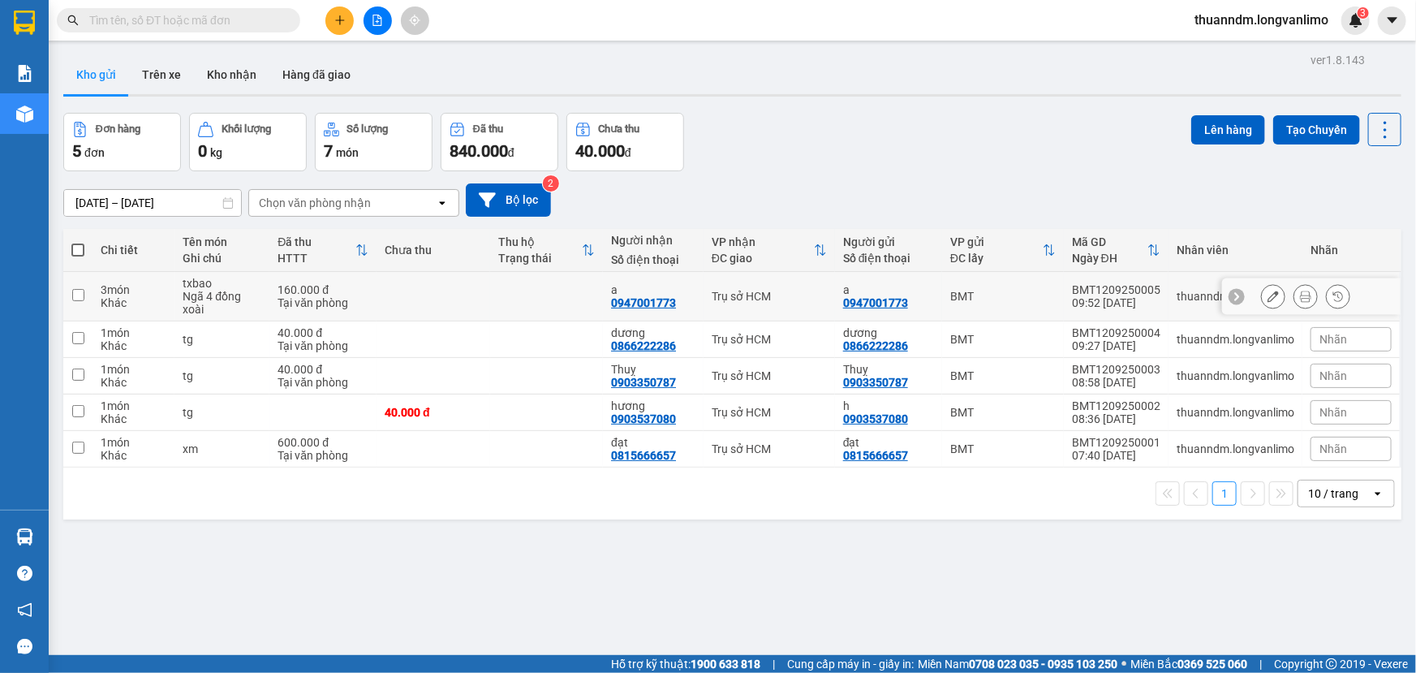
click at [1300, 295] on icon at bounding box center [1305, 296] width 11 height 11
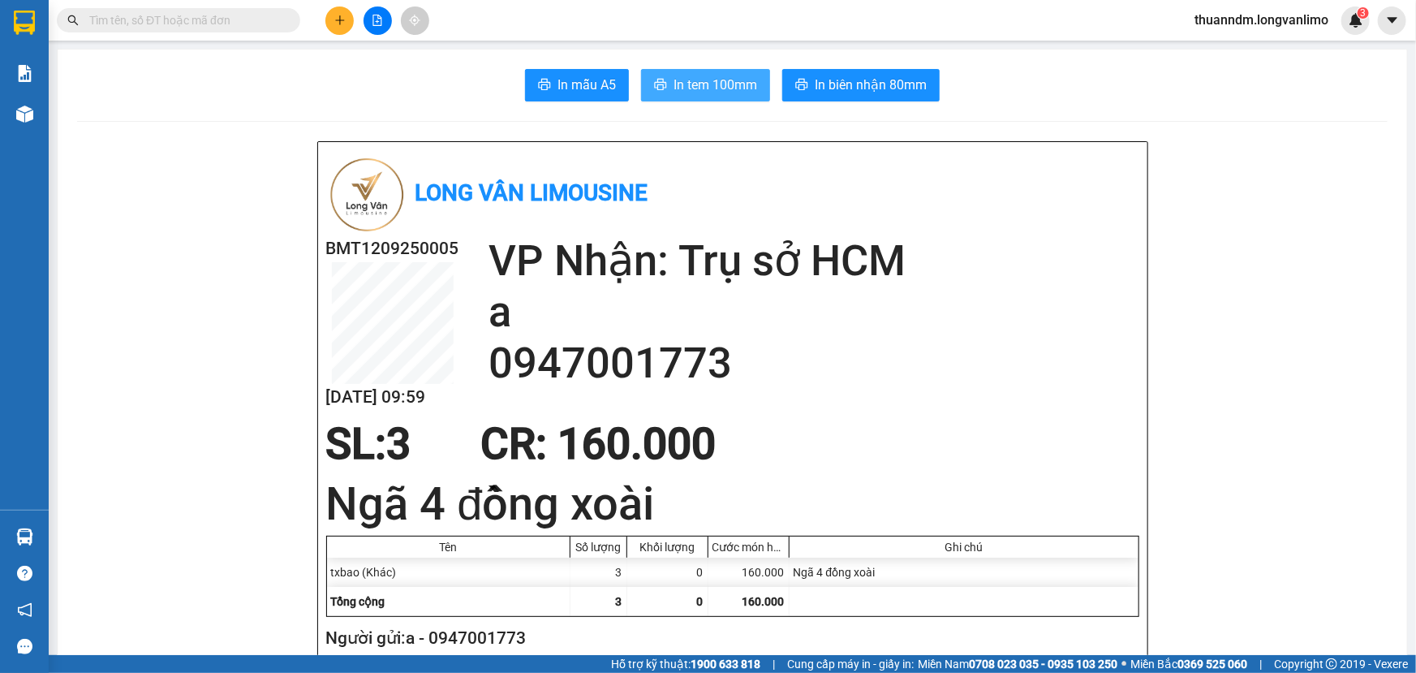
click at [745, 86] on span "In tem 100mm" at bounding box center [716, 85] width 84 height 20
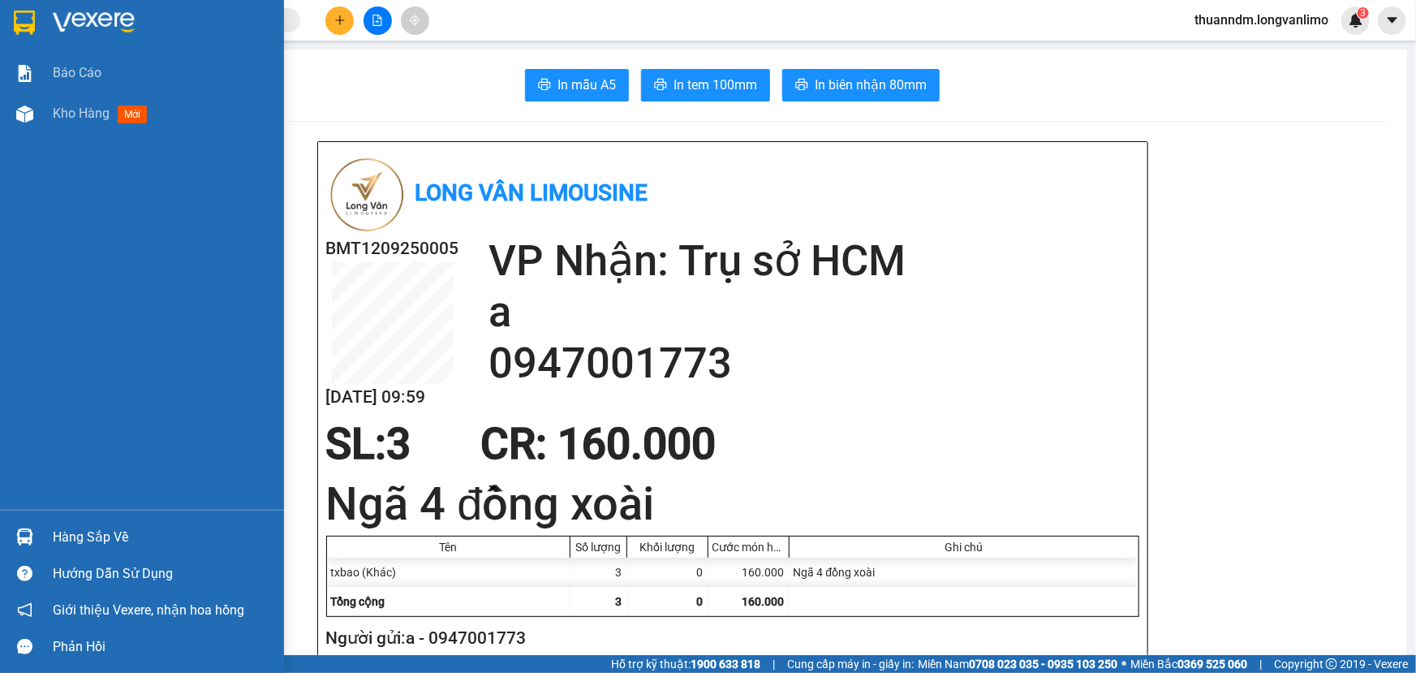
click at [27, 22] on img at bounding box center [24, 23] width 21 height 24
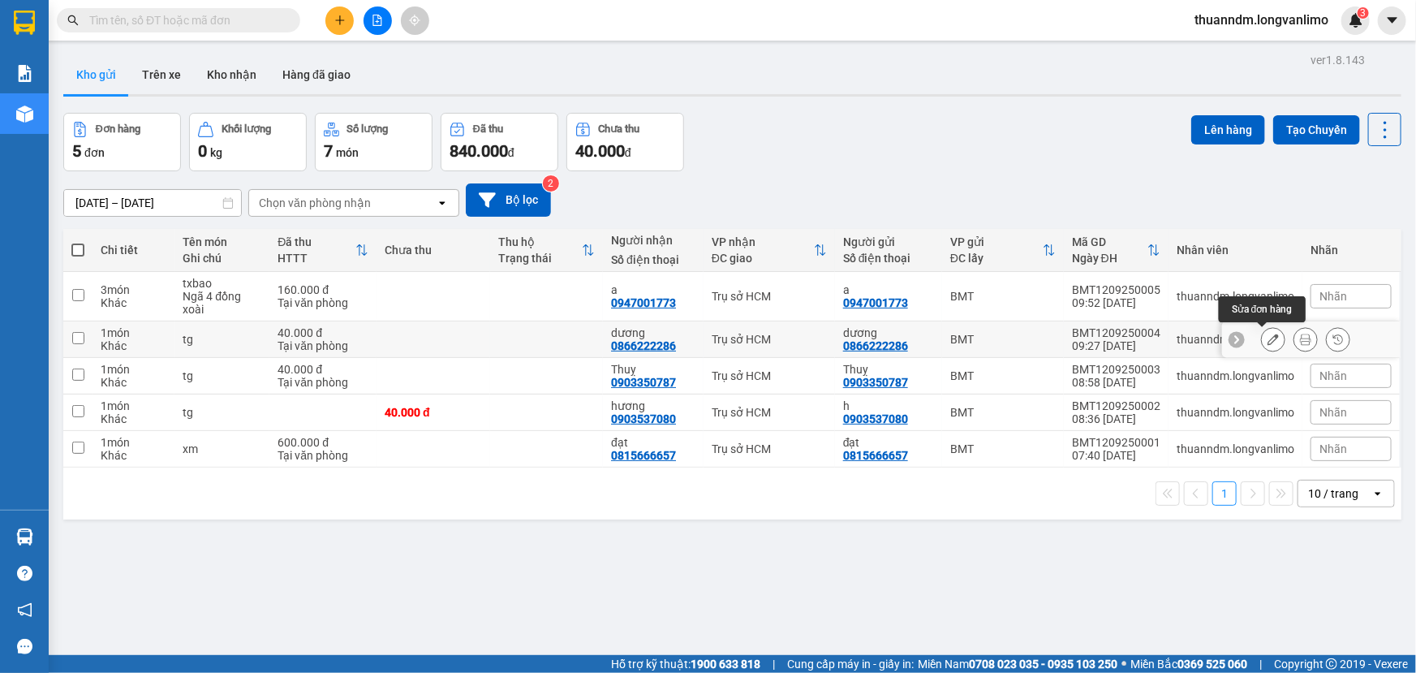
click at [1268, 338] on button at bounding box center [1273, 339] width 23 height 28
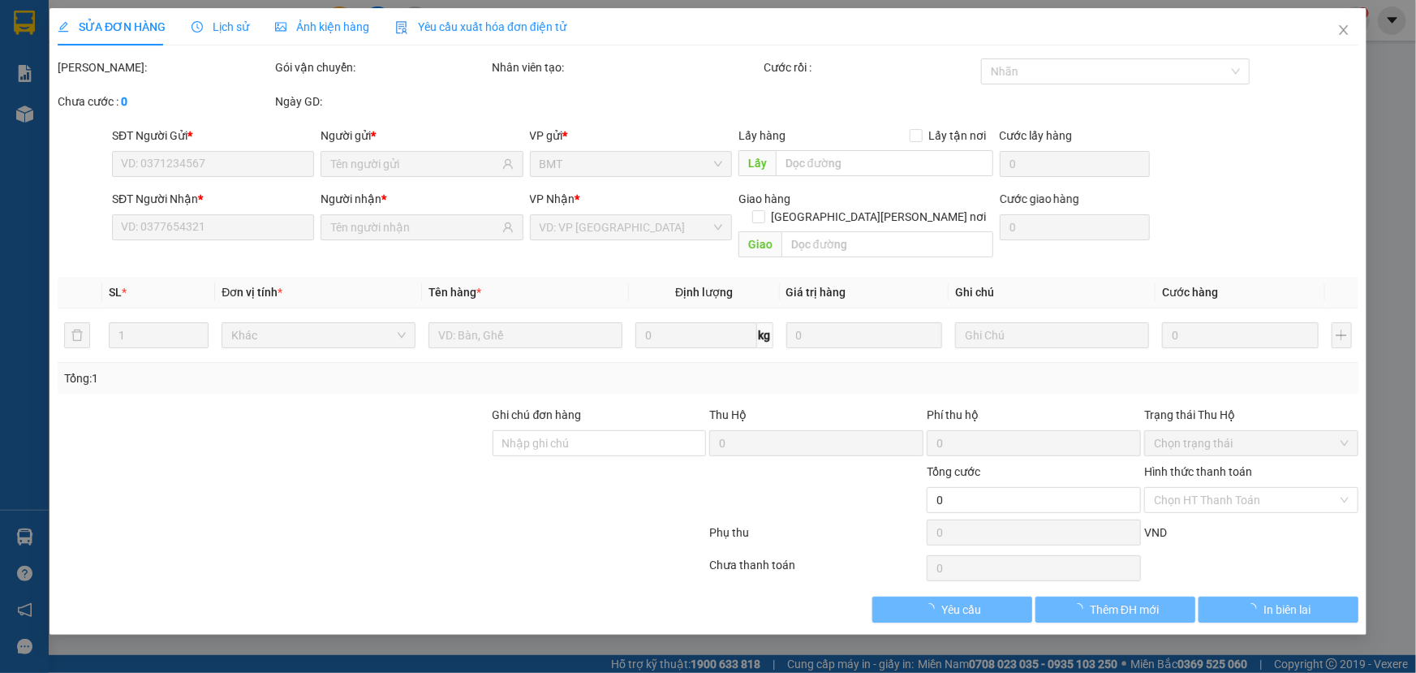
type input "0866222286"
type input "40.000"
type input "0"
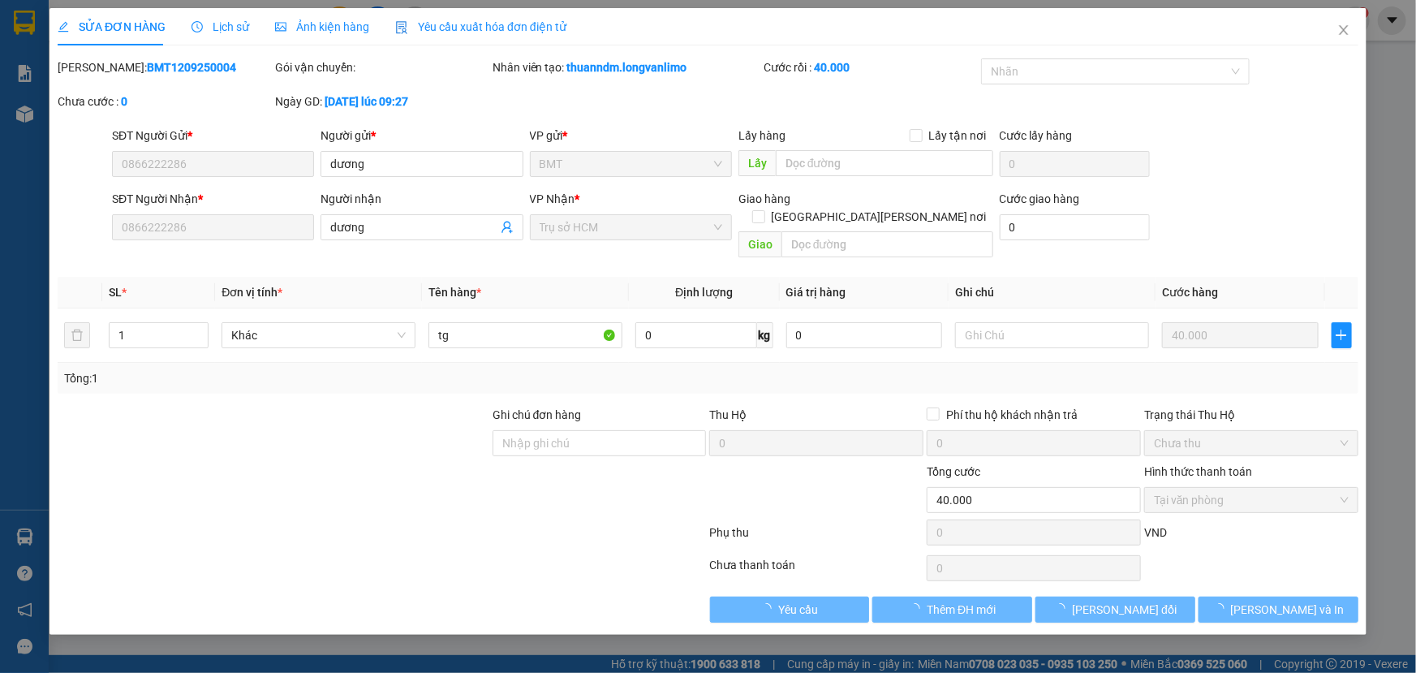
click at [348, 21] on span "Ảnh kiện hàng" at bounding box center [322, 26] width 94 height 13
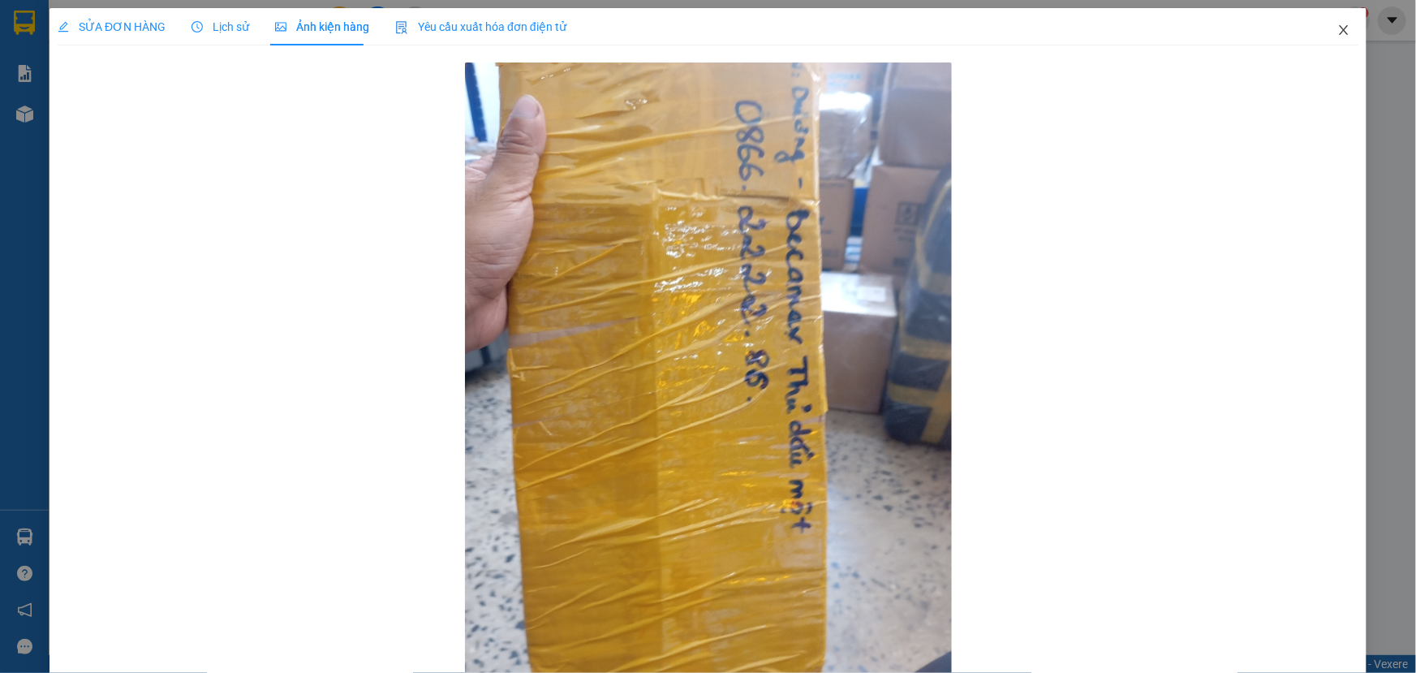
click at [1342, 32] on span "Close" at bounding box center [1343, 30] width 45 height 45
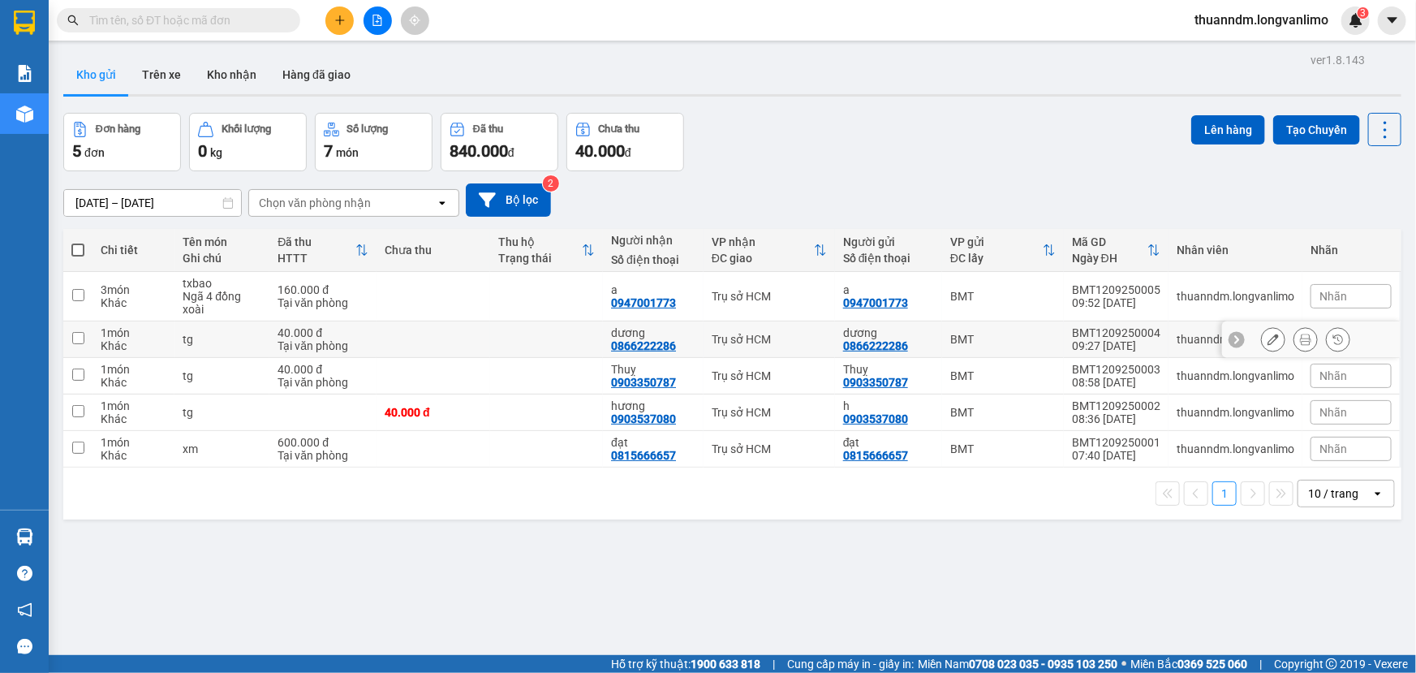
click at [1300, 338] on icon at bounding box center [1305, 339] width 11 height 11
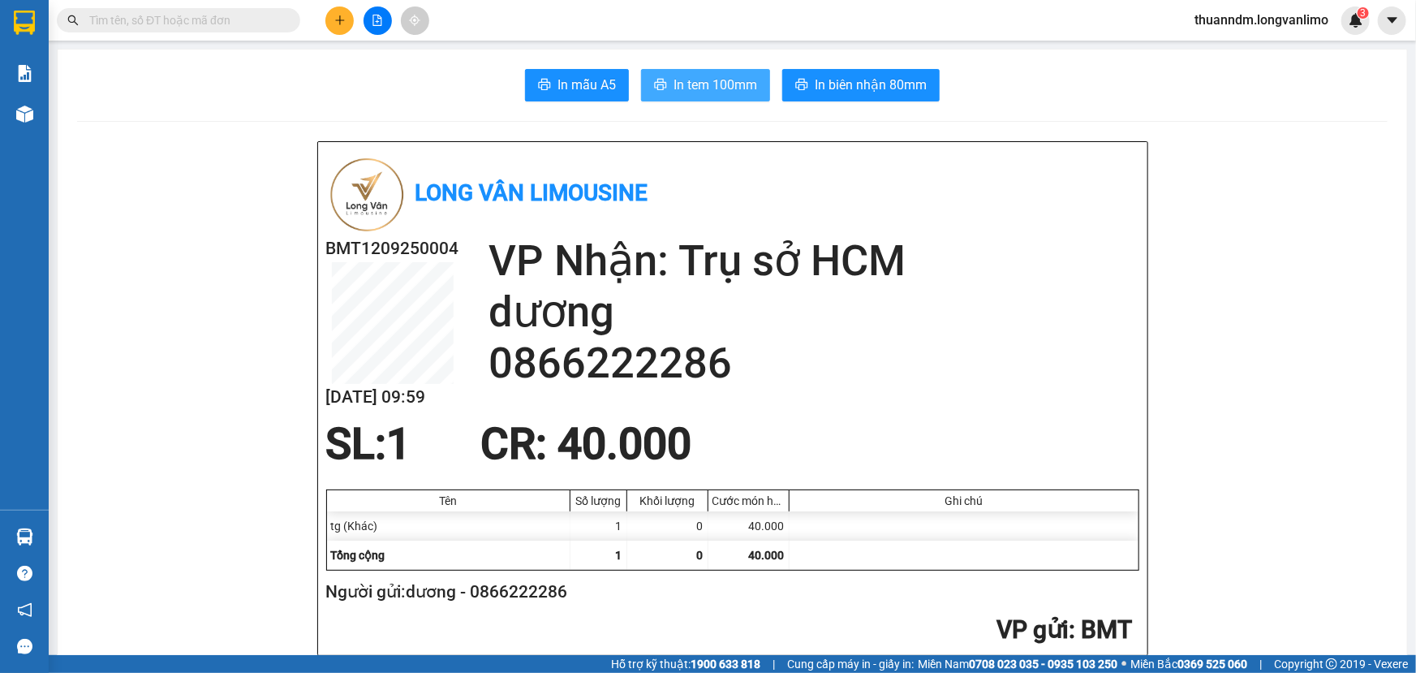
click at [691, 90] on span "In tem 100mm" at bounding box center [716, 85] width 84 height 20
